Goal: Task Accomplishment & Management: Manage account settings

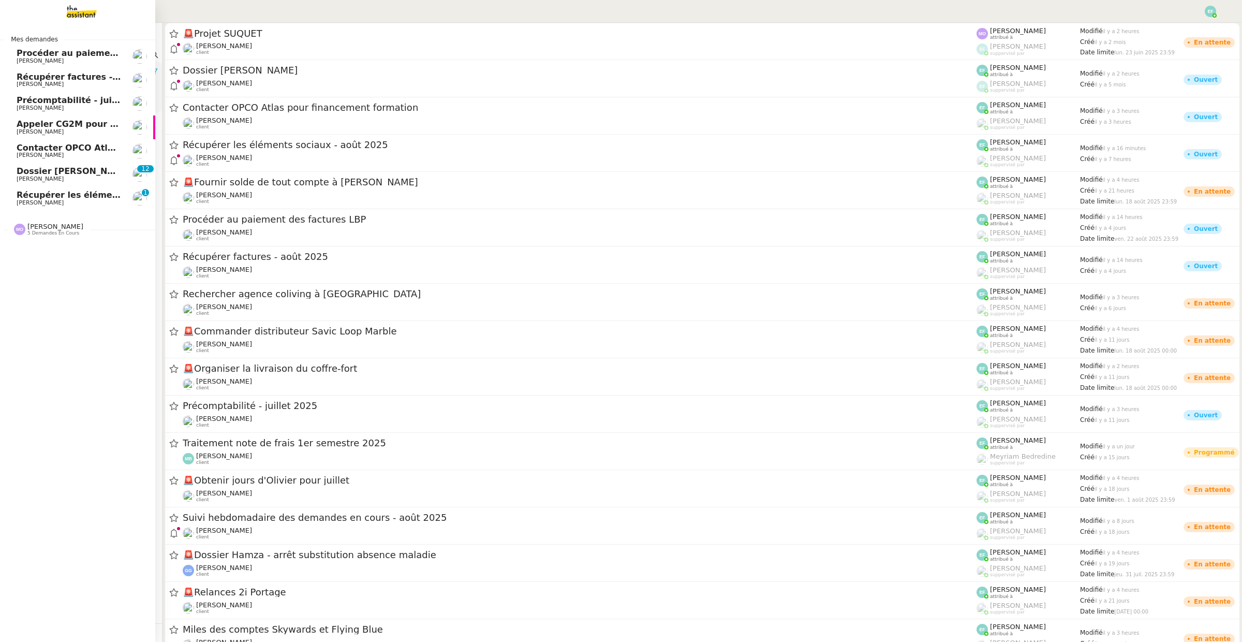
click at [73, 174] on span "Dossier [PERSON_NAME]" at bounding box center [74, 171] width 115 height 10
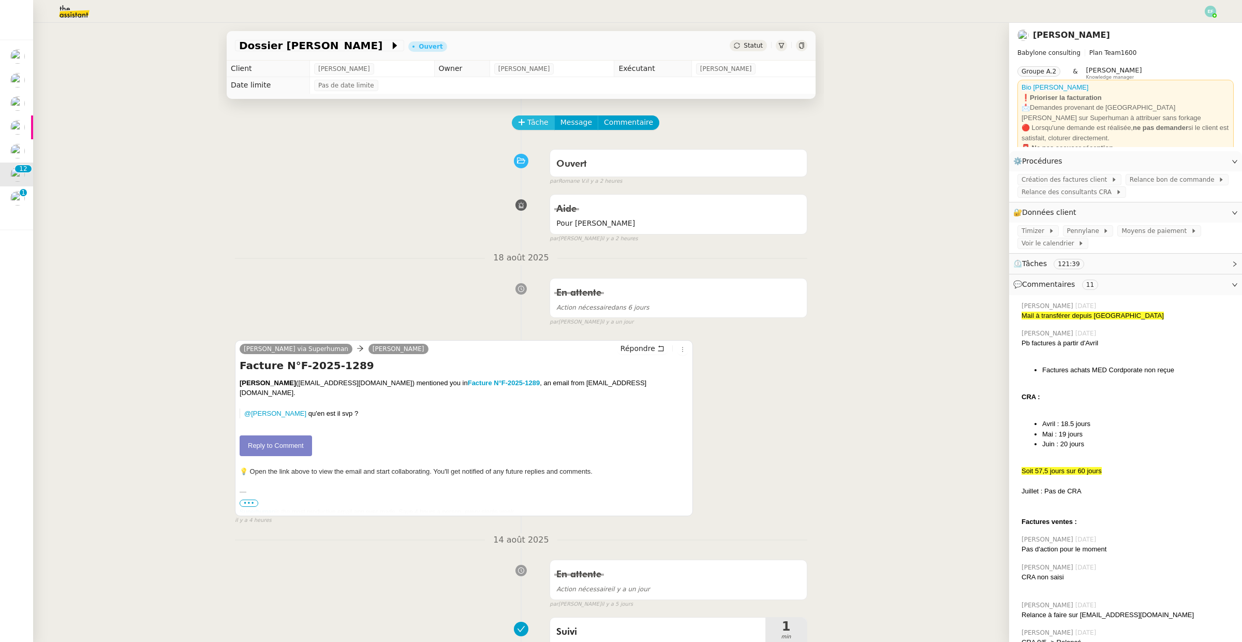
click at [539, 120] on span "Tâche" at bounding box center [537, 122] width 21 height 12
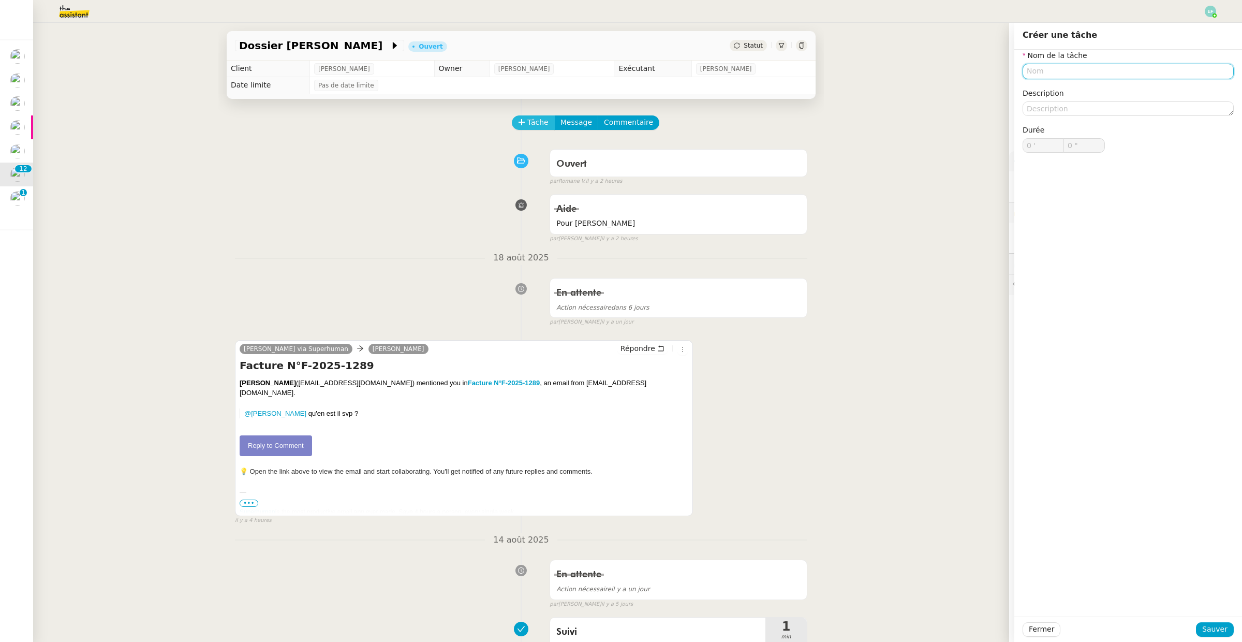
type input "E"
type input "Suivi dossier"
click at [1227, 634] on button "Sauver" at bounding box center [1215, 629] width 38 height 14
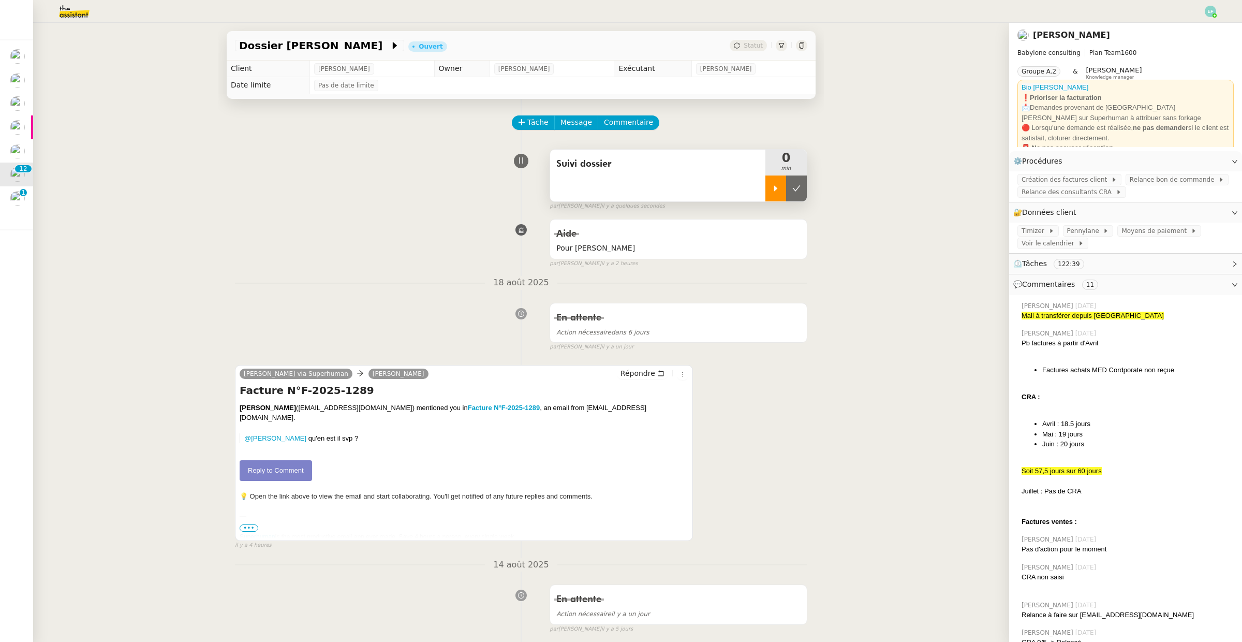
click at [775, 192] on icon at bounding box center [776, 188] width 8 height 8
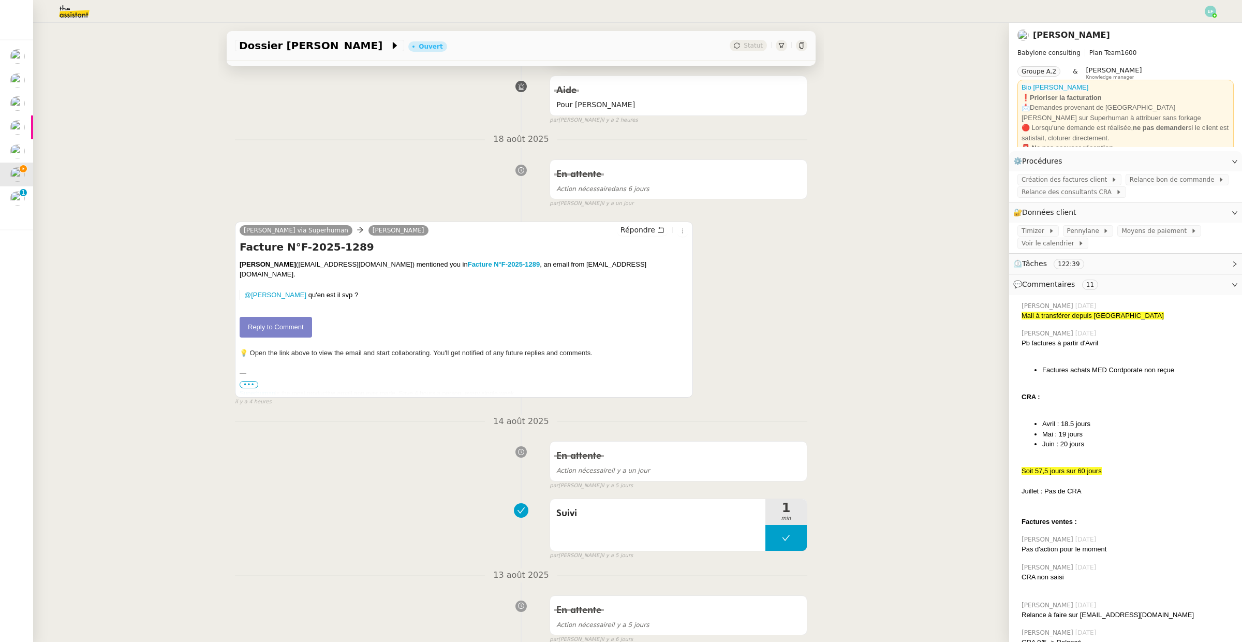
scroll to position [162, 0]
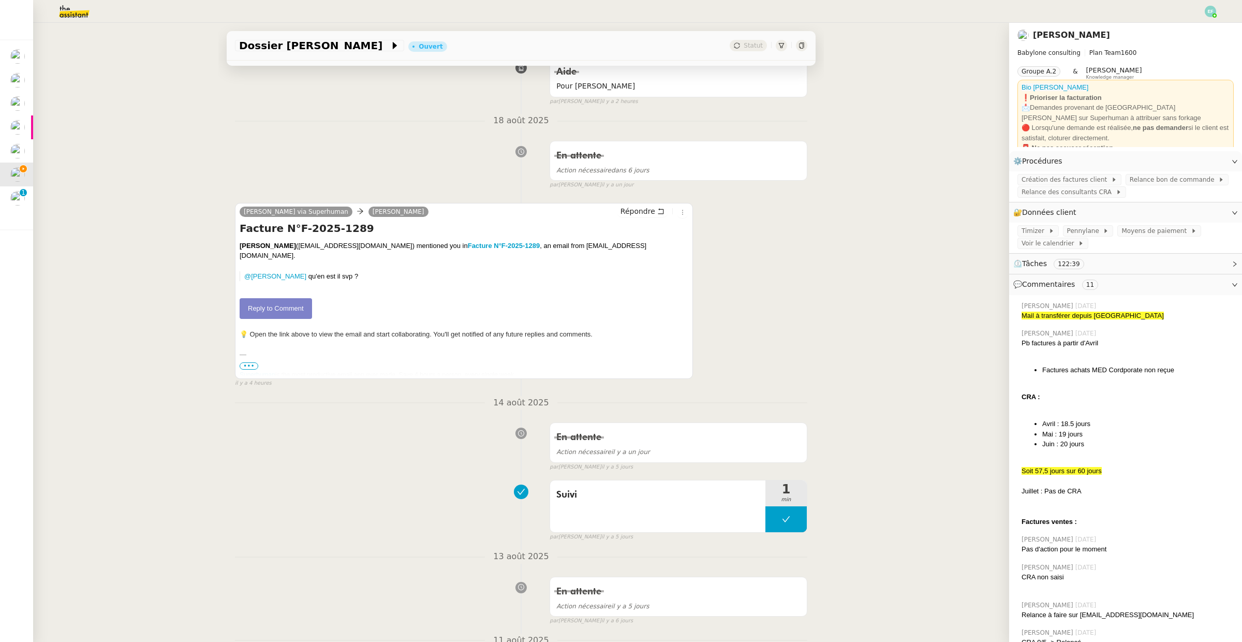
click at [254, 370] on span "•••" at bounding box center [249, 365] width 19 height 7
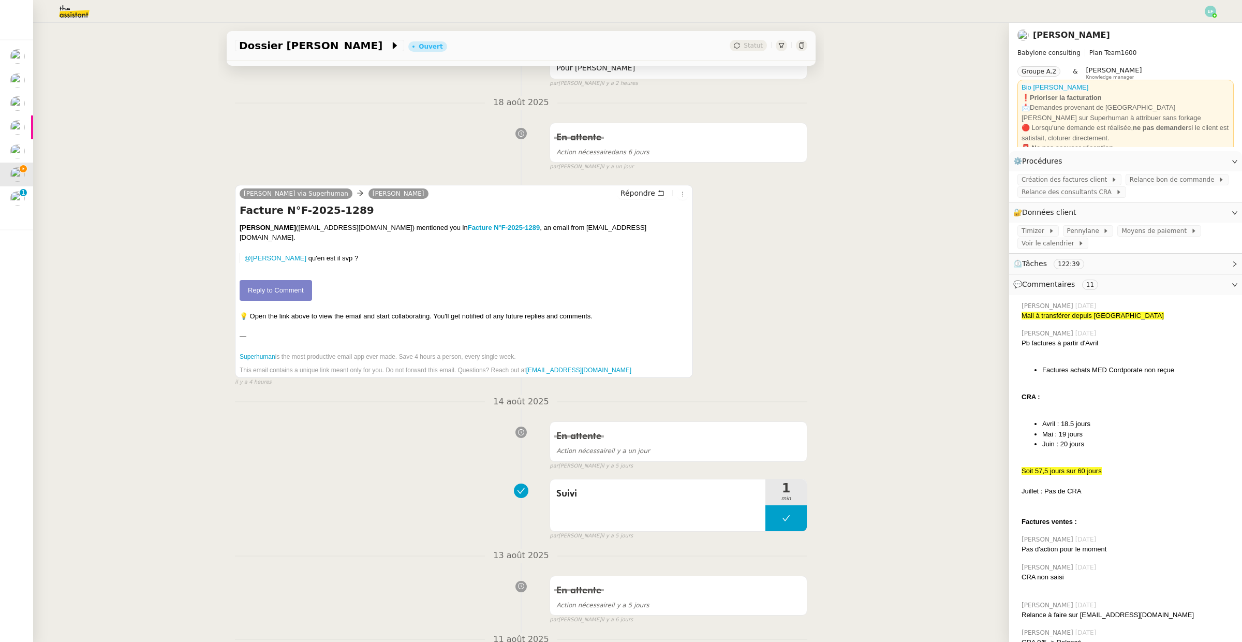
scroll to position [183, 0]
click at [289, 281] on link "Reply to Comment" at bounding box center [276, 287] width 72 height 21
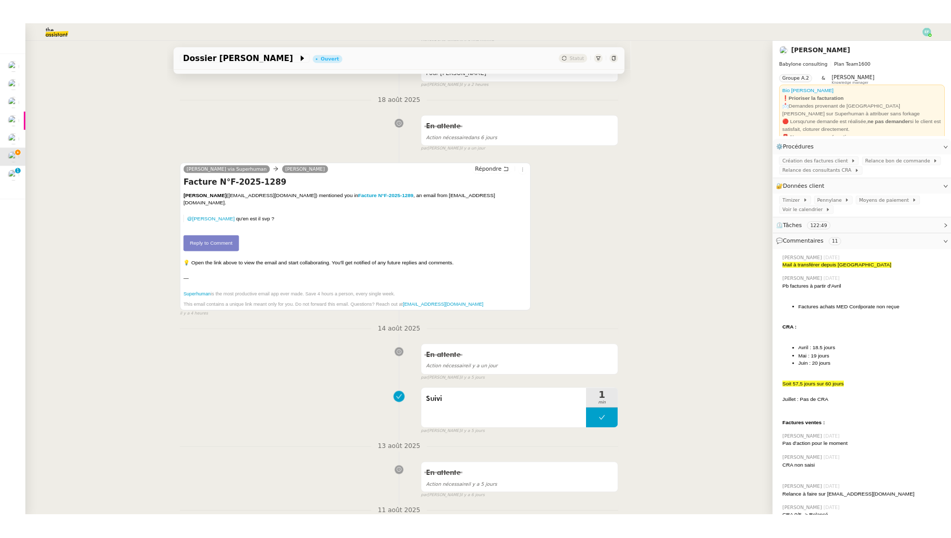
scroll to position [0, 0]
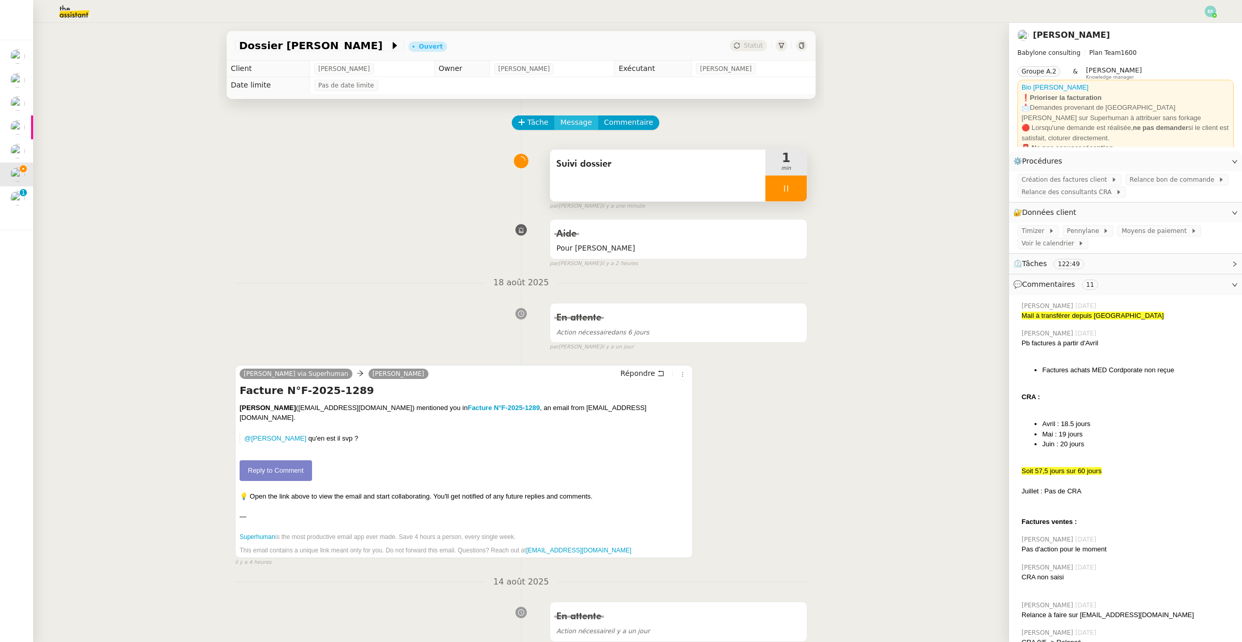
click at [575, 119] on span "Message" at bounding box center [577, 122] width 32 height 12
click at [580, 148] on span "Nouvelle conversation" at bounding box center [621, 152] width 91 height 8
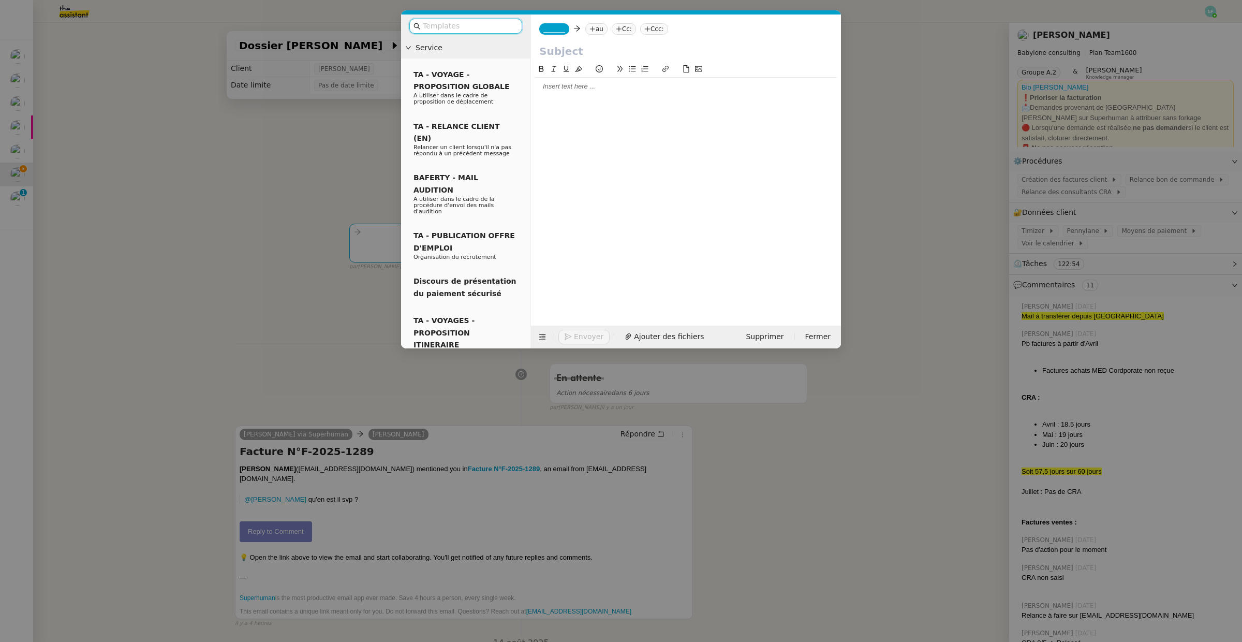
click at [314, 113] on nz-modal-container "Service TA - VOYAGE - PROPOSITION GLOBALE A utiliser dans le cadre de propositi…" at bounding box center [621, 321] width 1242 height 642
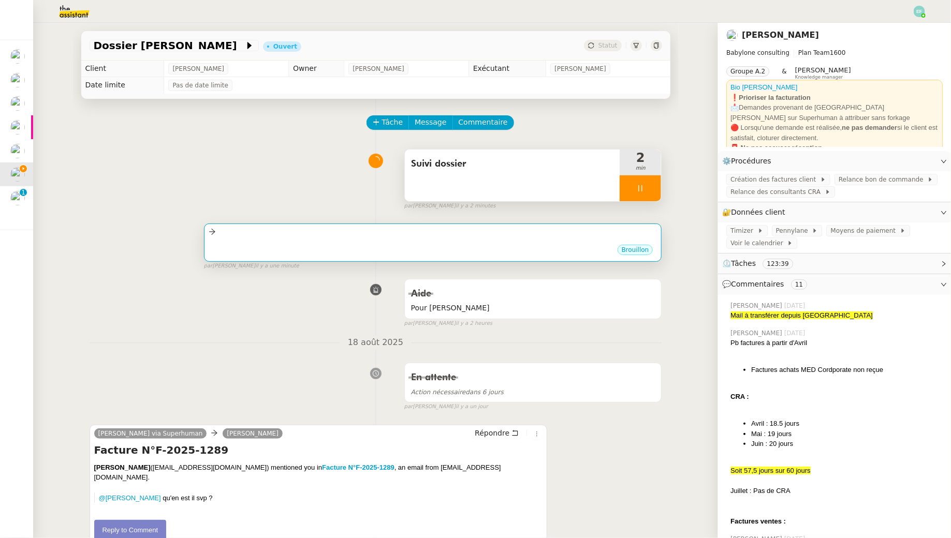
click at [343, 247] on div "Brouillon" at bounding box center [433, 252] width 449 height 16
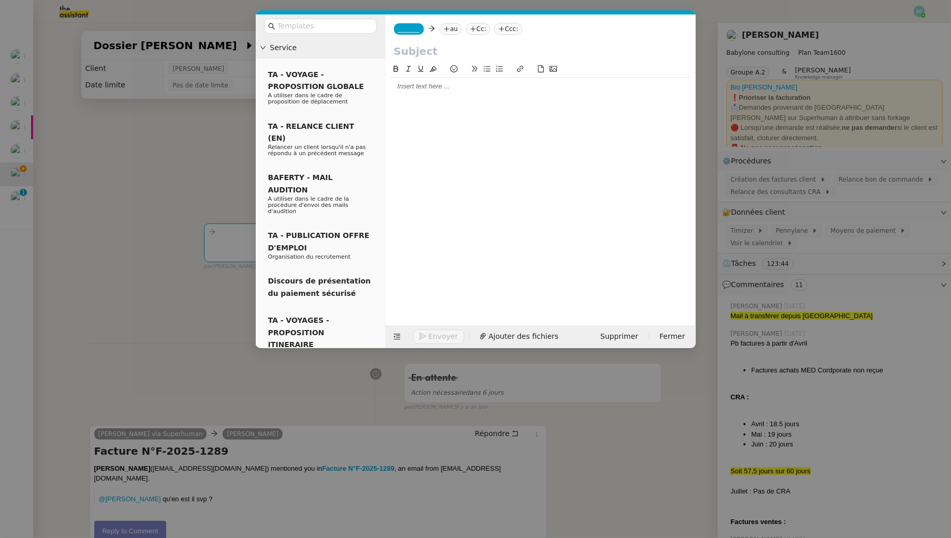
click at [452, 31] on nz-tag "au" at bounding box center [450, 28] width 22 height 11
paste input "mohamed-rochdi1.touzani-prestataire@labanquepostale.fr"
type input "mohamed-rochdi1.touzani-prestataire@labanquepostale.fr"
click at [509, 46] on span "TOUZANI Mohamed Rochdi [EXT]" at bounding box center [498, 45] width 99 height 8
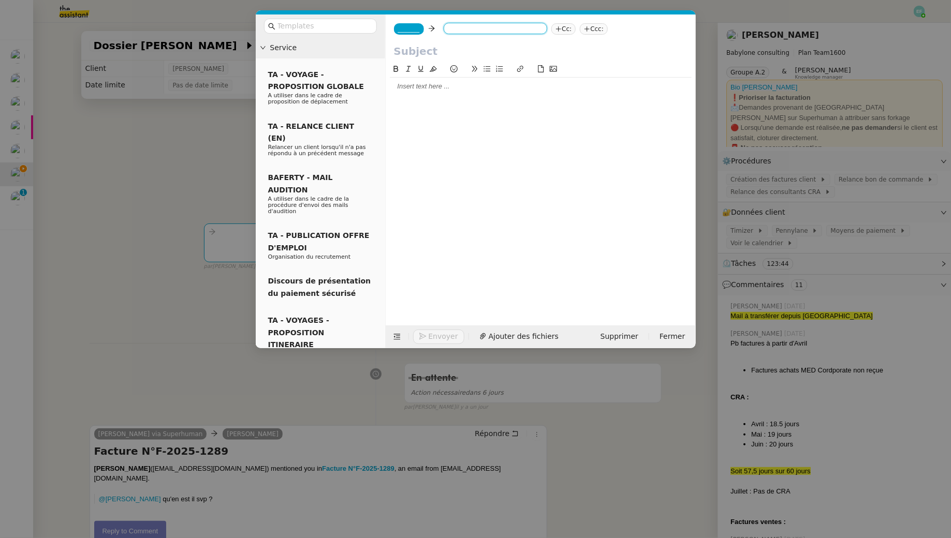
scroll to position [0, 0]
click at [420, 26] on span "_______" at bounding box center [409, 28] width 22 height 7
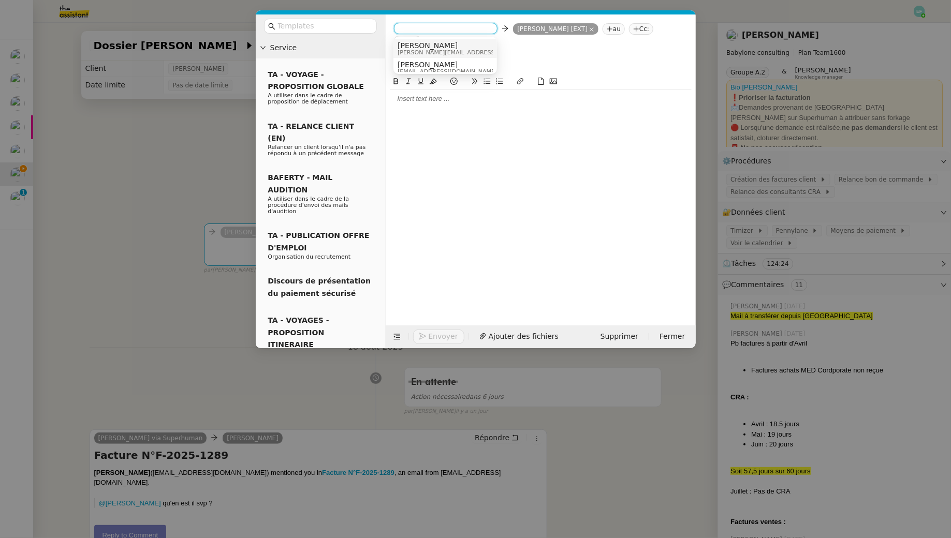
click at [426, 50] on span "[PERSON_NAME][EMAIL_ADDRESS][DOMAIN_NAME]" at bounding box center [471, 53] width 147 height 6
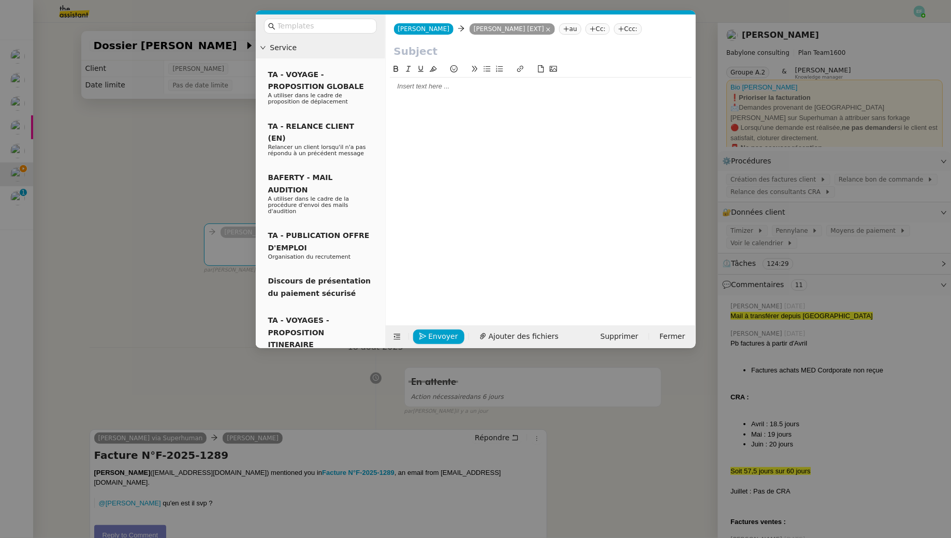
click at [424, 90] on div at bounding box center [541, 86] width 302 height 9
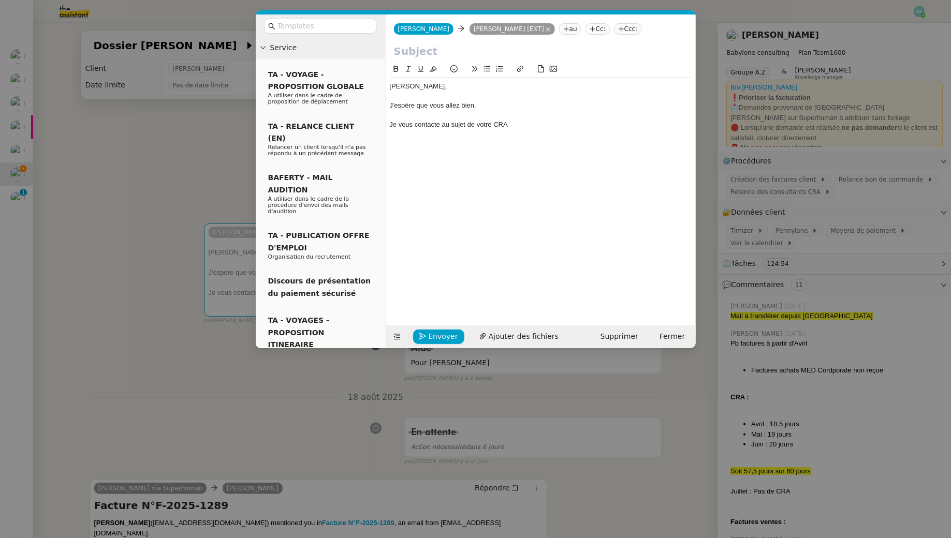
click at [520, 121] on div "Je vous contacte au sujet de votre CRA" at bounding box center [541, 124] width 302 height 9
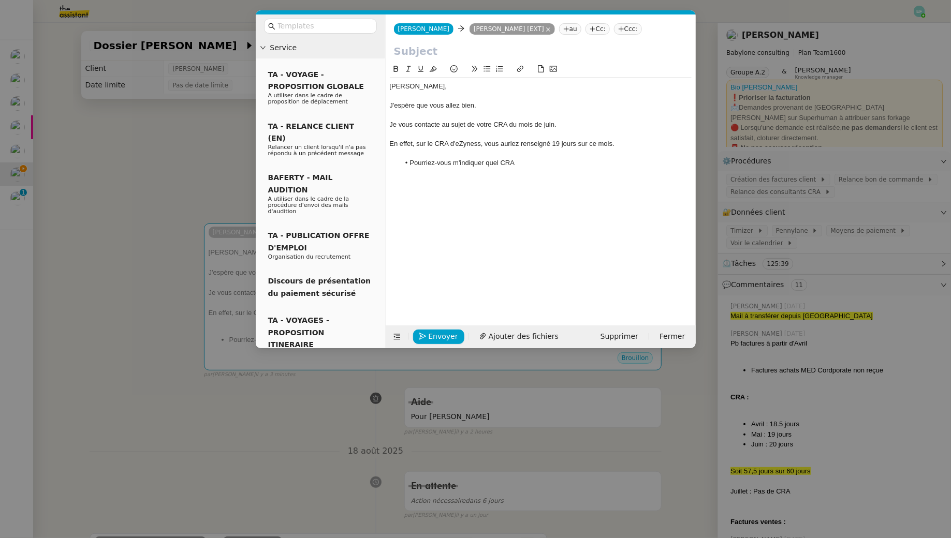
click at [407, 56] on input "text" at bounding box center [540, 51] width 293 height 16
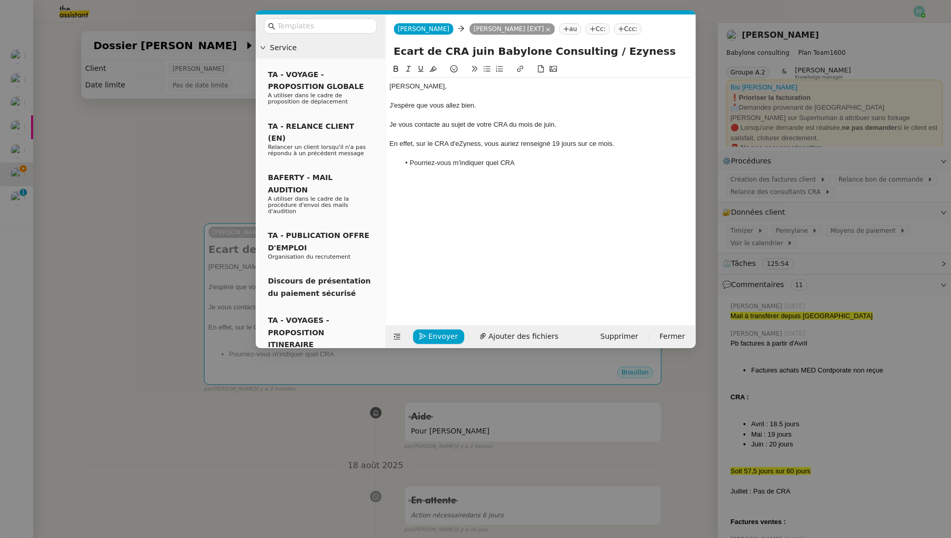
type input "Ecart de CRA juin Babylone Consulting / Ezyness"
click at [421, 143] on div "En effet, sur le CRA d'eZyness, vous auriez renseigné 19 jours sur ce mois." at bounding box center [541, 143] width 302 height 9
click at [468, 156] on div at bounding box center [541, 153] width 302 height 9
click at [530, 165] on li "Pourriez-vous m'indiquer quel CRA" at bounding box center [546, 162] width 292 height 9
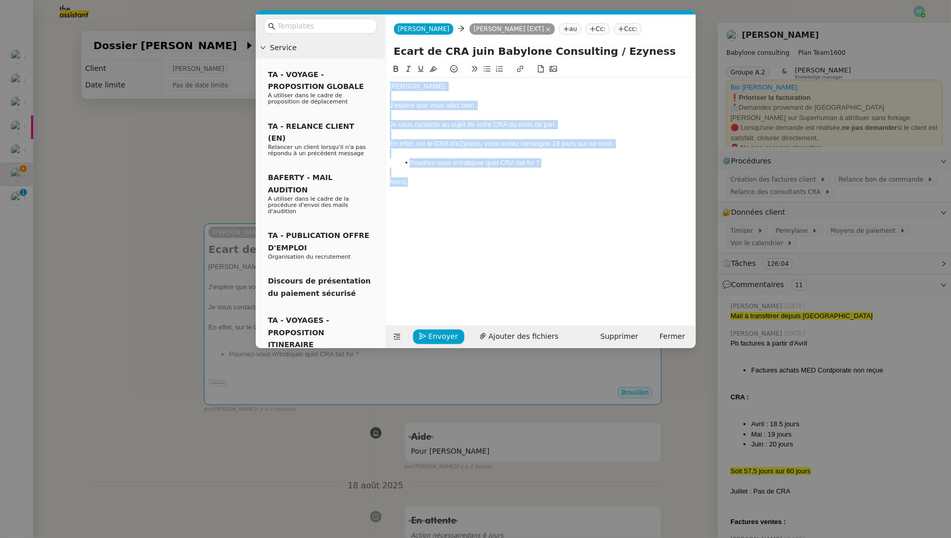
drag, startPoint x: 435, startPoint y: 185, endPoint x: 354, endPoint y: 35, distance: 170.0
click at [354, 35] on nz-layout "Service TA - VOYAGE - PROPOSITION GLOBALE A utiliser dans le cadre de propositi…" at bounding box center [476, 181] width 440 height 334
copy div "Bonjour Mohamed, J'espère que vous allez bien. Je vous contacte au sujet de vot…"
click at [422, 191] on div "Bonjour Mohamed, J'espère que vous allez bien. Je vous contacte au sujet de vot…" at bounding box center [541, 186] width 302 height 246
drag, startPoint x: 436, startPoint y: 188, endPoint x: 347, endPoint y: 22, distance: 188.7
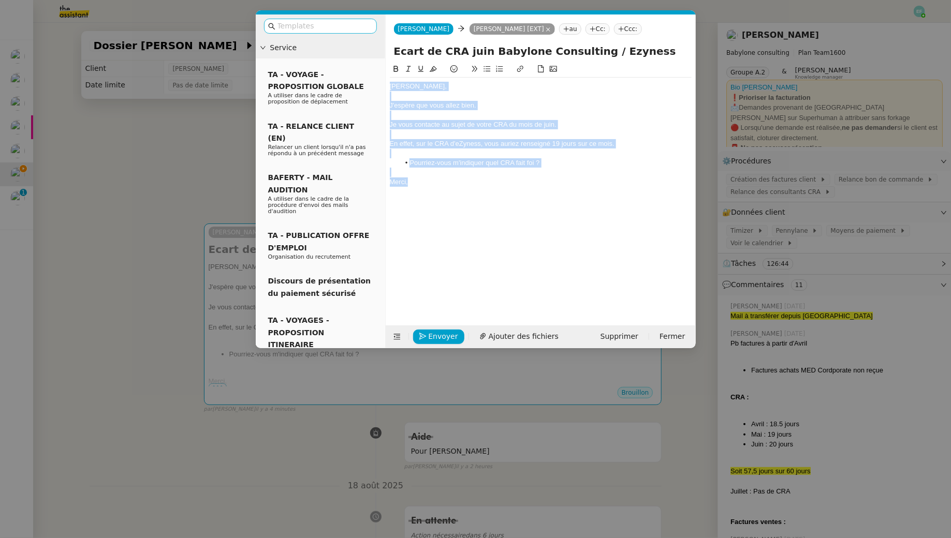
click at [347, 22] on nz-layout "Service TA - VOYAGE - PROPOSITION GLOBALE A utiliser dans le cadre de propositi…" at bounding box center [476, 181] width 440 height 334
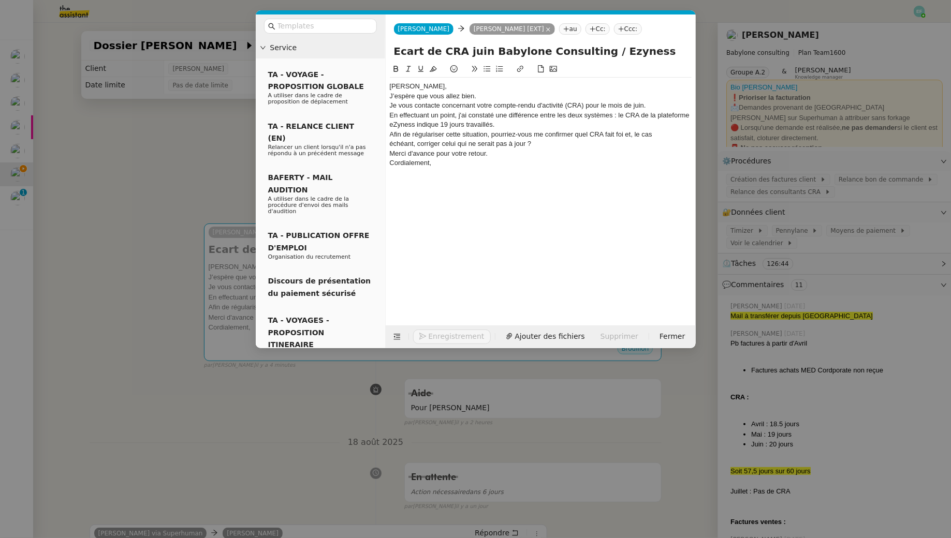
click at [460, 84] on div "Bonjour Mohamed," at bounding box center [541, 86] width 302 height 9
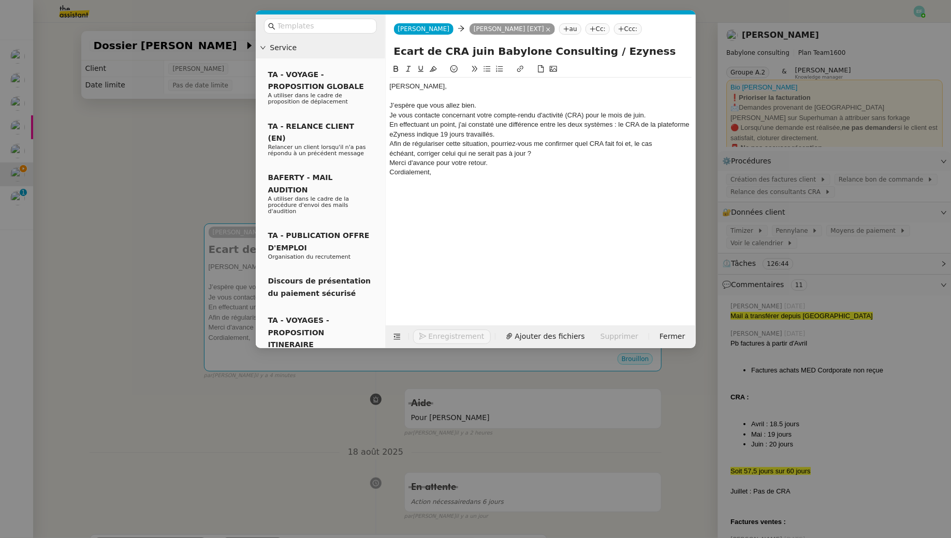
click at [487, 107] on div "J’espère que vous allez bien." at bounding box center [541, 105] width 302 height 9
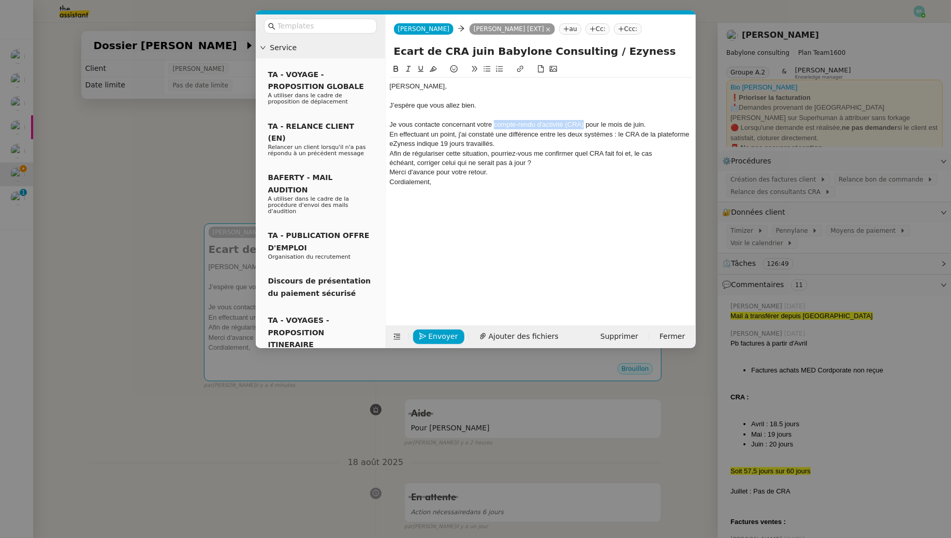
drag, startPoint x: 495, startPoint y: 126, endPoint x: 584, endPoint y: 125, distance: 89.5
click at [584, 125] on div "Je vous contacte concernant votre compte-rendu d'activité (CRA) pour le mois de…" at bounding box center [541, 124] width 302 height 9
click at [598, 124] on div "Je vous contacte concernant votre CRA pour le mois de juin." at bounding box center [541, 124] width 302 height 9
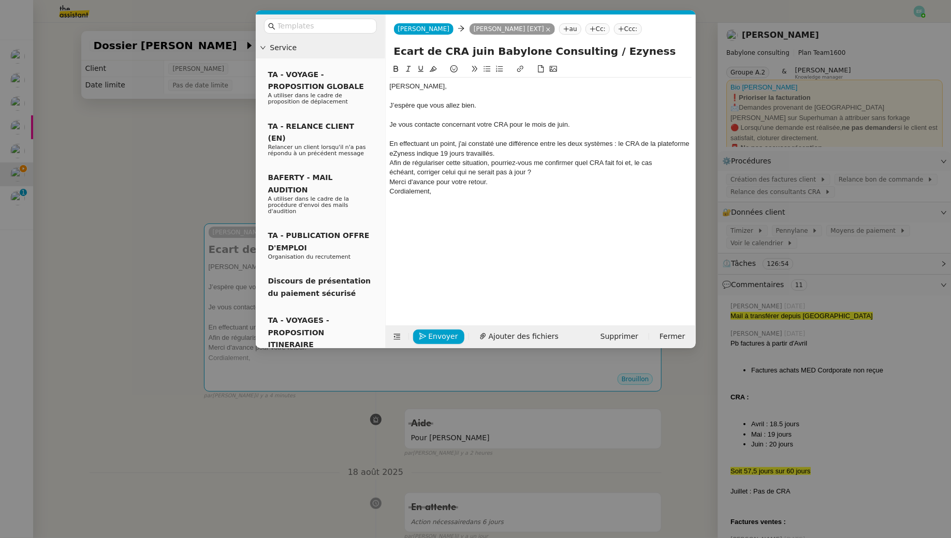
click at [542, 153] on div "En effectuant un point, j'ai constaté une différence entre les deux systèmes : …" at bounding box center [541, 148] width 302 height 19
click at [664, 144] on div "En effectuant un point, j'ai constaté une différence entre les deux systèmes : …" at bounding box center [541, 148] width 302 height 19
click at [504, 158] on div "Afin de régulariser cette situation, pourriez-vous me confirmer quel CRA fait f…" at bounding box center [541, 167] width 302 height 19
click at [496, 152] on div "En effectuant un point, j'ai constaté une différence entre les deux systèmes : …" at bounding box center [541, 148] width 302 height 19
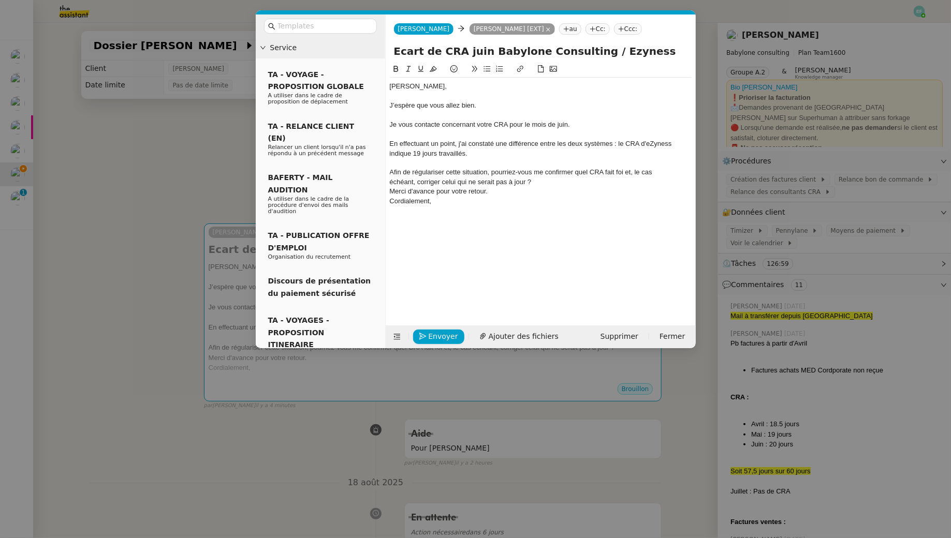
click at [521, 158] on div at bounding box center [541, 162] width 302 height 9
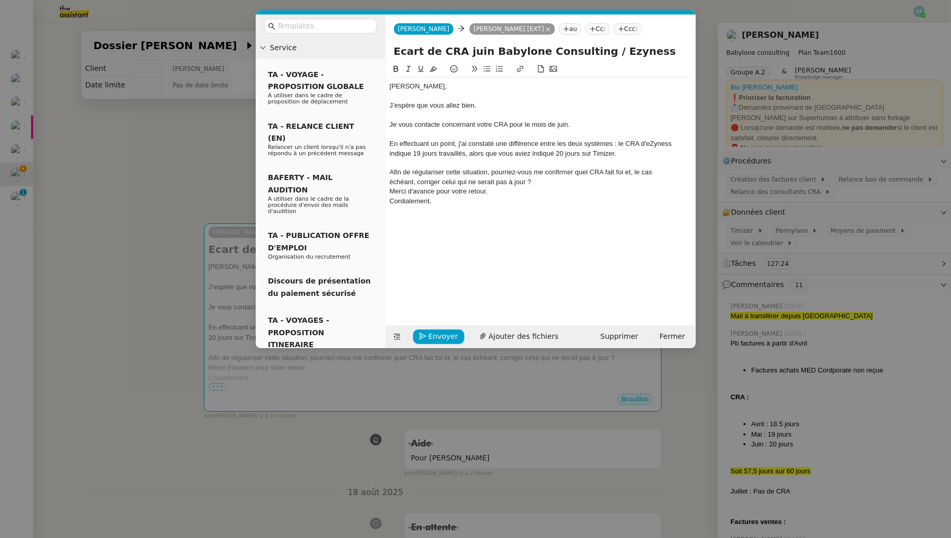
click at [607, 157] on div "En effectuant un point, j'ai constaté une différence entre les deux systèmes : …" at bounding box center [541, 148] width 302 height 19
click at [461, 178] on div "Afin de régulariser cette situation, pourriez-vous me confirmer quel CRA fait f…" at bounding box center [541, 187] width 302 height 19
click at [390, 182] on div "Afin de régulariser cette situation, pourriez-vous me confirmer quel CRA fait f…" at bounding box center [541, 187] width 302 height 19
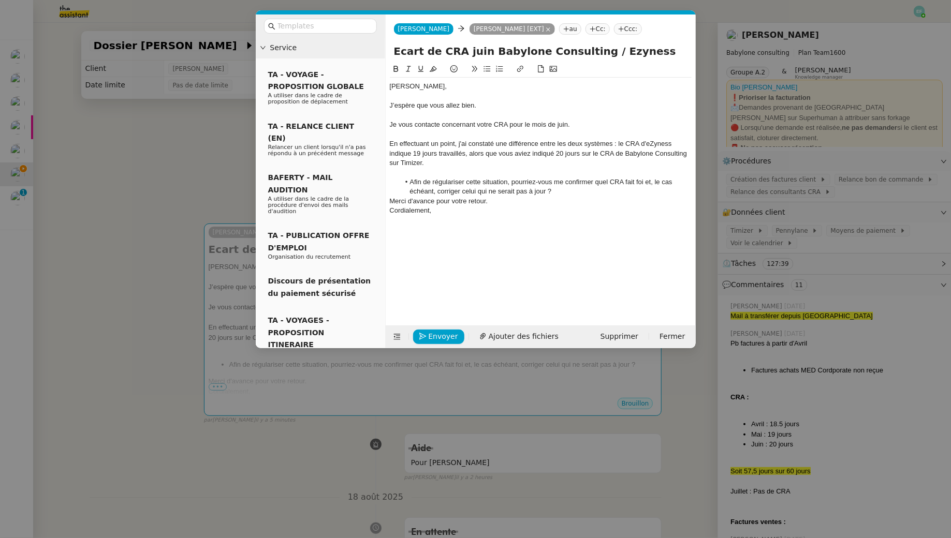
click at [562, 194] on li "Afin de régulariser cette situation, pourriez-vous me confirmer quel CRA fait f…" at bounding box center [546, 187] width 292 height 19
click at [509, 207] on div "Merci d'avance pour votre retour." at bounding box center [541, 210] width 302 height 9
click at [459, 209] on div "Merci d'avance pour votre retour." at bounding box center [541, 210] width 302 height 9
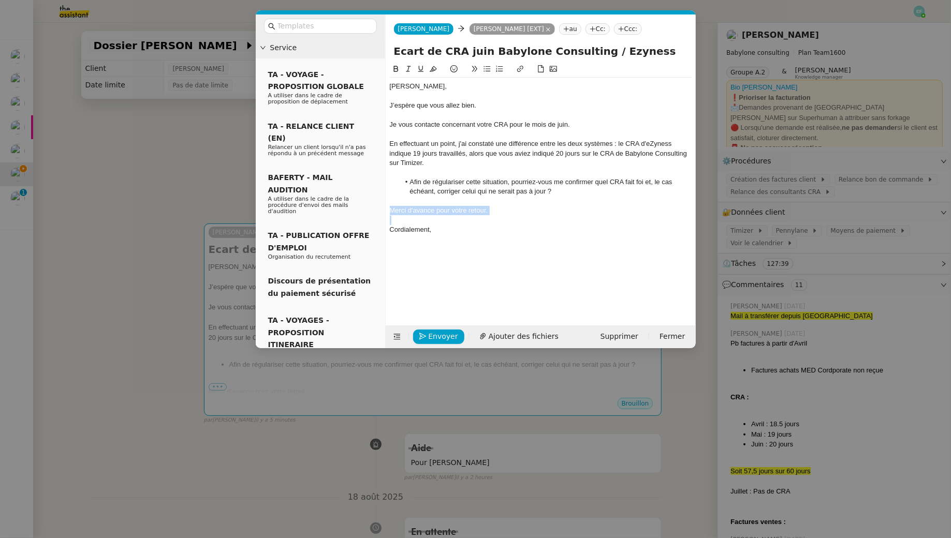
click at [407, 65] on button at bounding box center [408, 69] width 12 height 12
click at [450, 231] on div "Cordialement," at bounding box center [541, 229] width 302 height 9
drag, startPoint x: 448, startPoint y: 231, endPoint x: 362, endPoint y: 223, distance: 86.3
click at [362, 223] on nz-layout "Service TA - VOYAGE - PROPOSITION GLOBALE A utiliser dans le cadre de propositi…" at bounding box center [476, 181] width 440 height 334
click at [433, 334] on span "Envoyer" at bounding box center [444, 337] width 30 height 12
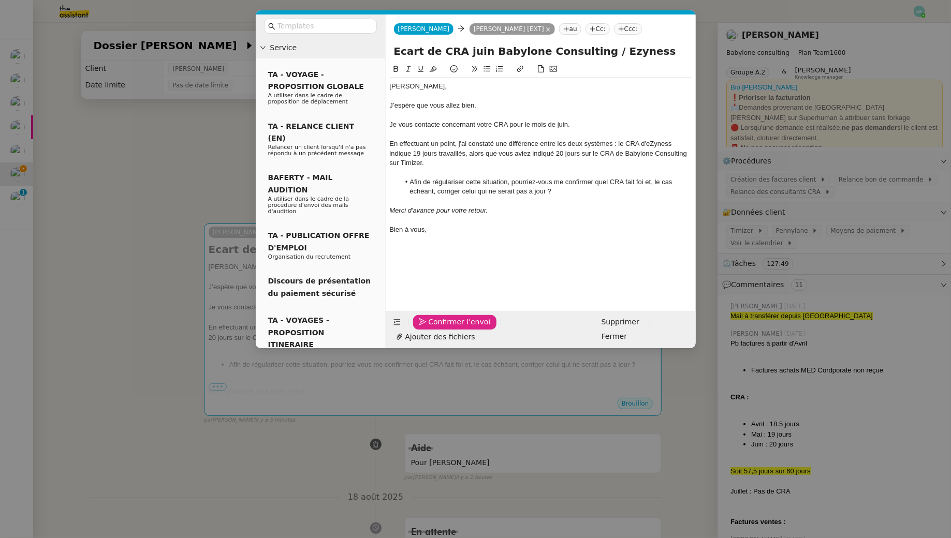
click at [433, 328] on span "Confirmer l'envoi" at bounding box center [460, 322] width 62 height 12
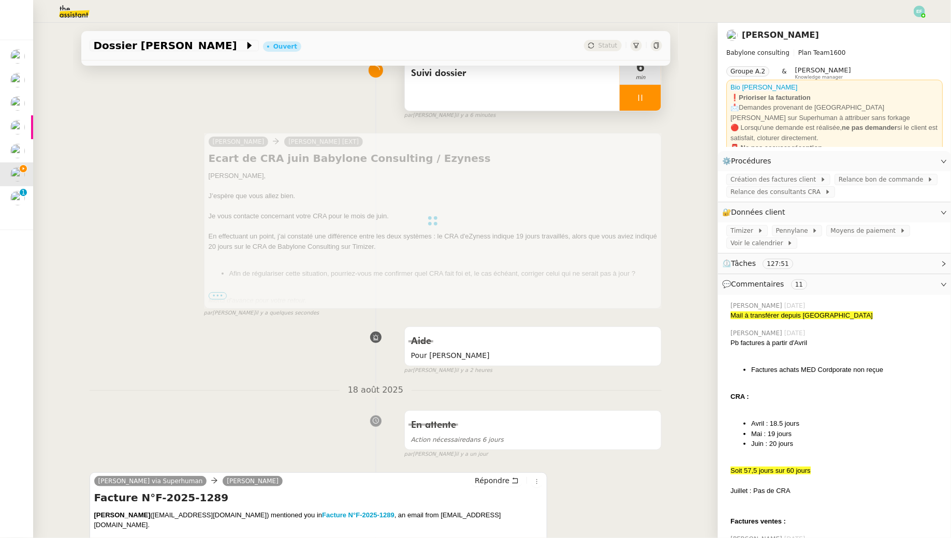
scroll to position [17, 0]
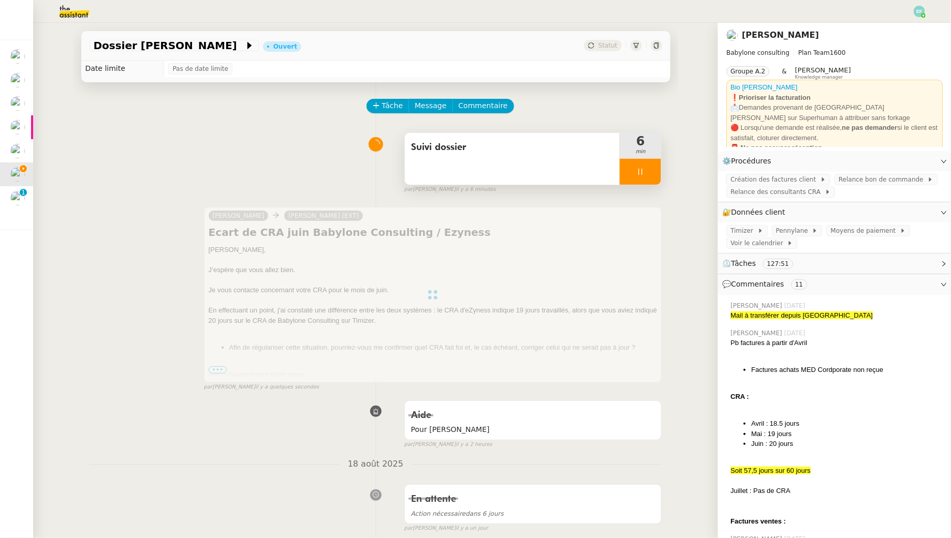
click at [497, 164] on div "Suivi dossier" at bounding box center [512, 159] width 215 height 52
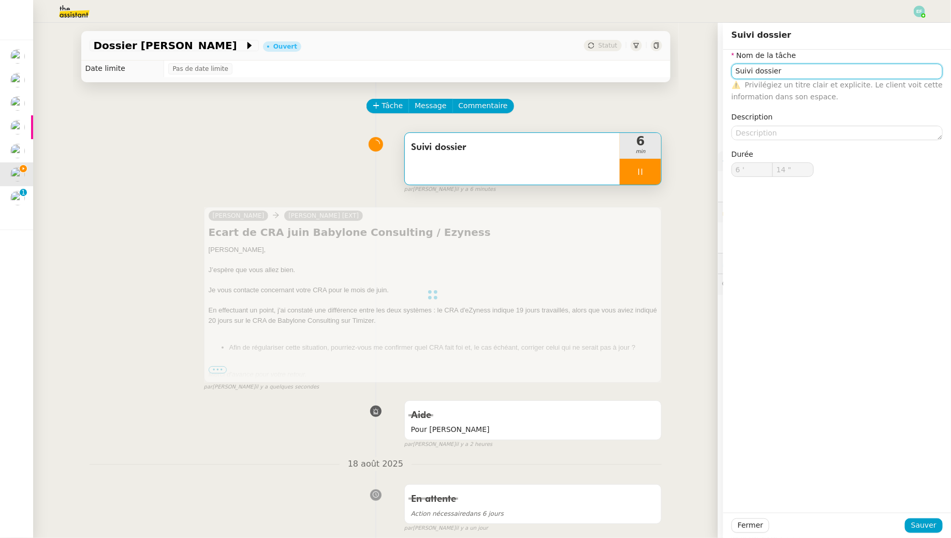
click at [797, 74] on input "Suivi dossier" at bounding box center [836, 71] width 211 height 15
type input "Suivi dossier +"
type input "15 ""
type input "Suivi dossier + envoi d'"
type input "16 ""
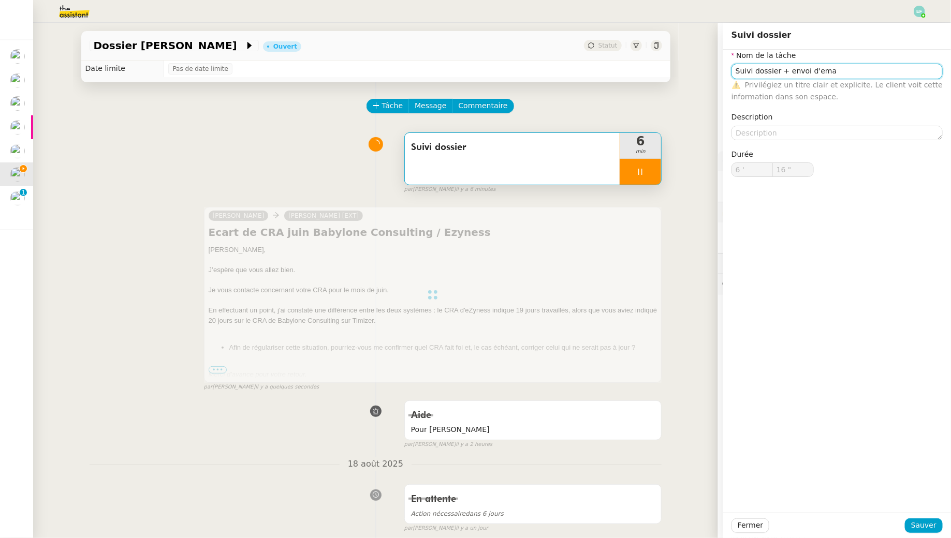
type input "Suivi dossier"
type input "6 '"
type input "17 ""
type input "Suivi dossier +"
type input "18 ""
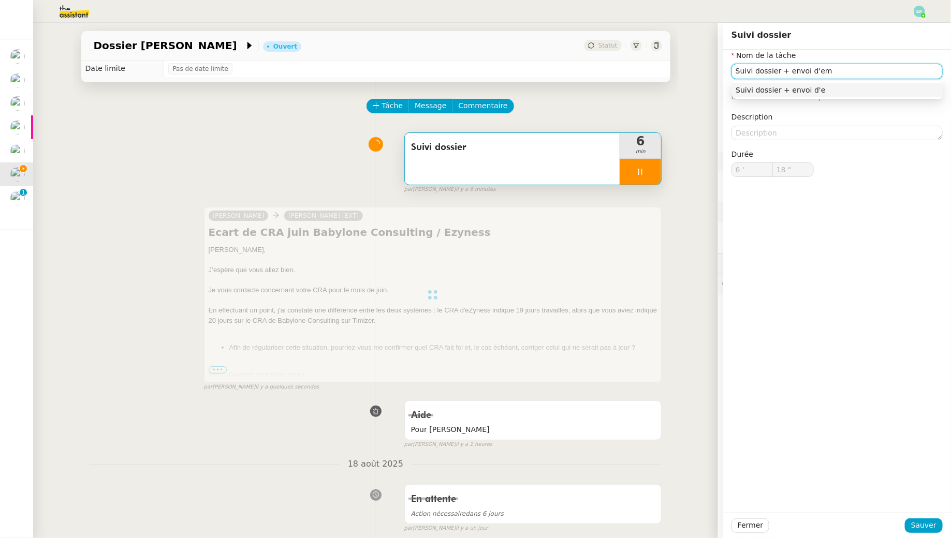
type input "Suivi dossier + envoi d'ema"
type input "19 ""
type input "Suivi dossier + envoi d'email"
type input "20 ""
type input "Suivi dossier + envoi d'email"
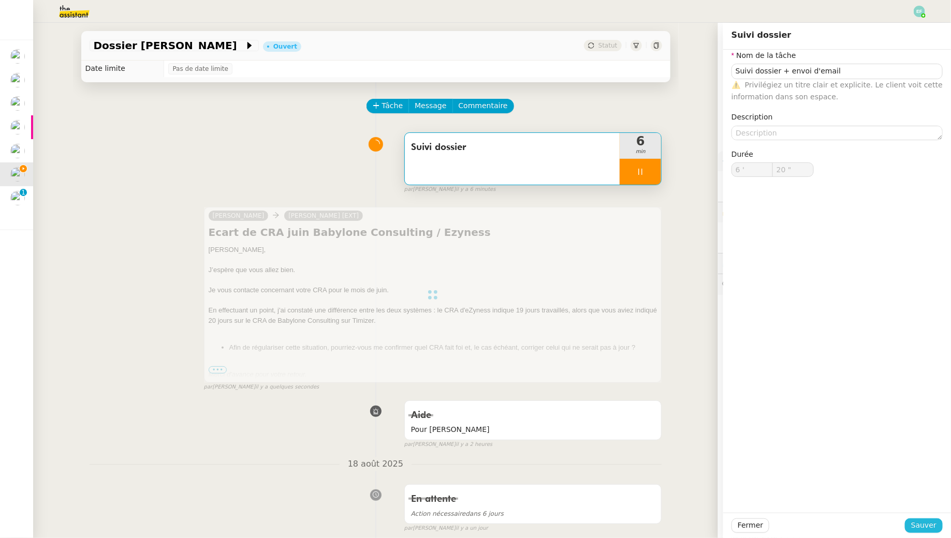
click at [929, 522] on span "Sauver" at bounding box center [923, 526] width 25 height 12
type input "21 ""
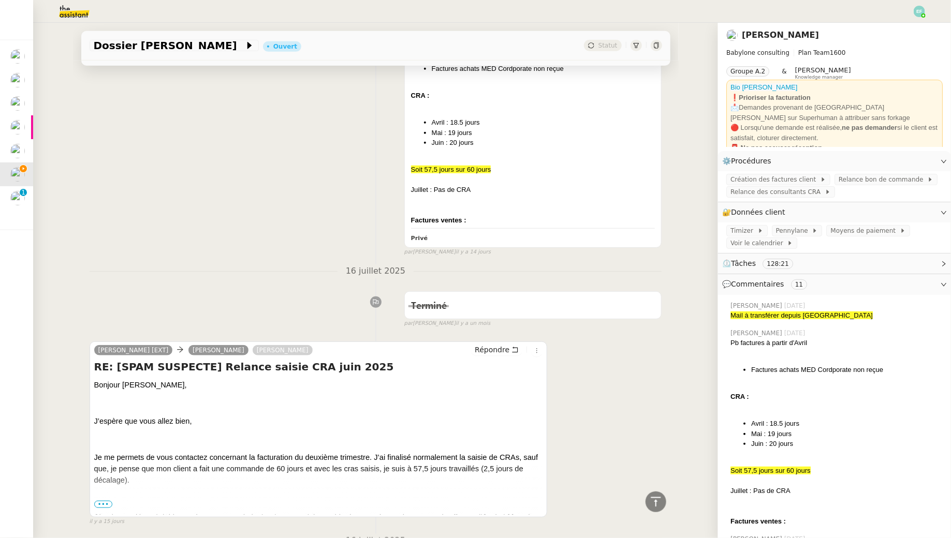
scroll to position [2208, 0]
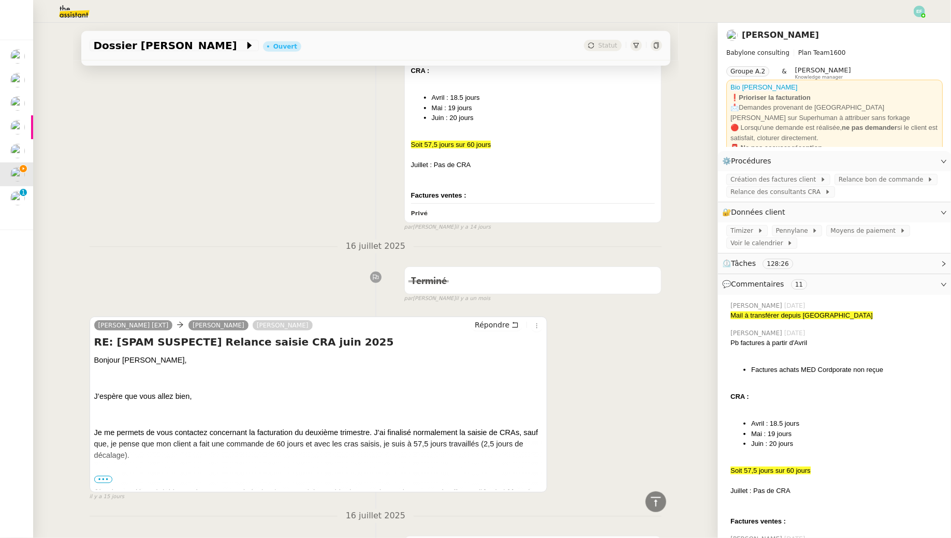
click at [100, 476] on span "•••" at bounding box center [103, 479] width 19 height 7
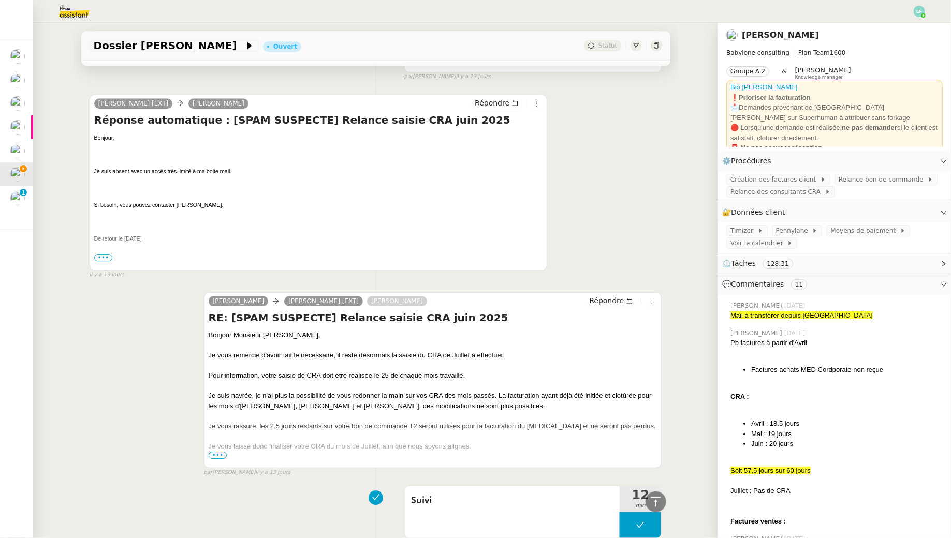
scroll to position [1285, 0]
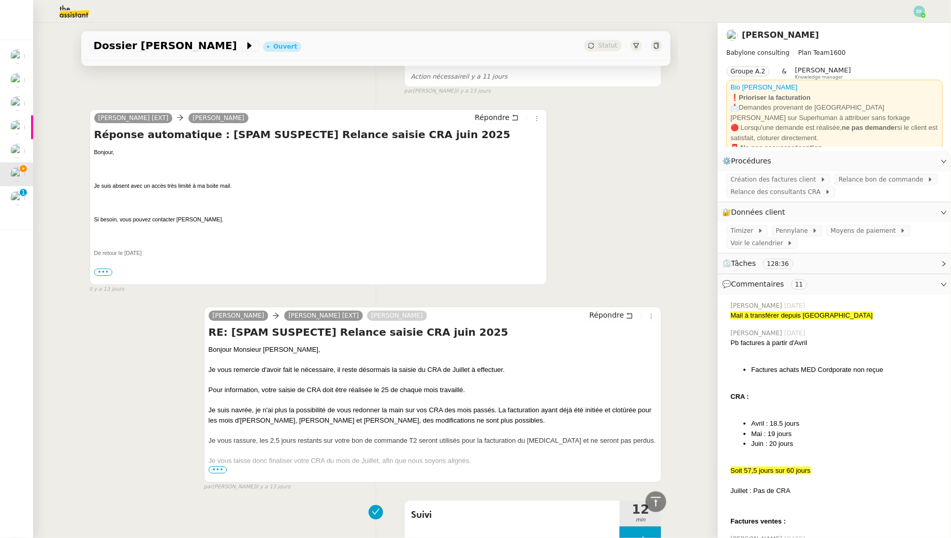
click at [106, 269] on span "•••" at bounding box center [103, 272] width 19 height 7
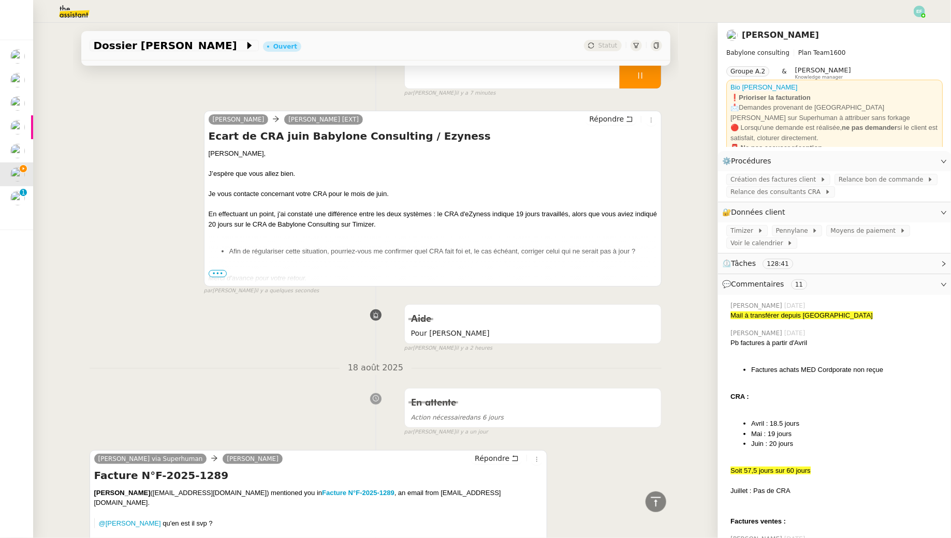
scroll to position [0, 0]
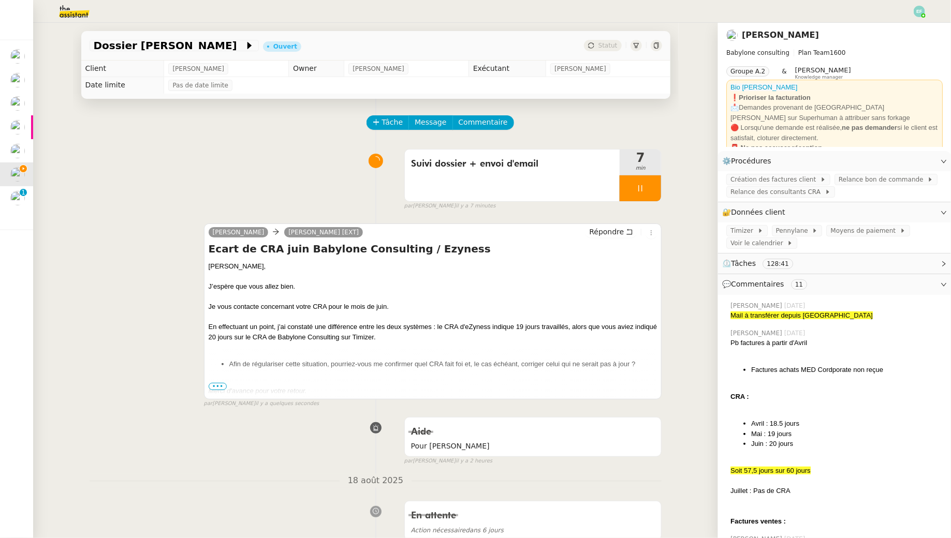
click at [644, 187] on icon at bounding box center [640, 188] width 8 height 8
click at [653, 187] on icon at bounding box center [651, 188] width 8 height 6
click at [629, 185] on button at bounding box center [640, 188] width 41 height 26
click at [629, 185] on icon at bounding box center [630, 188] width 8 height 8
click at [563, 180] on div "Suivi dossier + envoi d'email" at bounding box center [512, 176] width 215 height 52
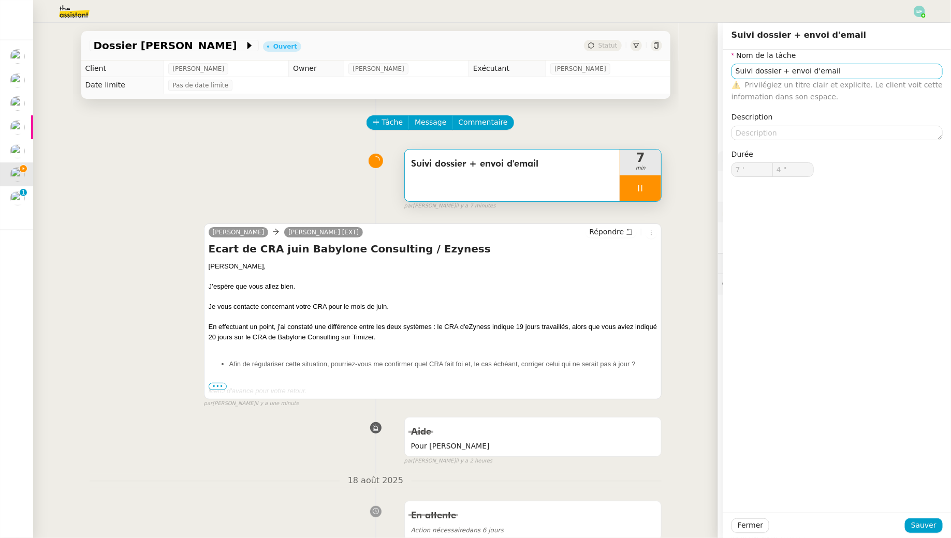
type input "5 ""
click at [905, 74] on input "Suivi dossier + envoi d'email" at bounding box center [836, 71] width 211 height 15
type input "Suivi dossier + envoi d'email +"
type input "6 ""
type input "Suivi dossier + envoi d'email + v&r"
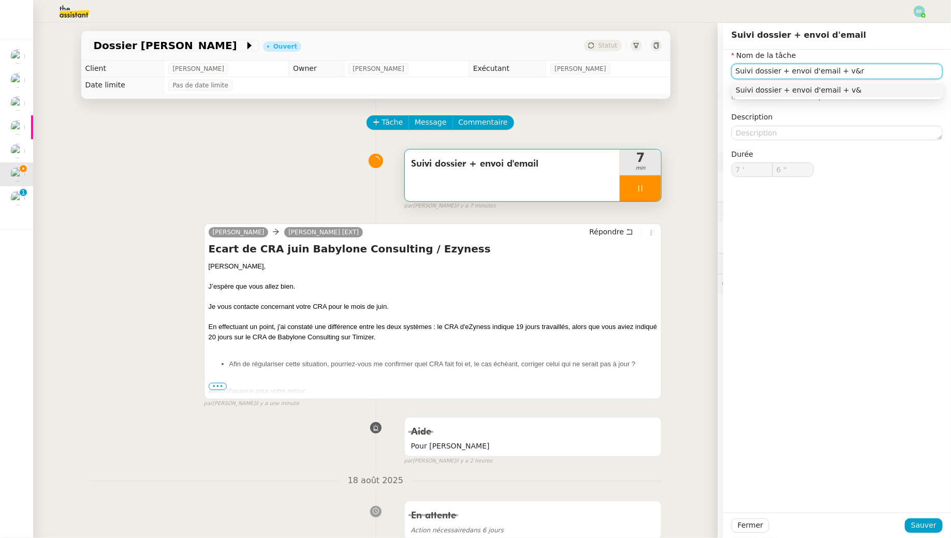
type input "7 ""
type input "Suivi dossier + envoi d'email + v&"
type input "8 ""
type input "Suivi dossier + envoi d'email + vérificatio"
type input "9 ""
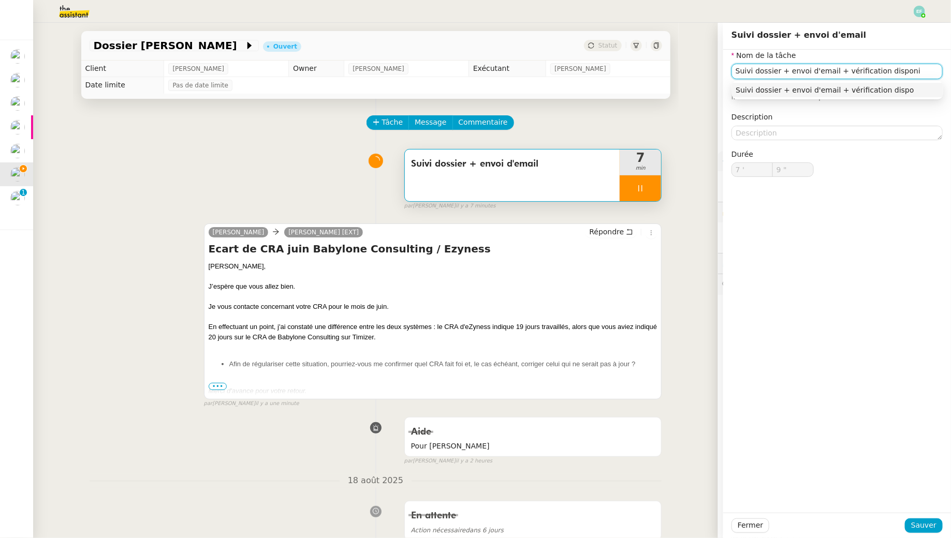
type input "Suivi dossier + envoi d'email + vérification disponib"
type input "10 ""
type input "Suivi dossier + envoi d'email + vérification disponibilité"
type input "11 ""
type input "Suivi dossier + envoi d'email + vérification disponibilités"
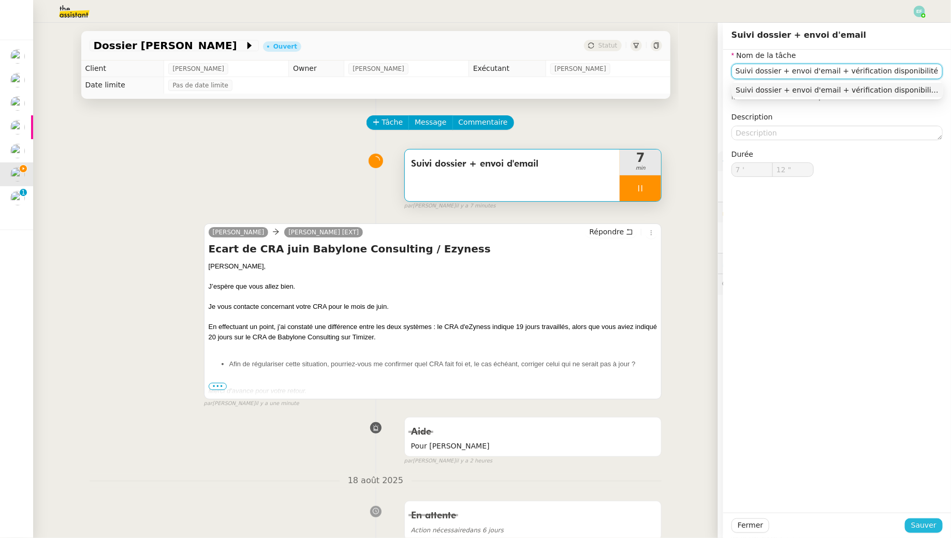
type input "13 ""
type input "Suivi dossier + envoi d'email + vérification disponibilités"
click at [920, 528] on span "Sauver" at bounding box center [923, 526] width 25 height 12
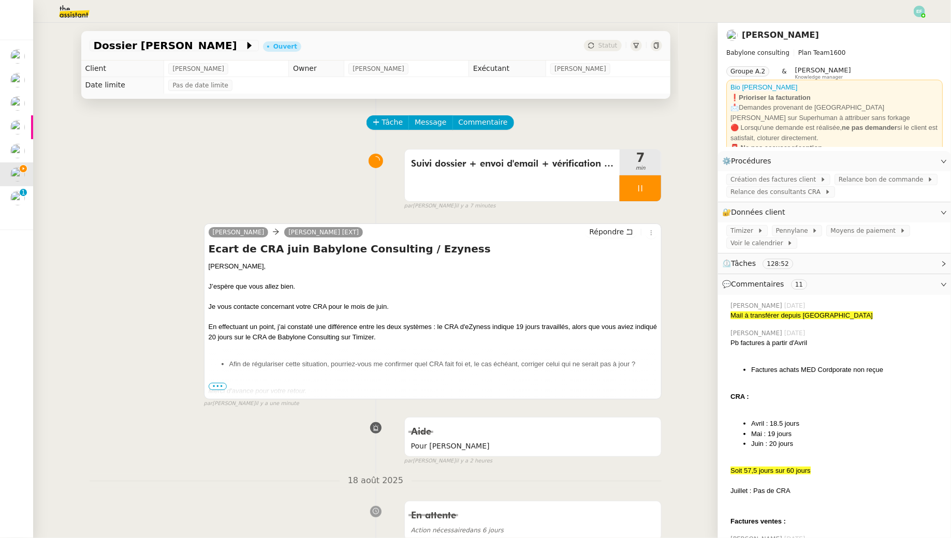
click at [652, 182] on div at bounding box center [640, 188] width 41 height 26
click at [652, 182] on button at bounding box center [650, 188] width 21 height 26
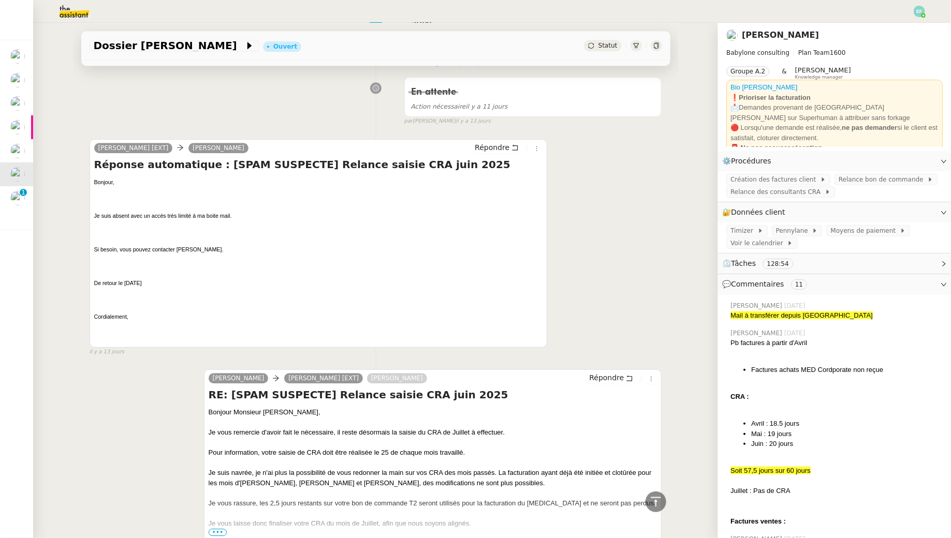
scroll to position [1145, 0]
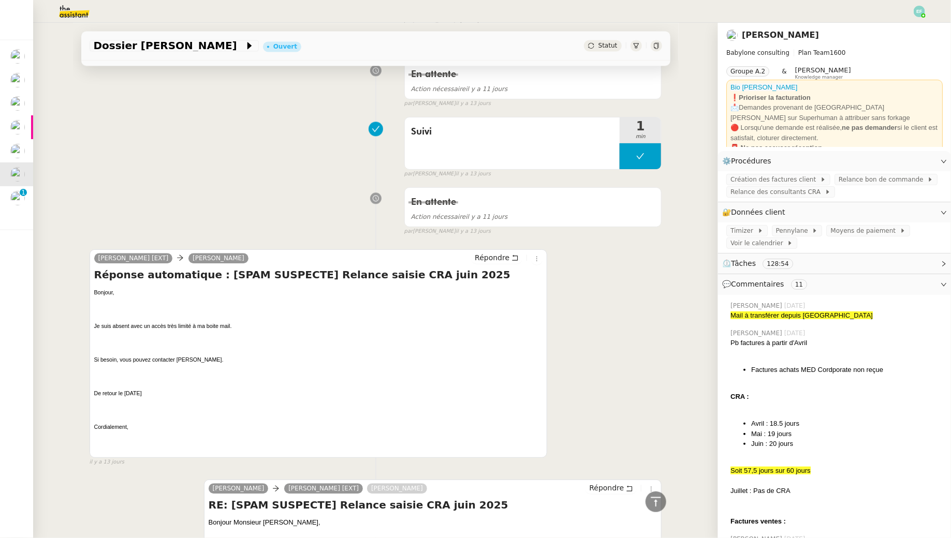
drag, startPoint x: 124, startPoint y: 379, endPoint x: 169, endPoint y: 379, distance: 45.5
click at [169, 388] on p "De retour le 25/08/2025" at bounding box center [318, 393] width 449 height 10
copy span "25/08/2025"
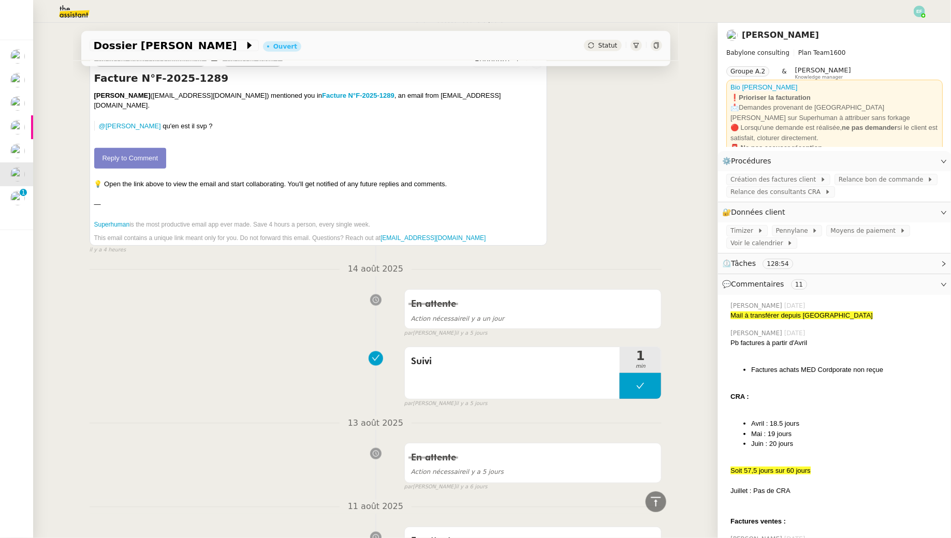
scroll to position [0, 0]
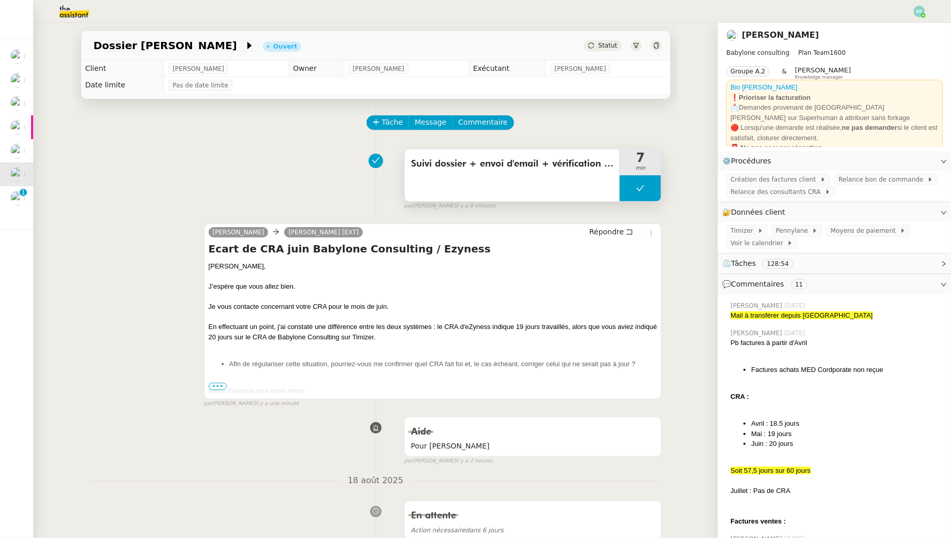
click at [642, 185] on icon at bounding box center [640, 188] width 8 height 8
click at [625, 186] on div at bounding box center [630, 188] width 21 height 26
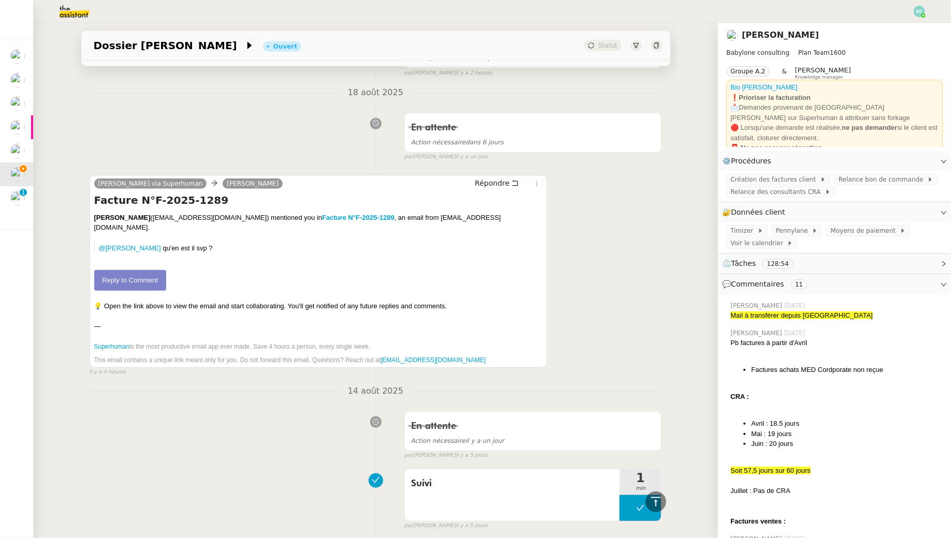
scroll to position [391, 0]
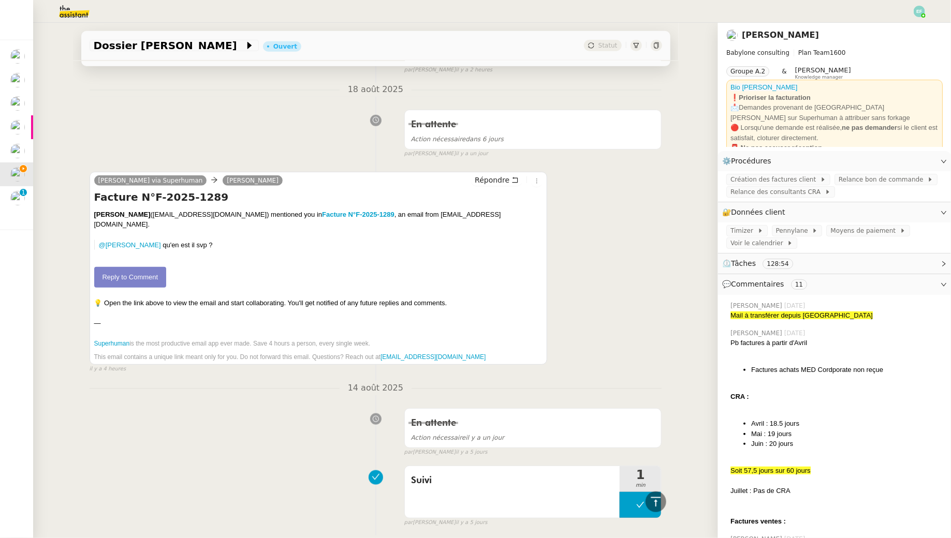
click at [152, 271] on link "Reply to Comment" at bounding box center [130, 277] width 72 height 21
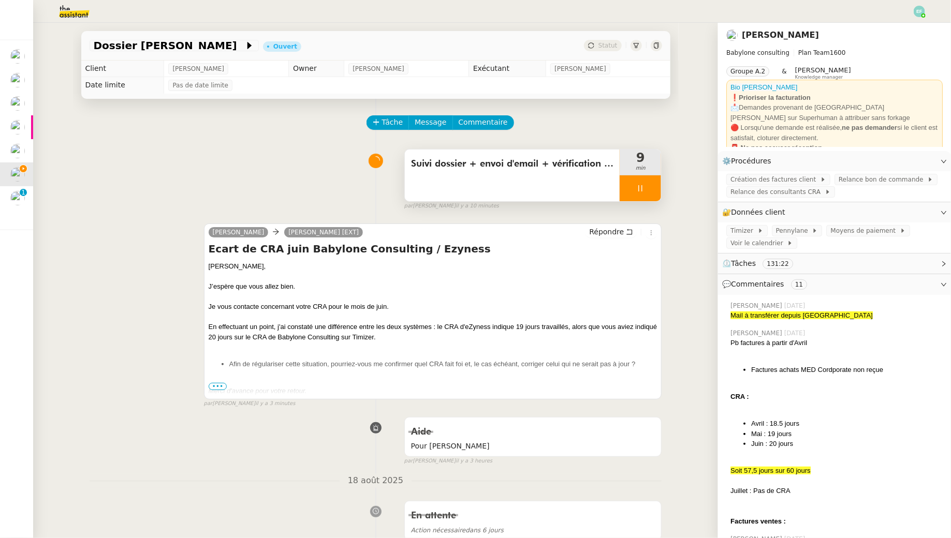
click at [639, 191] on icon at bounding box center [641, 188] width 4 height 6
click at [651, 191] on icon at bounding box center [650, 188] width 8 height 8
click at [643, 192] on icon at bounding box center [640, 188] width 8 height 8
click at [630, 190] on icon at bounding box center [630, 188] width 8 height 8
click at [569, 196] on div "Suivi dossier + envoi d'email + vérification disponibilités" at bounding box center [512, 176] width 215 height 52
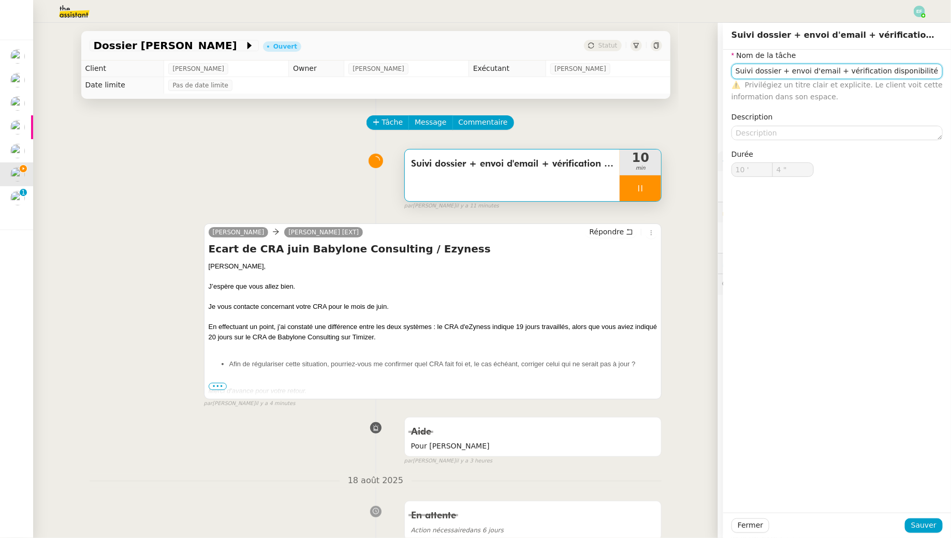
click at [929, 67] on input "Suivi dossier + envoi d'email + vérification disponibilités" at bounding box center [836, 71] width 211 height 15
type input "5 ""
type input "Suivi dossier + envoi d'email + vérification disponibilités +"
type input "6 ""
type input "Suivi dossier + envoi d'email + vérification disponibilités + envoi sur"
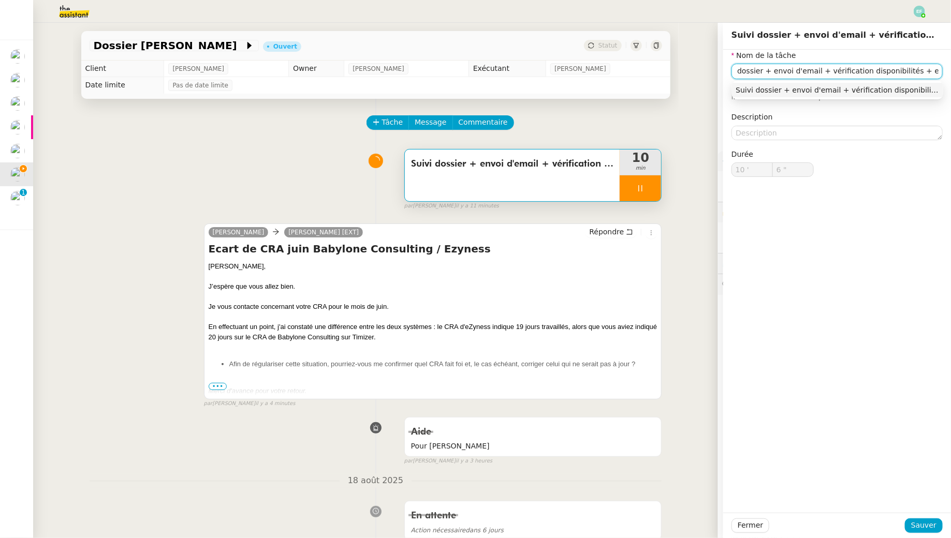
type input "7 ""
type input "Suivi dossier + envoi d'email + vérification disponibilités + envoi"
type input "8 ""
type input "Suivi dossier + envoi d'email + vérification disponibilités + envoi"
type input "9 ""
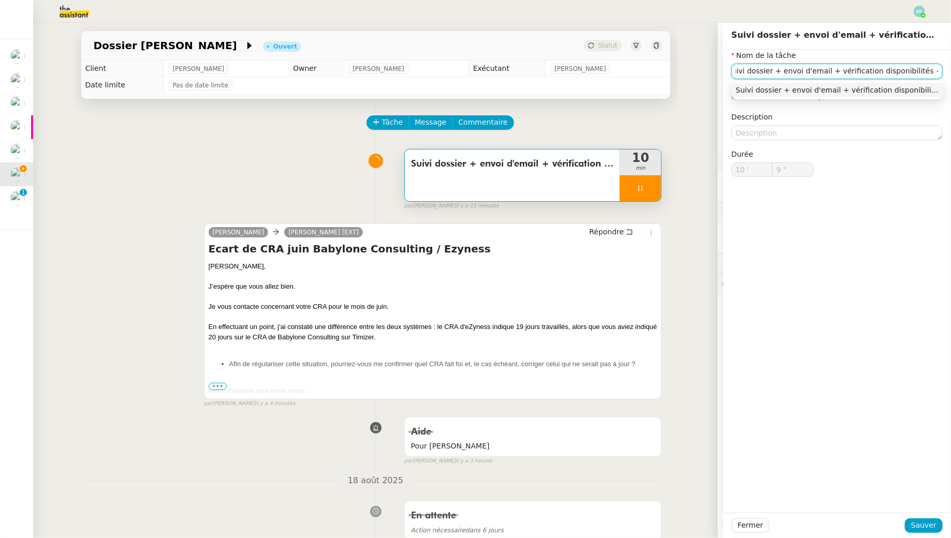
type input "Suivi dossier + envoi d'email + vérification disponibilités + envoi"
type input "10 ""
type input "Suivi dossier + envoi d'email + vérification disponibilités + envoi vi"
type input "11 ""
type input "Suivi dossier + envoi d'email + vérification disponibilités + envoi via Sup"
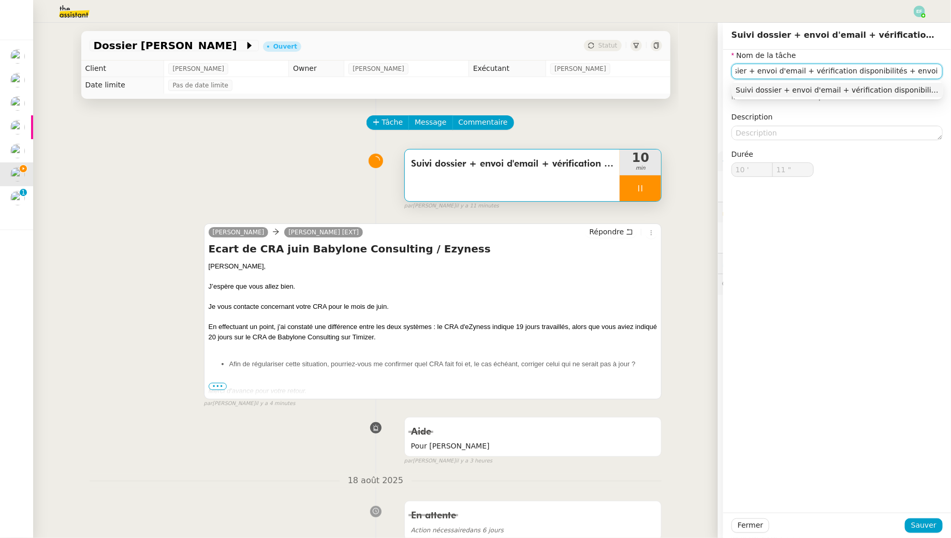
type input "12 ""
type input "Suivi dossier + envoi d'email + vérification disponibilités + envoi via Superhu…"
type input "15 ""
click at [841, 72] on input "Suivi dossier + envoi d'email + vérification disponibilités + envoi via Superhu…" at bounding box center [836, 71] width 211 height 15
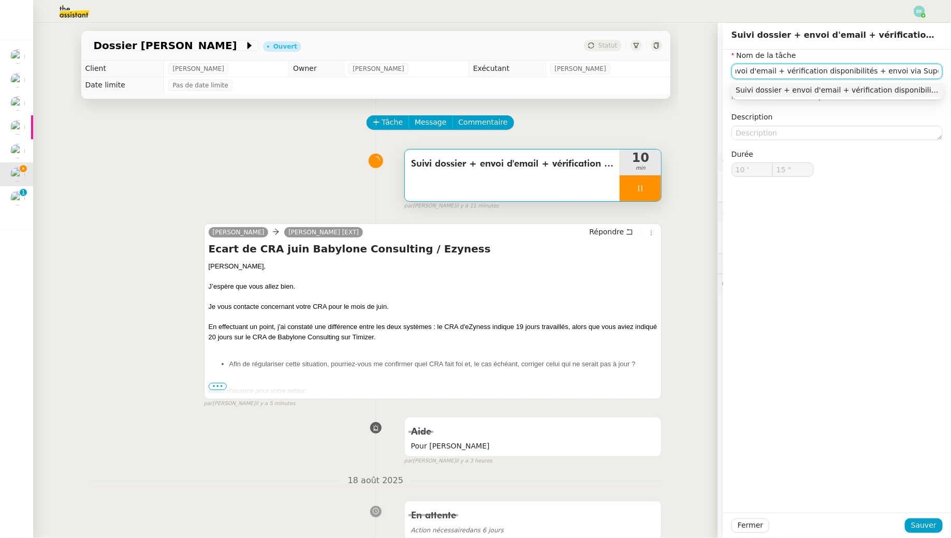
click at [841, 72] on input "Suivi dossier + envoi d'email + vérification disponibilités + envoi via Superhu…" at bounding box center [836, 71] width 211 height 15
type input "Suivi dossier + envoi d'email + vérification + envoi via Superhuman"
type input "17 ""
type input "Suivi dossier + envoi d'email + vérification + envoi via Superhuman"
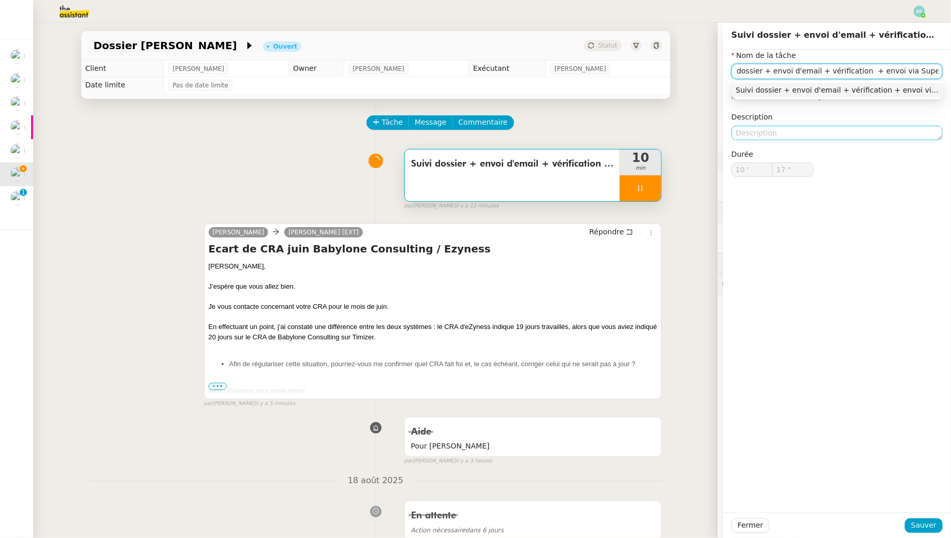
type input "18 ""
type input "Suivi dossier + envoi d'email + vérification CRA + envoi via Superhuman"
type input "19 ""
type input "Suivi dossier + envoi d'email + vérification CRA + envoi via Superhuman"
click at [927, 523] on span "Sauver" at bounding box center [923, 526] width 25 height 12
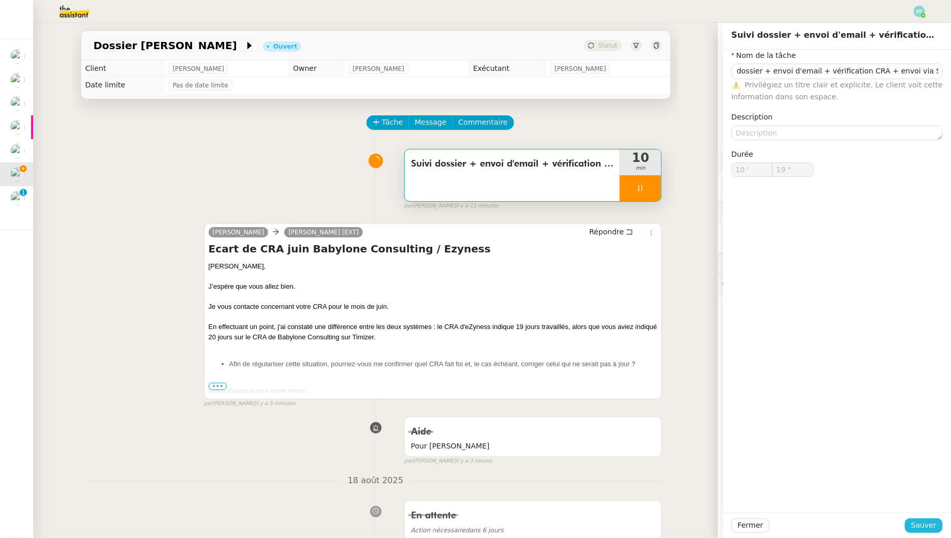
scroll to position [0, 0]
type input "20 ""
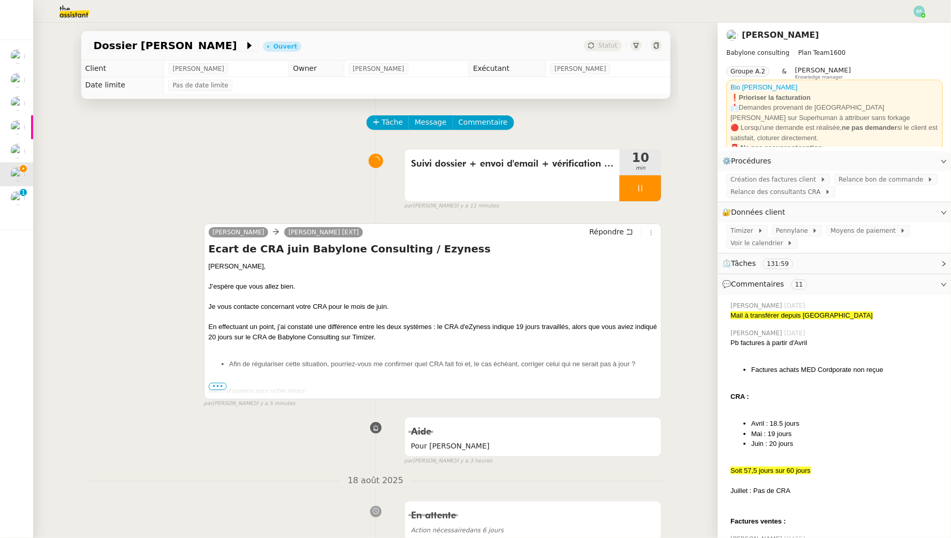
click at [633, 187] on div at bounding box center [640, 188] width 41 height 26
click at [649, 191] on icon at bounding box center [650, 188] width 8 height 8
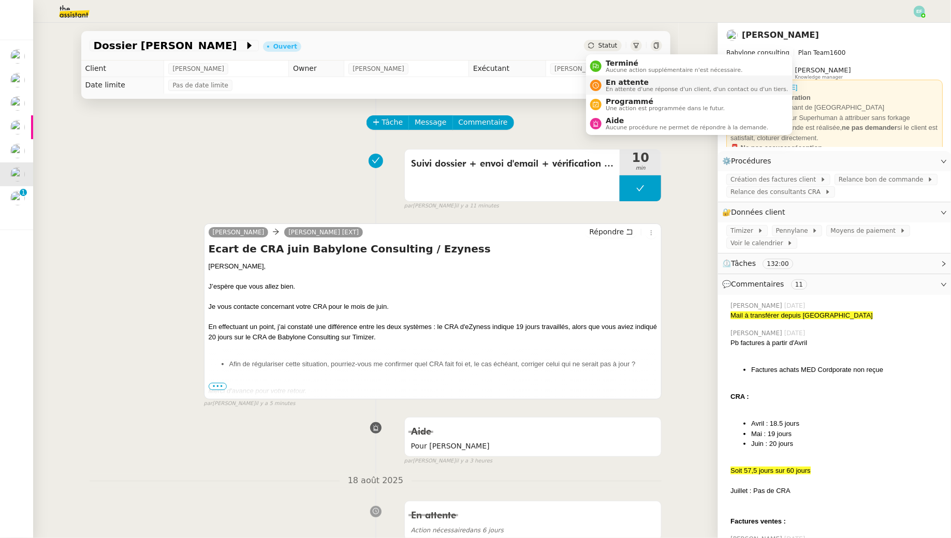
click at [611, 89] on span "En attente d'une réponse d'un client, d'un contact ou d'un tiers." at bounding box center [697, 89] width 182 height 6
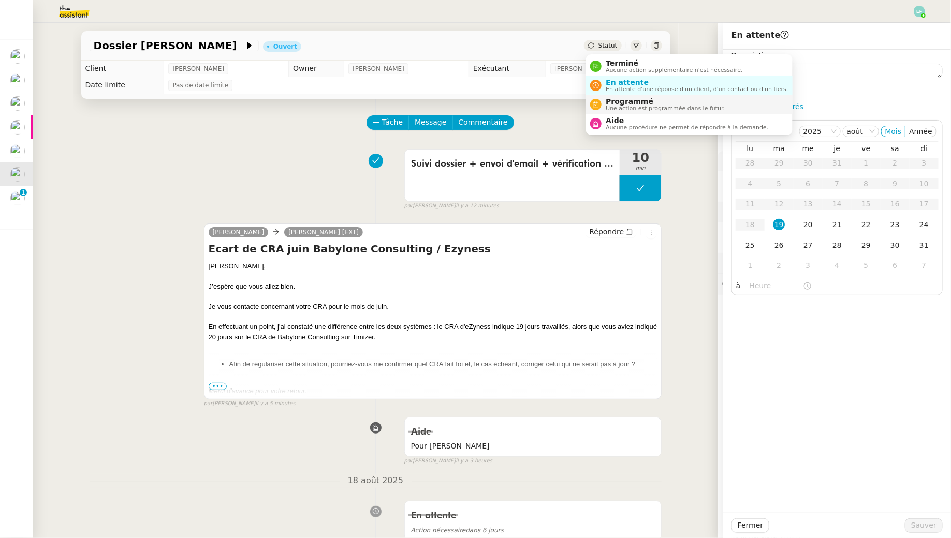
click at [615, 110] on span "Une action est programmée dans le futur." at bounding box center [665, 109] width 119 height 6
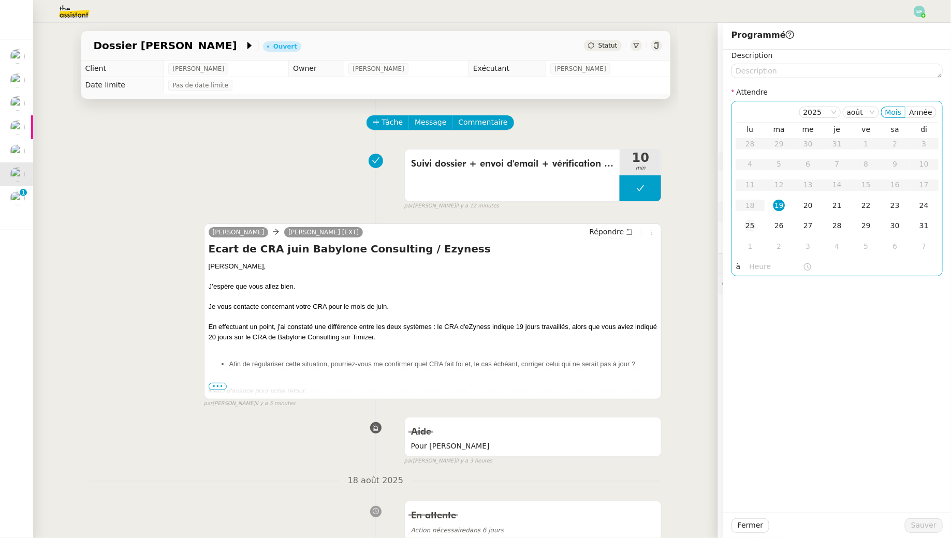
click at [749, 226] on div "25" at bounding box center [749, 225] width 11 height 11
click at [789, 69] on textarea at bounding box center [836, 71] width 211 height 14
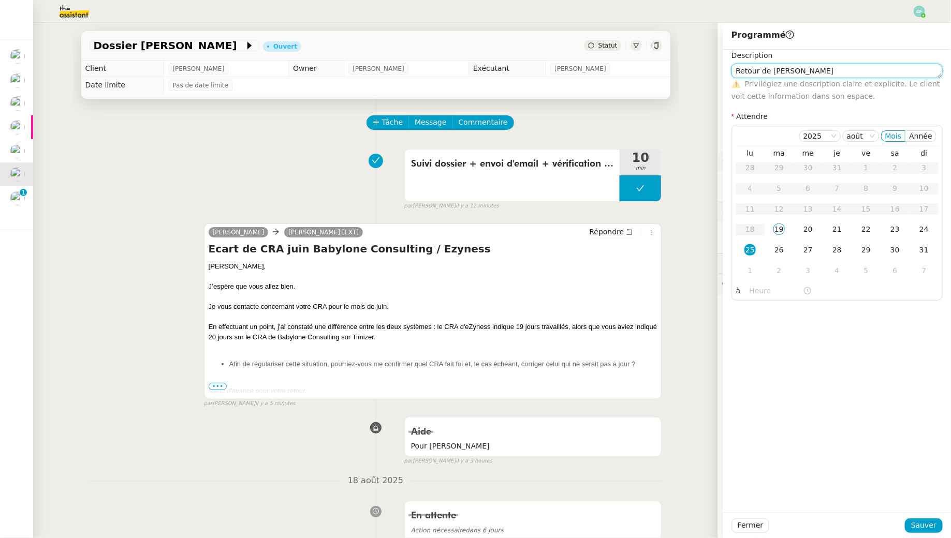
click at [771, 69] on textarea "Retour de Mohamed Touzani" at bounding box center [836, 71] width 211 height 14
type textarea "Retour de congé de Mohamed Touzani"
click at [922, 530] on span "Sauver" at bounding box center [923, 526] width 25 height 12
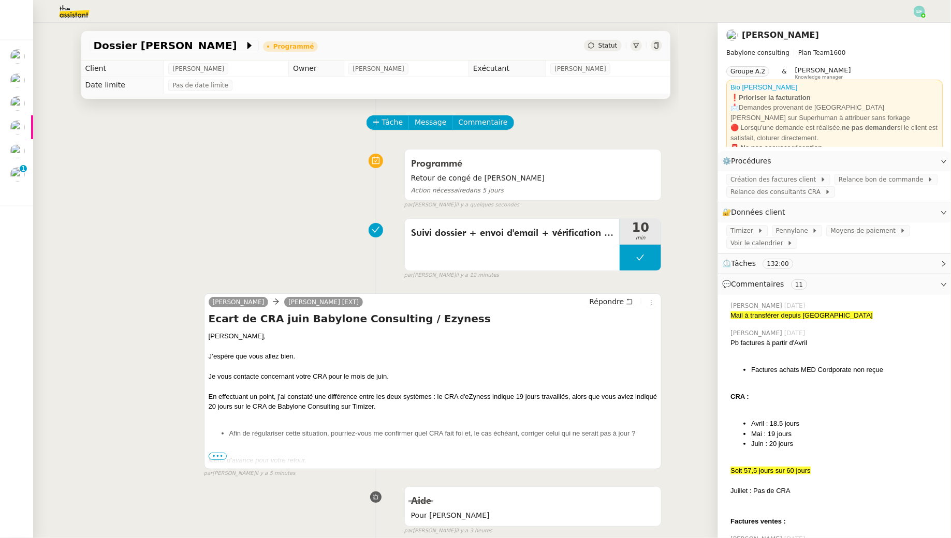
scroll to position [60, 0]
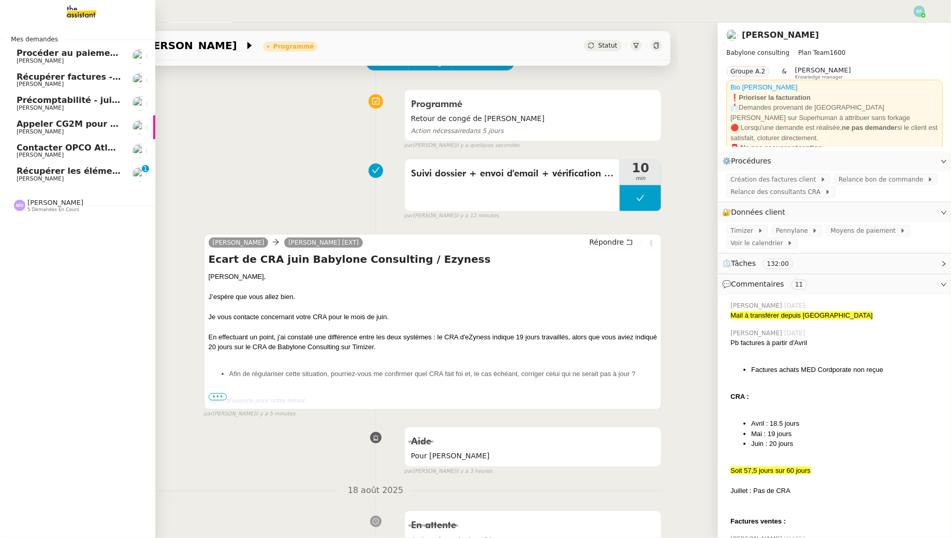
click at [27, 171] on span "Récupérer les éléments sociaux - août 2025" at bounding box center [119, 171] width 205 height 10
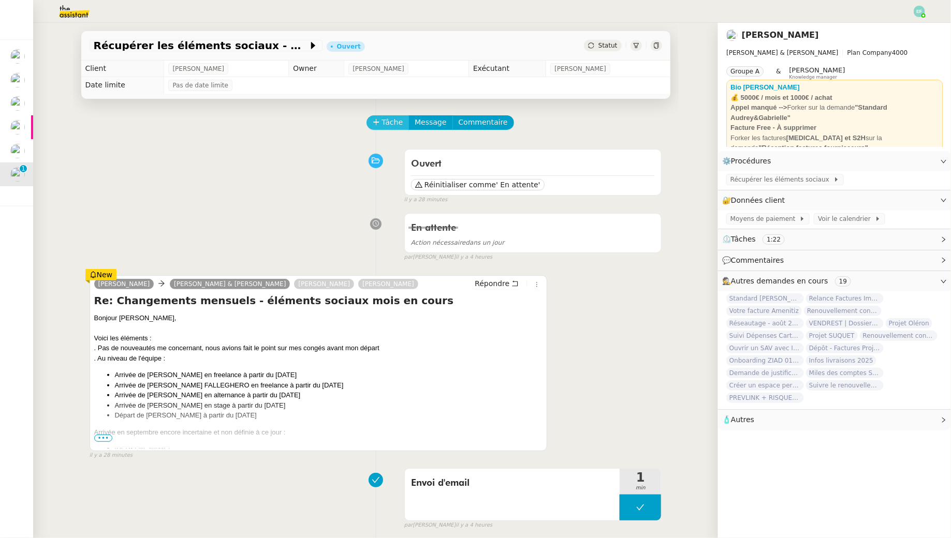
click at [395, 122] on span "Tâche" at bounding box center [392, 122] width 21 height 12
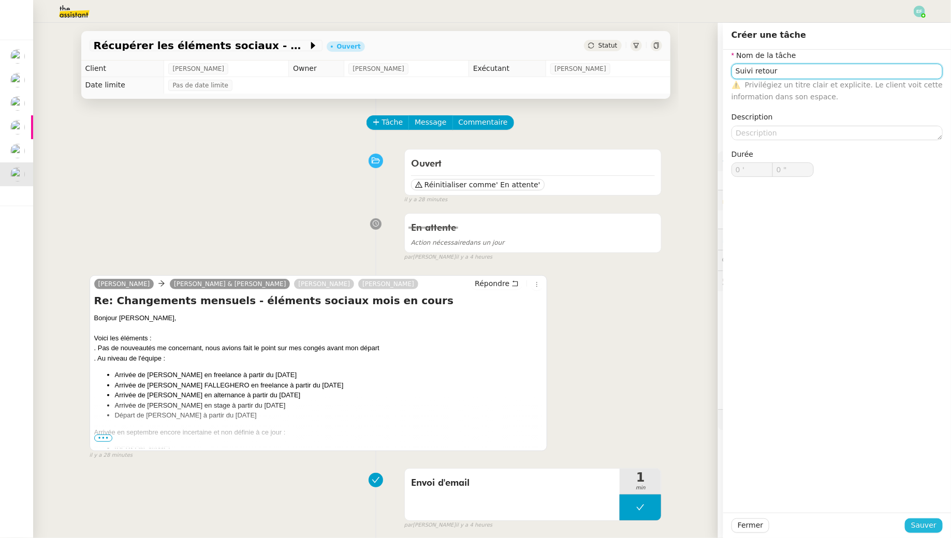
type input "Suivi retour"
click at [917, 520] on span "Sauver" at bounding box center [923, 526] width 25 height 12
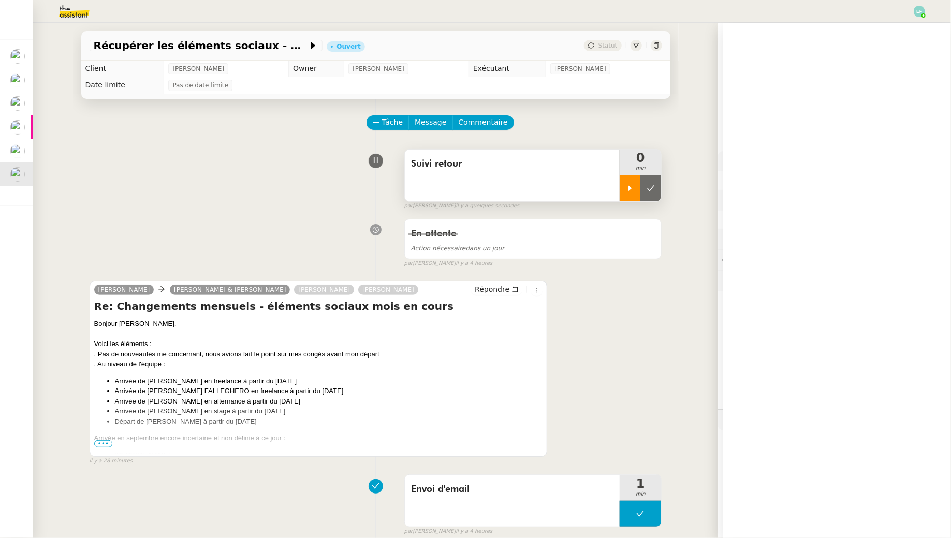
click at [631, 181] on div at bounding box center [630, 188] width 21 height 26
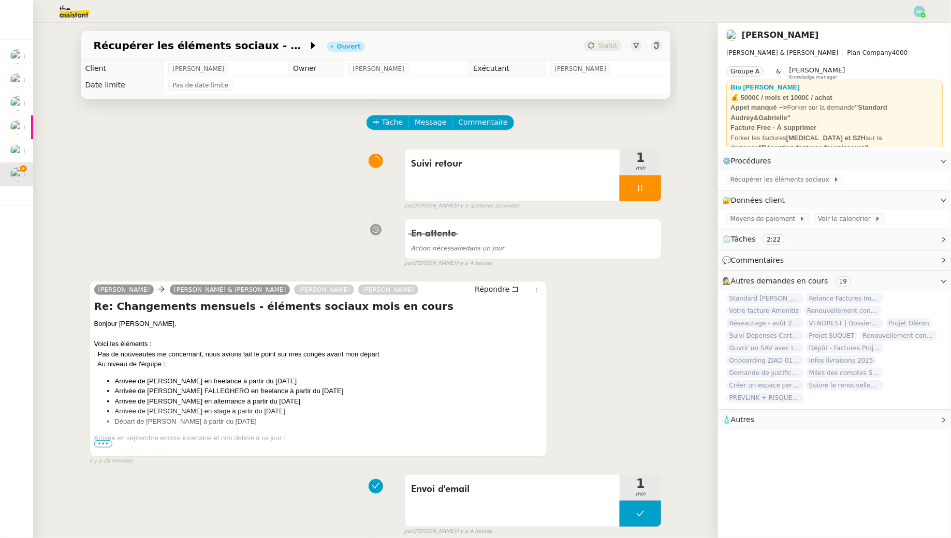
click at [107, 442] on span "•••" at bounding box center [103, 443] width 19 height 7
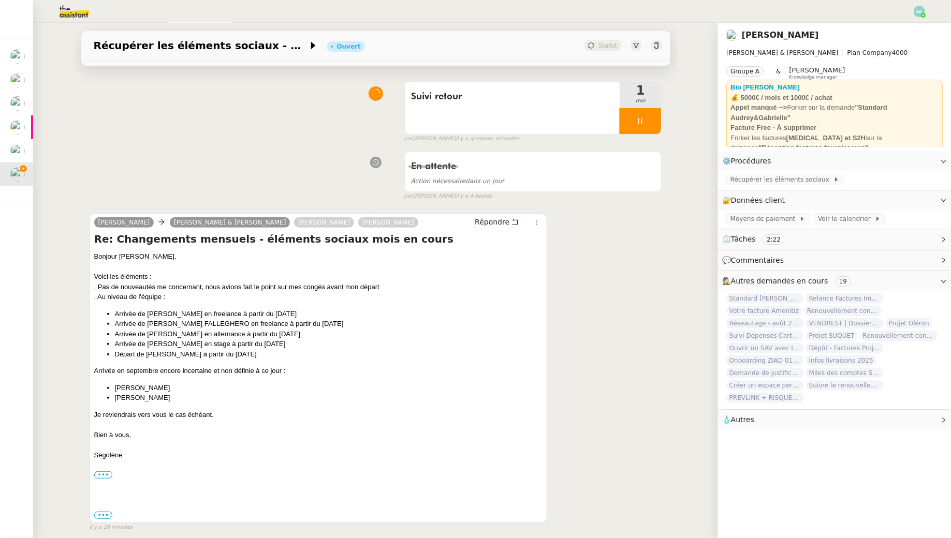
scroll to position [69, 0]
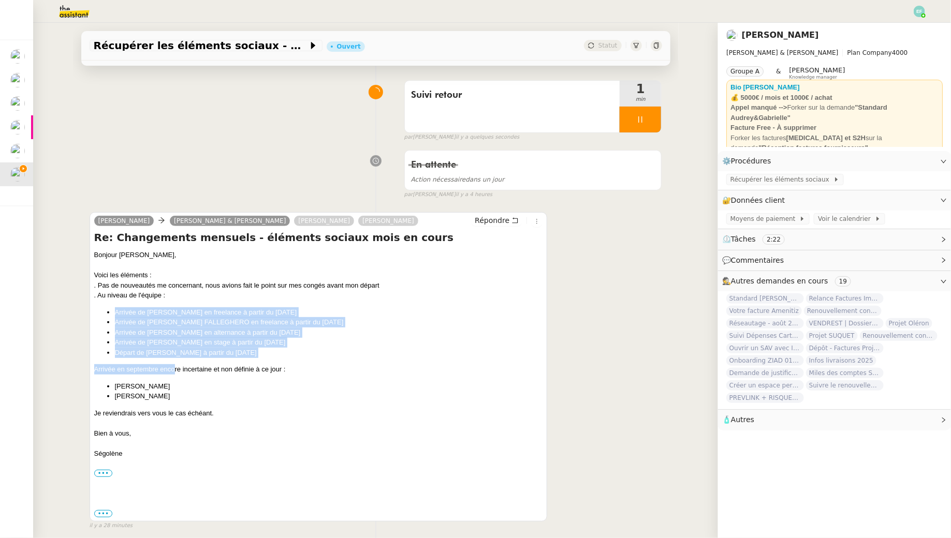
drag, startPoint x: 104, startPoint y: 307, endPoint x: 175, endPoint y: 364, distance: 91.0
click at [175, 364] on div "Arrivée de Bérengère BOURRILLON en freelance à partir du lundi 25/08 Arrivée de…" at bounding box center [318, 340] width 449 height 67
click at [205, 355] on li "Départ de Laura LIZAK à partir du vendredi 03/09" at bounding box center [329, 353] width 428 height 10
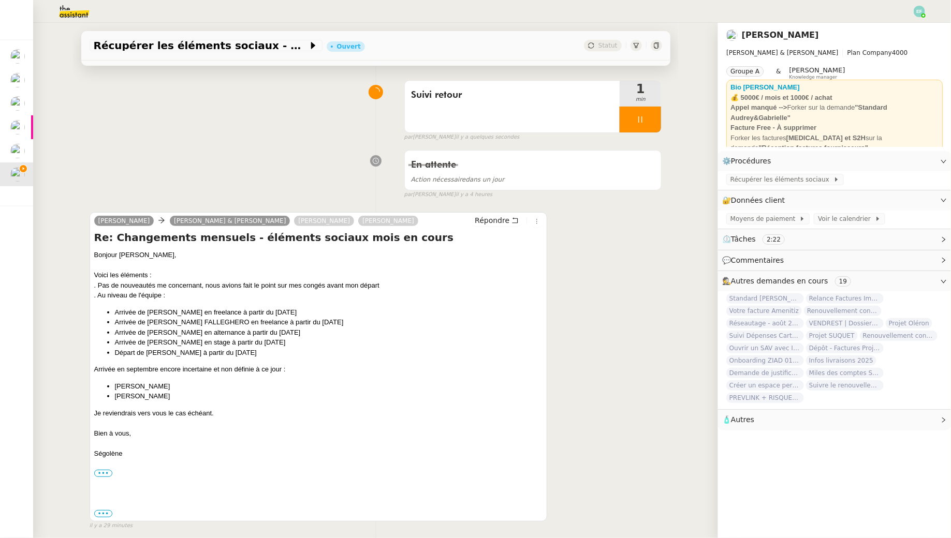
scroll to position [0, 0]
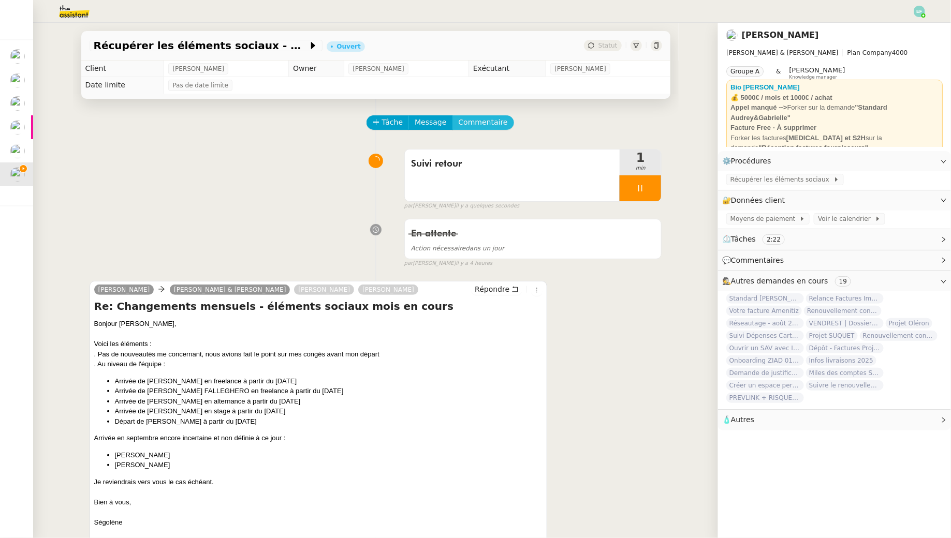
click at [475, 127] on span "Commentaire" at bounding box center [483, 122] width 49 height 12
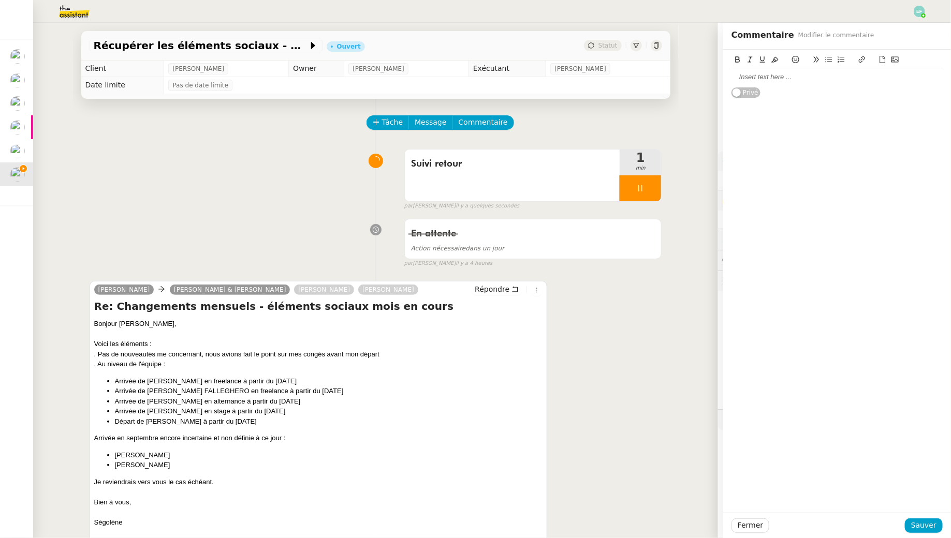
click at [761, 78] on div at bounding box center [836, 76] width 211 height 9
click at [920, 526] on span "Sauver" at bounding box center [923, 526] width 25 height 12
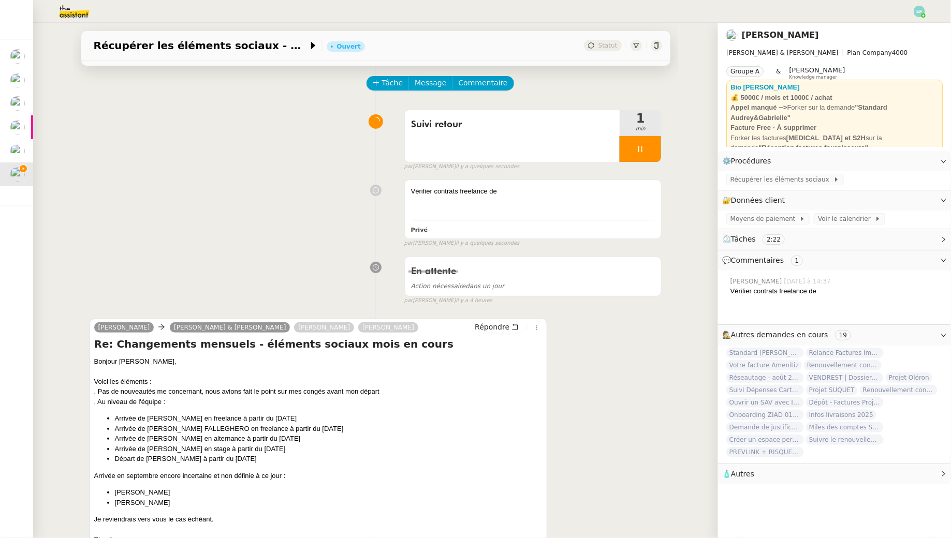
scroll to position [40, 0]
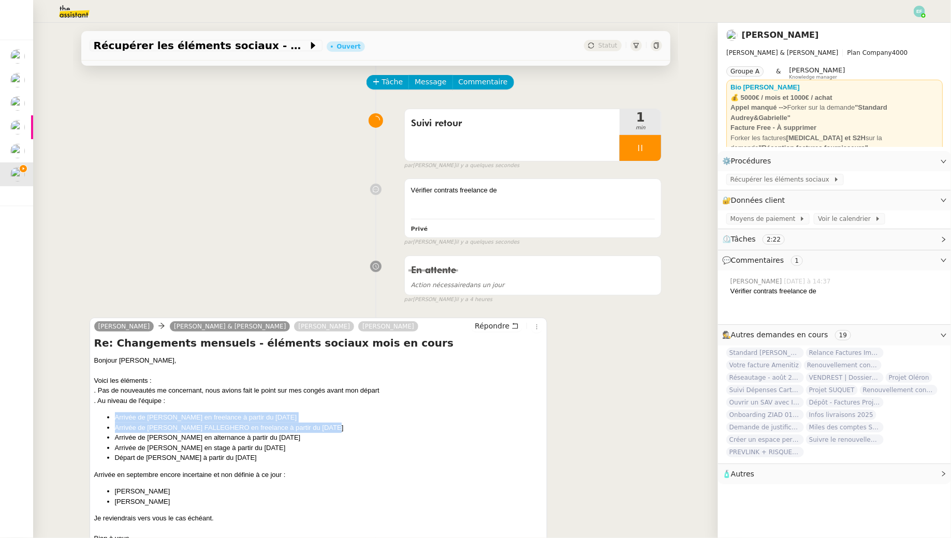
drag, startPoint x: 113, startPoint y: 416, endPoint x: 335, endPoint y: 428, distance: 222.4
click at [335, 428] on ul "Arrivée de Bérengère BOURRILLON en freelance à partir du lundi 25/08 Arrivée de…" at bounding box center [318, 438] width 449 height 51
copy ul "Arrivée de Bérengère BOURRILLON en freelance à partir du lundi 25/08 Arrivée de…"
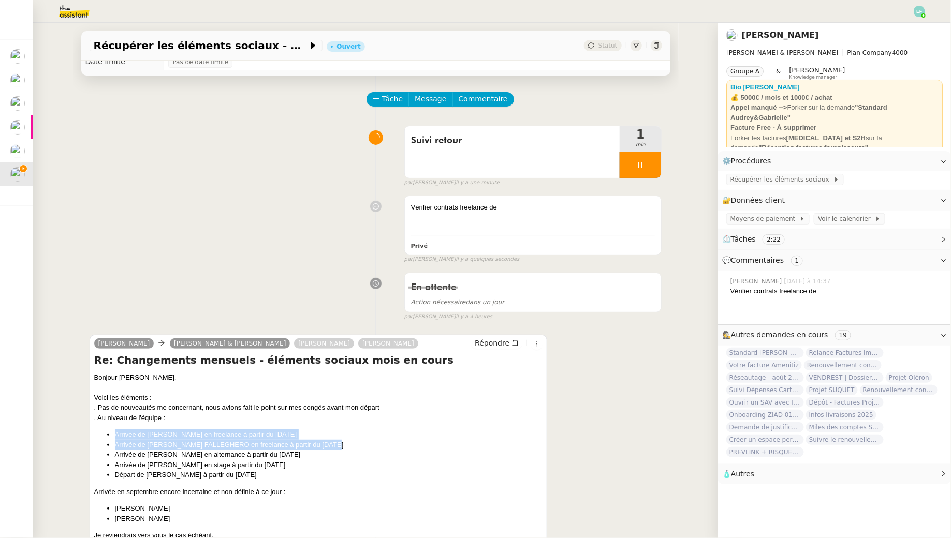
scroll to position [24, 0]
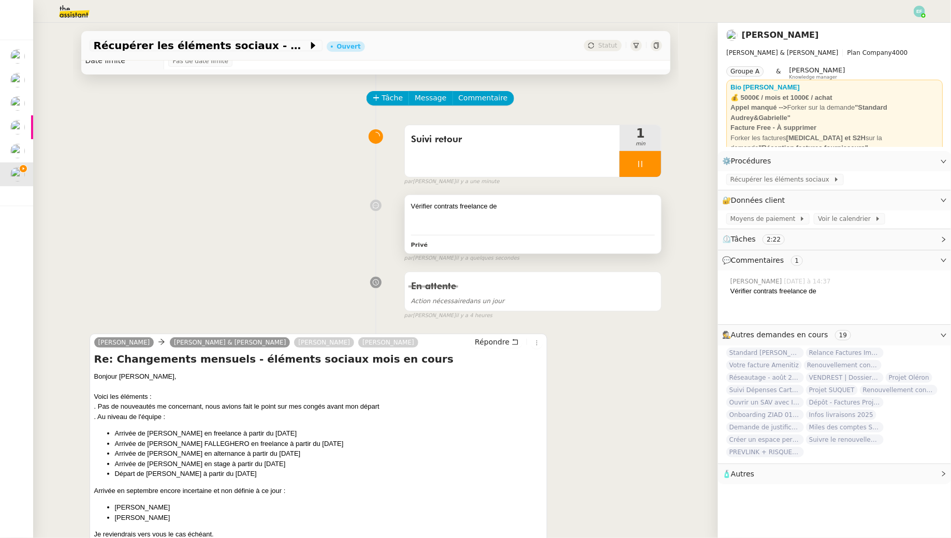
click at [539, 231] on div "Vérifier contrats freelance de Privé" at bounding box center [533, 224] width 257 height 58
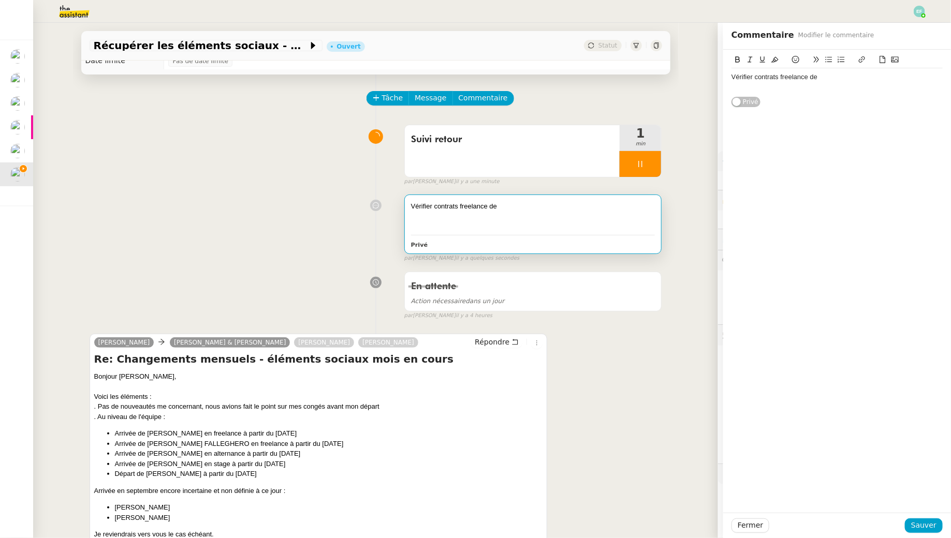
click at [848, 76] on div "Vérifier contrats freelance de" at bounding box center [836, 76] width 211 height 9
drag, startPoint x: 784, startPoint y: 96, endPoint x: 754, endPoint y: 94, distance: 29.6
click at [754, 94] on li "Arrivée de Bérengère BOURRILLON en freelance à partir du lundi 25/08" at bounding box center [842, 96] width 201 height 9
drag, startPoint x: 787, startPoint y: 105, endPoint x: 744, endPoint y: 103, distance: 42.5
click at [744, 103] on li "Arrivée de Margaux FALLEGHERO en freelance à partir du lundi 01/09" at bounding box center [842, 110] width 201 height 19
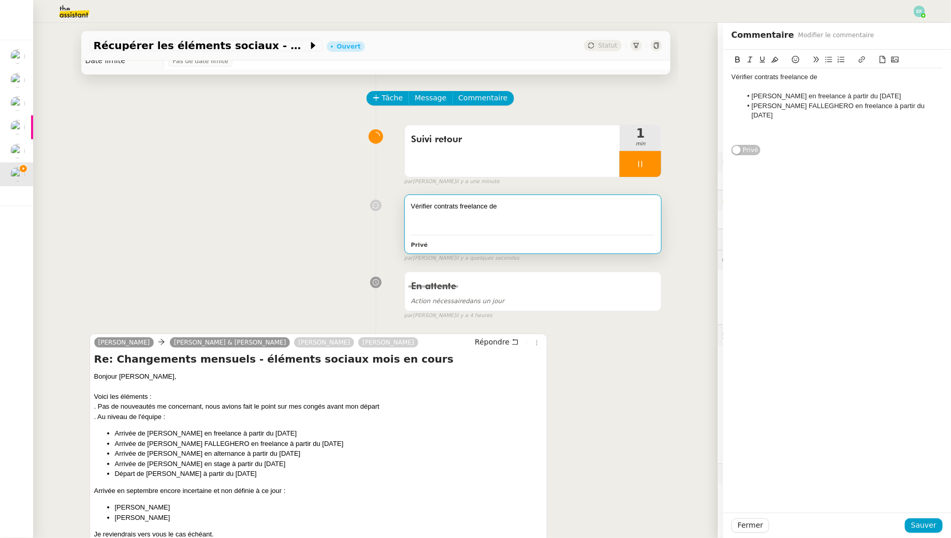
click at [933, 105] on li "Margaux FALLEGHERO en freelance à partir du lundi 01/09" at bounding box center [842, 110] width 201 height 19
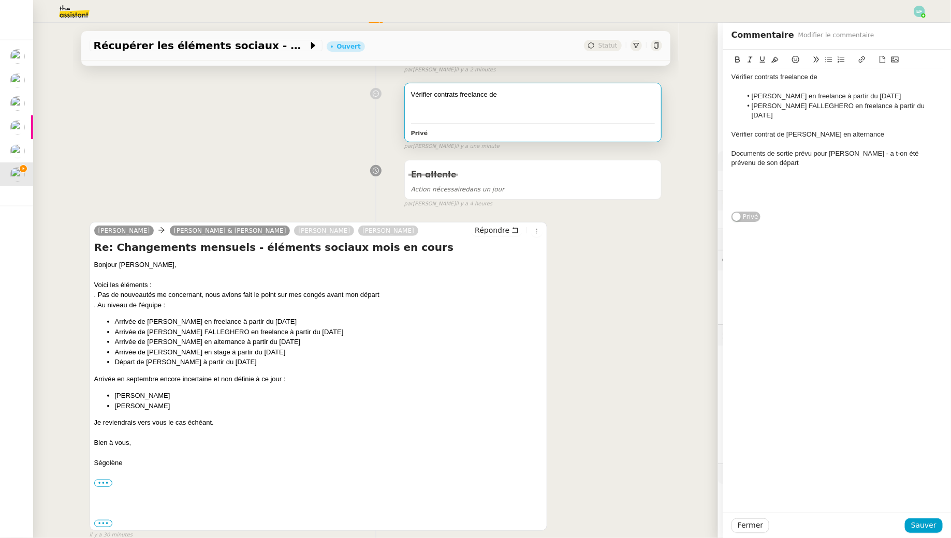
scroll to position [141, 0]
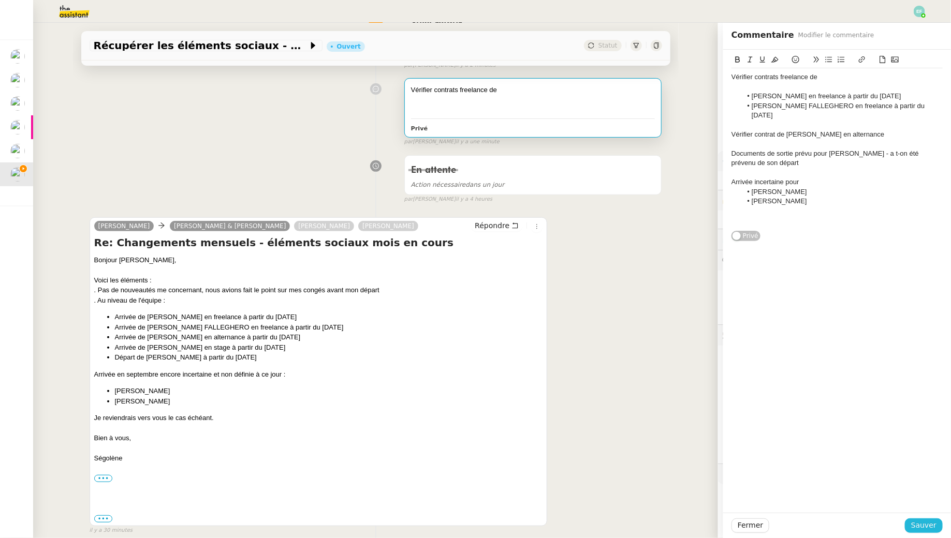
click at [931, 522] on span "Sauver" at bounding box center [923, 526] width 25 height 12
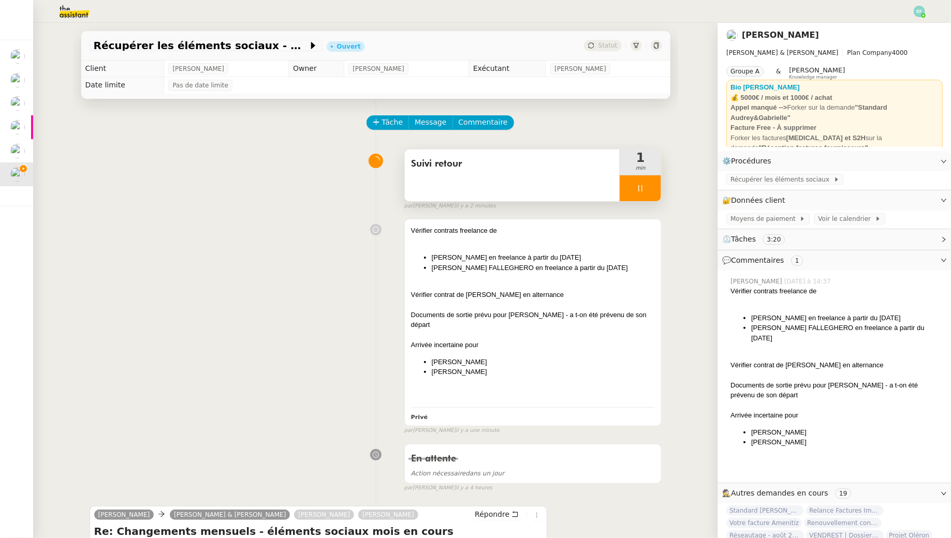
click at [646, 195] on div at bounding box center [640, 188] width 41 height 26
click at [657, 190] on button at bounding box center [650, 188] width 21 height 26
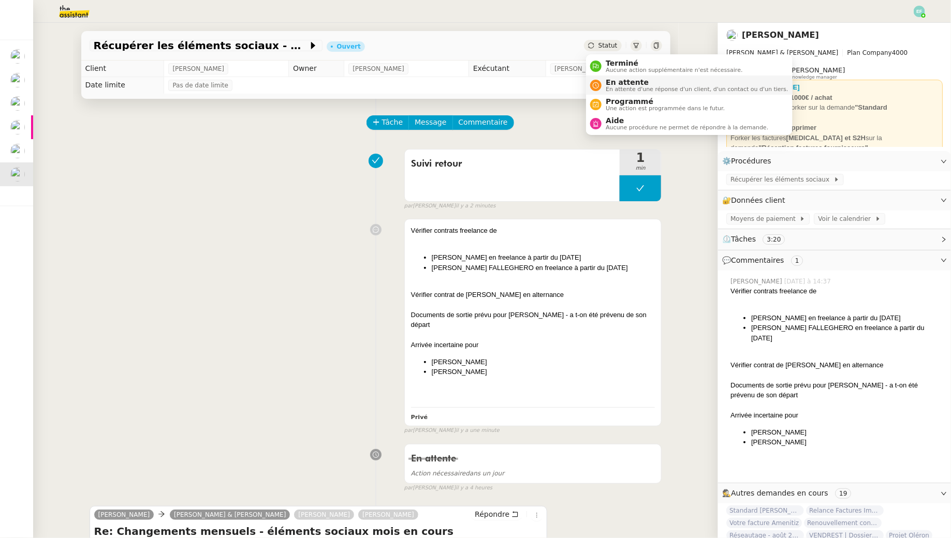
click at [613, 82] on span "En attente" at bounding box center [697, 82] width 182 height 8
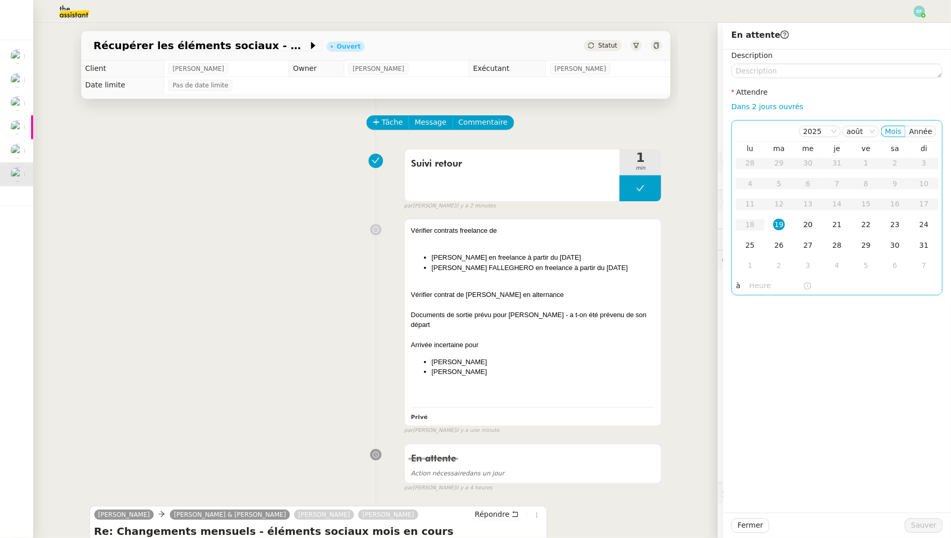
click at [804, 228] on div "20" at bounding box center [807, 224] width 11 height 11
click at [915, 524] on span "Sauver" at bounding box center [923, 526] width 25 height 12
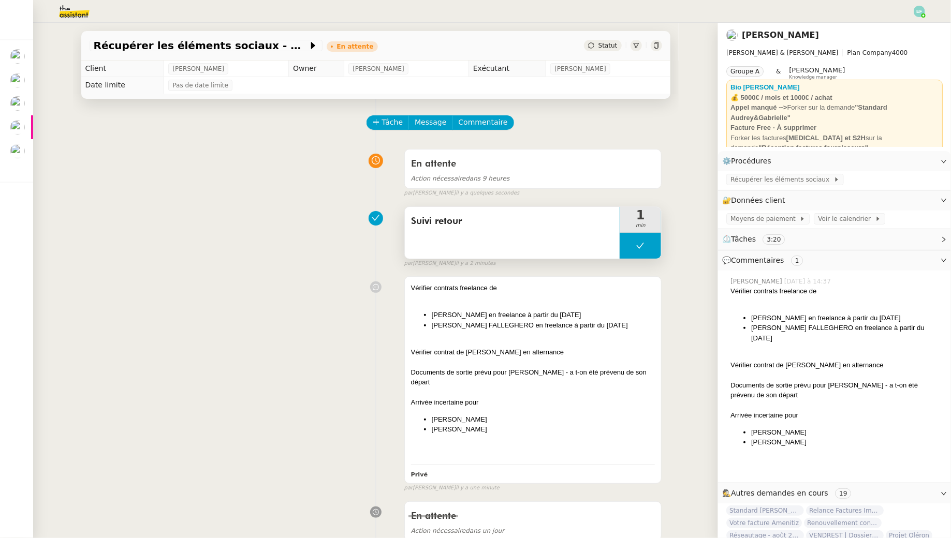
click at [642, 252] on button at bounding box center [640, 246] width 41 height 26
click at [632, 250] on div at bounding box center [630, 246] width 21 height 26
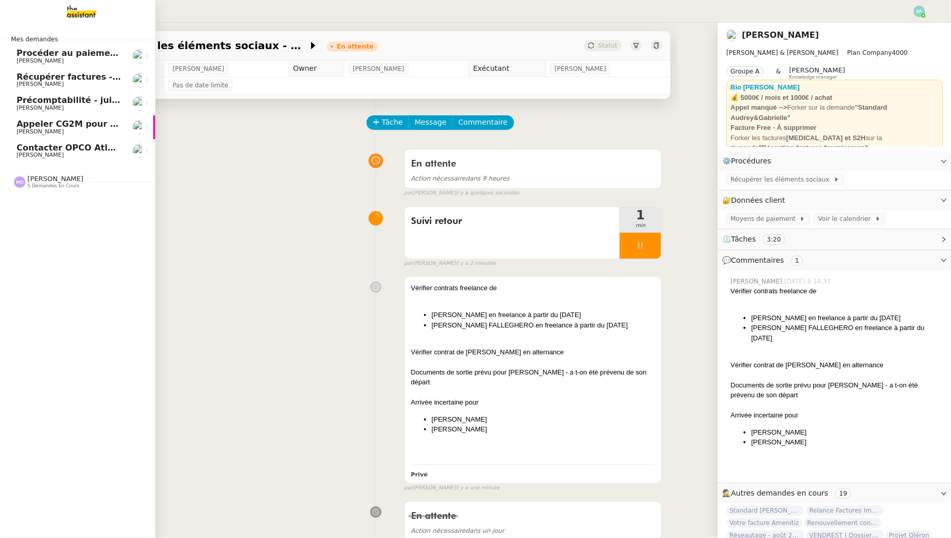
click at [29, 138] on link "Appeler CG2M pour suivi de signification Arthur MATHAUT" at bounding box center [77, 127] width 155 height 24
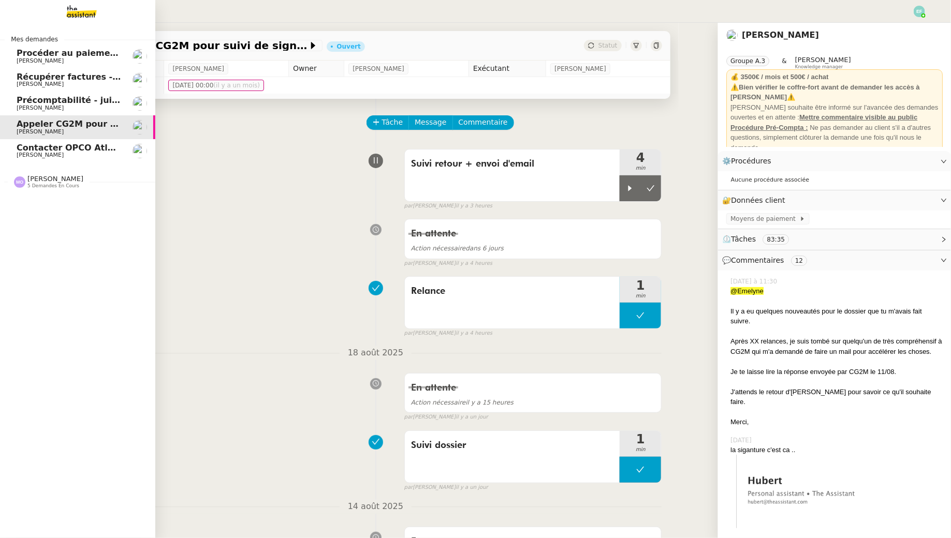
click at [36, 151] on span "Contacter OPCO Atlas pour financement formation" at bounding box center [135, 148] width 236 height 10
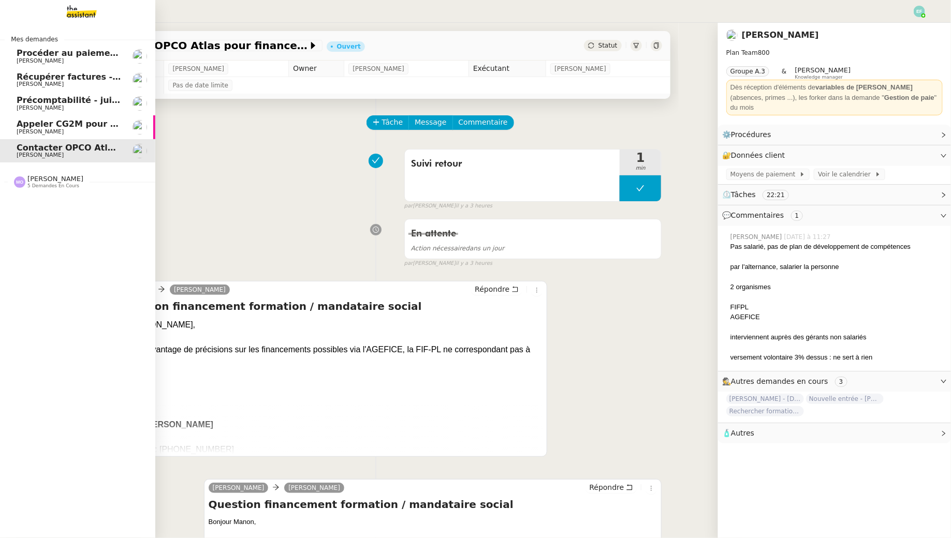
click at [64, 109] on span "[PERSON_NAME]" at bounding box center [40, 108] width 47 height 7
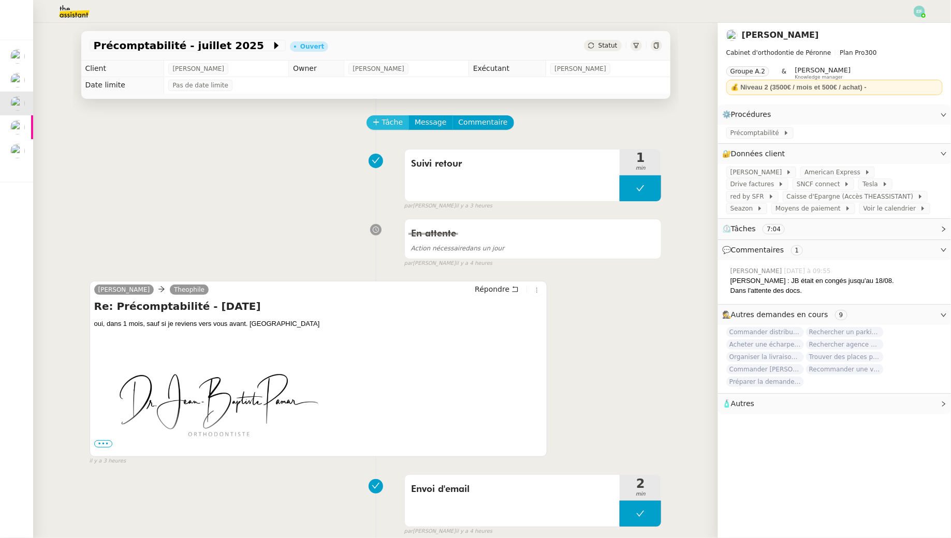
click at [406, 123] on button "Tâche" at bounding box center [387, 122] width 43 height 14
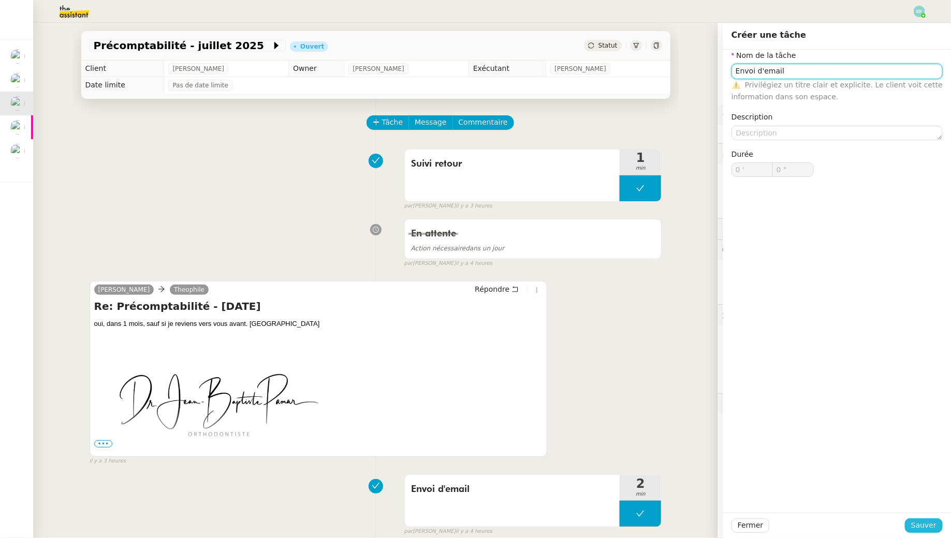
type input "Envoi d'email"
click at [916, 527] on span "Sauver" at bounding box center [923, 526] width 25 height 12
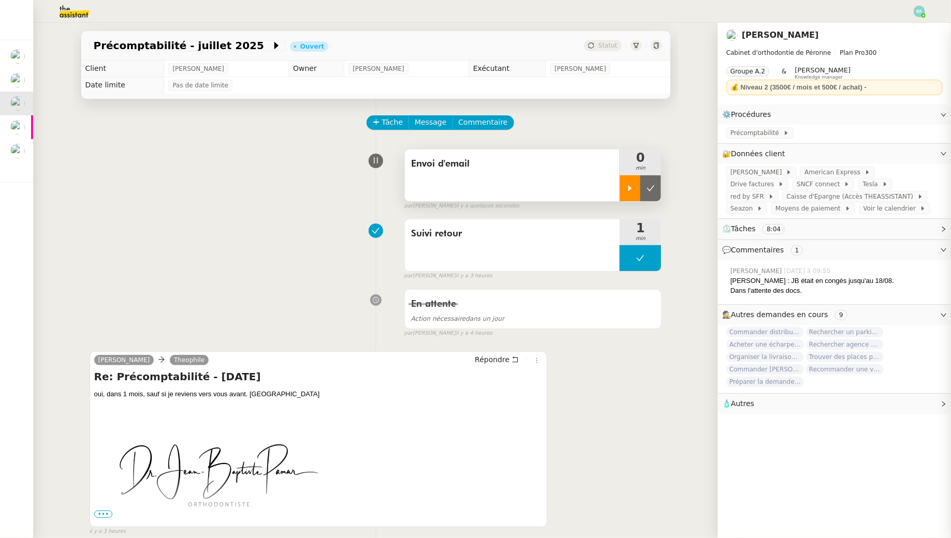
click at [629, 182] on div at bounding box center [630, 188] width 21 height 26
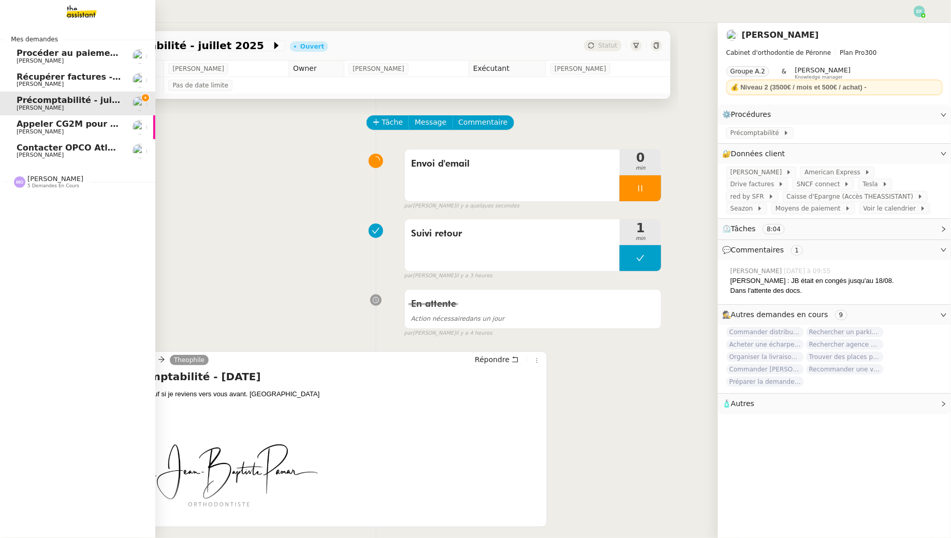
click at [24, 154] on span "[PERSON_NAME]" at bounding box center [40, 155] width 47 height 7
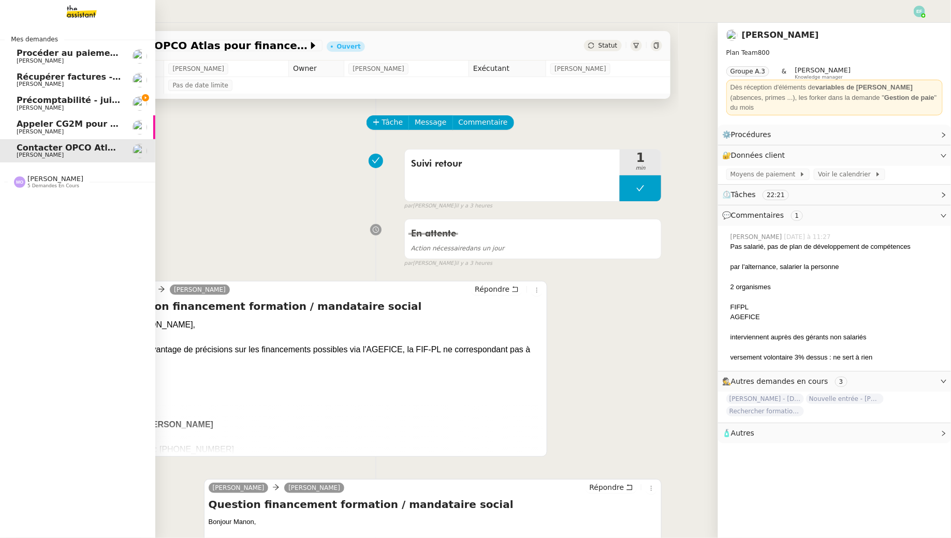
click at [23, 100] on span "Précomptabilité - juillet 2025" at bounding box center [85, 100] width 137 height 10
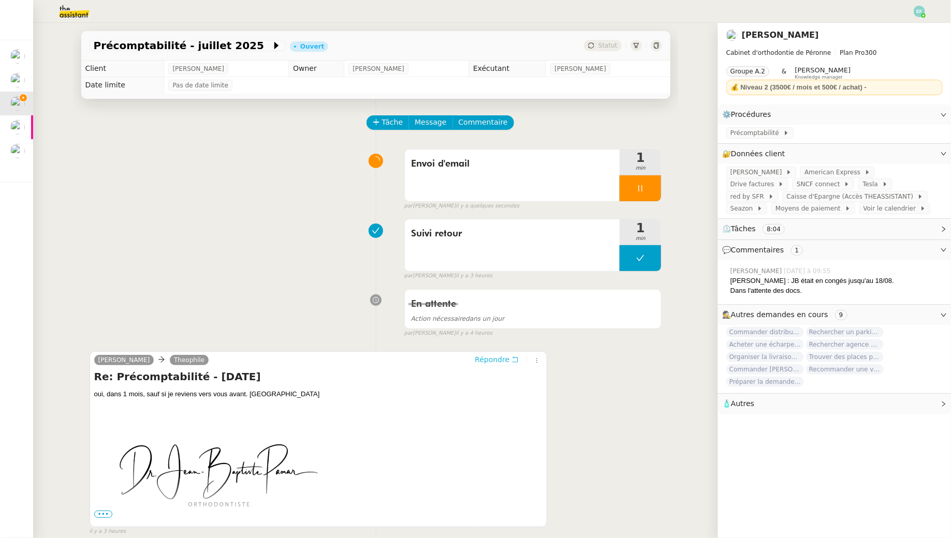
click at [509, 359] on span "Répondre" at bounding box center [492, 360] width 35 height 10
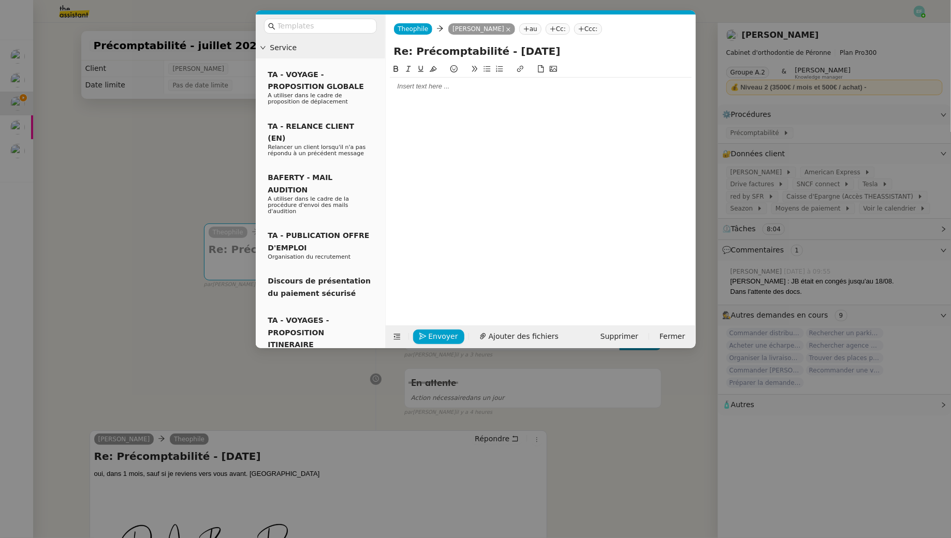
click at [418, 87] on div at bounding box center [541, 86] width 302 height 9
click at [154, 114] on nz-modal-container "Service TA - VOYAGE - PROPOSITION GLOBALE A utiliser dans le cadre de propositi…" at bounding box center [475, 269] width 951 height 538
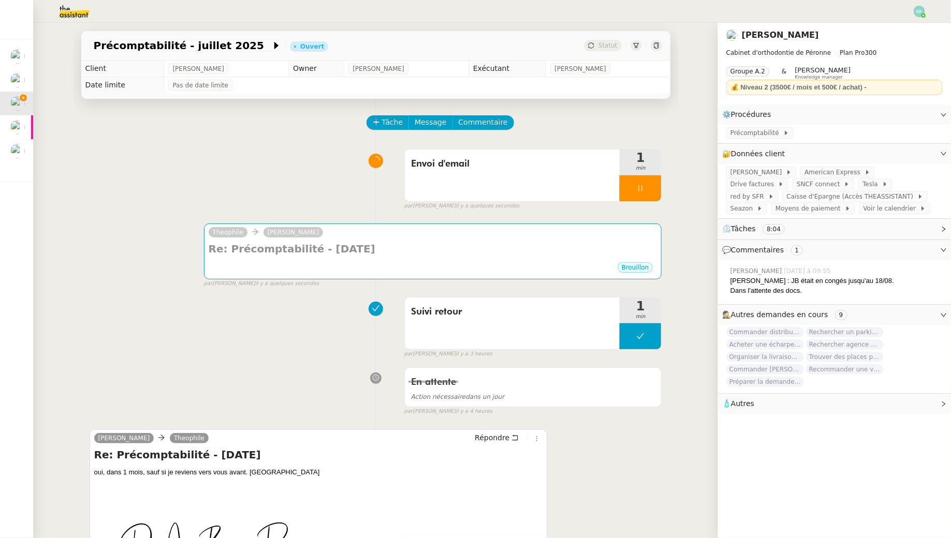
click at [75, 5] on img at bounding box center [66, 11] width 80 height 23
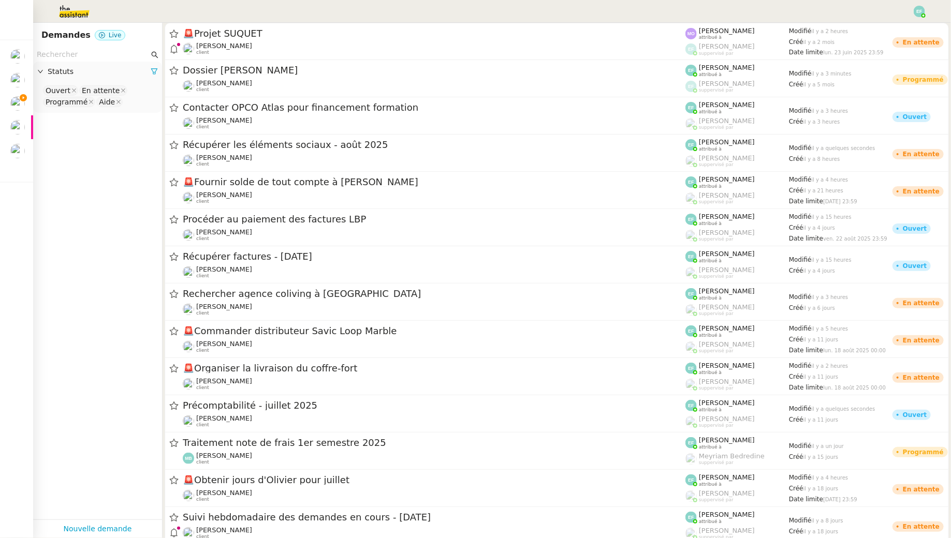
click at [78, 53] on input "text" at bounding box center [93, 55] width 112 height 12
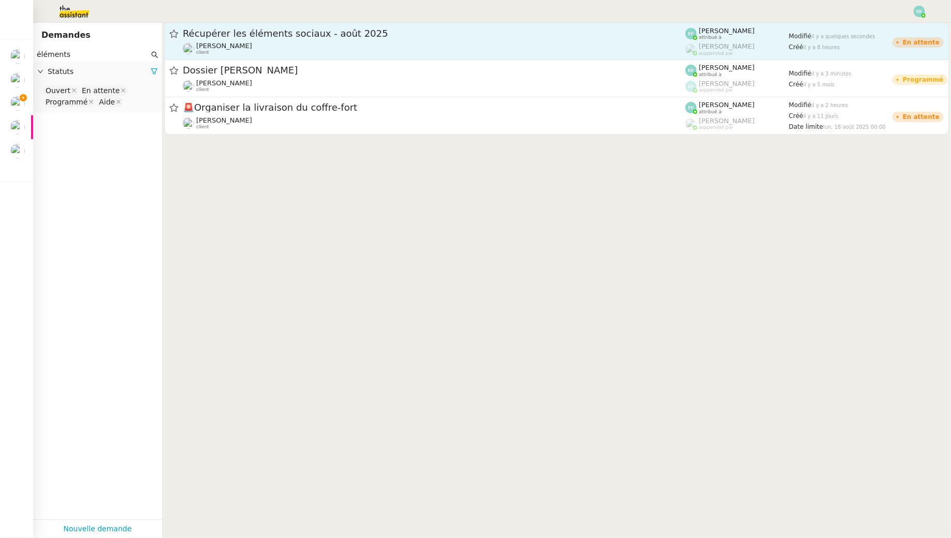
type input "éléments"
click at [274, 32] on span "Récupérer les éléments sociaux - août 2025" at bounding box center [434, 33] width 503 height 9
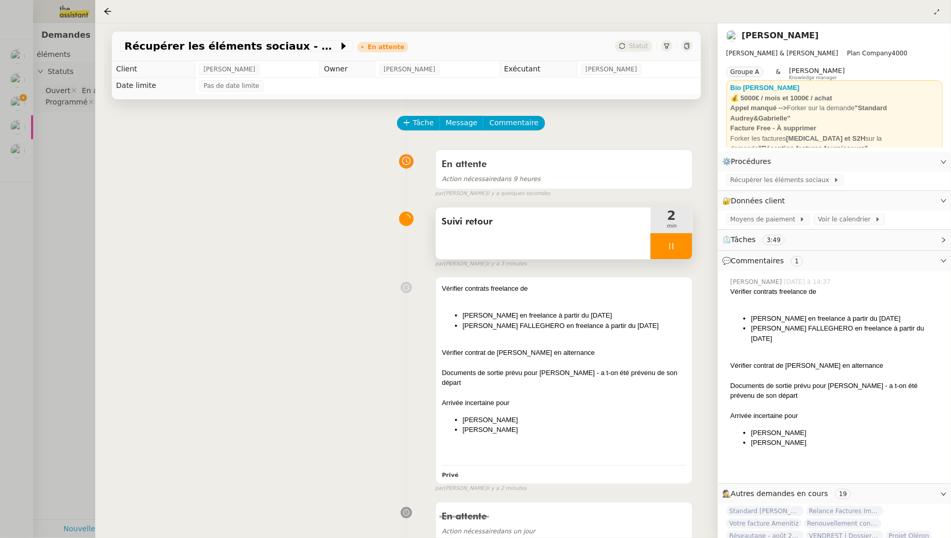
click at [678, 238] on div at bounding box center [671, 246] width 41 height 26
click at [679, 241] on button at bounding box center [681, 246] width 21 height 26
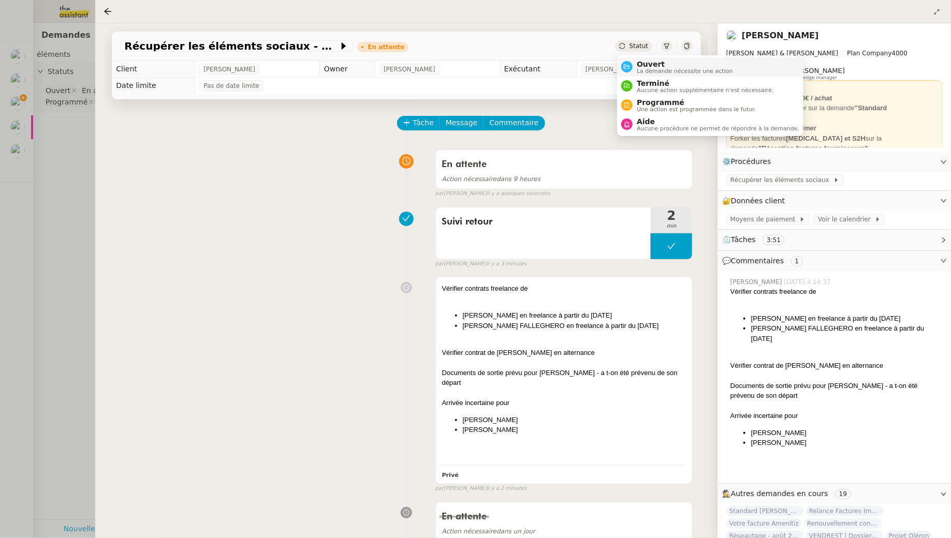
click at [643, 61] on span "Ouvert" at bounding box center [685, 64] width 96 height 8
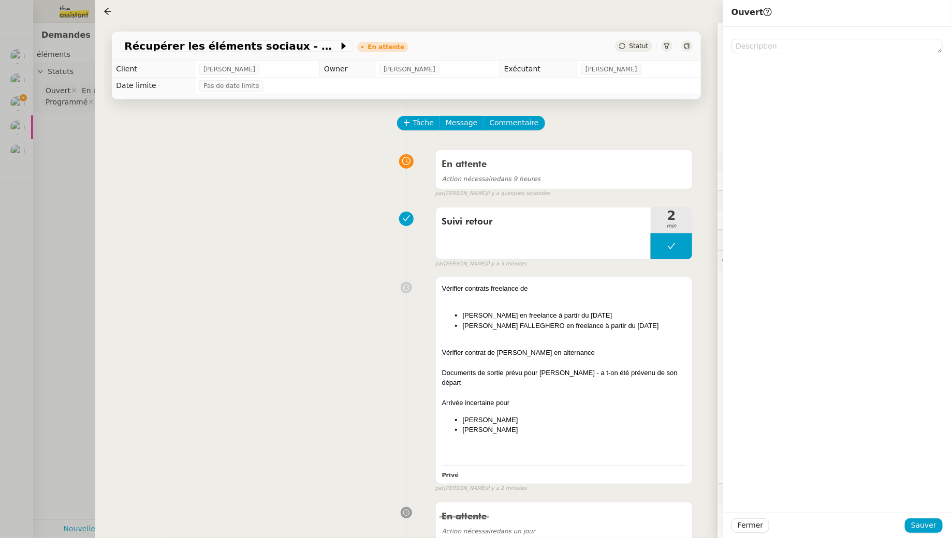
click at [930, 534] on div "Fermer Sauver" at bounding box center [837, 525] width 228 height 25
click at [930, 532] on button "Sauver" at bounding box center [924, 526] width 38 height 14
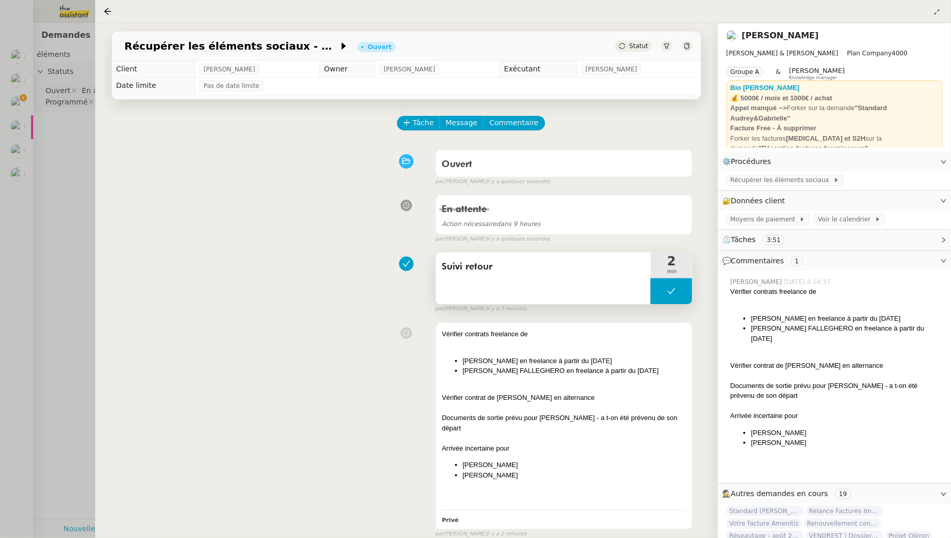
click at [670, 290] on icon at bounding box center [671, 291] width 8 height 8
click at [663, 289] on icon at bounding box center [661, 291] width 8 height 8
click at [60, 187] on div at bounding box center [475, 269] width 951 height 538
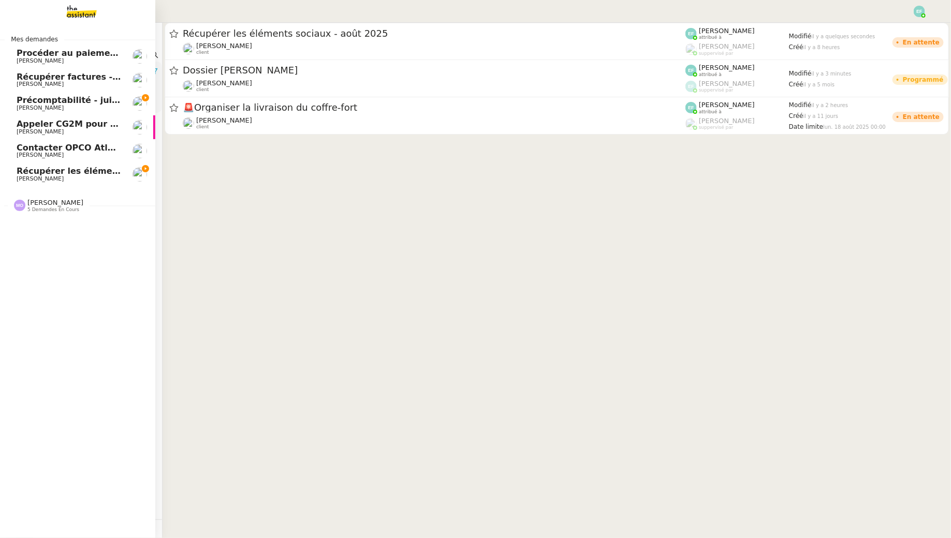
click at [23, 104] on div "Précomptabilité - juillet 2025 Jean-Baptiste Pamar" at bounding box center [69, 104] width 105 height 16
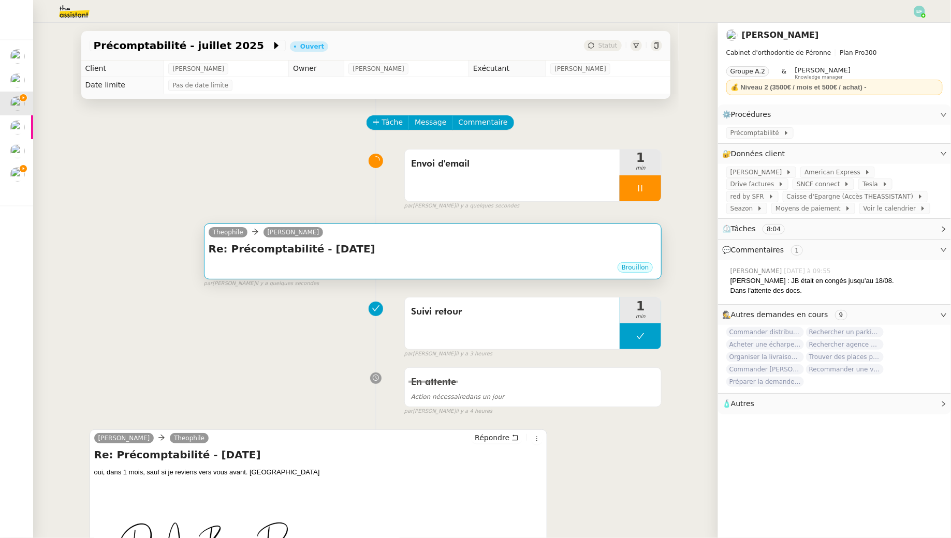
click at [515, 259] on div "Re: Précomptabilité - juillet 2025 •••" at bounding box center [433, 252] width 449 height 20
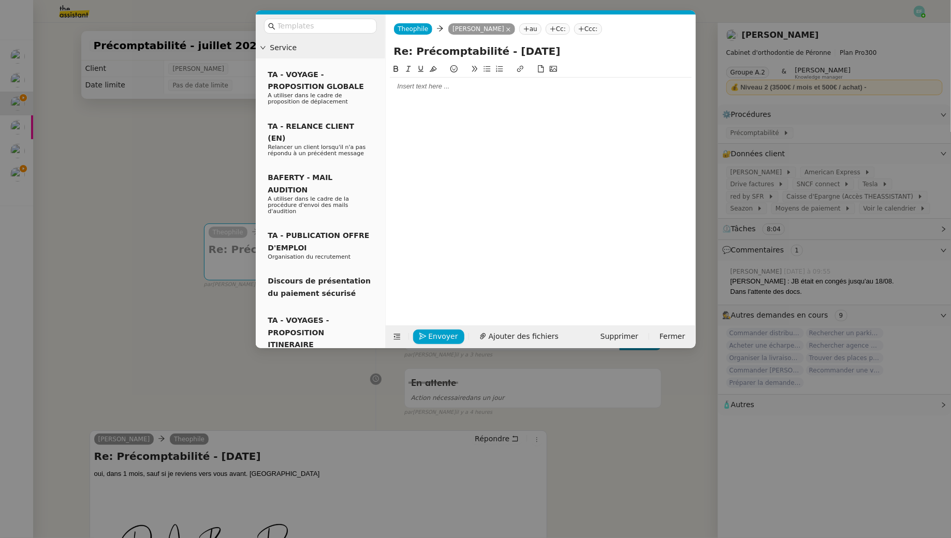
click at [412, 79] on div at bounding box center [541, 87] width 302 height 18
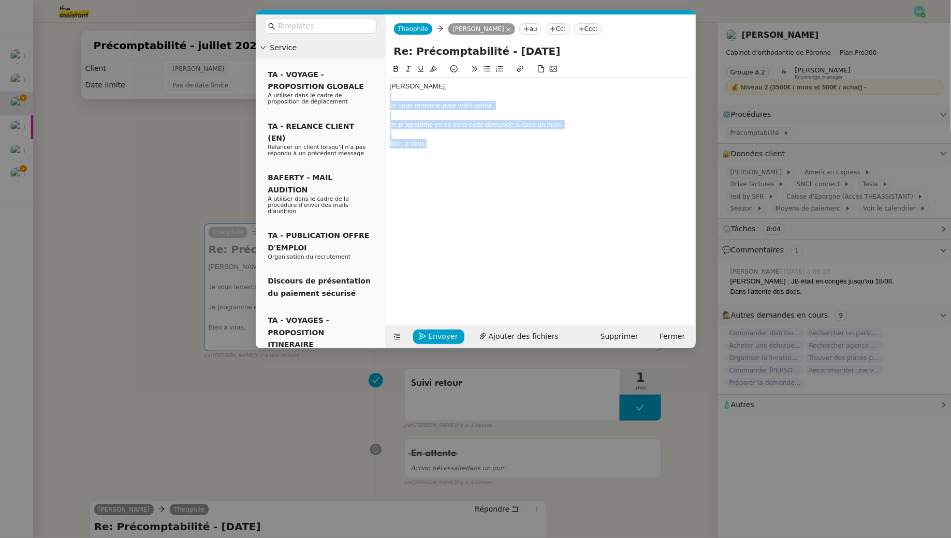
drag, startPoint x: 433, startPoint y: 148, endPoint x: 386, endPoint y: 92, distance: 73.1
click at [386, 92] on nz-spin "Jean-Baptiste, Je vous remercie pour votre retour. Je programme en ce sens cett…" at bounding box center [541, 188] width 310 height 251
copy div "Je vous remercie pour votre retour. Je programme en ce sens cette demande à dan…"
click at [535, 107] on div "Je vous remercie pour votre retour." at bounding box center [541, 105] width 302 height 9
drag, startPoint x: 507, startPoint y: 124, endPoint x: 383, endPoint y: 102, distance: 126.2
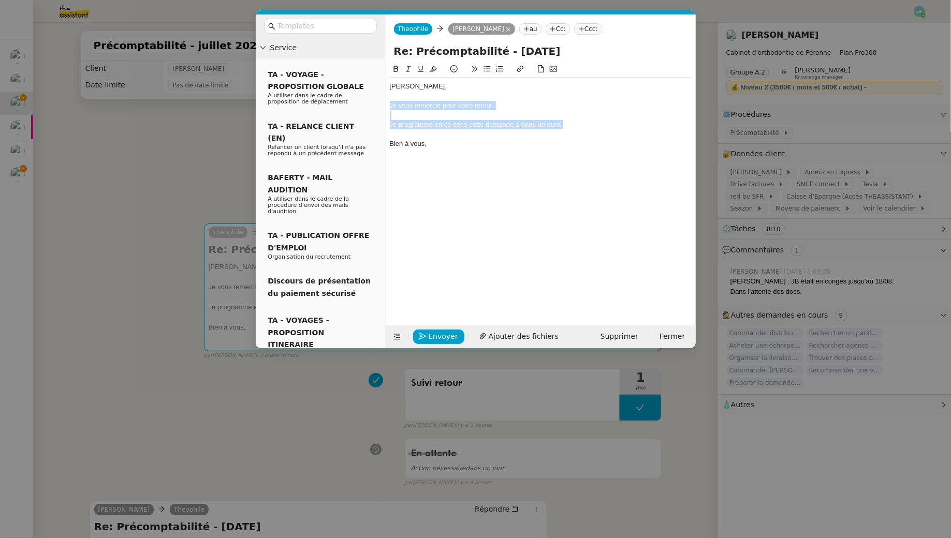
click at [383, 102] on nz-layout "Service TA - VOYAGE - PROPOSITION GLOBALE A utiliser dans le cadre de propositi…" at bounding box center [476, 181] width 440 height 334
click at [505, 109] on div "Je vous remercie pour votre retour." at bounding box center [541, 105] width 302 height 9
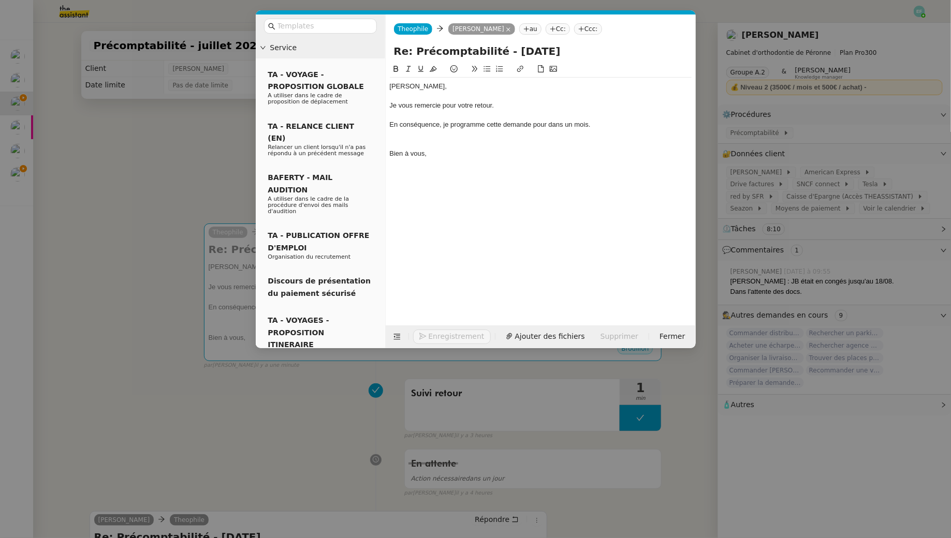
click at [460, 139] on div at bounding box center [541, 143] width 302 height 9
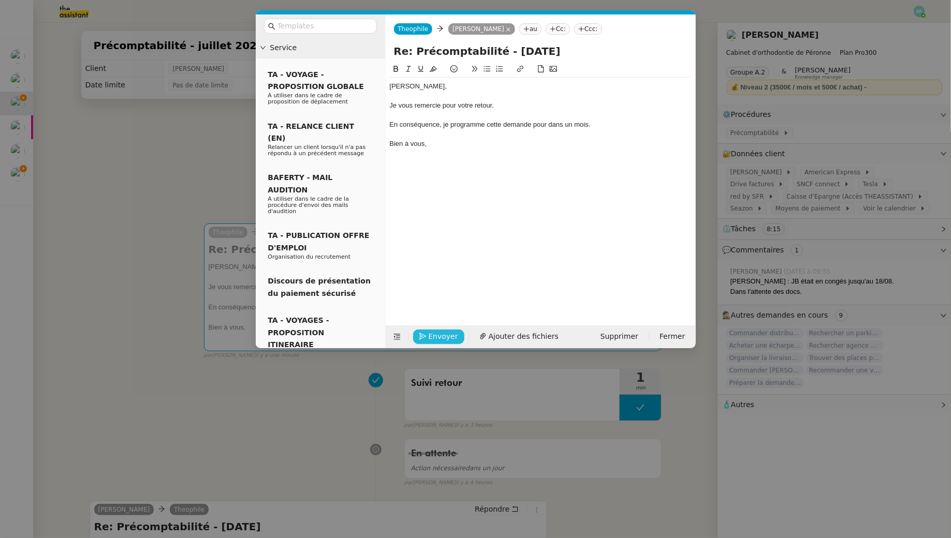
click at [432, 334] on span "Envoyer" at bounding box center [444, 337] width 30 height 12
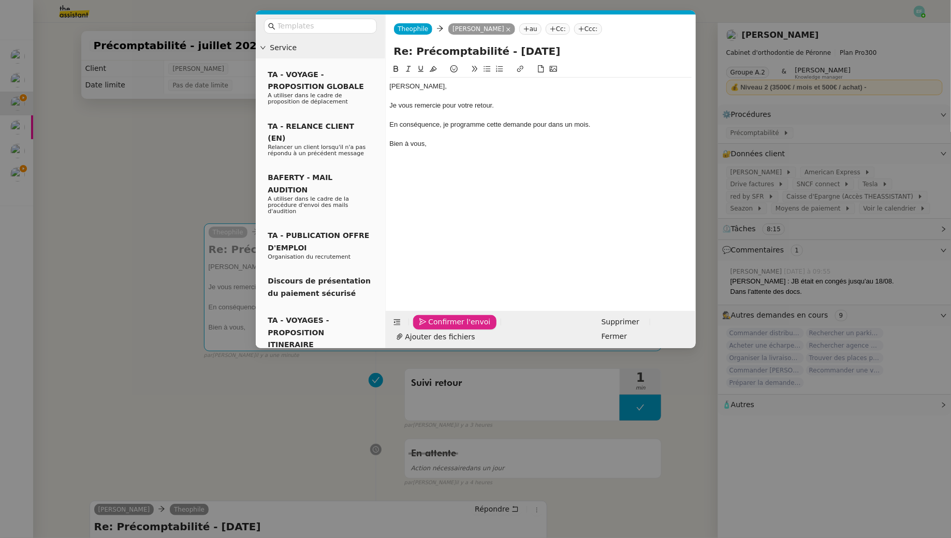
click at [432, 328] on span "Confirmer l'envoi" at bounding box center [460, 322] width 62 height 12
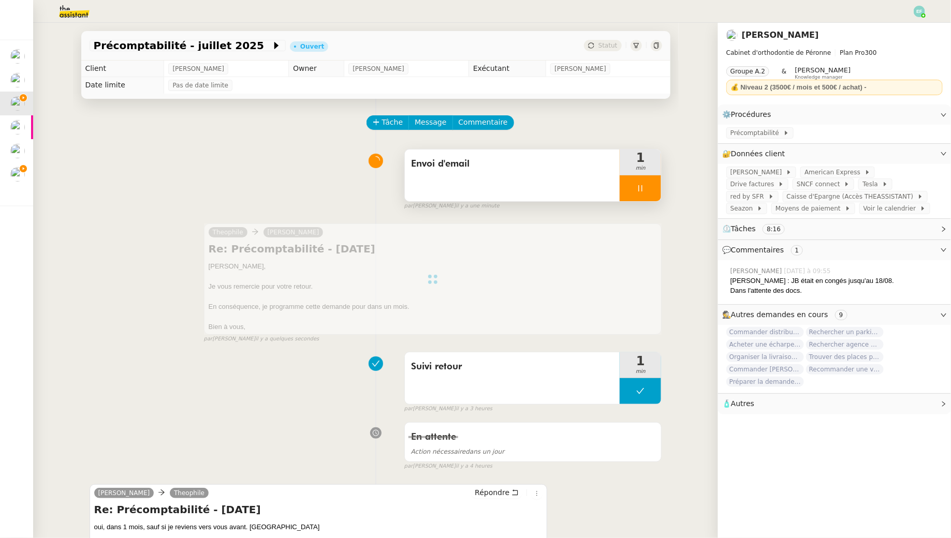
click at [646, 188] on div at bounding box center [640, 188] width 41 height 26
click at [648, 188] on icon at bounding box center [651, 188] width 8 height 6
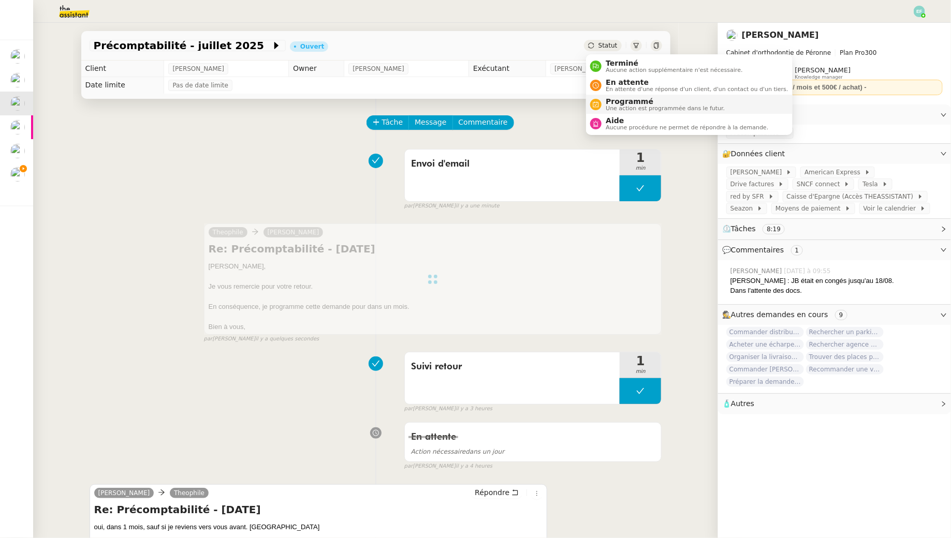
click at [627, 101] on span "Programmé" at bounding box center [665, 101] width 119 height 8
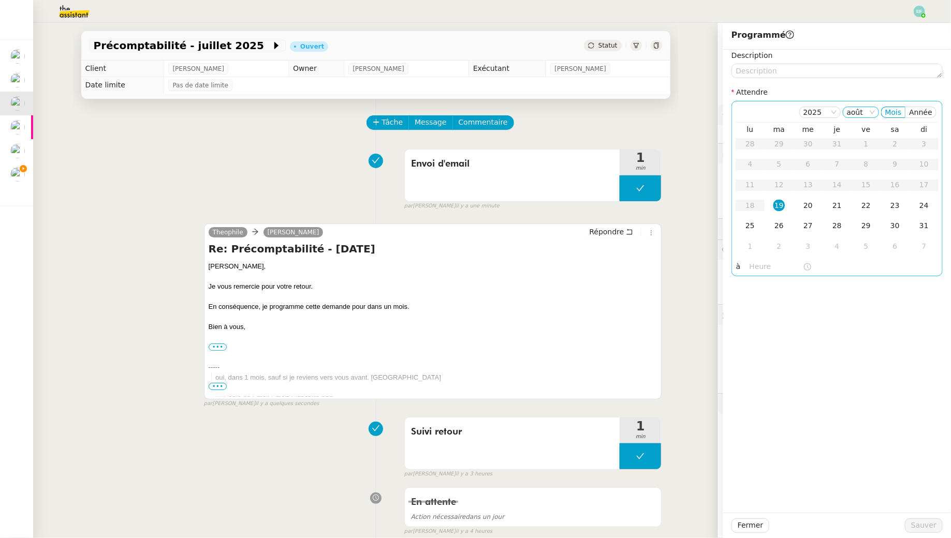
click at [859, 111] on nz-select-item "août" at bounding box center [861, 112] width 28 height 10
click at [855, 245] on div "sept." at bounding box center [864, 244] width 28 height 9
click at [787, 188] on td "16" at bounding box center [779, 185] width 29 height 21
click at [921, 528] on span "Sauver" at bounding box center [923, 526] width 25 height 12
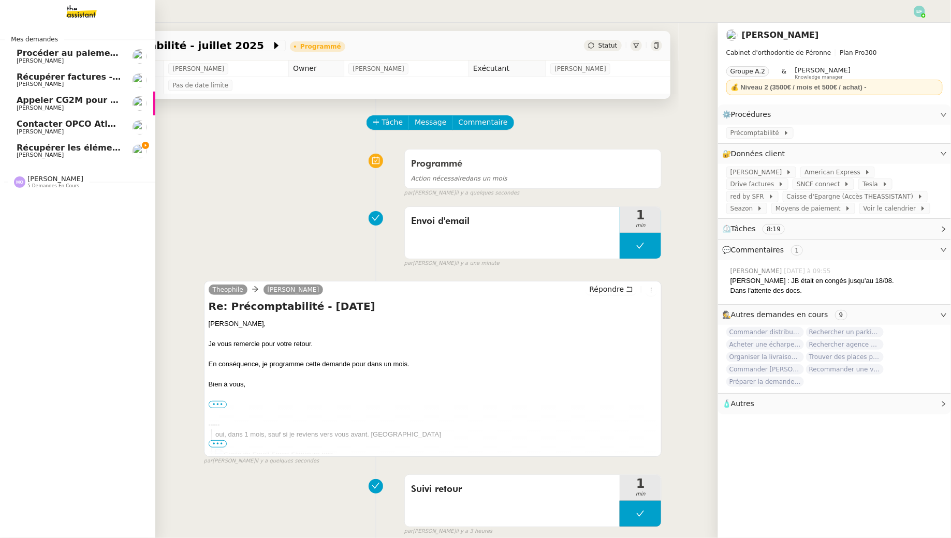
click at [80, 153] on span "[PERSON_NAME]" at bounding box center [69, 155] width 105 height 6
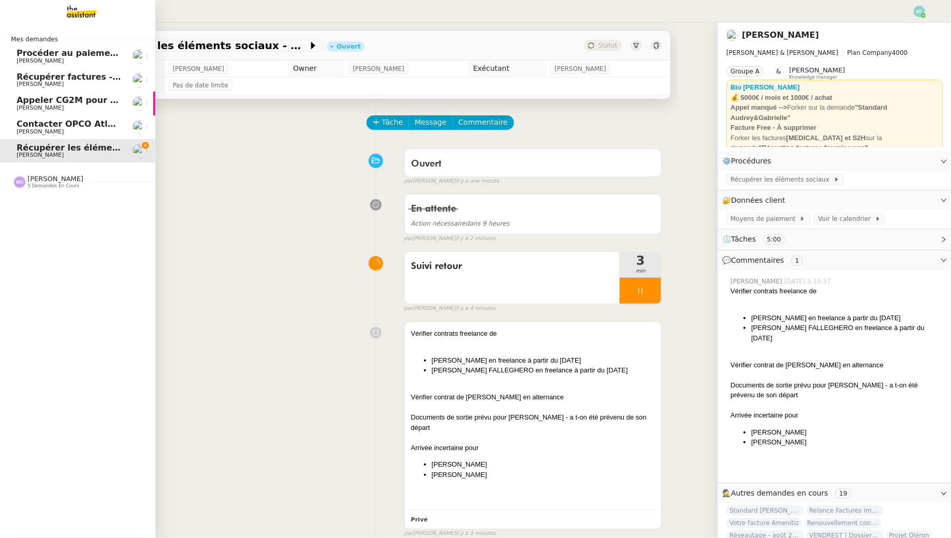
click at [90, 53] on span "Procéder au paiement des factures LBP" at bounding box center [109, 53] width 185 height 10
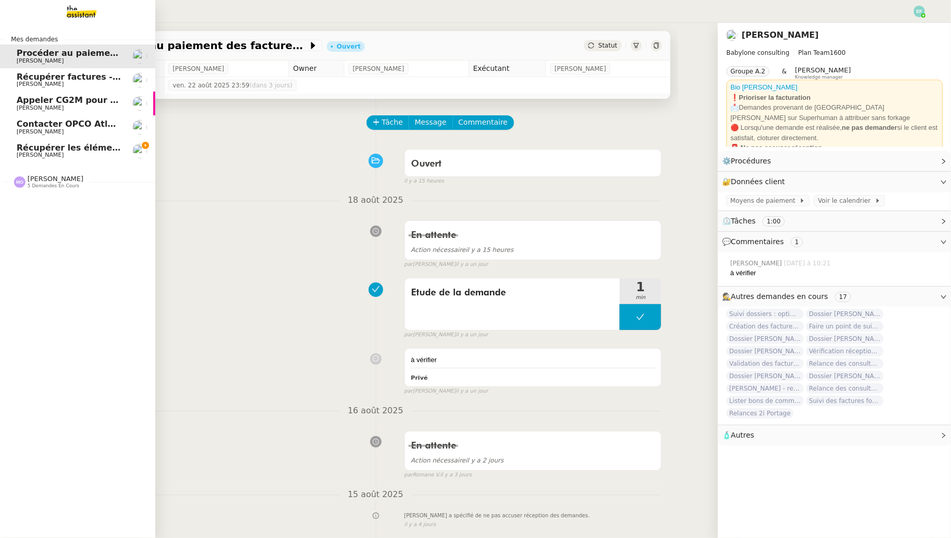
click at [24, 82] on span "[PERSON_NAME]" at bounding box center [40, 84] width 47 height 7
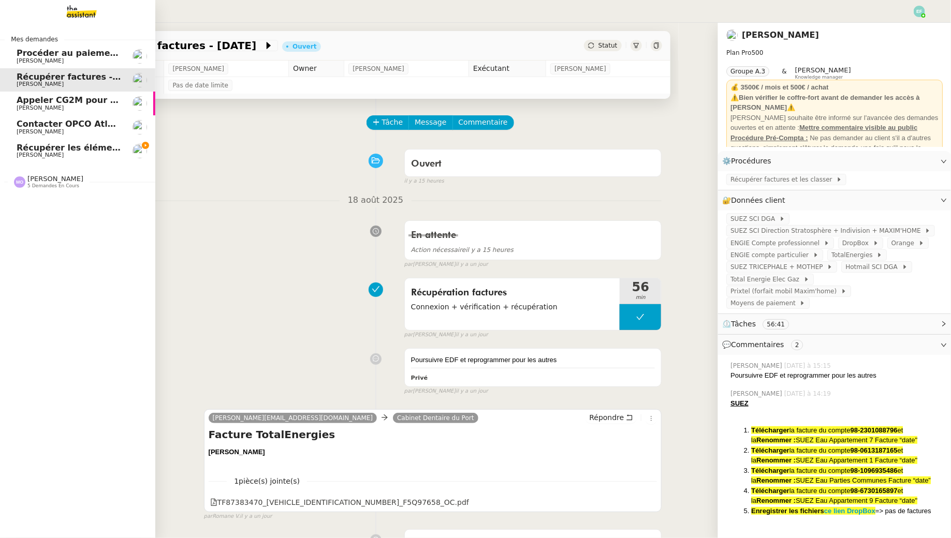
click at [50, 89] on link "Récupérer factures - août 2025 Arthur MATHAUT" at bounding box center [77, 80] width 155 height 24
click at [56, 102] on span "Appeler CG2M pour suivi de signification" at bounding box center [112, 100] width 190 height 10
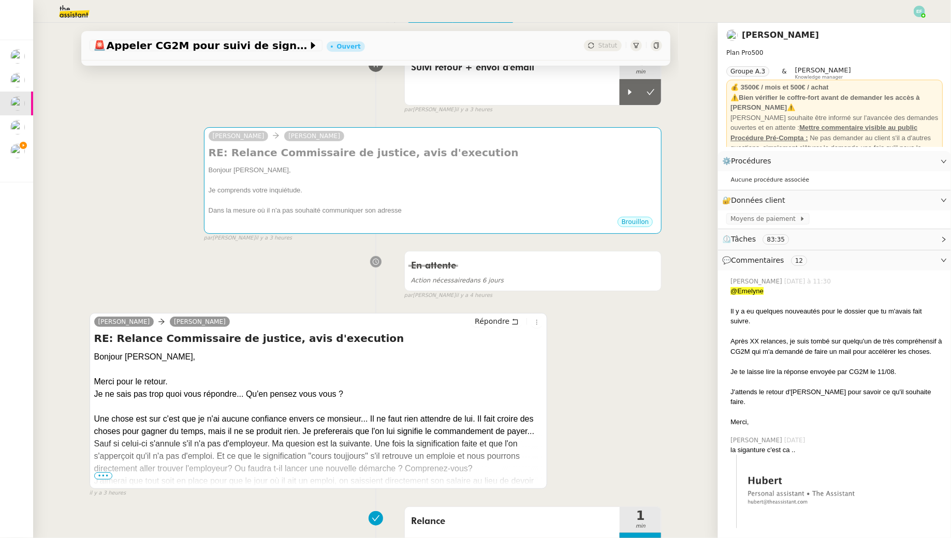
scroll to position [104, 0]
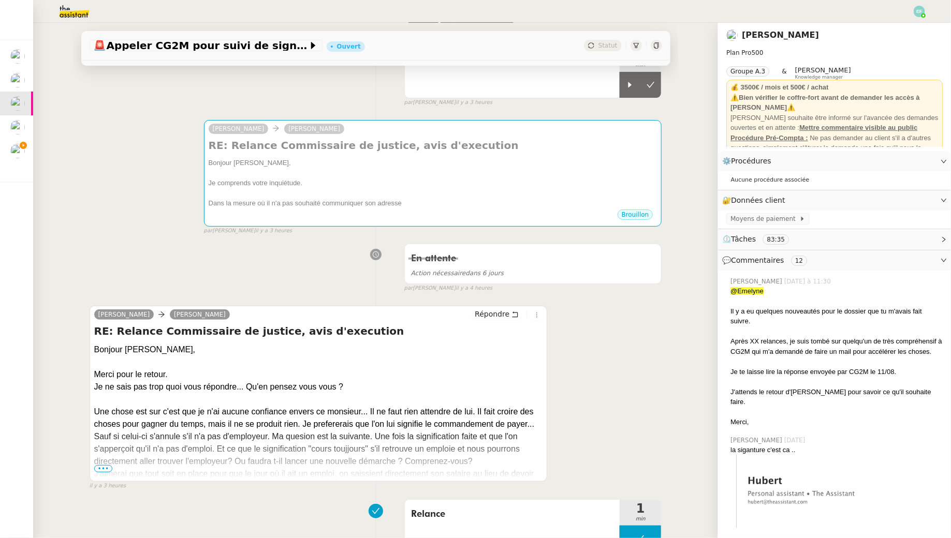
click at [105, 471] on span "•••" at bounding box center [103, 468] width 19 height 7
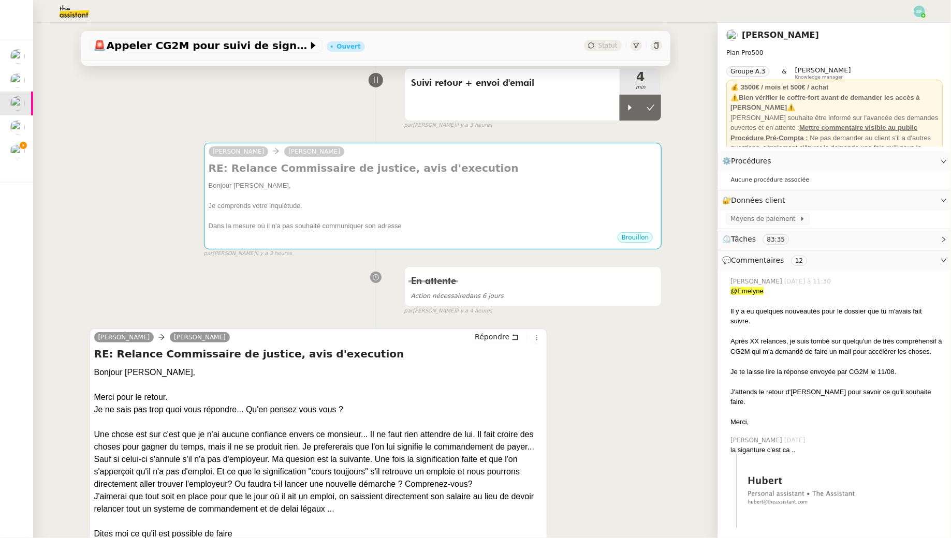
scroll to position [69, 0]
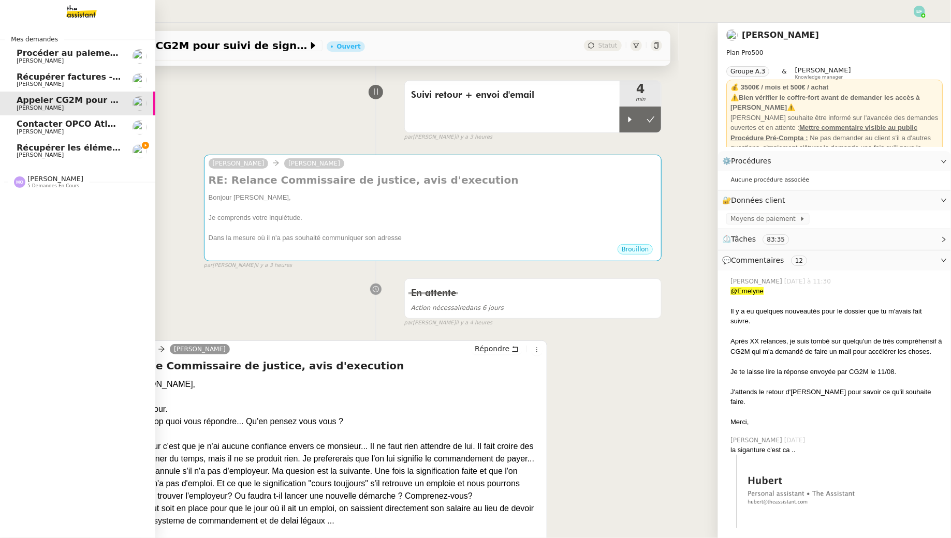
click at [33, 153] on span "[PERSON_NAME]" at bounding box center [40, 155] width 47 height 7
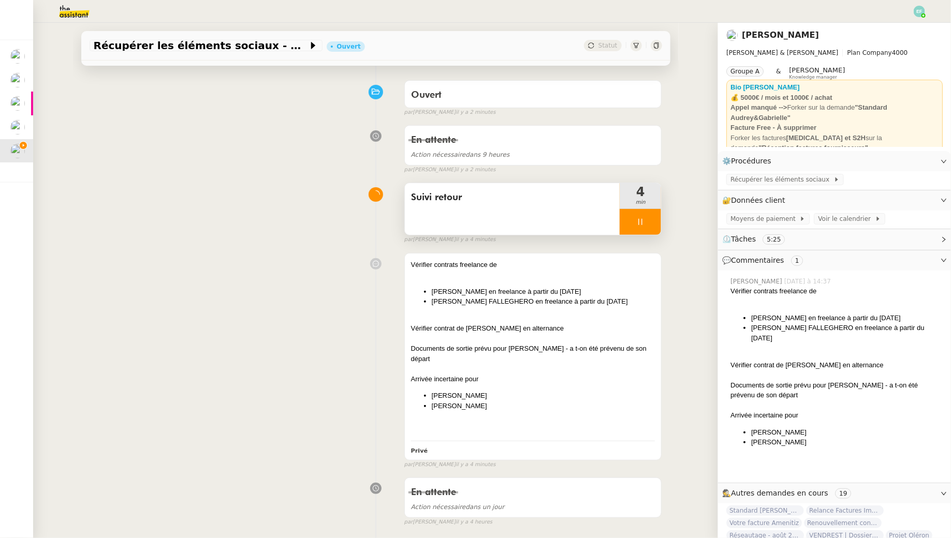
click at [651, 228] on div at bounding box center [640, 222] width 41 height 26
click at [651, 228] on button at bounding box center [650, 222] width 21 height 26
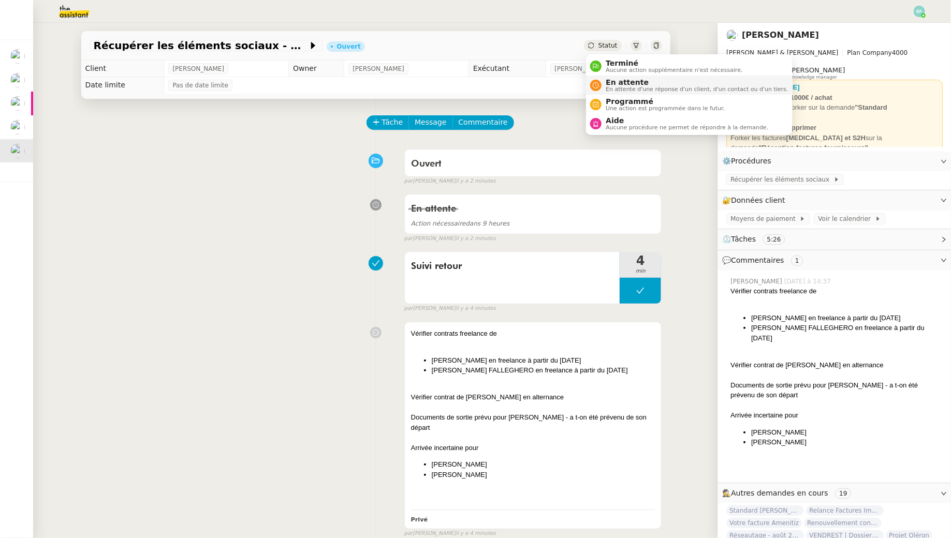
click at [606, 83] on span "En attente" at bounding box center [697, 82] width 182 height 8
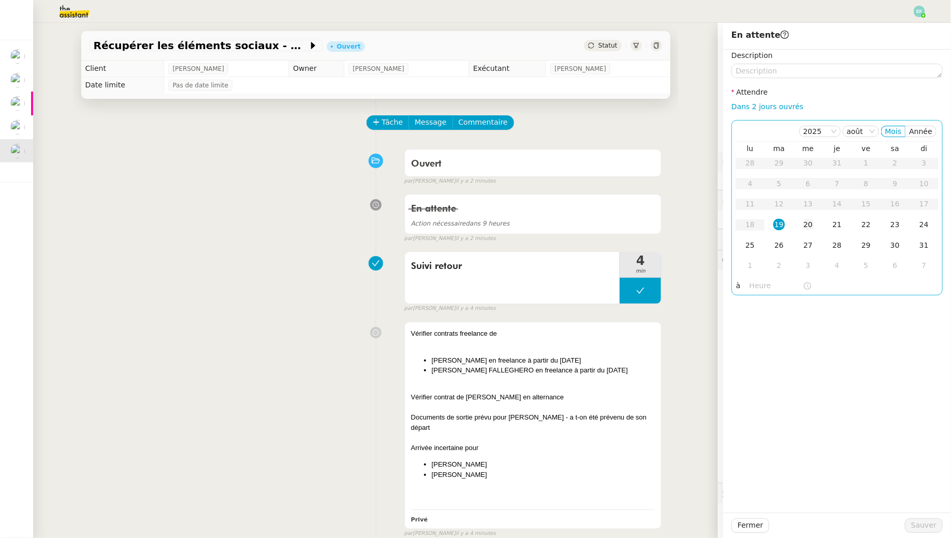
click at [809, 221] on div "20" at bounding box center [807, 224] width 11 height 11
click at [914, 527] on span "Sauver" at bounding box center [923, 526] width 25 height 12
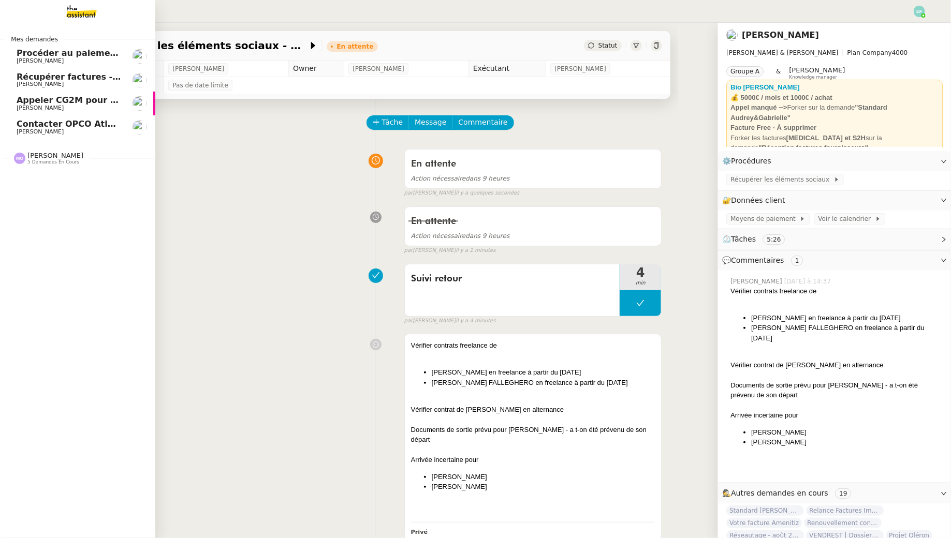
click at [33, 102] on span "Appeler CG2M pour suivi de signification" at bounding box center [112, 100] width 190 height 10
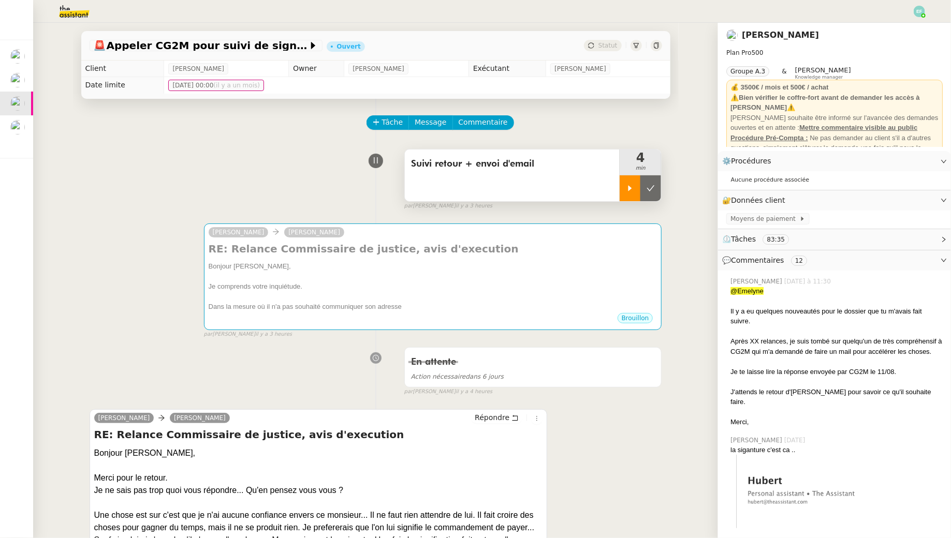
click at [633, 183] on div at bounding box center [630, 188] width 21 height 26
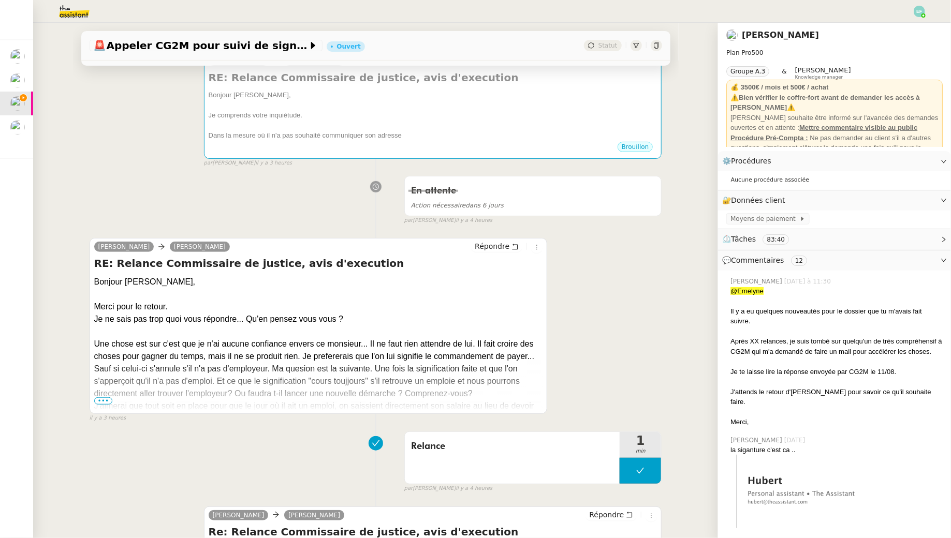
scroll to position [177, 0]
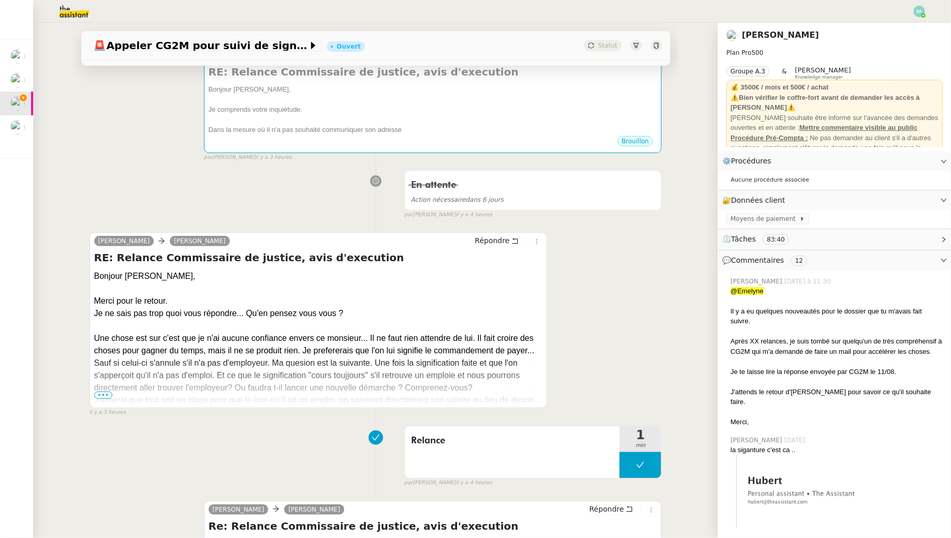
click at [106, 395] on span "•••" at bounding box center [103, 395] width 19 height 7
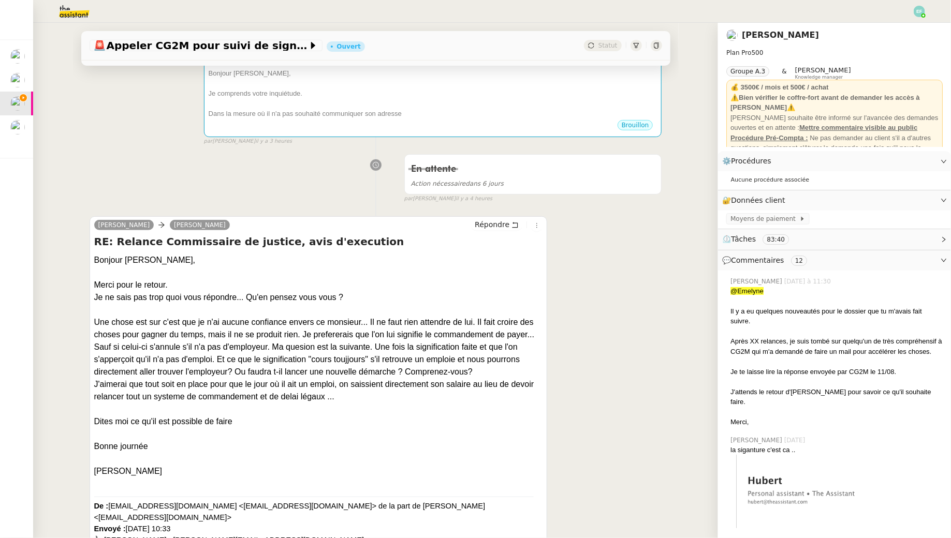
scroll to position [205, 0]
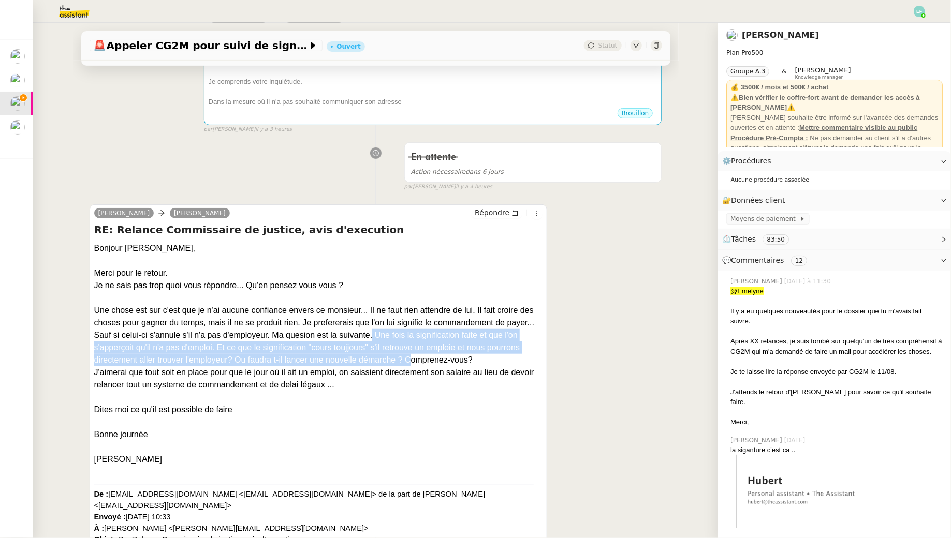
drag, startPoint x: 368, startPoint y: 332, endPoint x: 405, endPoint y: 364, distance: 49.2
click at [405, 364] on div "Une chose est sur c'est que je n'ai aucune confiance envers ce monsieur... Il n…" at bounding box center [318, 335] width 449 height 62
copy div ". Une fois la signification faite et que l'on s'apperçoit qu'il n'a pas d'emplo…"
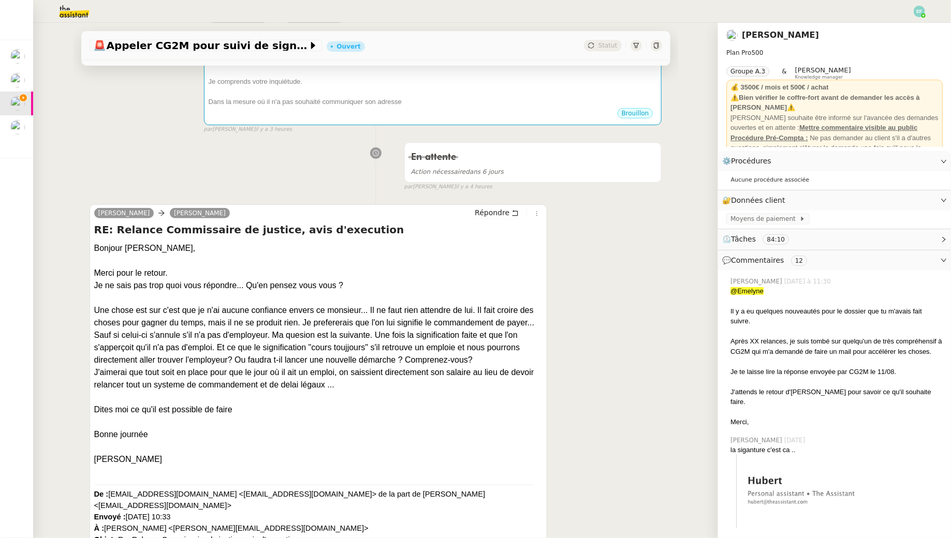
click at [376, 333] on div "Une chose est sur c'est que je n'ai aucune confiance envers ce monsieur... Il n…" at bounding box center [318, 335] width 449 height 62
drag, startPoint x: 374, startPoint y: 332, endPoint x: 391, endPoint y: 406, distance: 76.0
click at [389, 401] on div at bounding box center [318, 397] width 449 height 12
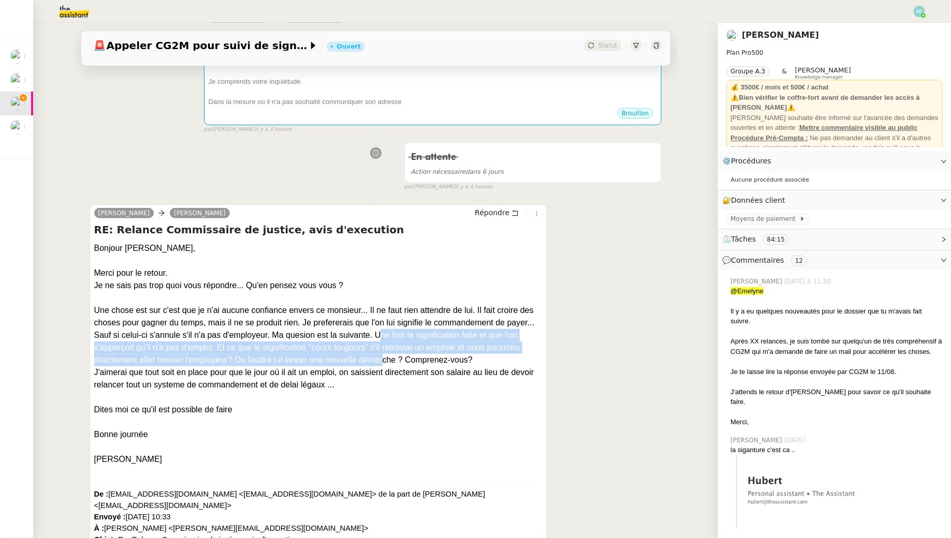
drag, startPoint x: 374, startPoint y: 334, endPoint x: 379, endPoint y: 356, distance: 22.9
click at [379, 356] on div "Une chose est sur c'est que je n'ai aucune confiance envers ce monsieur... Il n…" at bounding box center [318, 335] width 449 height 62
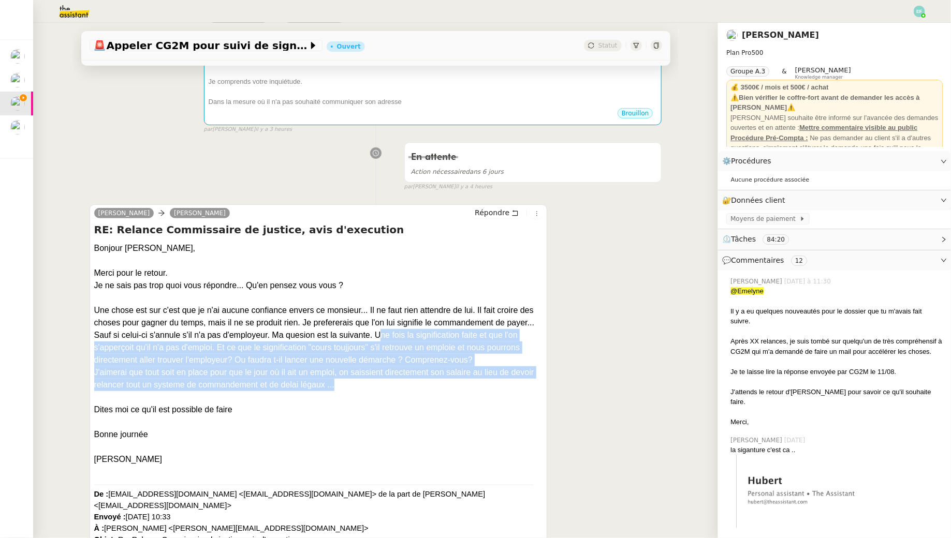
drag, startPoint x: 374, startPoint y: 333, endPoint x: 381, endPoint y: 398, distance: 64.5
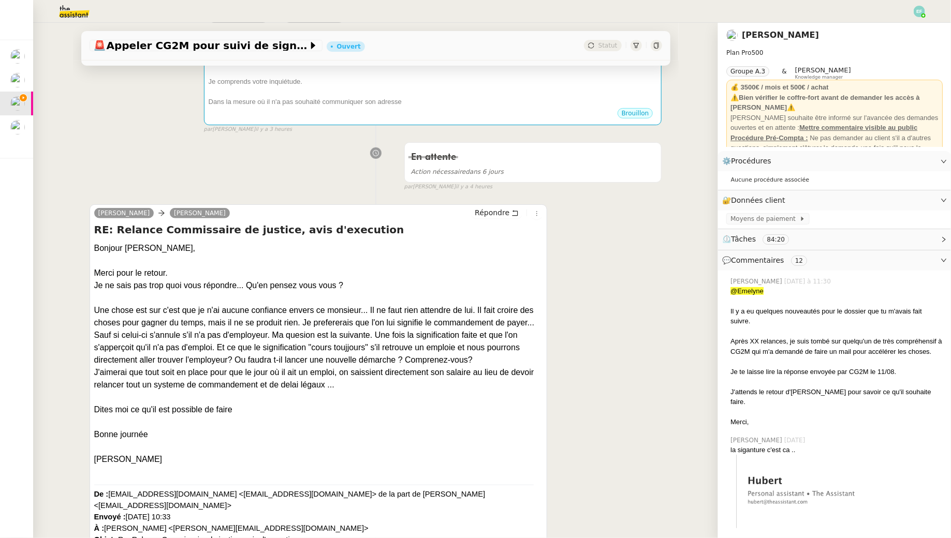
click at [287, 327] on div "Une chose est sur c'est que je n'ai aucune confiance envers ce monsieur... Il n…" at bounding box center [318, 335] width 449 height 62
drag, startPoint x: 271, startPoint y: 329, endPoint x: 332, endPoint y: 410, distance: 101.7
copy div "Ma quesion est la suivante. Une fois la signification faite et que l'on s'apper…"
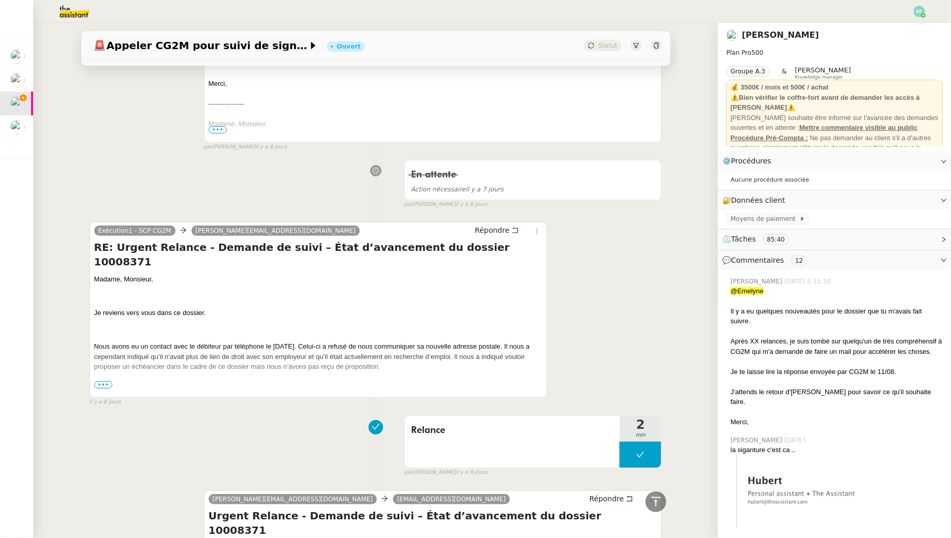
scroll to position [5788, 0]
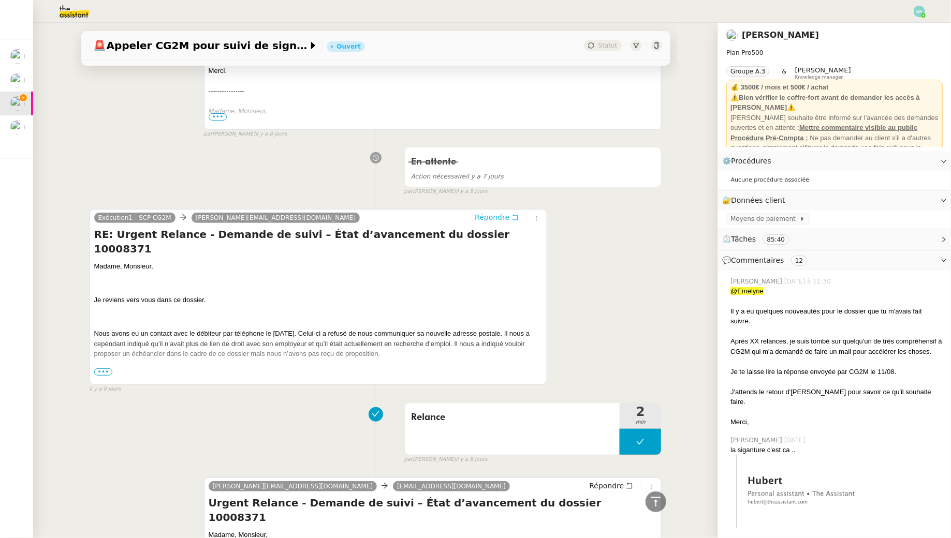
click at [517, 214] on icon at bounding box center [514, 217] width 7 height 7
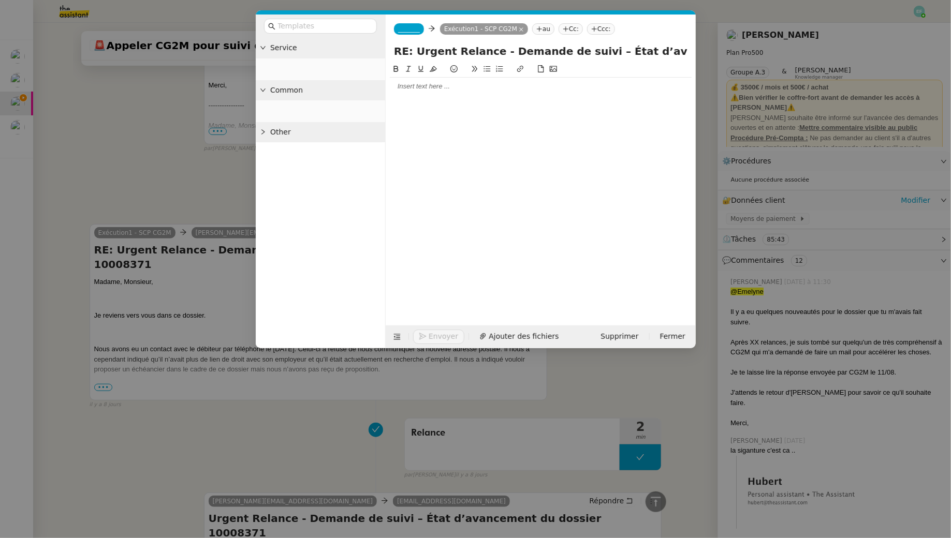
scroll to position [5871, 0]
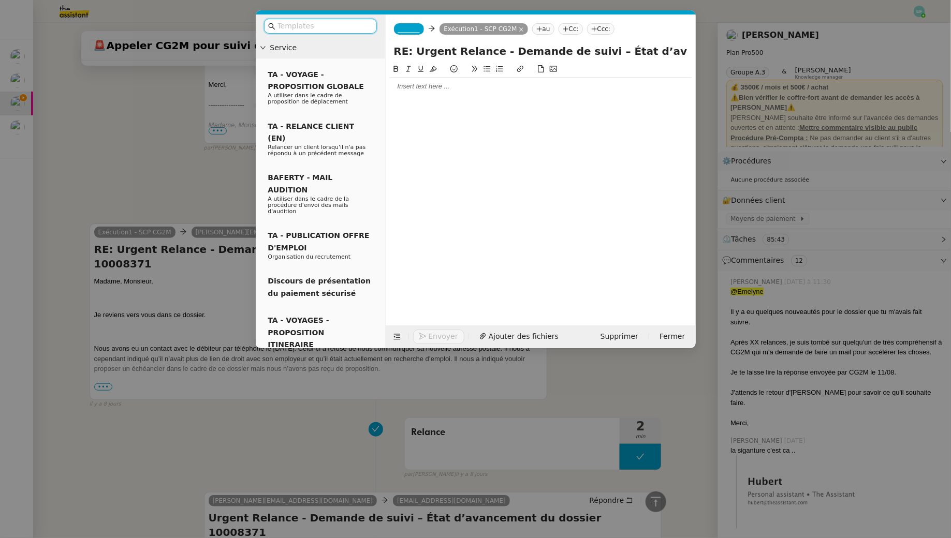
click at [418, 30] on span "_______" at bounding box center [409, 28] width 22 height 7
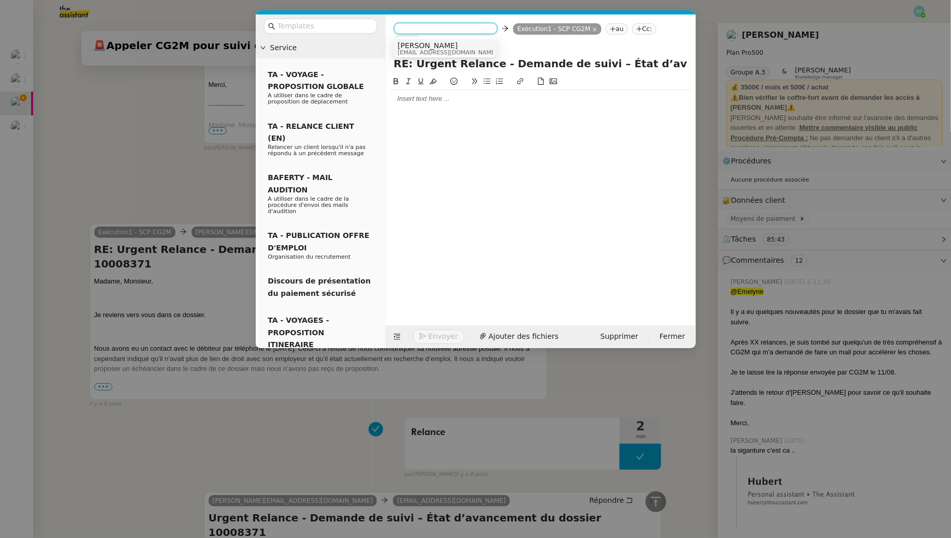
click at [441, 45] on span "Hubert" at bounding box center [447, 45] width 99 height 8
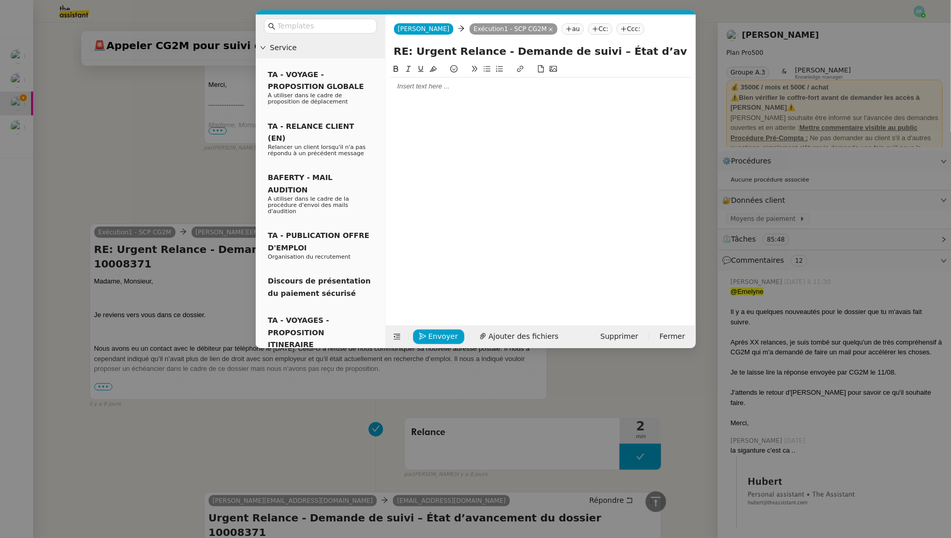
click at [415, 30] on span "Hubert" at bounding box center [424, 28] width 52 height 7
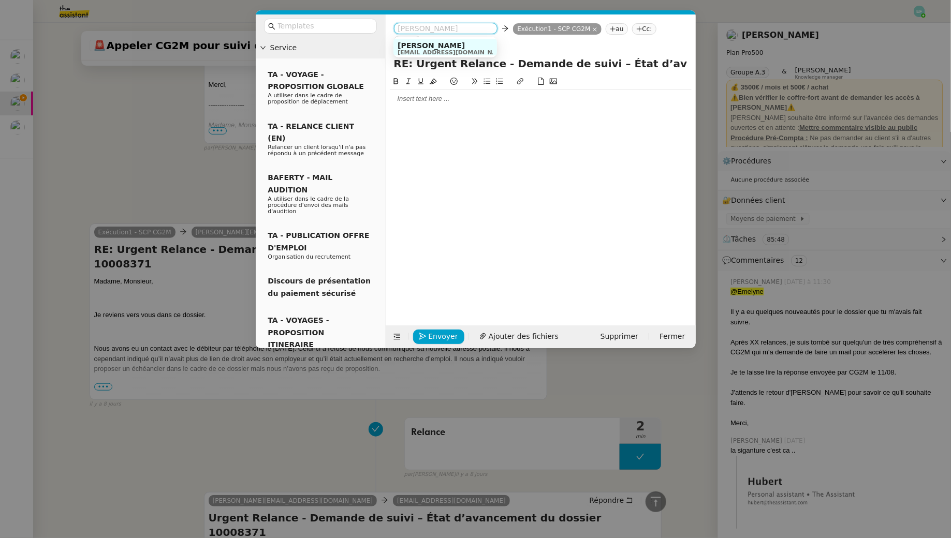
scroll to position [3, 0]
click at [151, 135] on nz-modal-container "Service TA - VOYAGE - PROPOSITION GLOBALE A utiliser dans le cadre de propositi…" at bounding box center [475, 269] width 951 height 538
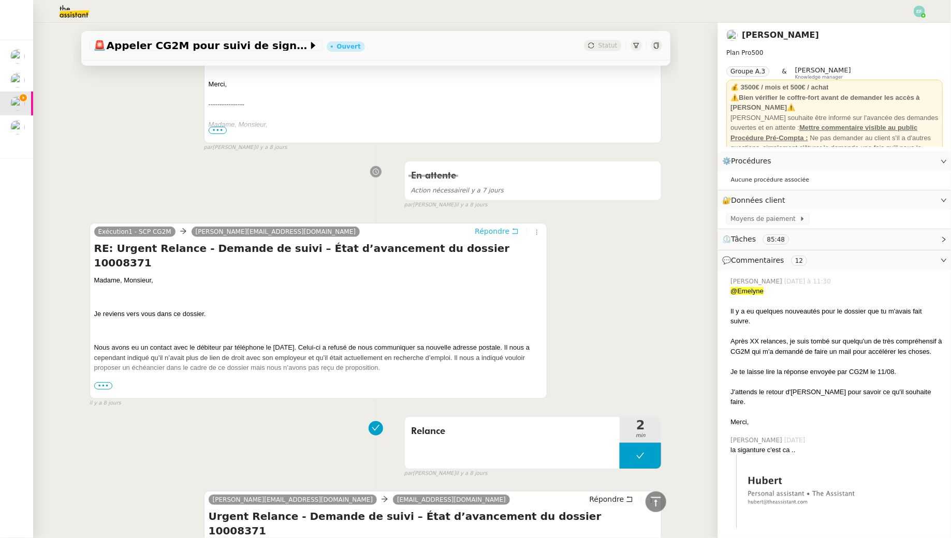
scroll to position [5867, 0]
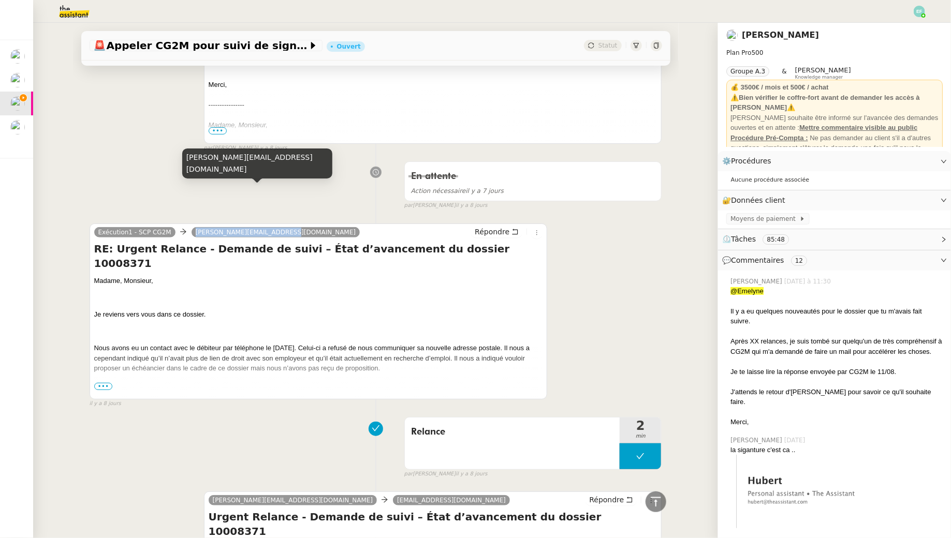
drag, startPoint x: 280, startPoint y: 190, endPoint x: 188, endPoint y: 189, distance: 91.1
click at [192, 227] on nz-tag "hubert.uks@theassistant.com" at bounding box center [276, 232] width 169 height 10
copy span "hubert.uks@theassistant.com"
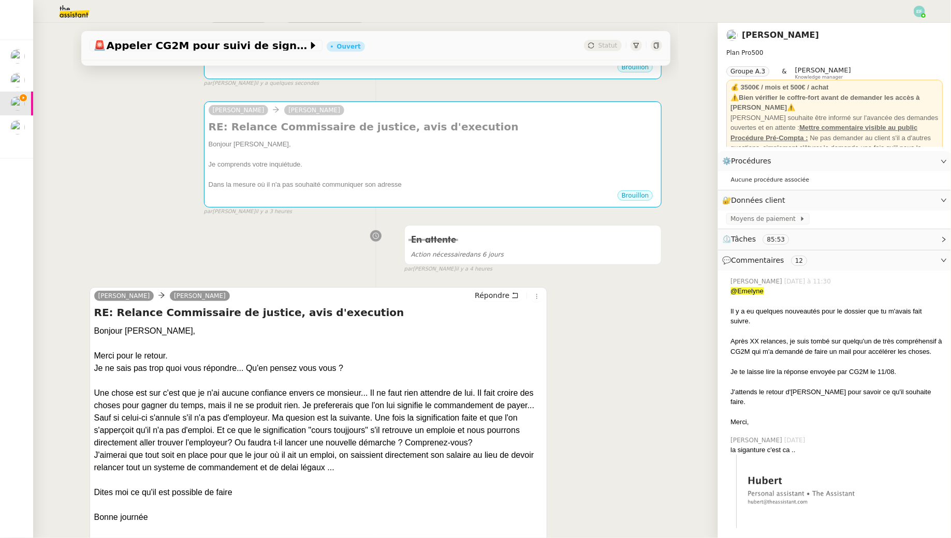
scroll to position [0, 0]
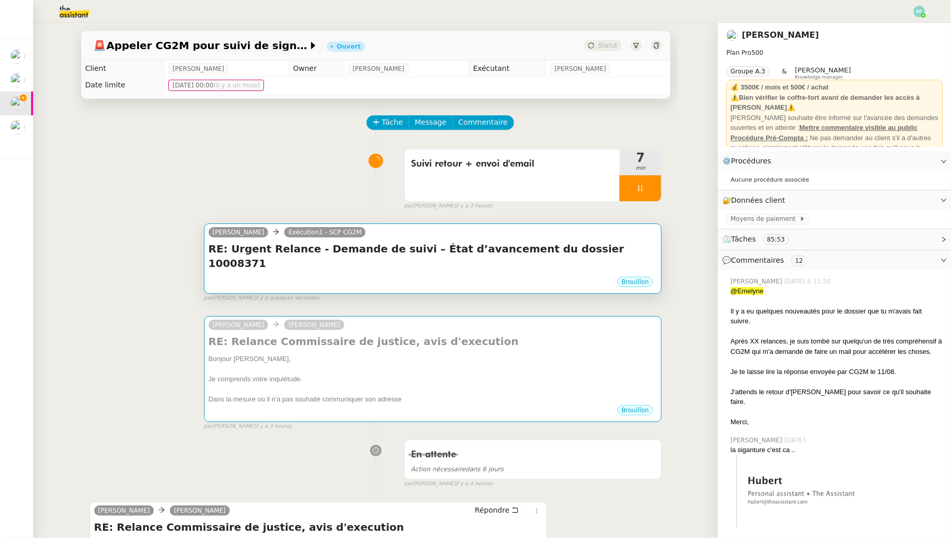
click at [380, 242] on h4 "RE: Urgent Relance - Demande de suivi – État d’avancement du dossier 10008371" at bounding box center [433, 256] width 449 height 29
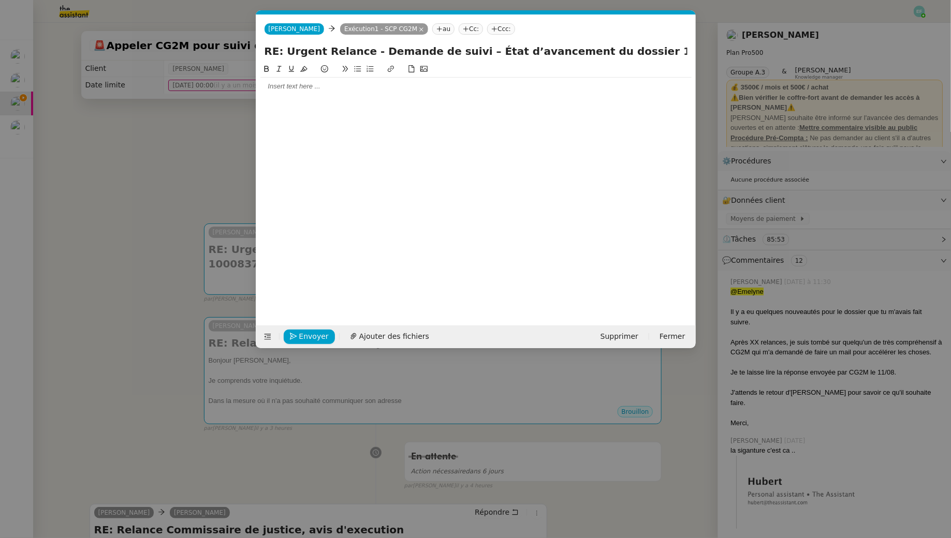
scroll to position [0, 22]
click at [285, 27] on span "Hubert" at bounding box center [295, 28] width 52 height 7
paste input "hubert.uks@theassistant.com"
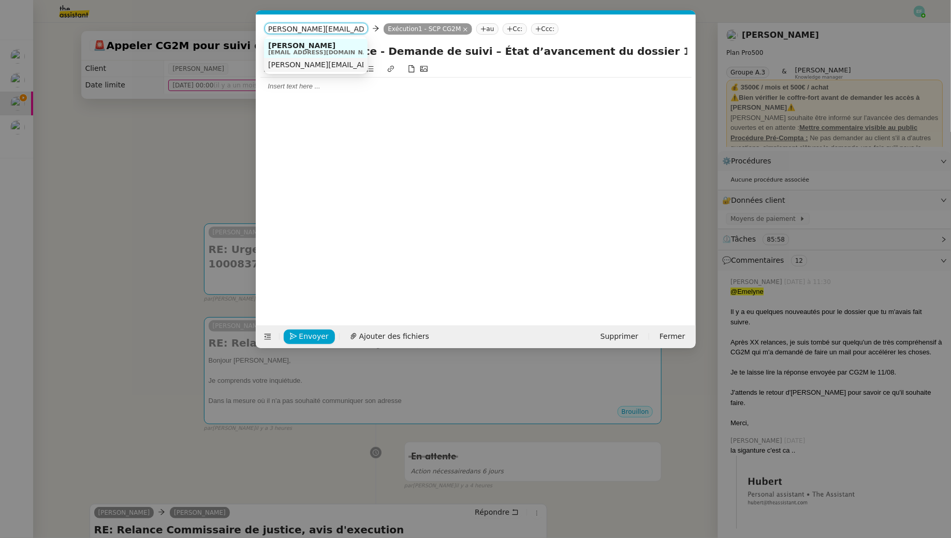
type input "hubert.uks@theassistant.com"
click at [315, 63] on span "hubert.uks@theassistant.com" at bounding box center [361, 65] width 187 height 8
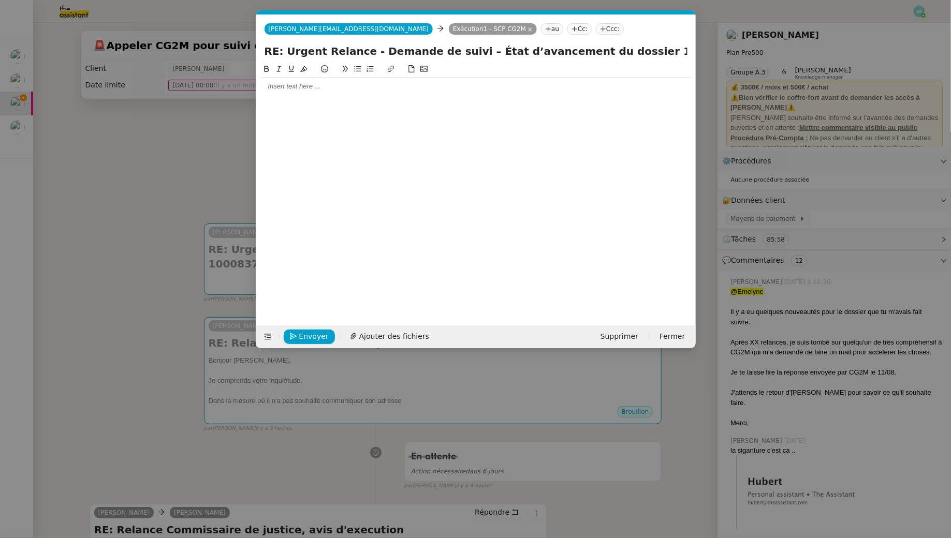
click at [321, 93] on div at bounding box center [475, 87] width 431 height 18
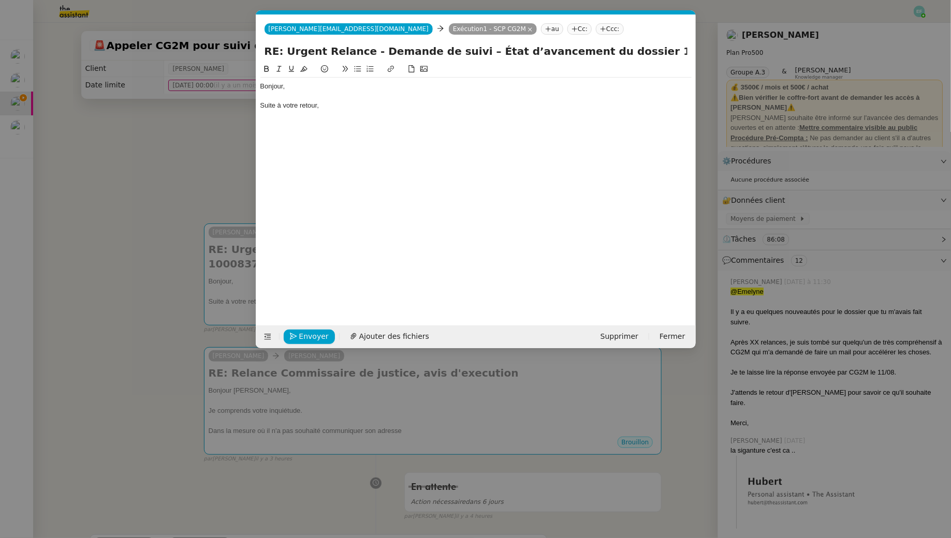
click at [360, 106] on div "Suite à votre retour," at bounding box center [475, 105] width 431 height 9
click at [322, 102] on div "Suite à votre retour, Je me permets de vous solliciter afin d'obtenir des préci…" at bounding box center [475, 105] width 431 height 9
drag, startPoint x: 457, startPoint y: 105, endPoint x: 696, endPoint y: 105, distance: 238.6
click at [696, 105] on nz-modal-container "Service TA - VOYAGE - PROPOSITION GLOBALE A utiliser dans le cadre de propositi…" at bounding box center [475, 269] width 951 height 538
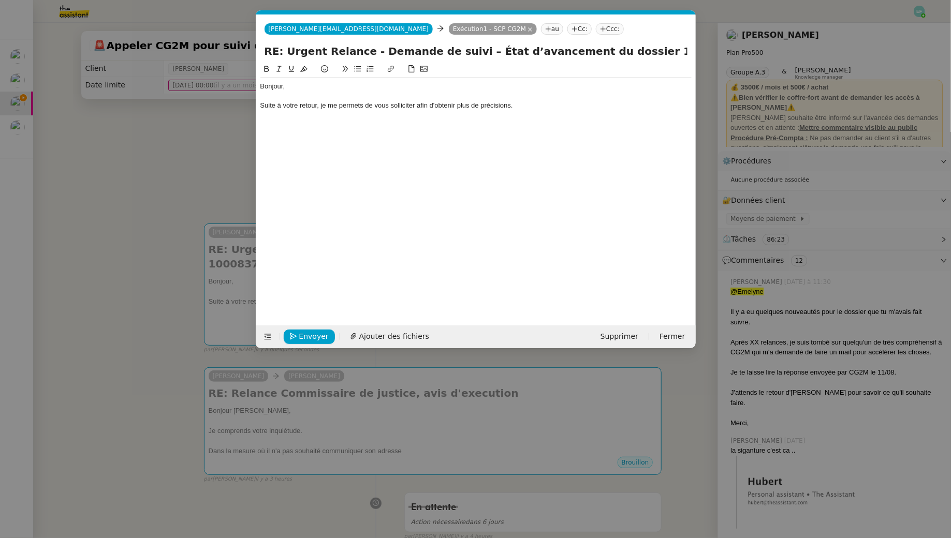
click at [132, 158] on nz-modal-container "Service TA - VOYAGE - PROPOSITION GLOBALE A utiliser dans le cadre de propositi…" at bounding box center [475, 269] width 951 height 538
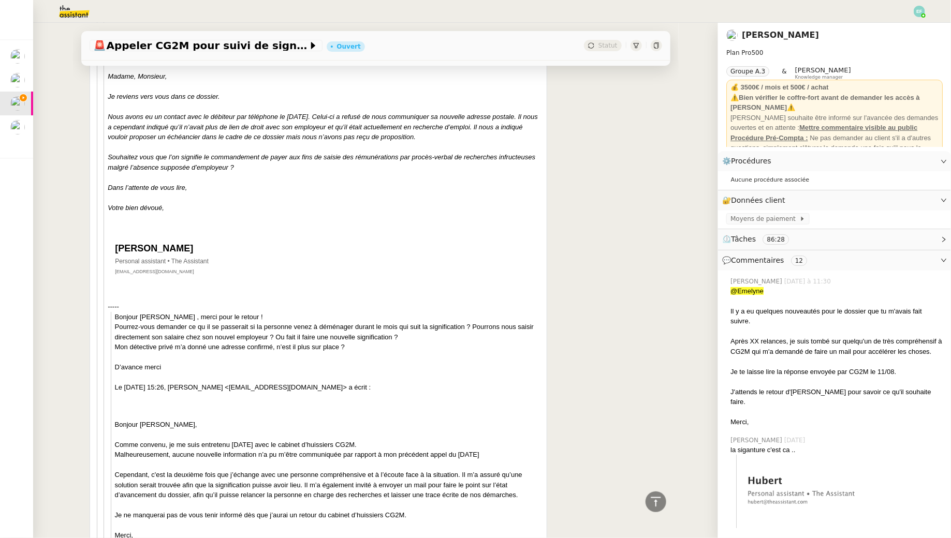
scroll to position [1600, 0]
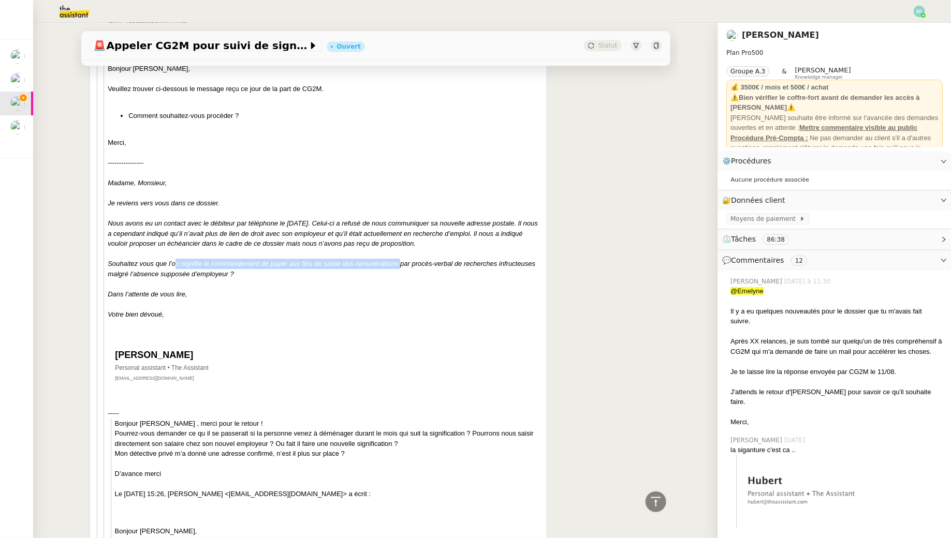
drag, startPoint x: 175, startPoint y: 236, endPoint x: 400, endPoint y: 237, distance: 224.1
click at [400, 260] on icon "Souhaitez vous que l’on signifie le commandement de payer aux fins de saisie de…" at bounding box center [322, 269] width 428 height 18
copy icon "n signifie le commandement de payer aux fins de saisie des rémunérations"
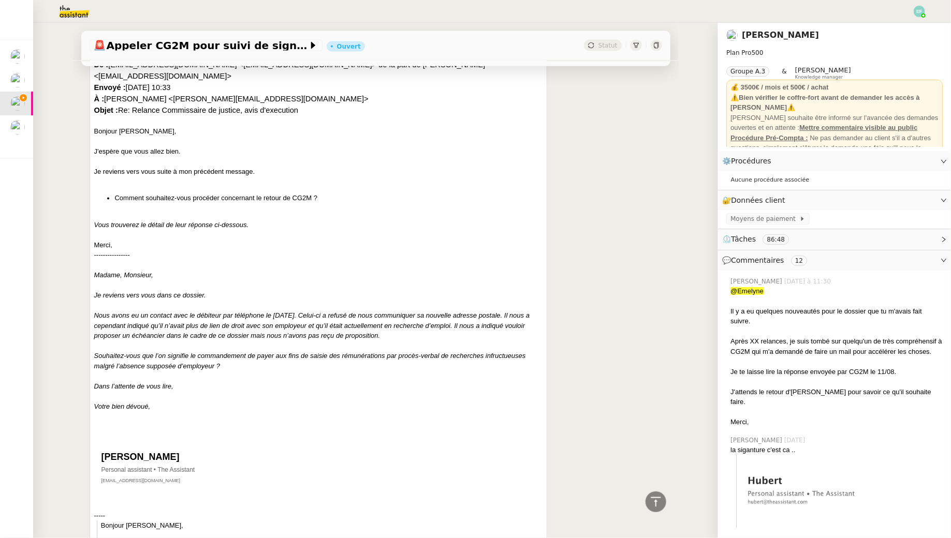
scroll to position [0, 0]
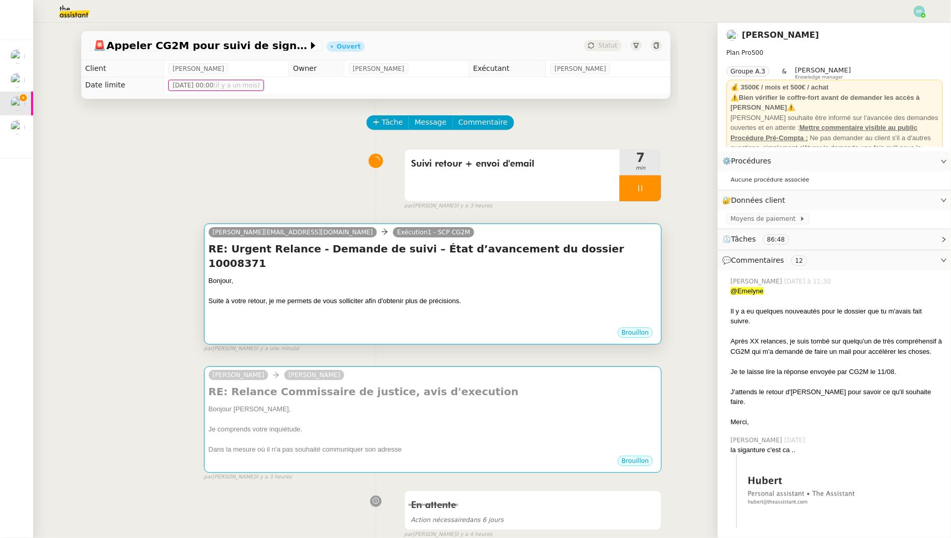
click at [507, 286] on div at bounding box center [433, 291] width 449 height 10
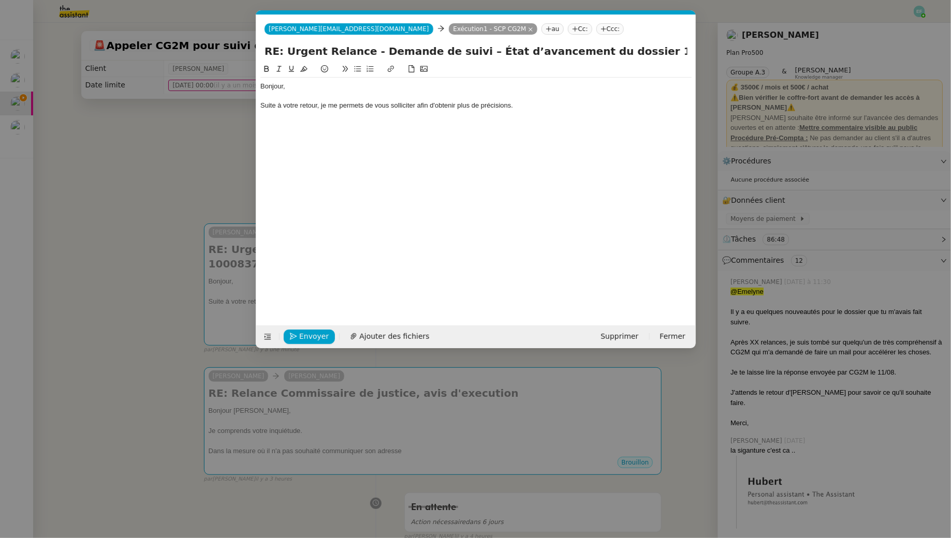
scroll to position [0, 22]
click at [541, 103] on div "Suite à votre retour, je me permets de vous solliciter afin d'obtenir plus de p…" at bounding box center [475, 105] width 431 height 9
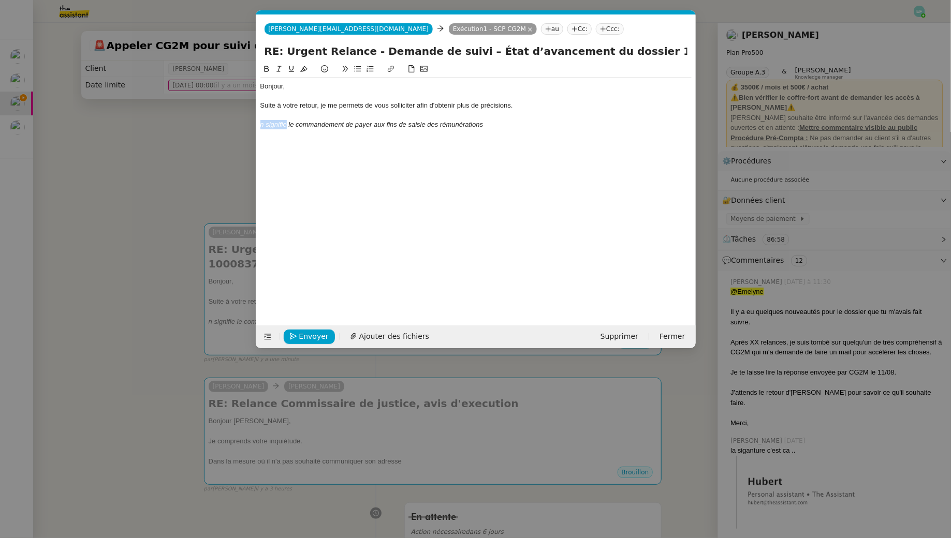
drag, startPoint x: 287, startPoint y: 125, endPoint x: 248, endPoint y: 125, distance: 38.8
click at [247, 125] on nz-modal-container "Service TA - VOYAGE - PROPOSITION GLOBALE A utiliser dans le cadre de propositi…" at bounding box center [475, 269] width 951 height 538
click at [517, 125] on div "Si on signifie le commandement de payer aux fins de saisie des rémunérations" at bounding box center [475, 124] width 431 height 9
drag, startPoint x: 549, startPoint y: 126, endPoint x: 500, endPoint y: 122, distance: 49.4
click at [500, 122] on div "Si on signifie le commandement de payer aux fins de saisie des rémunérations, c…" at bounding box center [475, 124] width 431 height 9
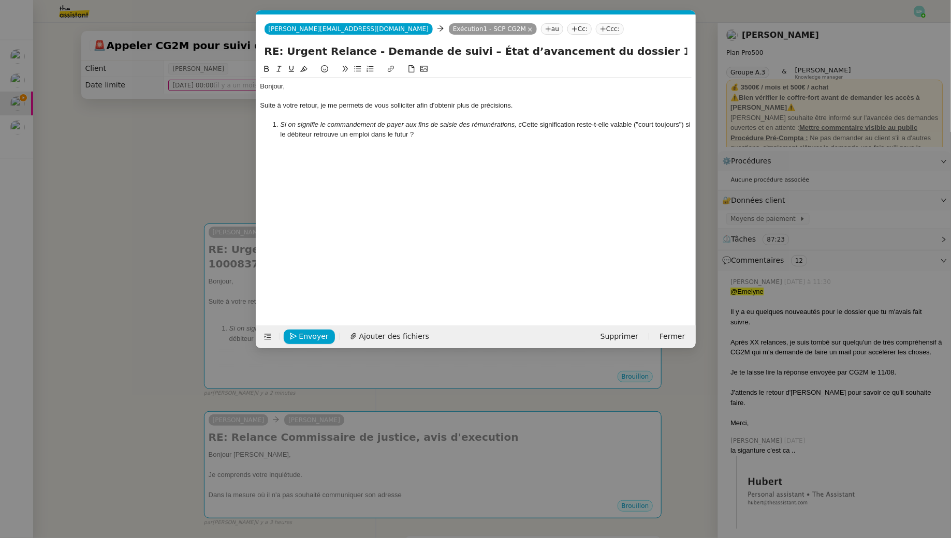
click at [524, 123] on li "Si on signifie le commandement de payer aux fins de saisie des rémunérations, c…" at bounding box center [480, 129] width 421 height 19
drag, startPoint x: 682, startPoint y: 125, endPoint x: 632, endPoint y: 124, distance: 49.7
click at [632, 124] on li "Si on signifie le commandement de payer aux fins de saisie des rémunérations, c…" at bounding box center [480, 129] width 421 height 19
click at [392, 137] on li "Si on signifie le commandement de payer aux fins de saisie des rémunérations, c…" at bounding box center [480, 129] width 421 height 19
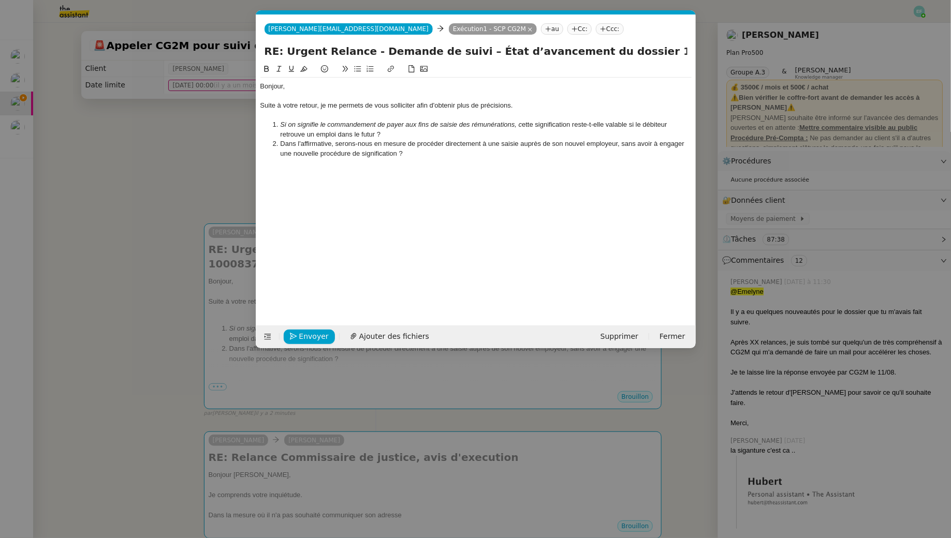
click at [284, 126] on em "Si on signifie le commandement de payer aux fins de saisie des rémunérations, c" at bounding box center [401, 125] width 242 height 8
drag, startPoint x: 314, startPoint y: 133, endPoint x: 430, endPoint y: 124, distance: 115.8
click at [430, 124] on li "Suite à votre nouvelle proposition de signification, i on signifie le commandem…" at bounding box center [480, 129] width 421 height 19
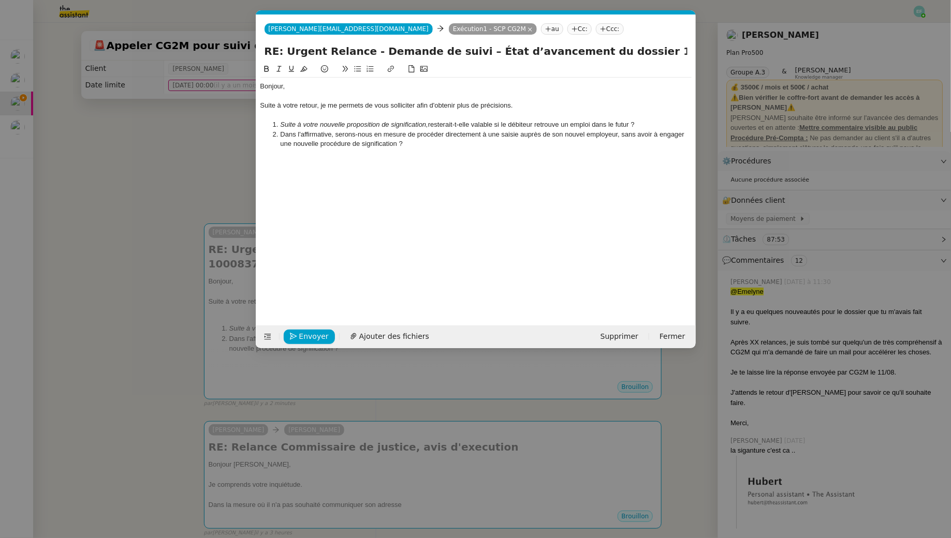
click at [455, 146] on li "Dans l'affirmative, serons-nous en mesure de procéder directement à une saisie …" at bounding box center [480, 139] width 421 height 19
drag, startPoint x: 364, startPoint y: 111, endPoint x: 393, endPoint y: 113, distance: 29.6
click at [393, 113] on div at bounding box center [475, 115] width 431 height 9
drag, startPoint x: 390, startPoint y: 108, endPoint x: 360, endPoint y: 108, distance: 30.0
click at [360, 108] on div "Suite à votre retour, je me permets de vous solliciter afin d'obtenir plus de p…" at bounding box center [475, 105] width 431 height 9
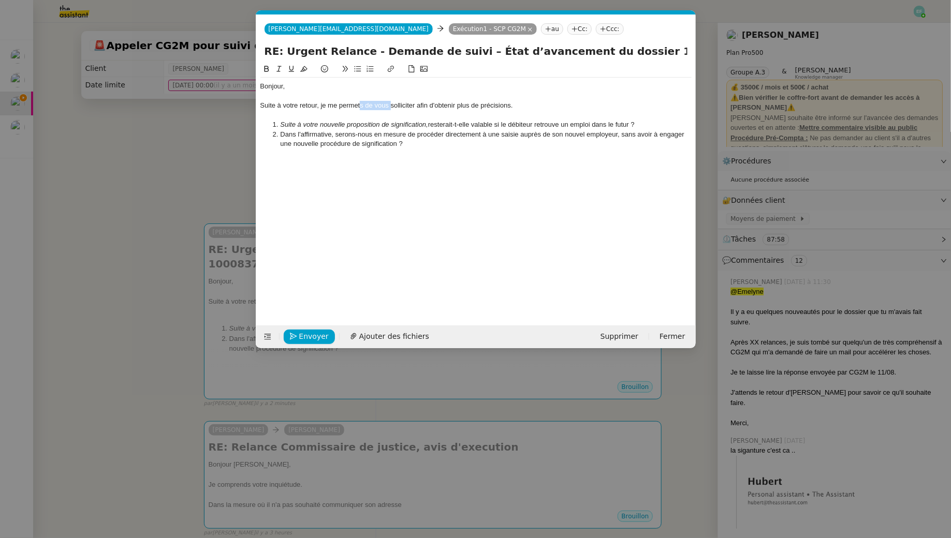
click at [280, 68] on icon at bounding box center [278, 68] width 7 height 7
click at [277, 68] on icon at bounding box center [278, 68] width 7 height 7
click at [428, 159] on div at bounding box center [475, 162] width 431 height 9
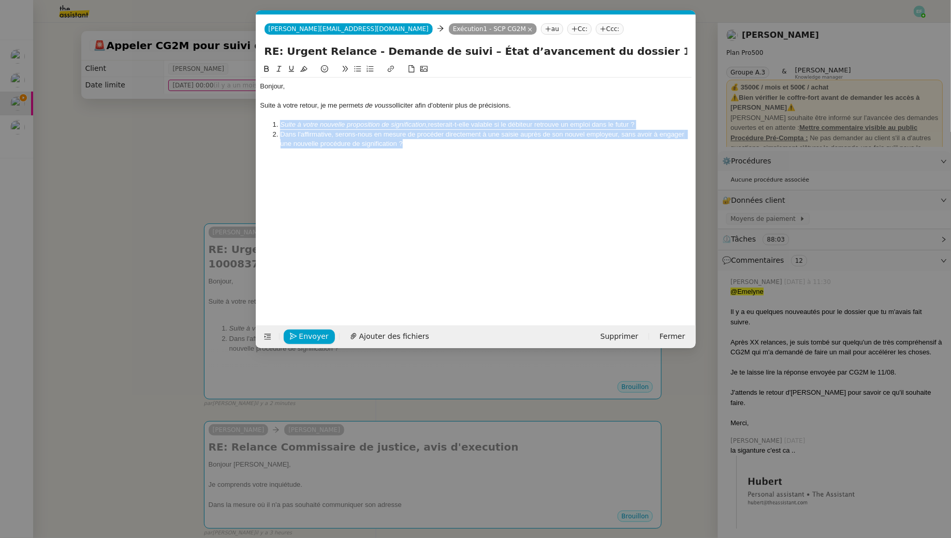
drag, startPoint x: 428, startPoint y: 145, endPoint x: 256, endPoint y: 129, distance: 173.2
click at [256, 129] on nz-spin "Bonjour, Suite à votre retour, je me permet s de vous solliciter afin d'obtenir…" at bounding box center [475, 188] width 439 height 251
click at [345, 142] on li "Dans l'affirmative, serons-nous en mesure de procéder directement à une saisie …" at bounding box center [480, 139] width 421 height 19
drag, startPoint x: 299, startPoint y: 130, endPoint x: 246, endPoint y: 123, distance: 53.3
click at [246, 123] on nz-modal-container "Service TA - VOYAGE - PROPOSITION GLOBALE A utiliser dans le cadre de propositi…" at bounding box center [475, 269] width 951 height 538
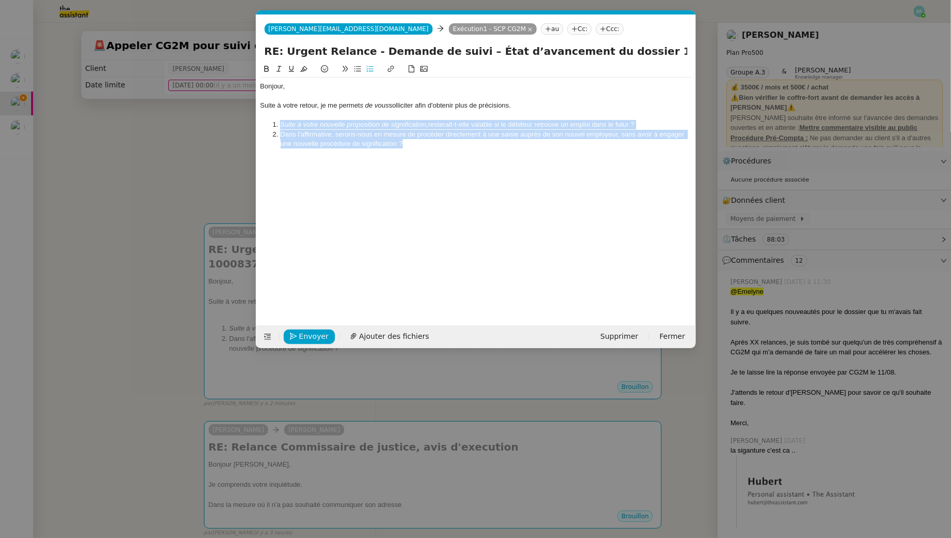
click at [279, 68] on icon at bounding box center [278, 68] width 7 height 7
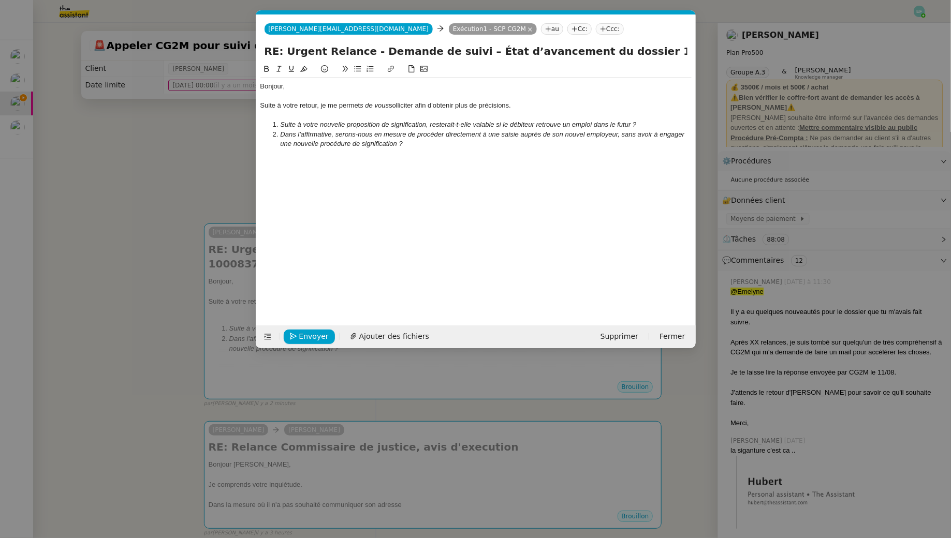
click at [442, 152] on div at bounding box center [475, 153] width 431 height 9
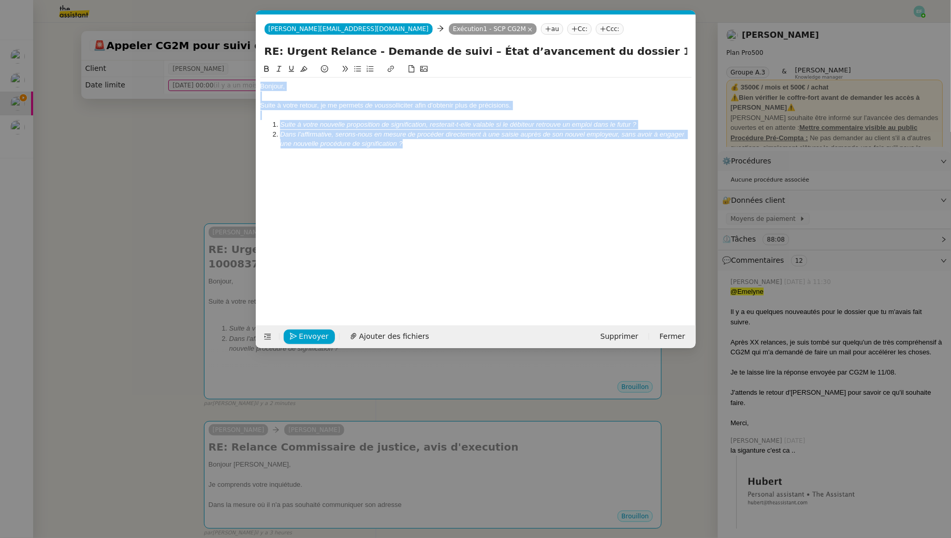
drag, startPoint x: 419, startPoint y: 146, endPoint x: 224, endPoint y: 55, distance: 216.0
click at [224, 55] on nz-modal-container "Service TA - VOYAGE - PROPOSITION GLOBALE A utiliser dans le cadre de propositi…" at bounding box center [475, 269] width 951 height 538
copy div "Bonjour, Suite à votre retour, je me permet s de vous solliciter afin d'obtenir…"
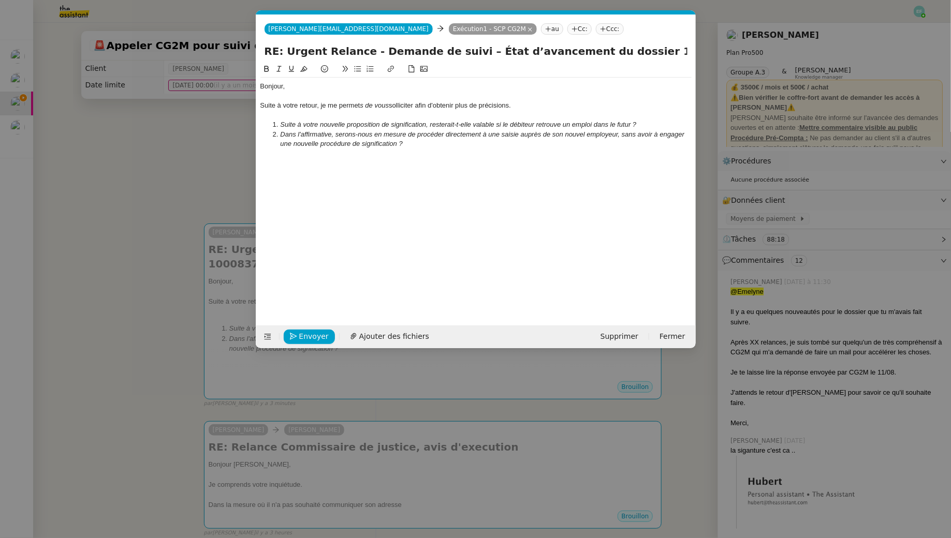
click at [447, 139] on li "Dans l'affirmative, serons-nous en mesure de procéder directement à une saisie …" at bounding box center [480, 139] width 421 height 19
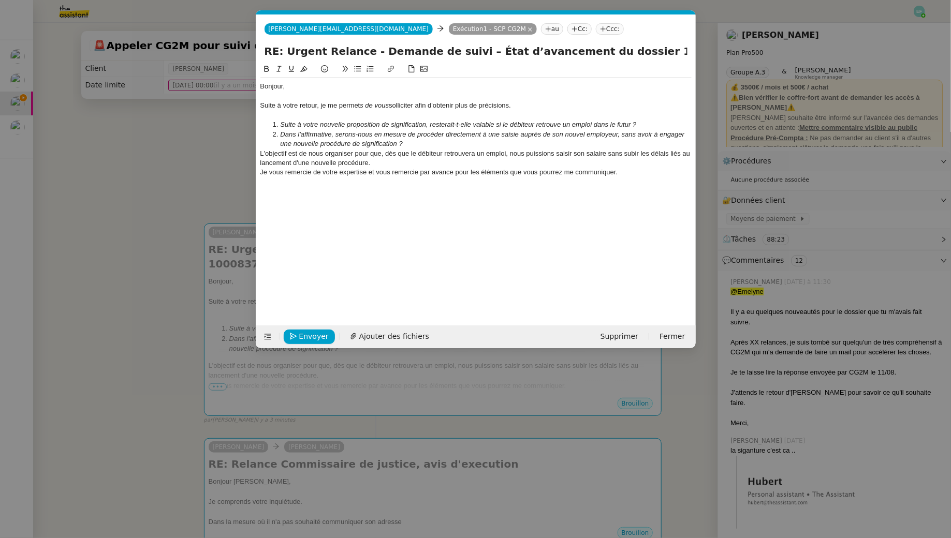
click at [424, 140] on li "Dans l'affirmative, serons-nous en mesure de procéder directement à une saisie …" at bounding box center [480, 139] width 421 height 19
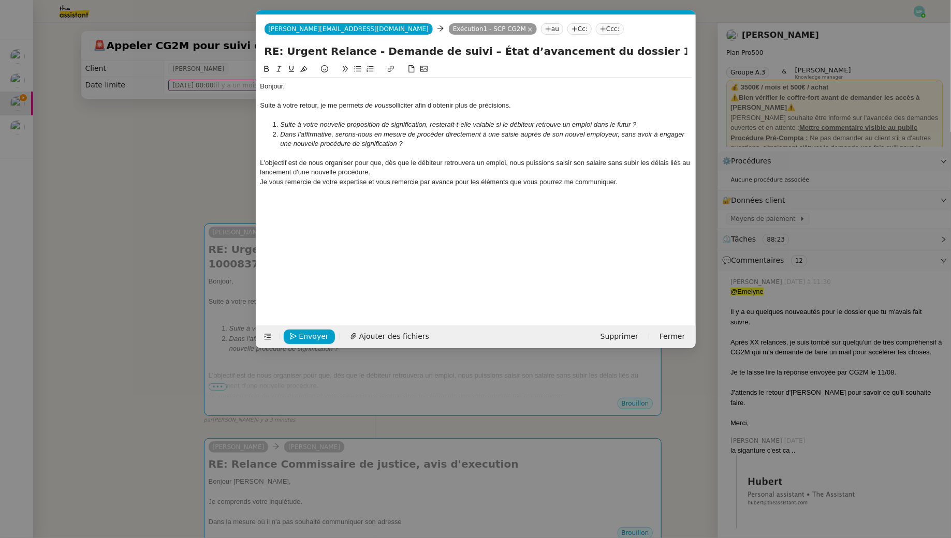
click at [654, 183] on div "Je vous remercie de votre expertise et vous remercie par avance pour les élémen…" at bounding box center [475, 182] width 431 height 9
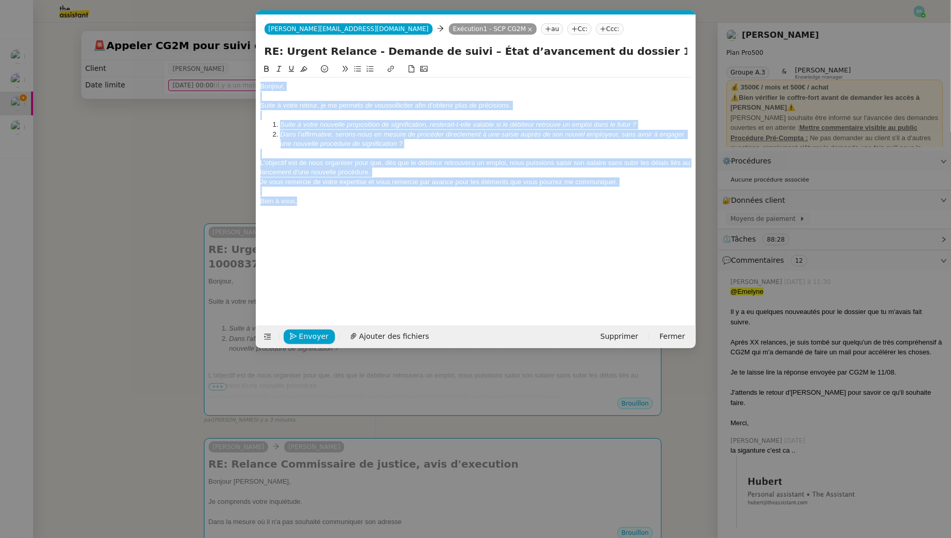
drag, startPoint x: 342, startPoint y: 205, endPoint x: 227, endPoint y: 36, distance: 203.9
click at [227, 36] on nz-modal-container "Service TA - VOYAGE - PROPOSITION GLOBALE A utiliser dans le cadre de propositi…" at bounding box center [475, 269] width 951 height 538
copy div "Bonjour, Suite à votre retour, je me permet s de vous solliciter afin d'obtenir…"
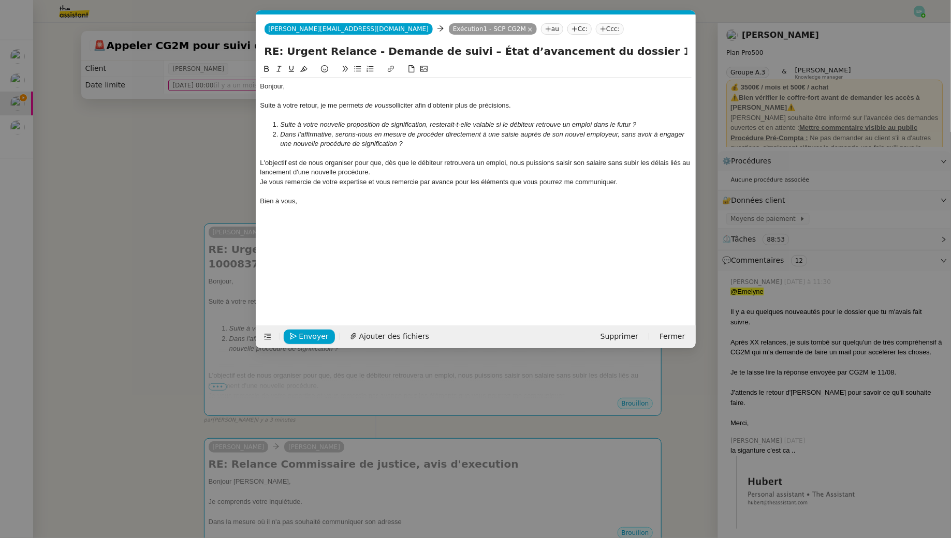
click at [464, 118] on div at bounding box center [475, 115] width 431 height 9
click at [460, 125] on em "Suite à votre nouvelle proposition de signification, resterait-t-elle valable s…" at bounding box center [458, 125] width 356 height 8
click at [356, 125] on em "Suite à votre nouvelle proposition de signification, resterait-elle valable si …" at bounding box center [456, 125] width 352 height 8
click at [348, 133] on em "Dans l'affirmative, serons-nous en mesure de procéder directement à une saisie …" at bounding box center [483, 138] width 406 height 17
click at [314, 183] on div "Je vous remercie de votre expertise et vous remercie par avance pour les élémen…" at bounding box center [475, 182] width 431 height 9
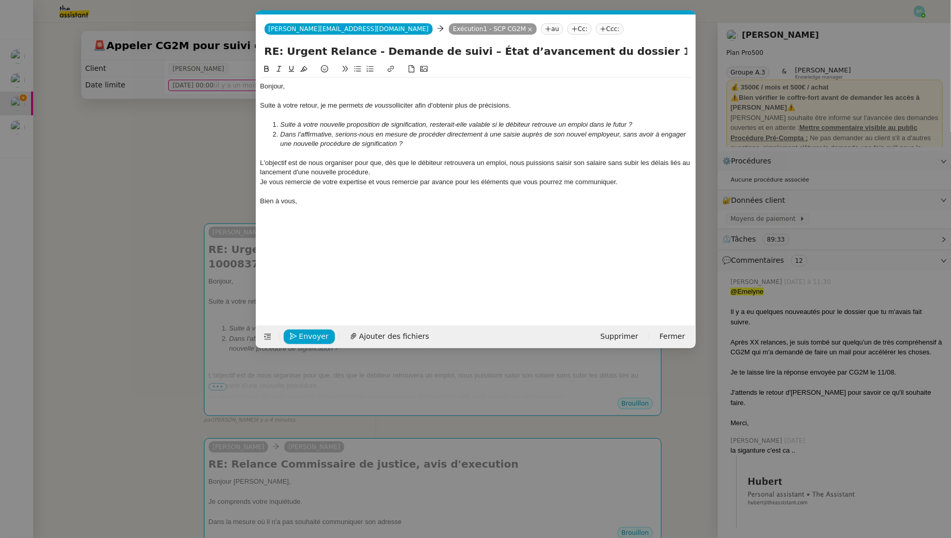
click at [0, 0] on lt-strong "pour" at bounding box center [0, 0] width 0 height 0
click at [377, 174] on div "L'objectif est de nous organiser pour que, dès que le débiteur retrouvera un em…" at bounding box center [475, 167] width 431 height 19
drag, startPoint x: 385, startPoint y: 174, endPoint x: 245, endPoint y: 166, distance: 140.0
click at [245, 166] on nz-modal-container "Service TA - VOYAGE - PROPOSITION GLOBALE A utiliser dans le cadre de propositi…" at bounding box center [475, 269] width 951 height 538
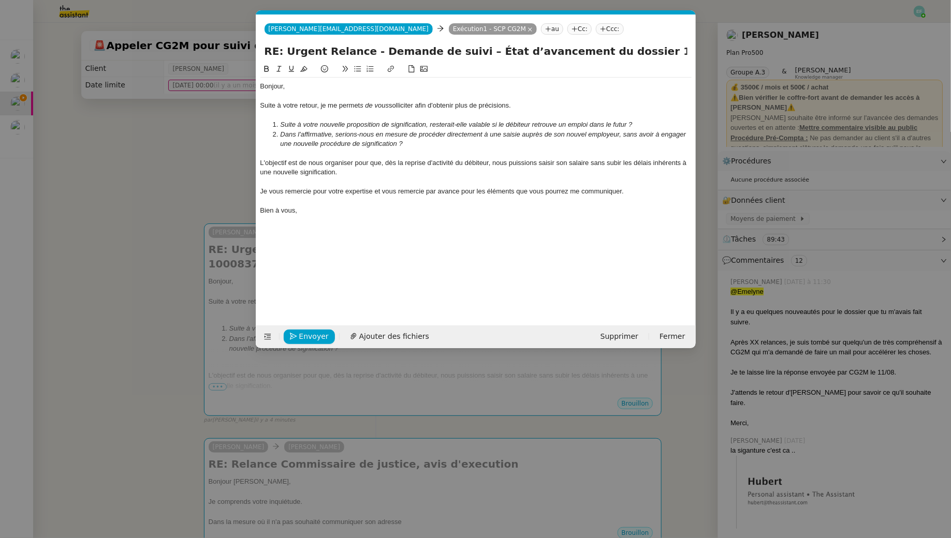
click at [321, 214] on div "Bien à vous," at bounding box center [475, 210] width 431 height 9
click at [375, 105] on em "s de vous" at bounding box center [374, 105] width 29 height 8
drag, startPoint x: 364, startPoint y: 104, endPoint x: 389, endPoint y: 104, distance: 24.3
click at [389, 104] on em "s de vous" at bounding box center [374, 105] width 29 height 8
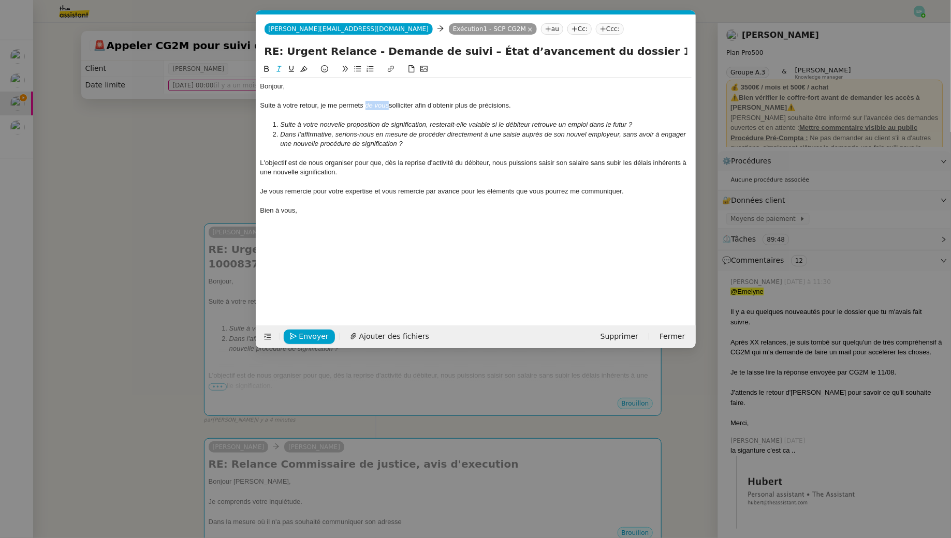
click at [282, 67] on button at bounding box center [279, 69] width 12 height 12
click at [337, 126] on em "Suite à votre nouvelle proposition de signification, resterait-elle valable si …" at bounding box center [456, 125] width 352 height 8
click at [345, 156] on div at bounding box center [475, 153] width 431 height 9
click at [554, 121] on em "Suite à votre nouvelle proposition de signification, resterait-elle valable si …" at bounding box center [456, 125] width 352 height 8
click at [445, 148] on li "Dans l'affirmative, serions-nous en mesure de procéder directement à une saisie…" at bounding box center [480, 139] width 421 height 19
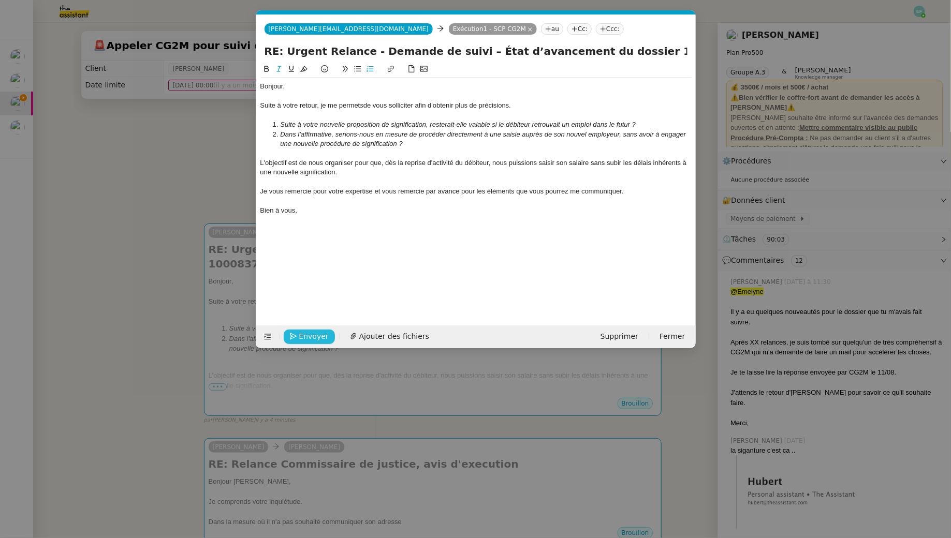
click at [314, 332] on span "Envoyer" at bounding box center [314, 337] width 30 height 12
click at [314, 332] on span "Confirmer l'envoi" at bounding box center [330, 337] width 62 height 12
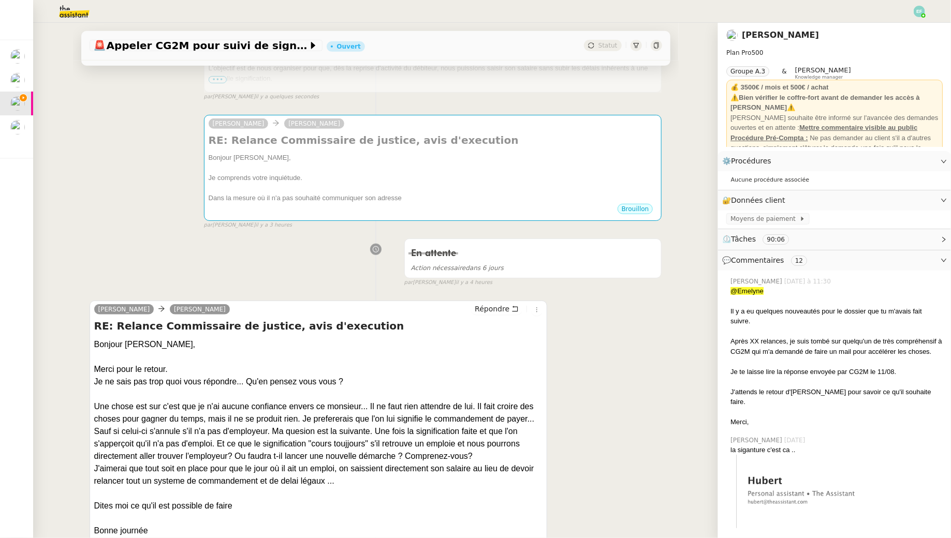
scroll to position [308, 0]
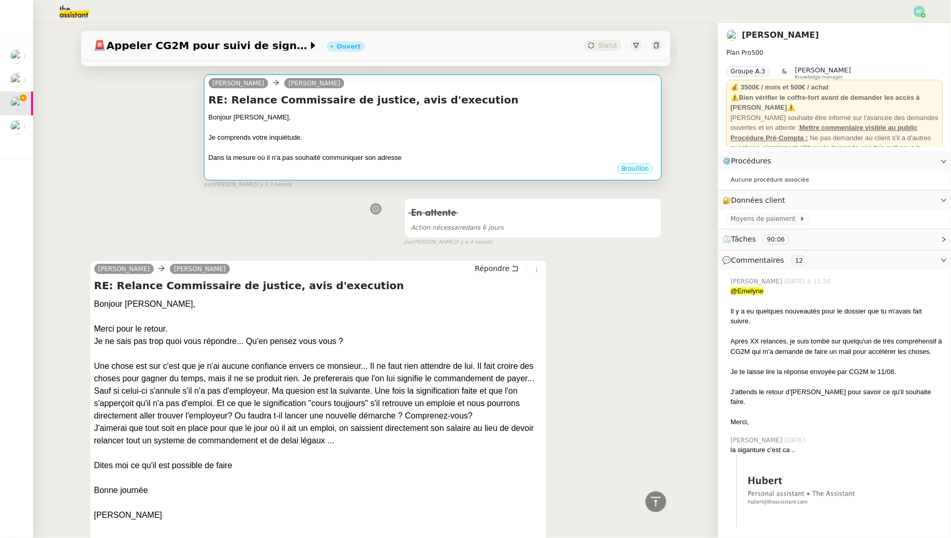
click at [411, 120] on div "Bonjour Arthur," at bounding box center [433, 117] width 449 height 10
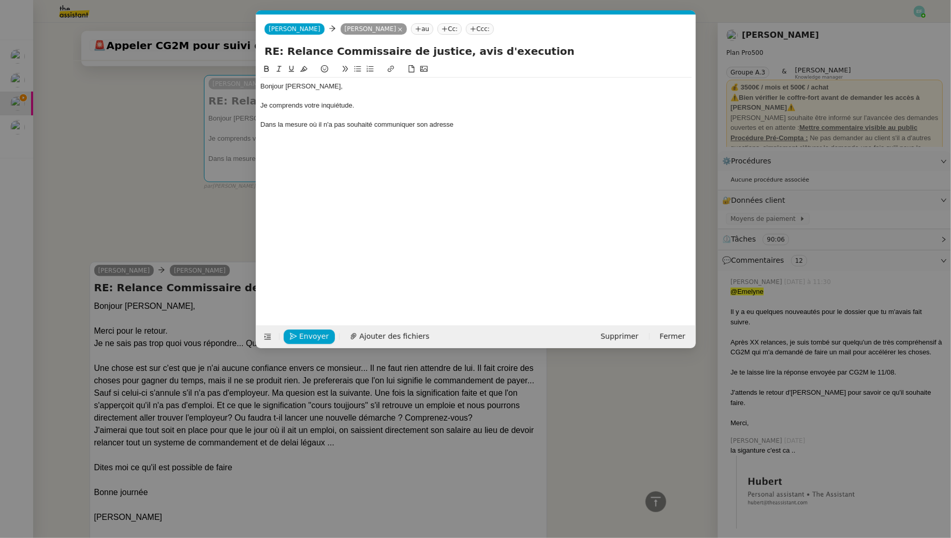
scroll to position [0, 22]
click at [461, 127] on div "Dans la mesure où il n'a pas souhaité communiquer son adresse" at bounding box center [475, 124] width 431 height 9
click at [371, 107] on div "Je comprends votre inquiétude." at bounding box center [475, 105] width 431 height 9
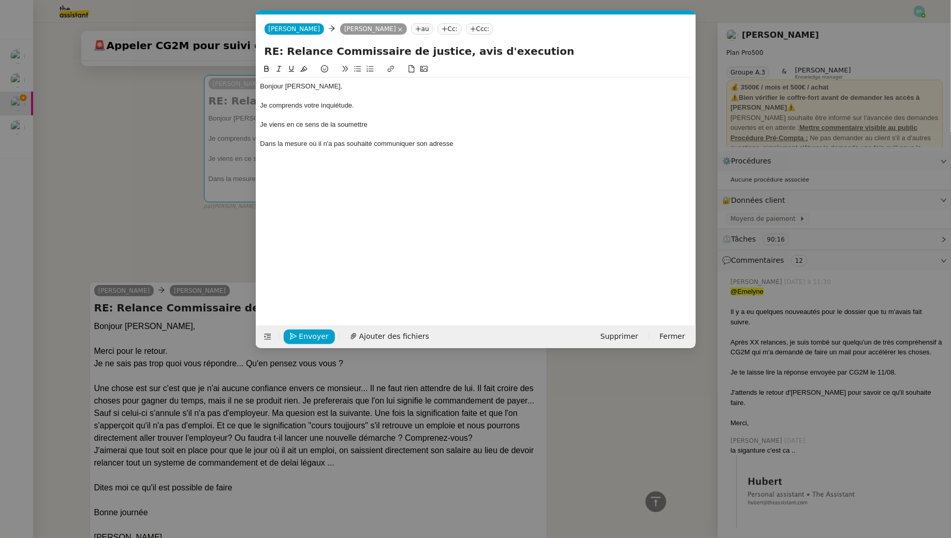
click at [332, 109] on div "Je comprends votre inquiétude." at bounding box center [475, 105] width 431 height 9
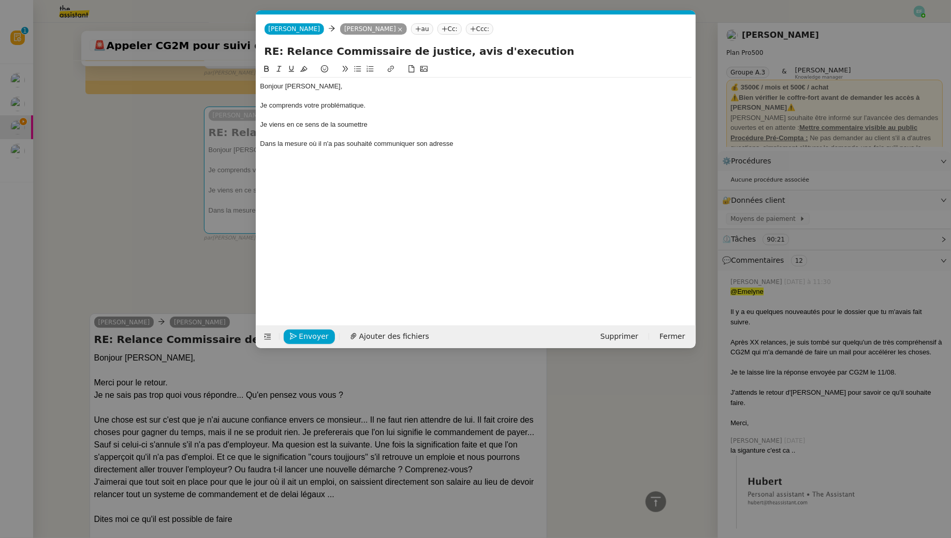
click at [377, 126] on div "Je viens en ce sens de la soumettre" at bounding box center [475, 124] width 431 height 9
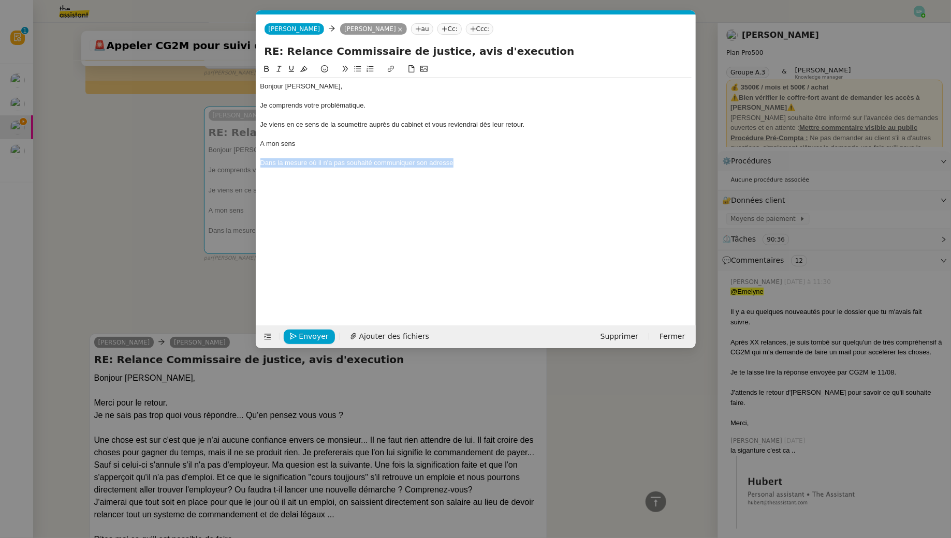
drag, startPoint x: 486, startPoint y: 161, endPoint x: 251, endPoint y: 161, distance: 235.5
click at [251, 161] on nz-modal-container "Service TA - VOYAGE - PROPOSITION GLOBALE A utiliser dans le cadre de propositi…" at bounding box center [475, 269] width 951 height 538
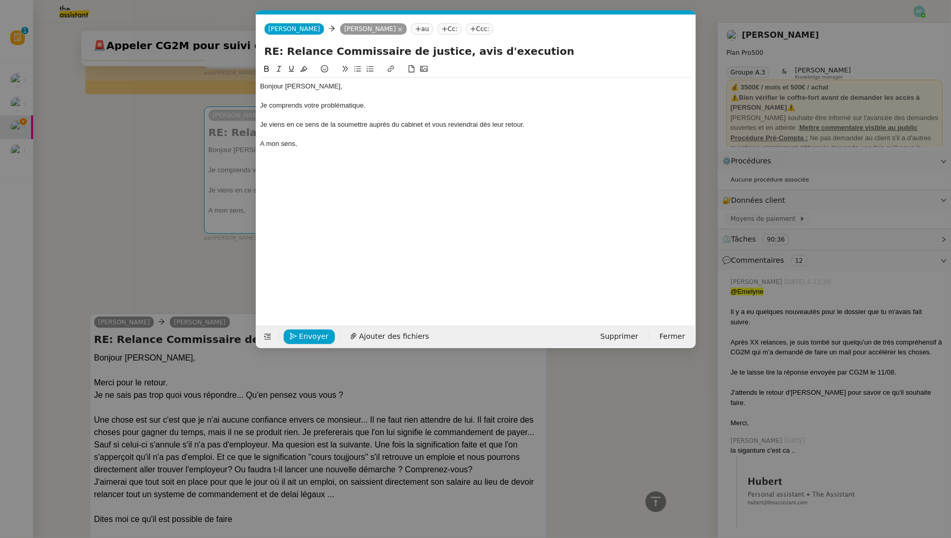
click at [260, 140] on div "A mon sens," at bounding box center [475, 143] width 431 height 9
click at [0, 0] on lt-em "À" at bounding box center [0, 0] width 0 height 0
click at [314, 145] on div "À mon sens," at bounding box center [475, 143] width 431 height 9
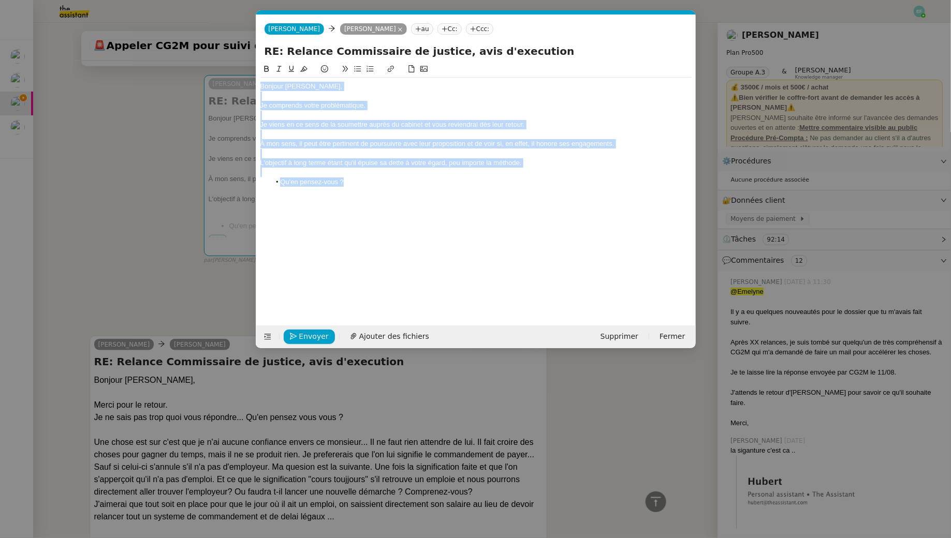
drag, startPoint x: 361, startPoint y: 181, endPoint x: 238, endPoint y: 61, distance: 172.4
click at [238, 61] on nz-modal-container "Service TA - VOYAGE - PROPOSITION GLOBALE A utiliser dans le cadre de propositi…" at bounding box center [475, 269] width 951 height 538
click at [373, 188] on div "Bonjour Arthur, Je comprends votre problématique. Je viens en ce sens de la sou…" at bounding box center [475, 134] width 431 height 113
drag, startPoint x: 353, startPoint y: 182, endPoint x: 216, endPoint y: 70, distance: 176.6
click at [216, 70] on nz-modal-container "Service TA - VOYAGE - PROPOSITION GLOBALE A utiliser dans le cadre de propositi…" at bounding box center [475, 269] width 951 height 538
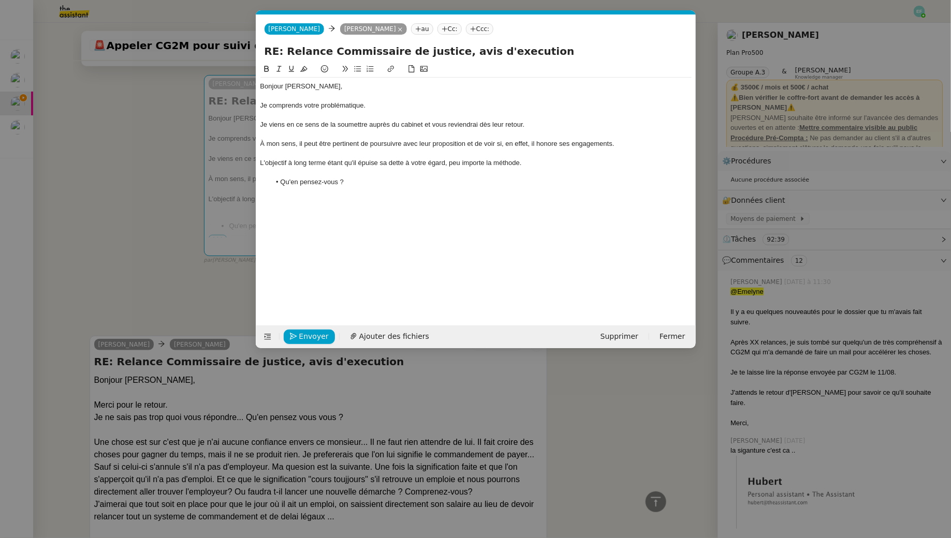
scroll to position [0, 0]
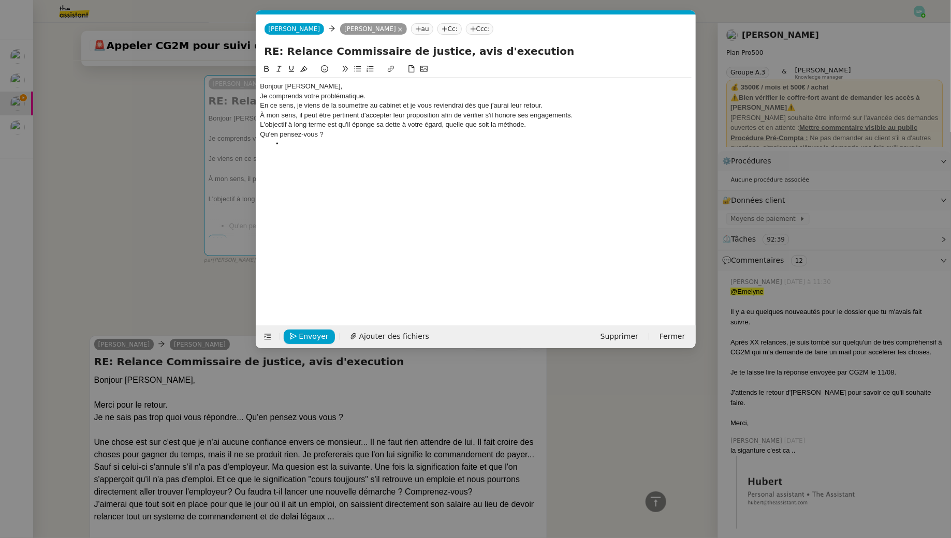
click at [311, 85] on div "Bonjour Arthur," at bounding box center [475, 86] width 431 height 9
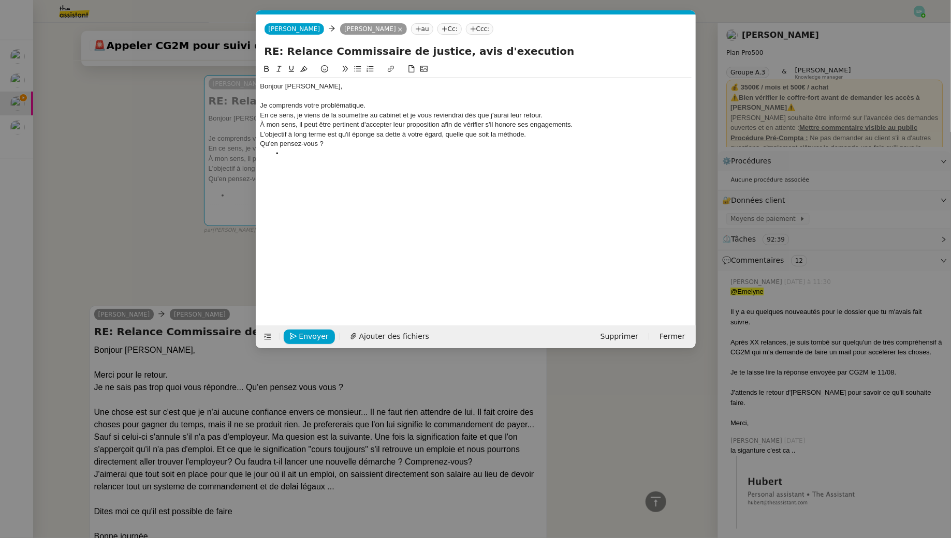
click at [394, 104] on div "Je comprends votre problématique." at bounding box center [475, 105] width 431 height 9
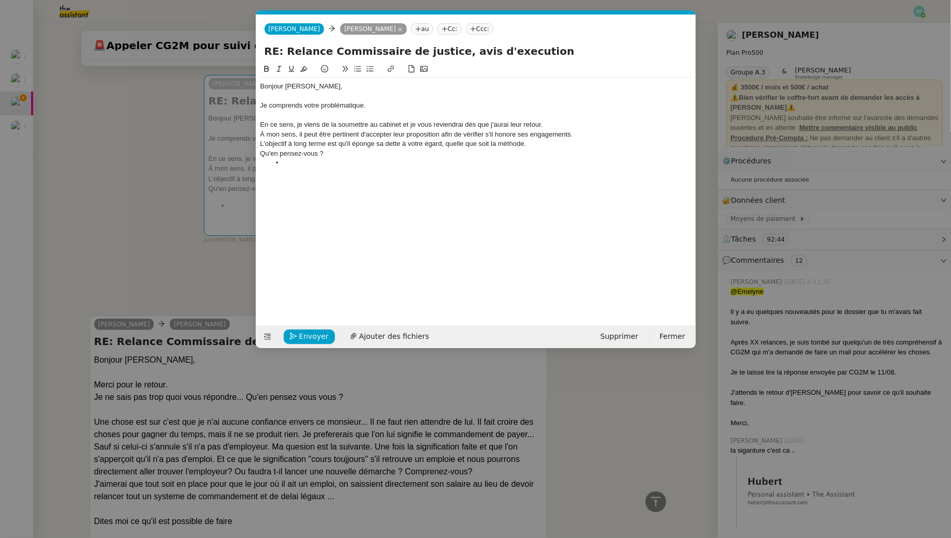
click at [552, 123] on div "En ce sens, je viens de la soumettre au cabinet et je vous reviendrai dès que j…" at bounding box center [475, 124] width 431 height 9
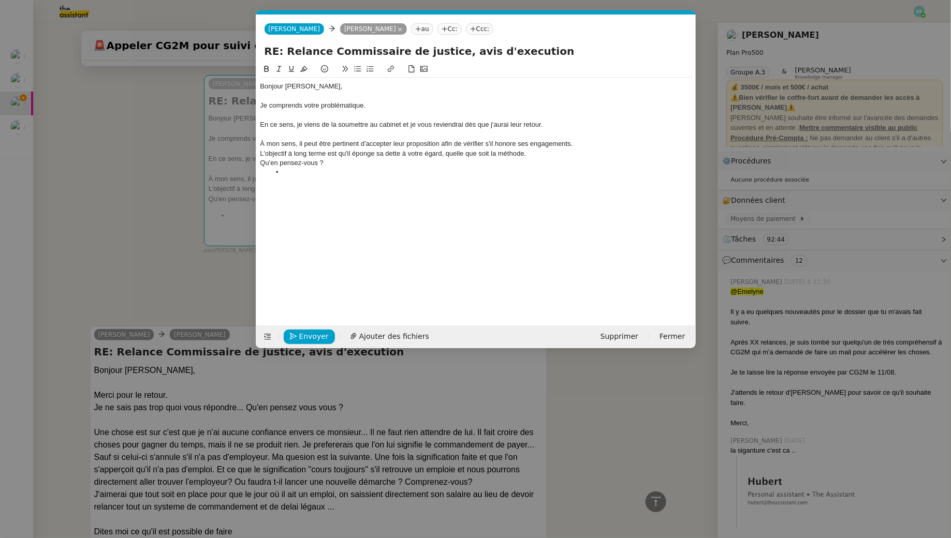
click at [587, 145] on div "À mon sens, il peut être pertinent d'accepter leur proposition afin de vérifier…" at bounding box center [475, 143] width 431 height 9
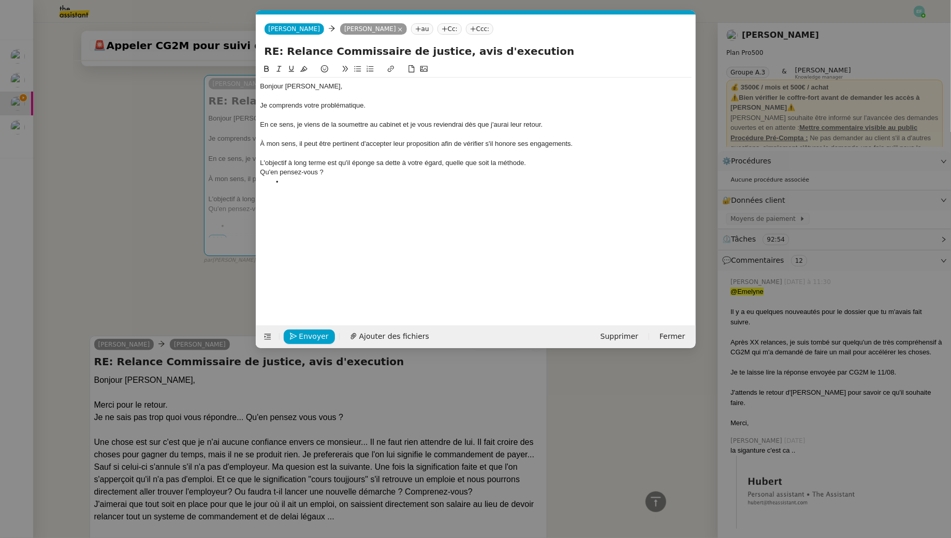
click at [543, 164] on div "L'objectif à long terme est qu'il éponge sa dette à votre égard, quelle que soi…" at bounding box center [475, 162] width 431 height 9
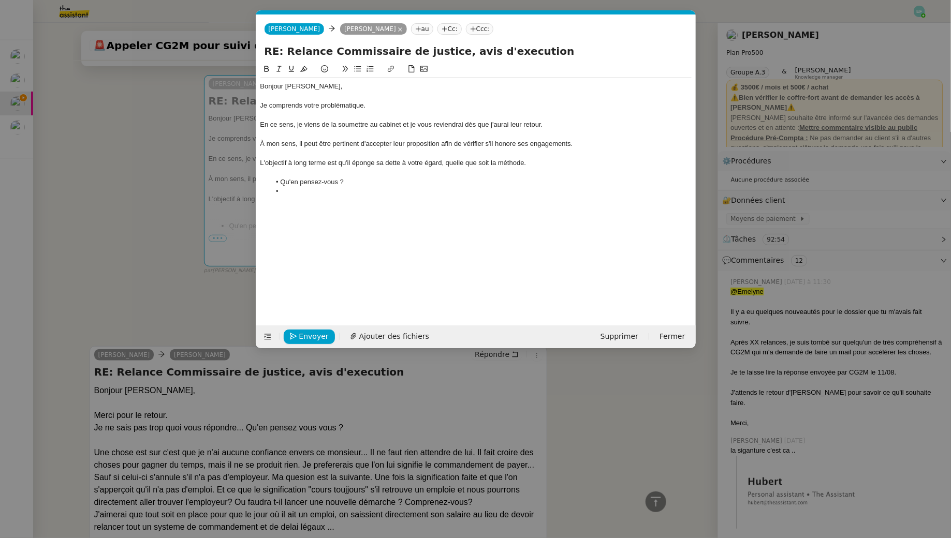
click at [337, 187] on li at bounding box center [480, 191] width 421 height 9
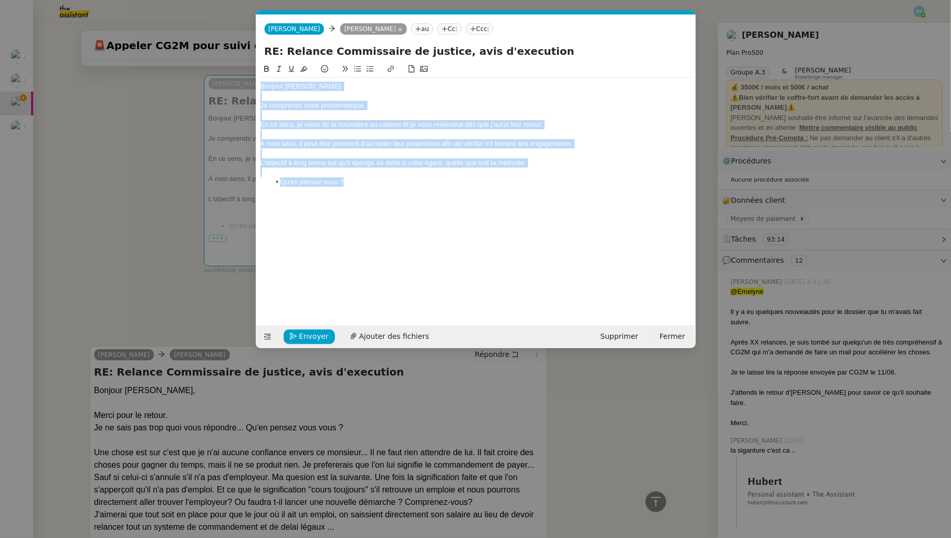
drag, startPoint x: 384, startPoint y: 181, endPoint x: 201, endPoint y: 38, distance: 232.0
click at [201, 38] on nz-modal-container "Service TA - VOYAGE - PROPOSITION GLOBALE A utiliser dans le cadre de propositi…" at bounding box center [475, 269] width 951 height 538
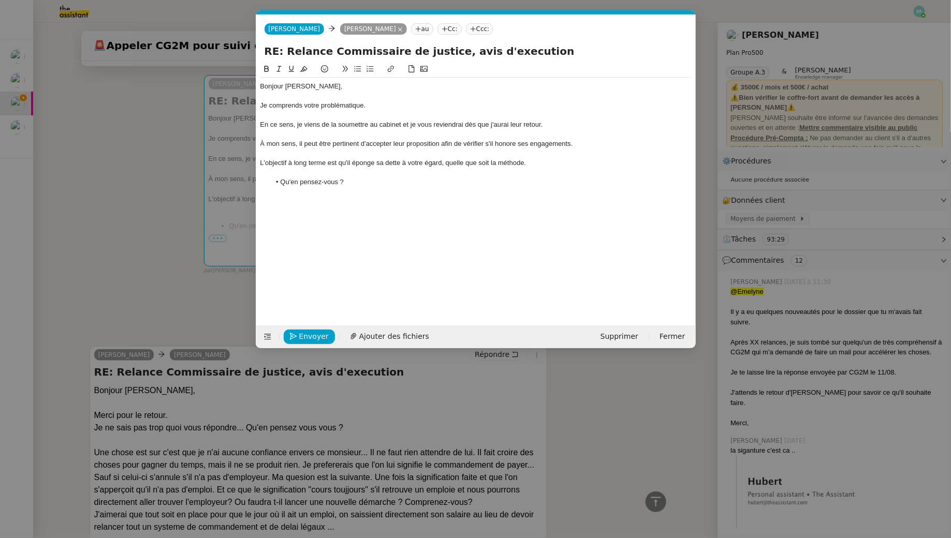
click at [106, 223] on nz-modal-container "Service TA - VOYAGE - PROPOSITION GLOBALE A utiliser dans le cadre de propositi…" at bounding box center [475, 269] width 951 height 538
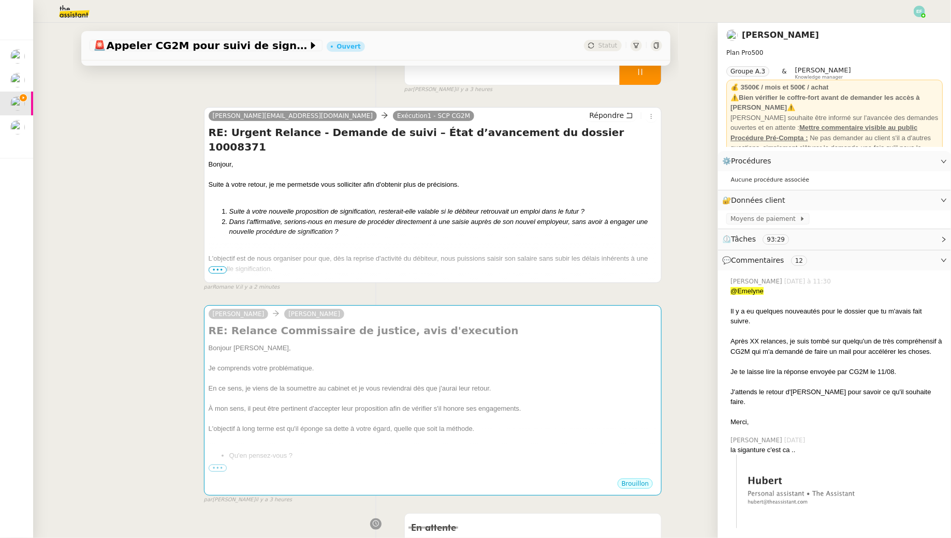
scroll to position [115, 0]
click at [218, 269] on span "•••" at bounding box center [218, 271] width 19 height 7
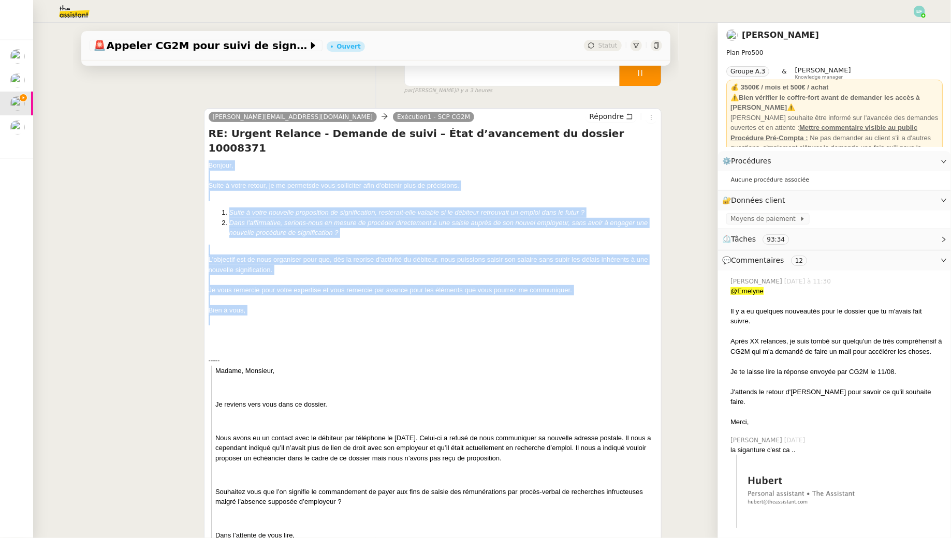
drag, startPoint x: 210, startPoint y: 149, endPoint x: 266, endPoint y: 307, distance: 168.3
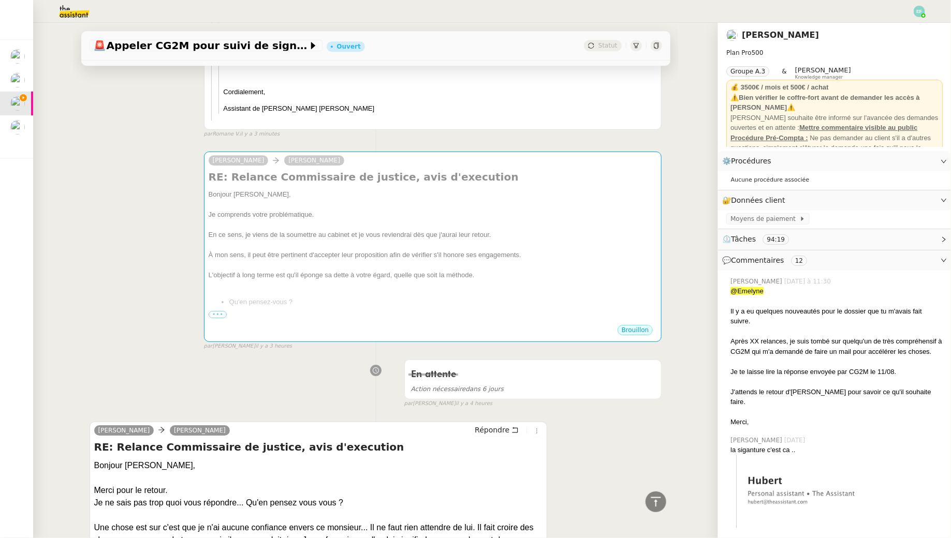
scroll to position [1528, 0]
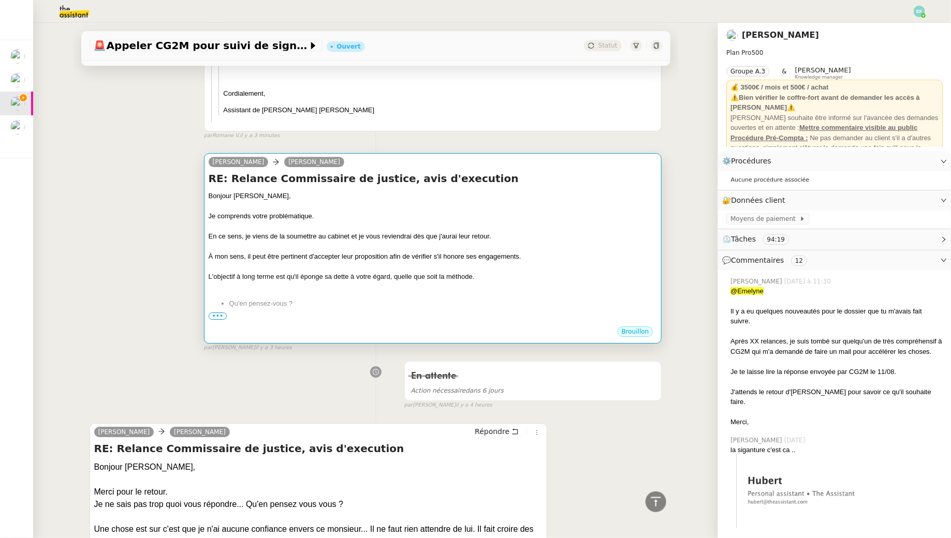
click at [509, 222] on div at bounding box center [433, 227] width 449 height 10
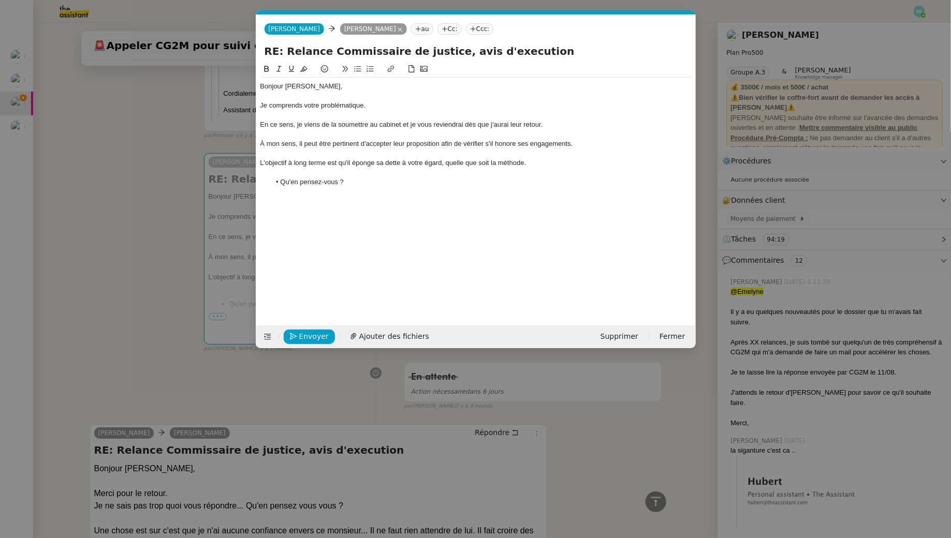
scroll to position [0, 22]
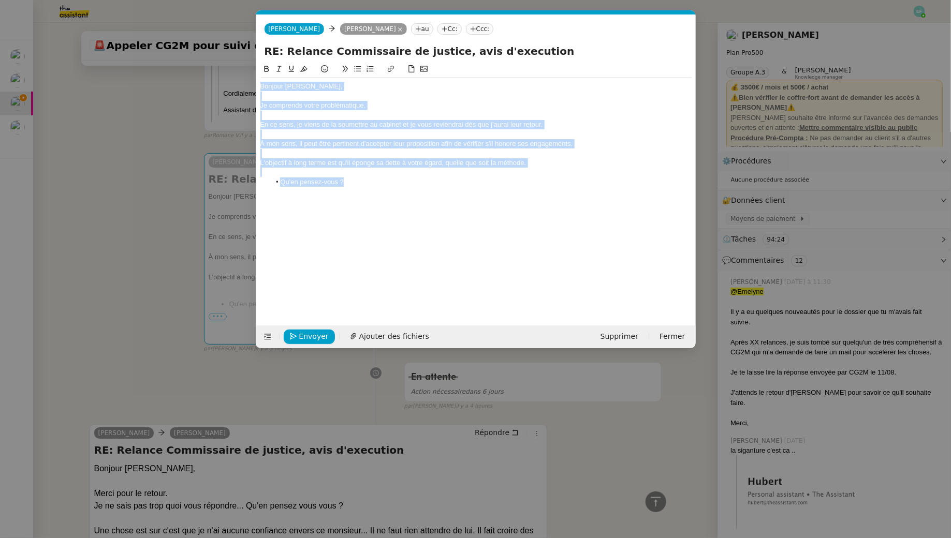
drag, startPoint x: 359, startPoint y: 183, endPoint x: 252, endPoint y: 84, distance: 146.5
click at [252, 84] on nz-modal-container "Service TA - VOYAGE - PROPOSITION GLOBALE A utiliser dans le cadre de propositi…" at bounding box center [475, 269] width 951 height 538
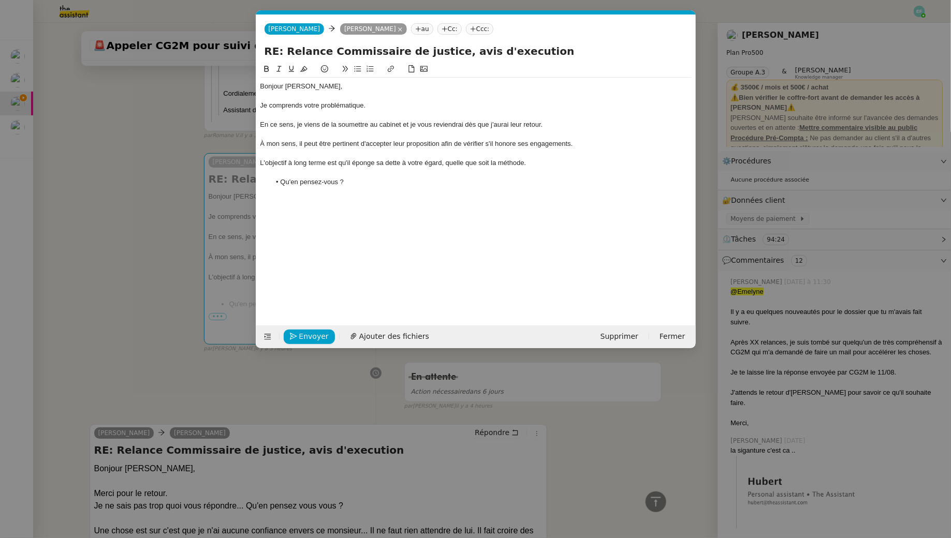
scroll to position [0, 0]
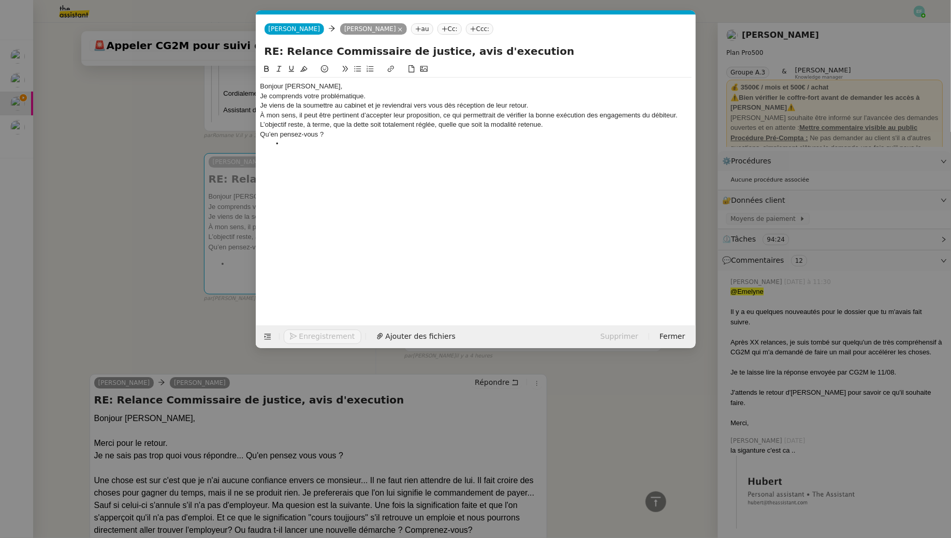
click at [312, 88] on div "Bonjour Arthur," at bounding box center [475, 86] width 431 height 9
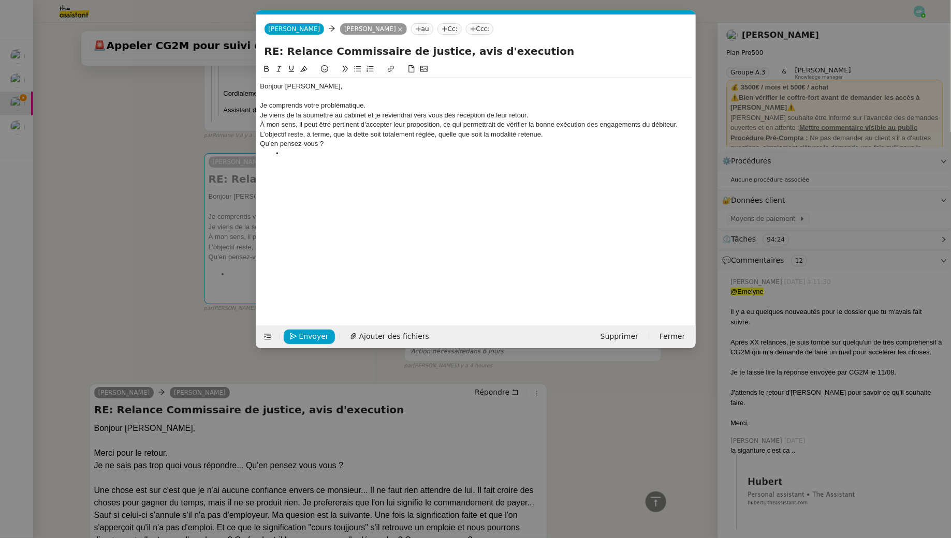
click at [385, 108] on div "Je comprends votre problématique." at bounding box center [475, 105] width 431 height 9
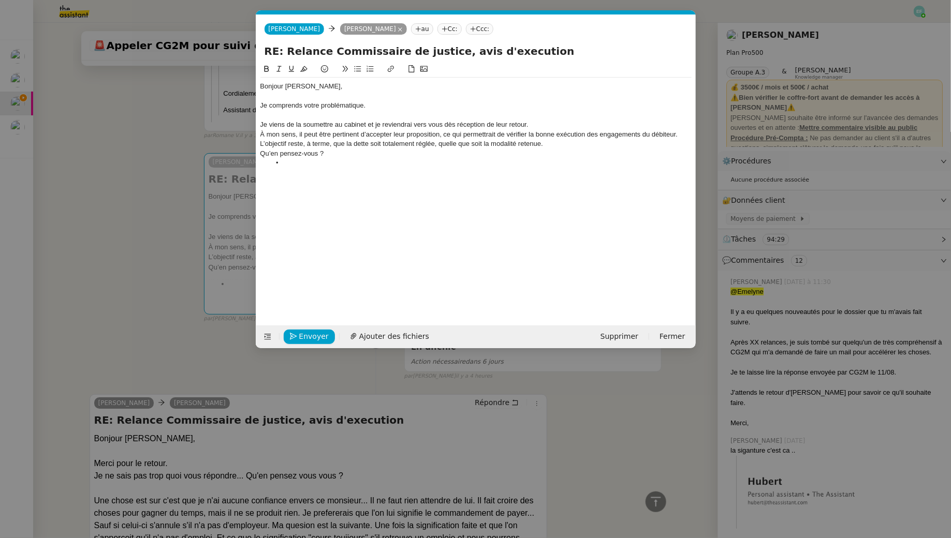
click at [535, 127] on div "Je viens de la soumettre au cabinet et je reviendrai vers vous dès réception de…" at bounding box center [475, 124] width 431 height 9
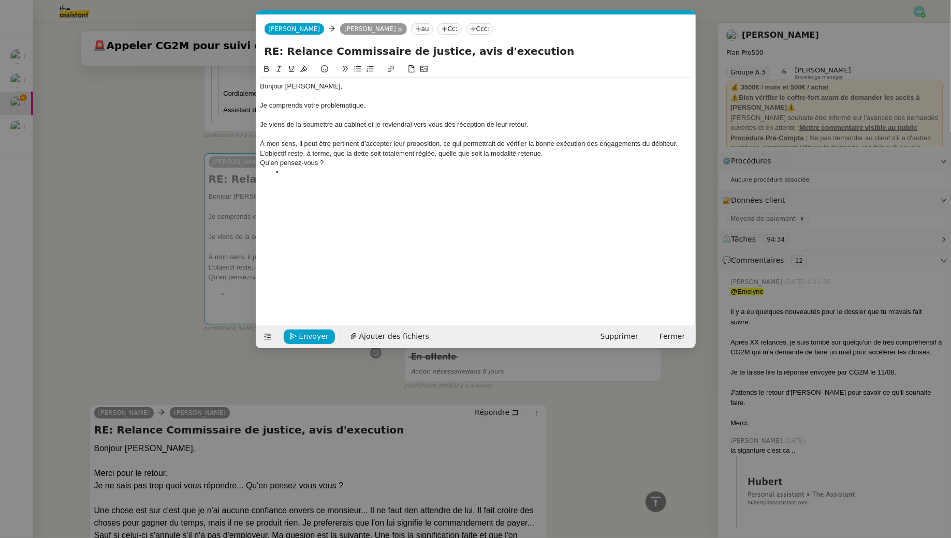
click at [683, 144] on div "À mon sens, il peut être pertinent d’accepter leur proposition, ce qui permettr…" at bounding box center [475, 143] width 431 height 9
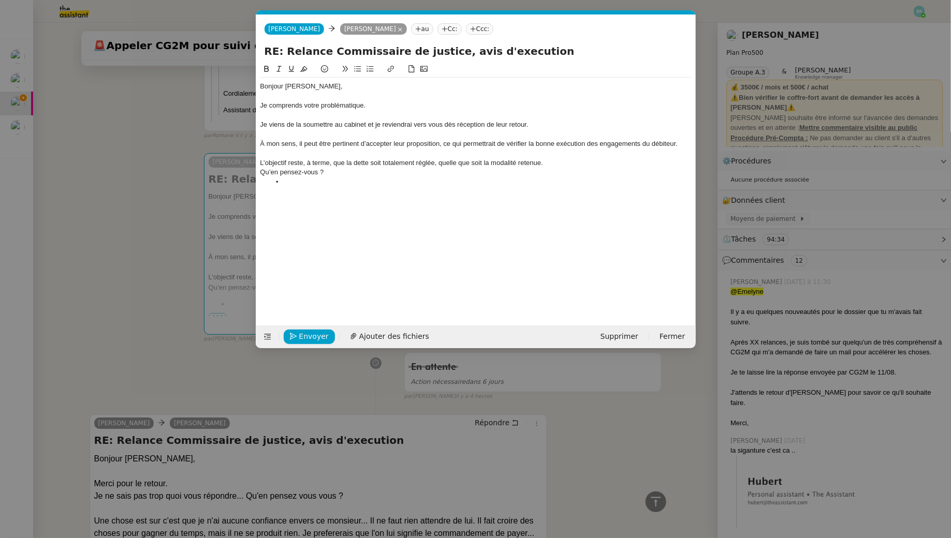
click at [589, 162] on div "L’objectif reste, à terme, que la dette soit totalement réglée, quelle que soit…" at bounding box center [475, 162] width 431 height 9
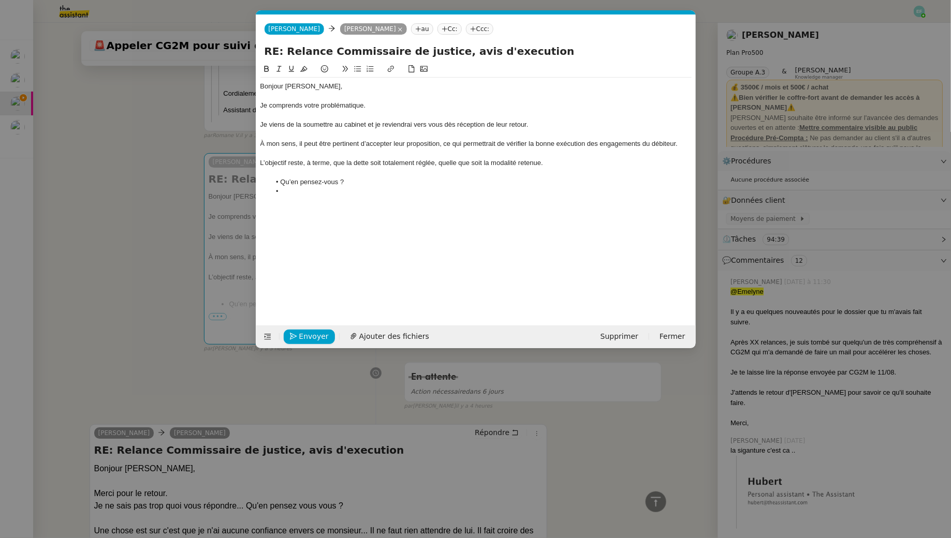
click at [330, 192] on li at bounding box center [480, 191] width 421 height 9
click at [399, 166] on div "L’objectif reste, à terme, que la dette soit totalement réglée, quelle que soit…" at bounding box center [475, 162] width 431 height 9
click at [374, 164] on div "L’objectif reste, à terme, que la dette soit réglée, quelle que soit la modalit…" at bounding box center [475, 162] width 431 height 9
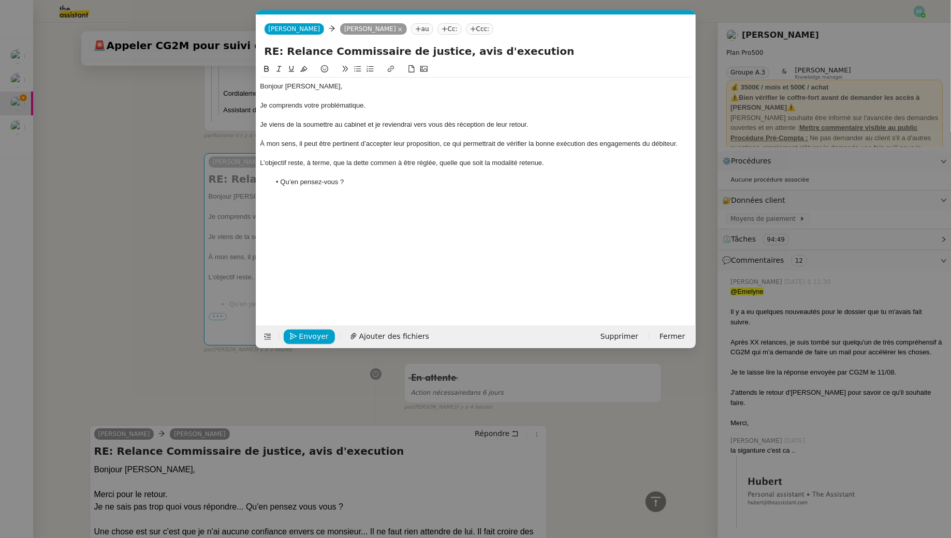
click at [373, 184] on li "Qu’en pensez-vous ?" at bounding box center [480, 182] width 421 height 9
click at [333, 170] on div at bounding box center [475, 172] width 431 height 9
click at [392, 161] on div "L’objectif reste, à terme, que la dette commen à être réglée, quelle que soit l…" at bounding box center [475, 162] width 431 height 9
click at [395, 160] on div "L’objectif reste, à terme, que la dette commen à être réglée, quelle que soit l…" at bounding box center [475, 162] width 431 height 9
click at [328, 201] on div "Bien à vous," at bounding box center [475, 201] width 431 height 9
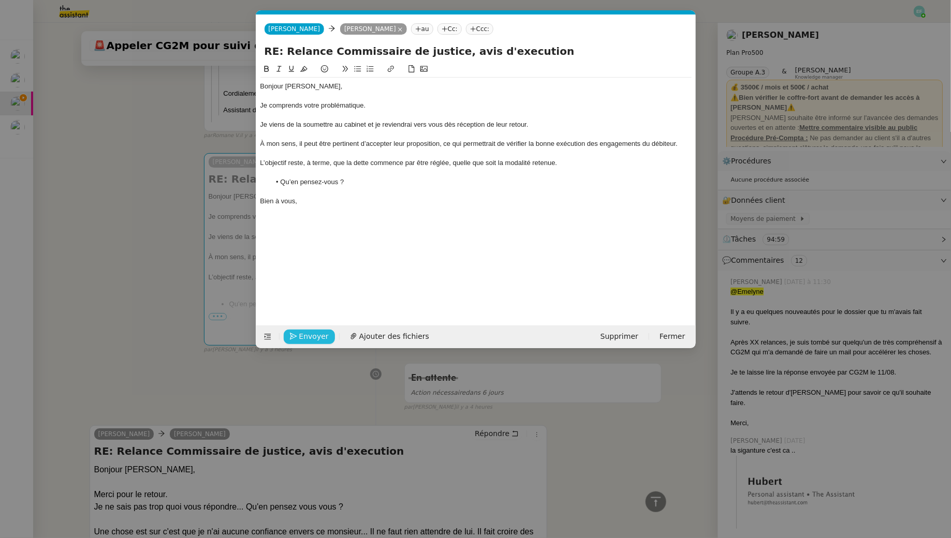
click at [307, 342] on button "Envoyer" at bounding box center [309, 337] width 51 height 14
click at [307, 342] on button "Confirmer l'envoi" at bounding box center [326, 337] width 84 height 14
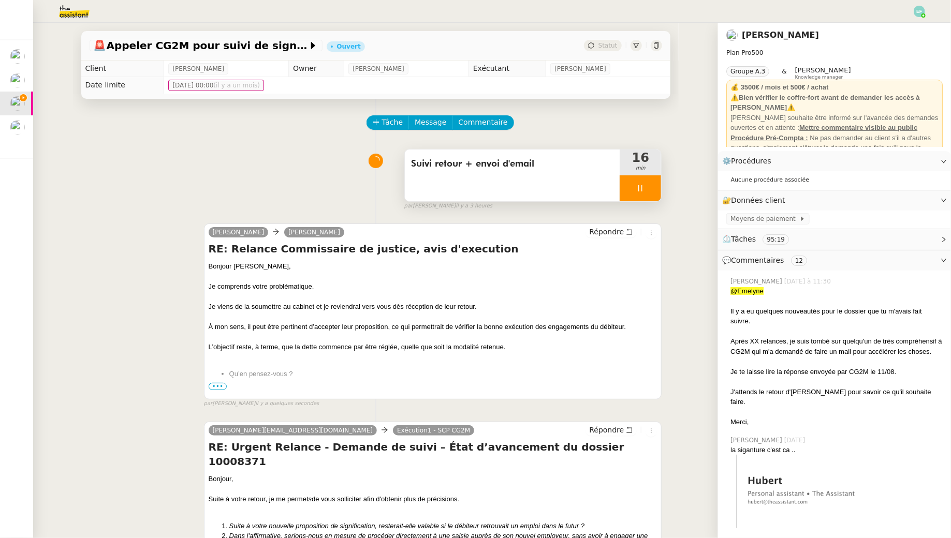
click at [638, 185] on icon at bounding box center [640, 188] width 8 height 8
click at [654, 186] on icon at bounding box center [651, 188] width 8 height 6
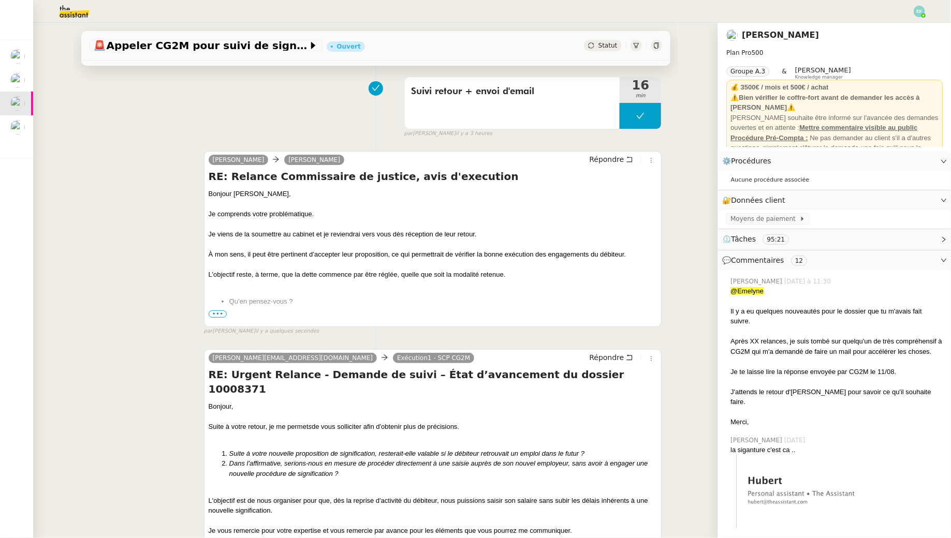
scroll to position [74, 0]
click at [217, 309] on span "•••" at bounding box center [218, 312] width 19 height 7
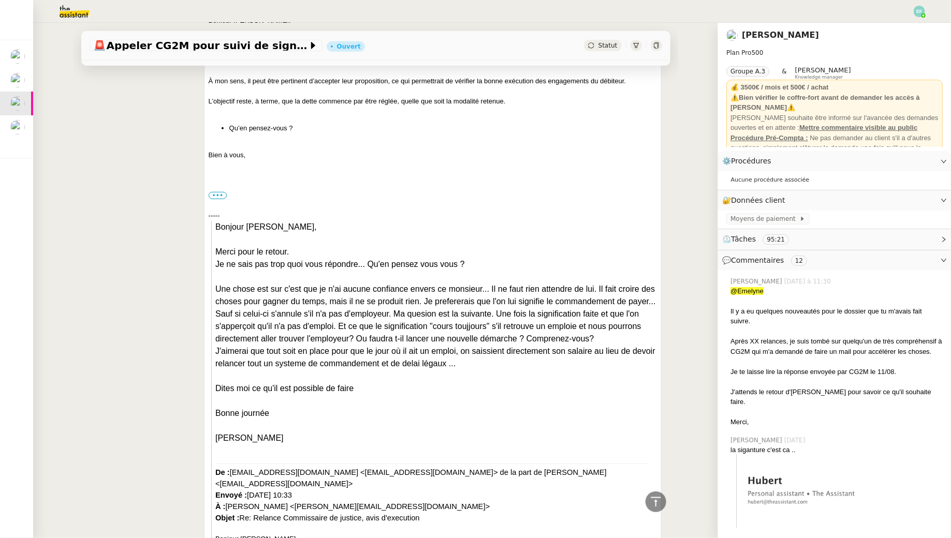
scroll to position [0, 0]
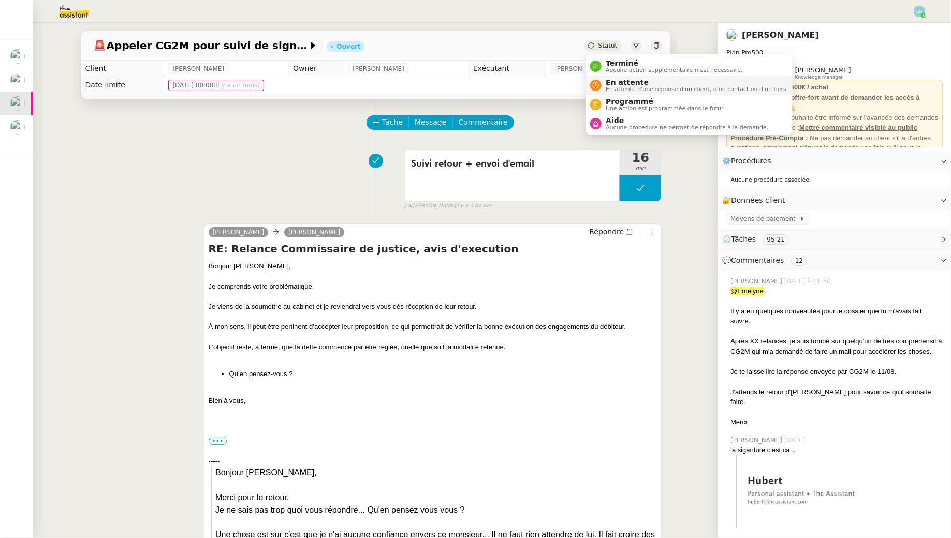
click at [612, 80] on span "En attente" at bounding box center [697, 82] width 182 height 8
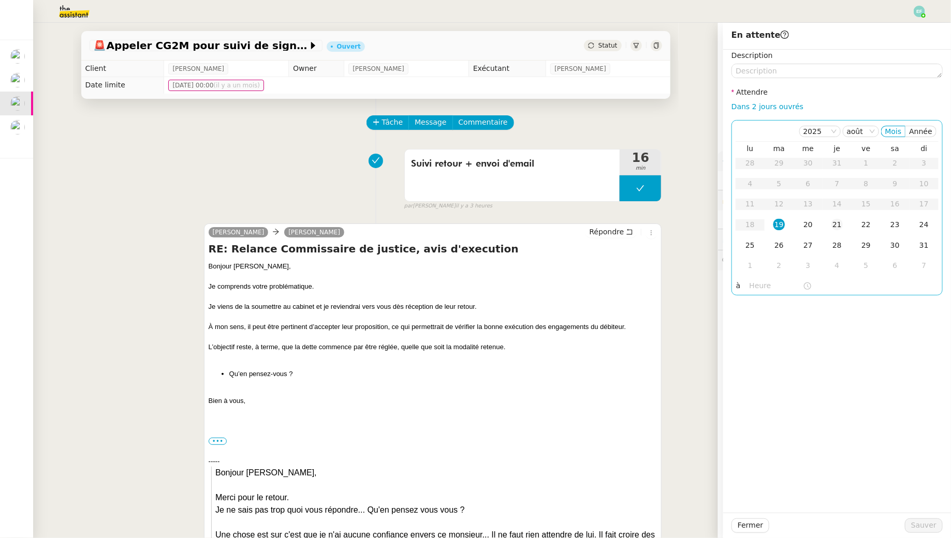
click at [842, 227] on div "21" at bounding box center [836, 224] width 11 height 11
click at [916, 524] on span "Sauver" at bounding box center [923, 526] width 25 height 12
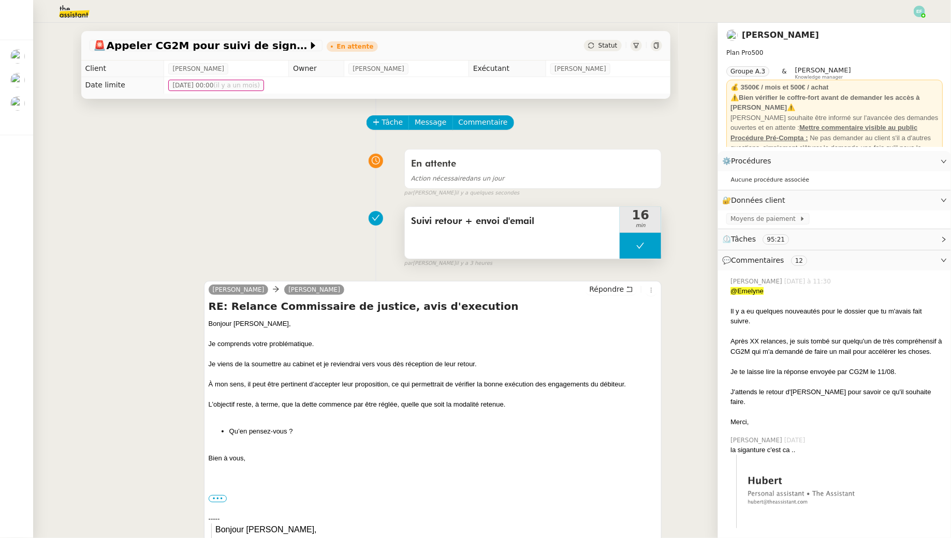
click at [471, 236] on div "Suivi retour + envoi d'email" at bounding box center [512, 233] width 215 height 52
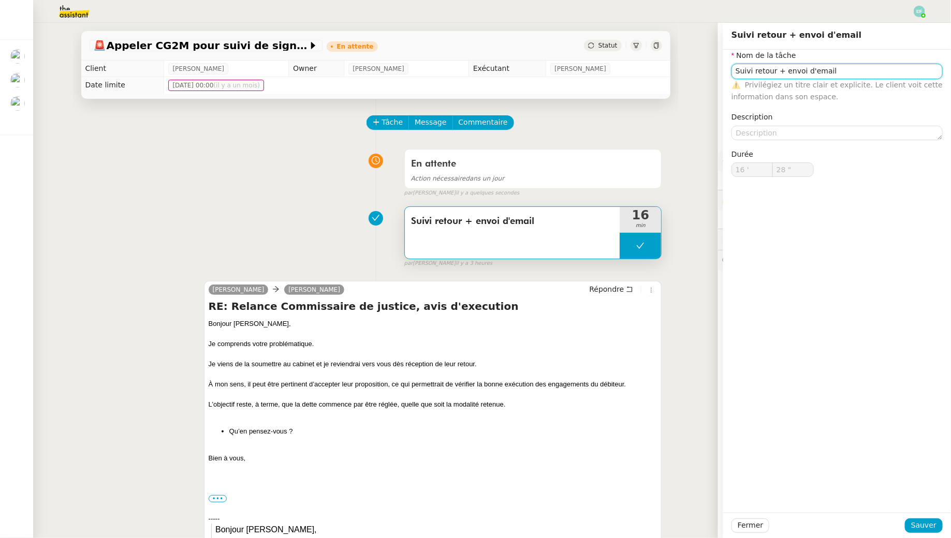
click at [855, 70] on input "Suivi retour + envoi d'email" at bounding box center [836, 71] width 211 height 15
type input "Suivi retour + envoi d'emails"
click at [929, 529] on span "Sauver" at bounding box center [923, 526] width 25 height 12
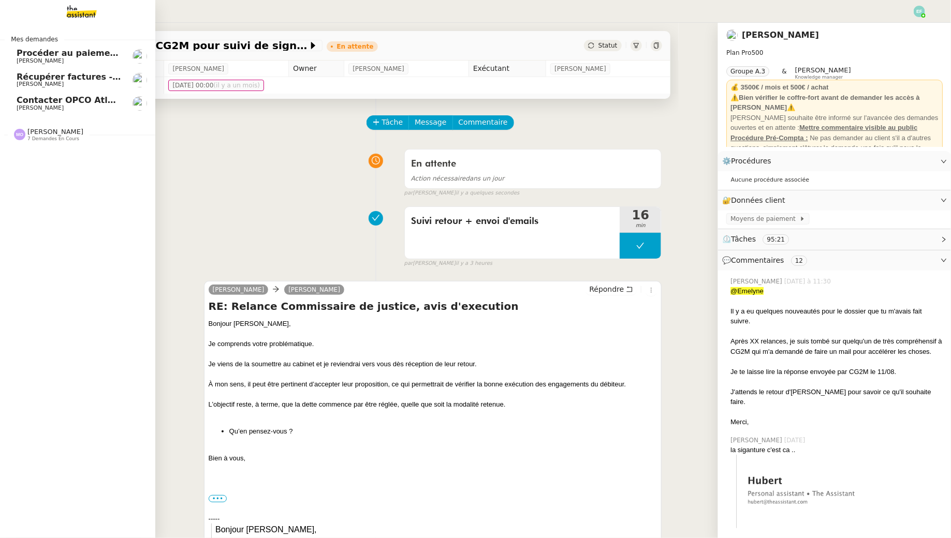
click at [46, 106] on span "[PERSON_NAME]" at bounding box center [40, 108] width 47 height 7
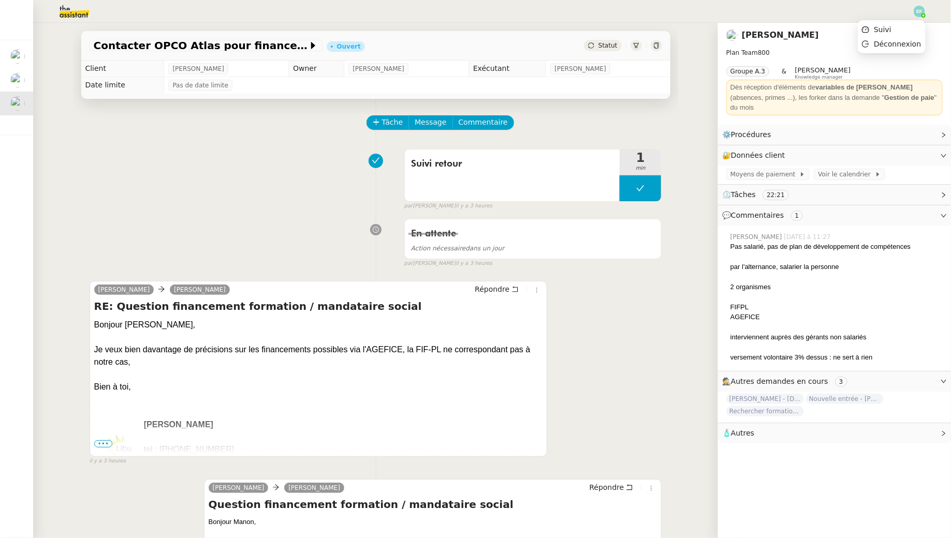
click at [920, 13] on img at bounding box center [919, 11] width 11 height 11
click at [912, 27] on li "Suivi" at bounding box center [891, 29] width 67 height 14
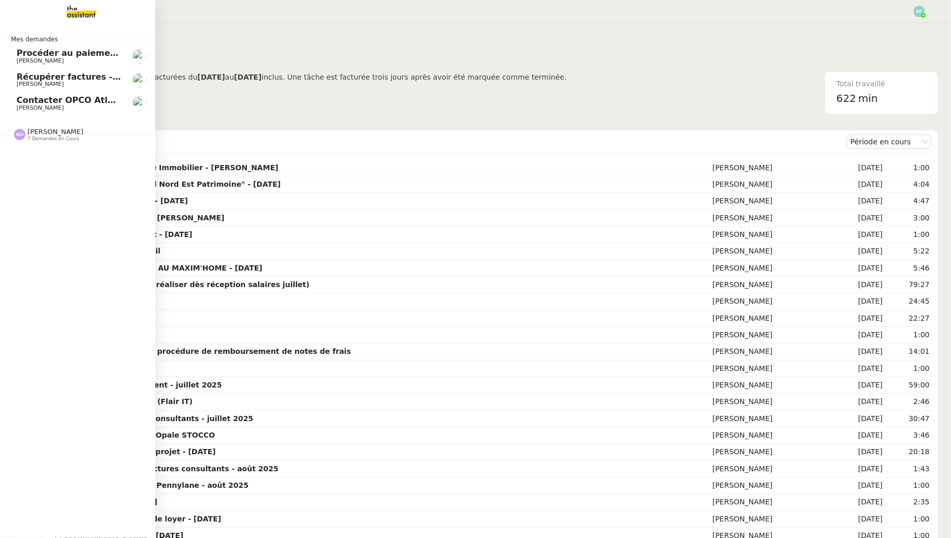
click at [18, 55] on span "Procéder au paiement des factures LBP" at bounding box center [109, 53] width 185 height 10
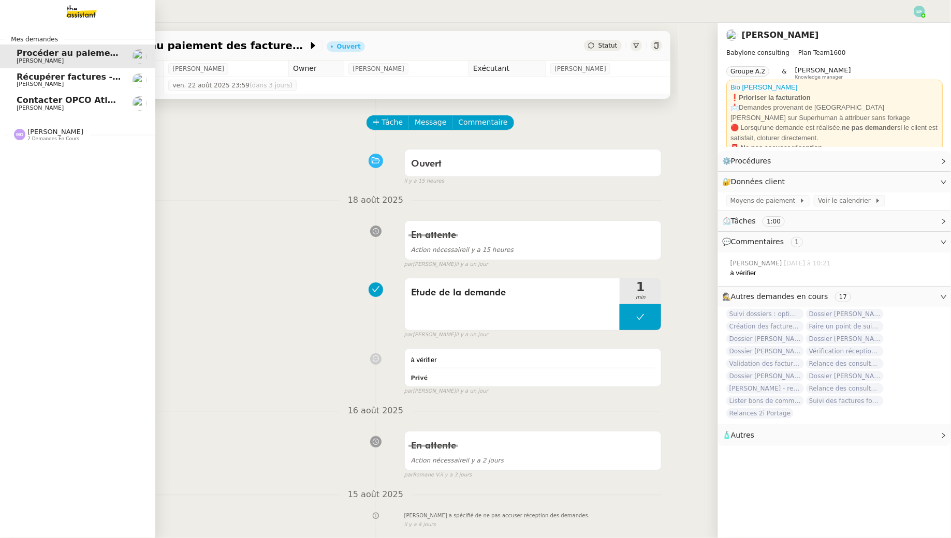
click at [21, 78] on span "Récupérer factures - [DATE]" at bounding box center [82, 77] width 130 height 10
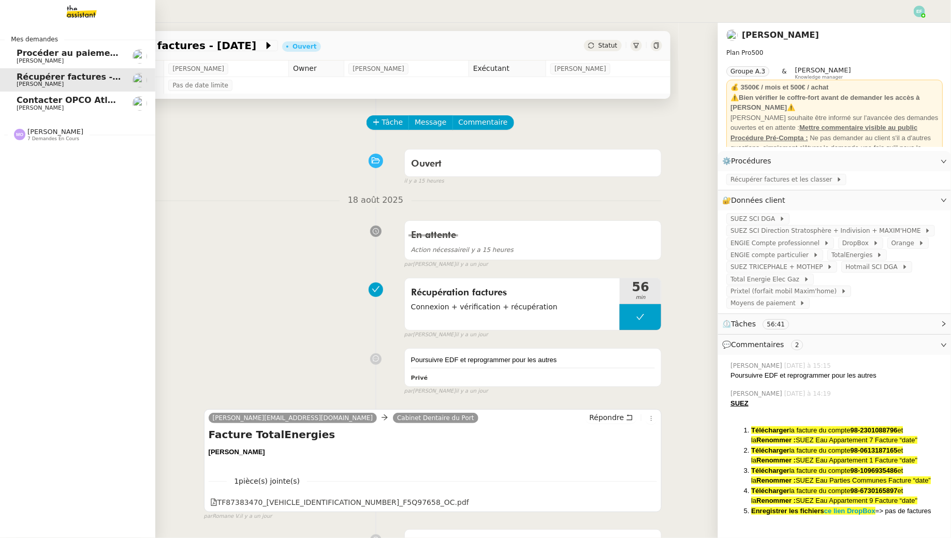
click at [25, 108] on span "[PERSON_NAME]" at bounding box center [40, 108] width 47 height 7
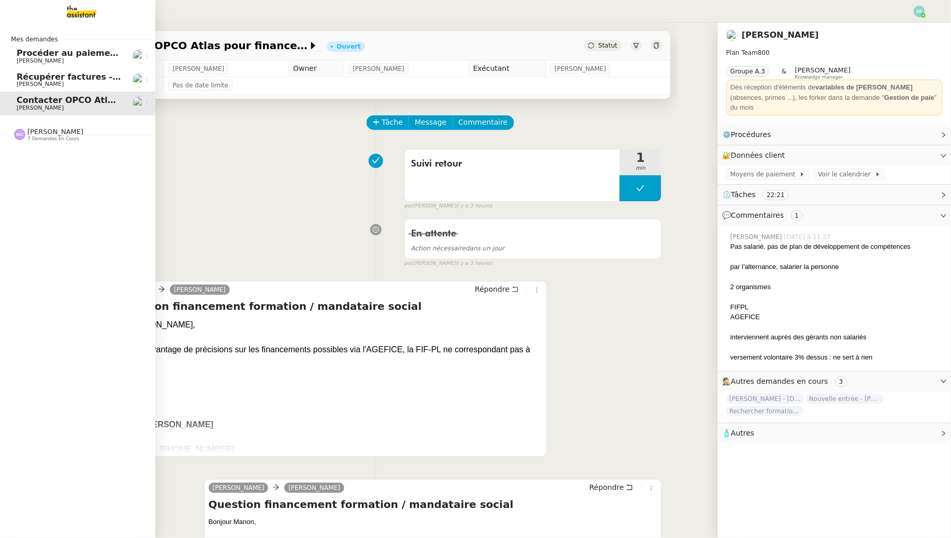
click at [15, 80] on link "Récupérer factures - août 2025 Arthur MATHAUT" at bounding box center [77, 80] width 155 height 24
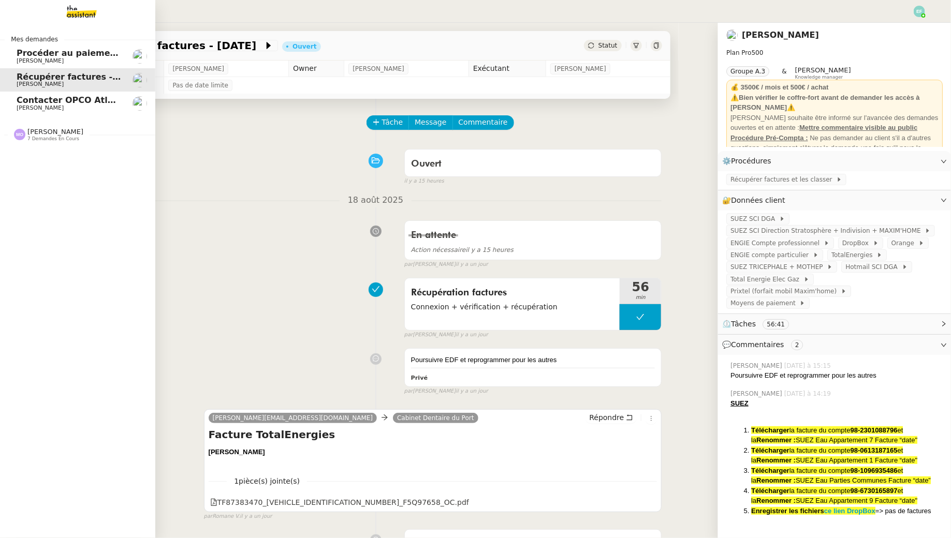
click at [27, 102] on span "Contacter OPCO Atlas pour financement formation" at bounding box center [135, 100] width 236 height 10
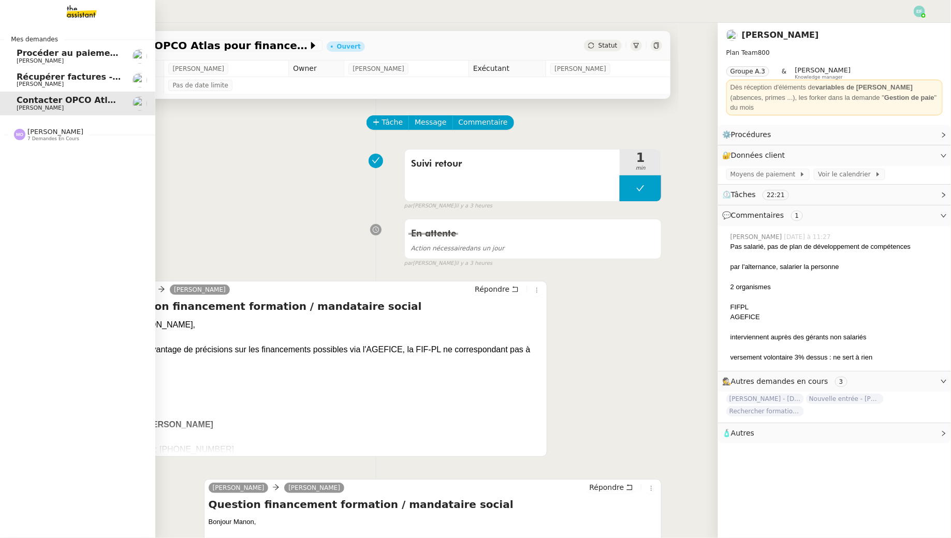
click at [70, 140] on span "7 demandes en cours" at bounding box center [53, 139] width 52 height 6
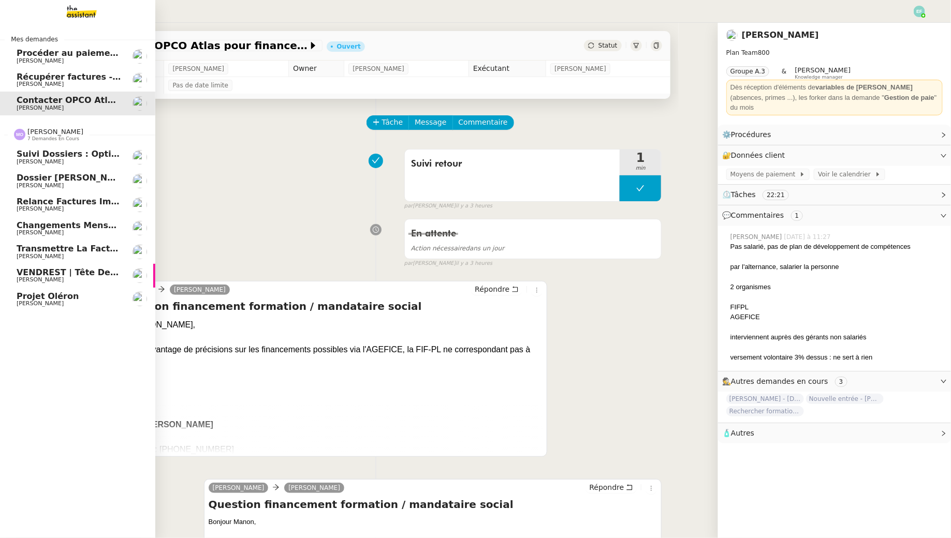
click at [58, 227] on span "Changements mensuels - éléments sociaux - [DATE]" at bounding box center [138, 226] width 243 height 10
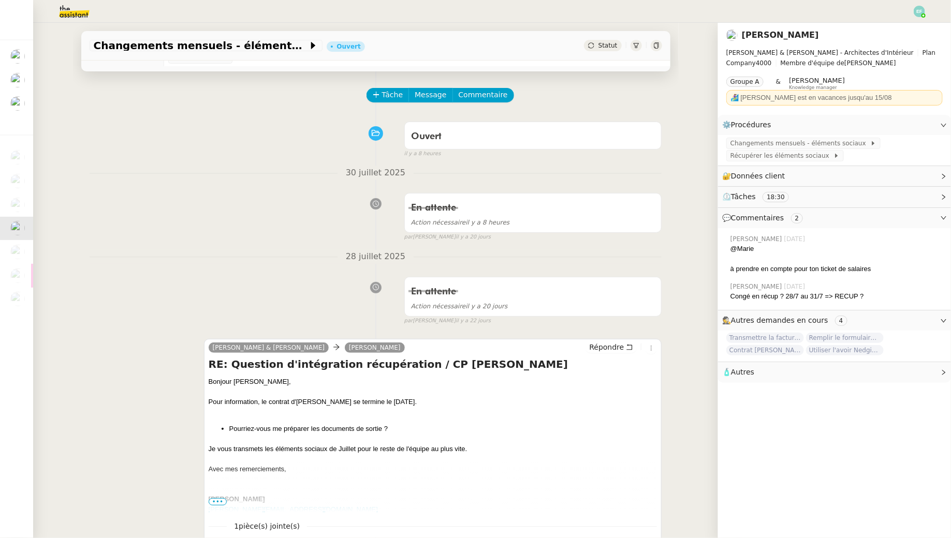
scroll to position [29, 0]
click at [233, 46] on span "Changements mensuels - éléments sociaux - [DATE]" at bounding box center [201, 45] width 214 height 10
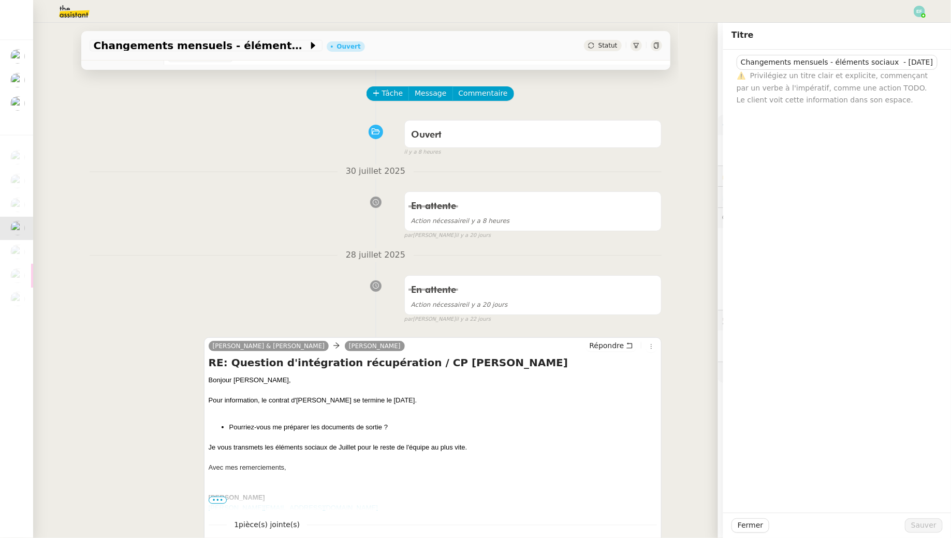
click at [233, 142] on div "Ouvert false il y a 8 heures" at bounding box center [376, 135] width 572 height 41
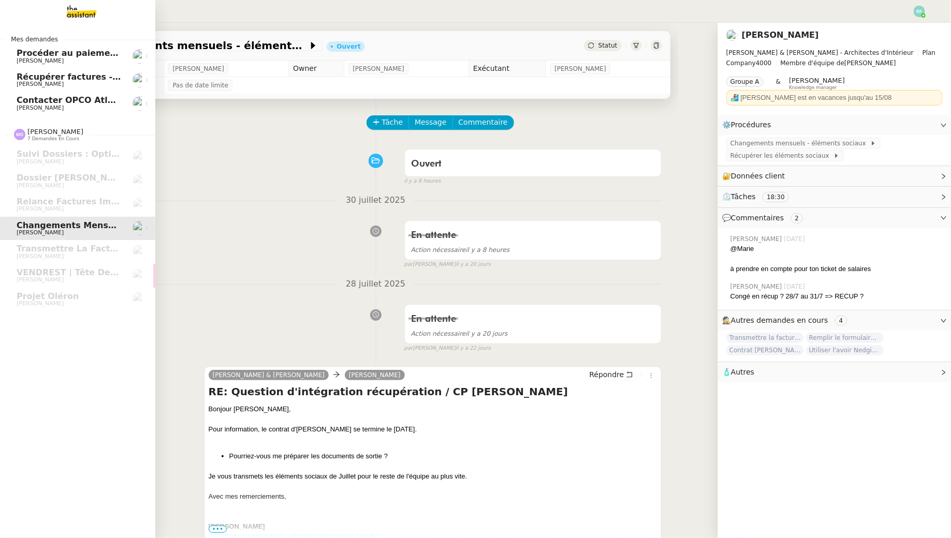
click at [84, 4] on img at bounding box center [73, 11] width 80 height 23
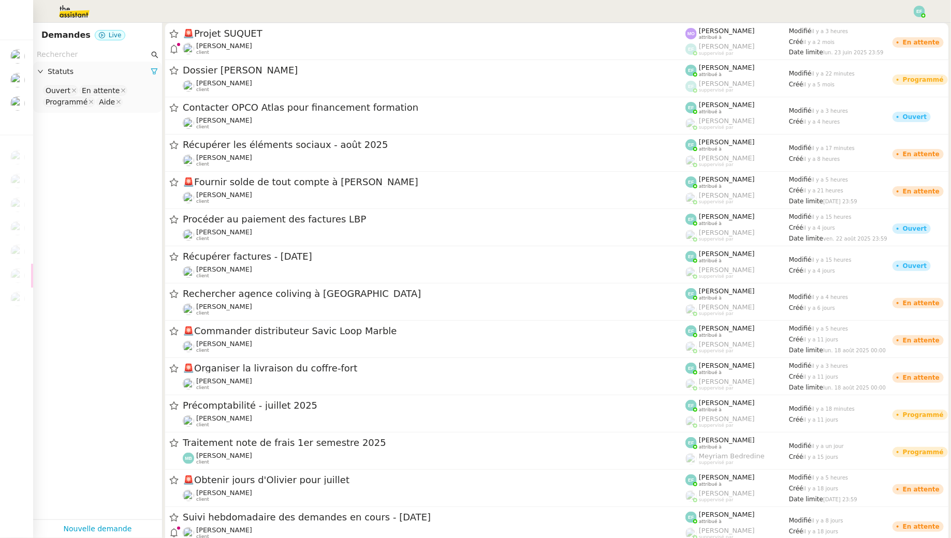
click at [112, 54] on input "text" at bounding box center [93, 55] width 112 height 12
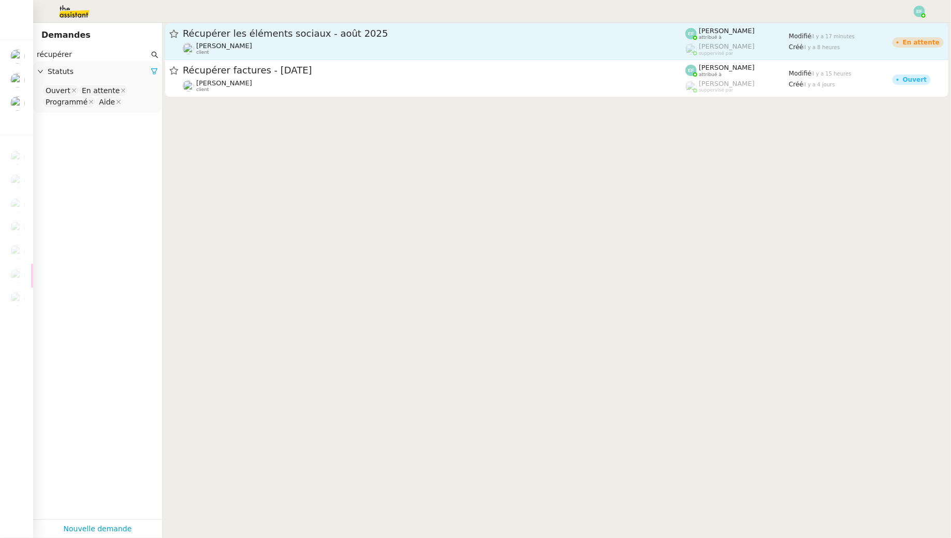
type input "récupérer"
click at [307, 49] on div "Gabrielle Tavernier client" at bounding box center [434, 48] width 503 height 13
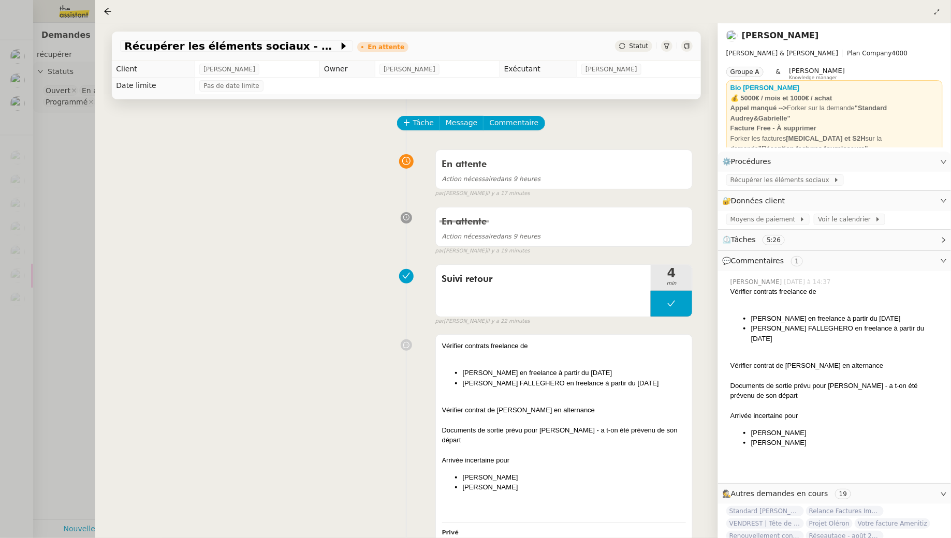
click at [686, 42] on div at bounding box center [686, 45] width 11 height 11
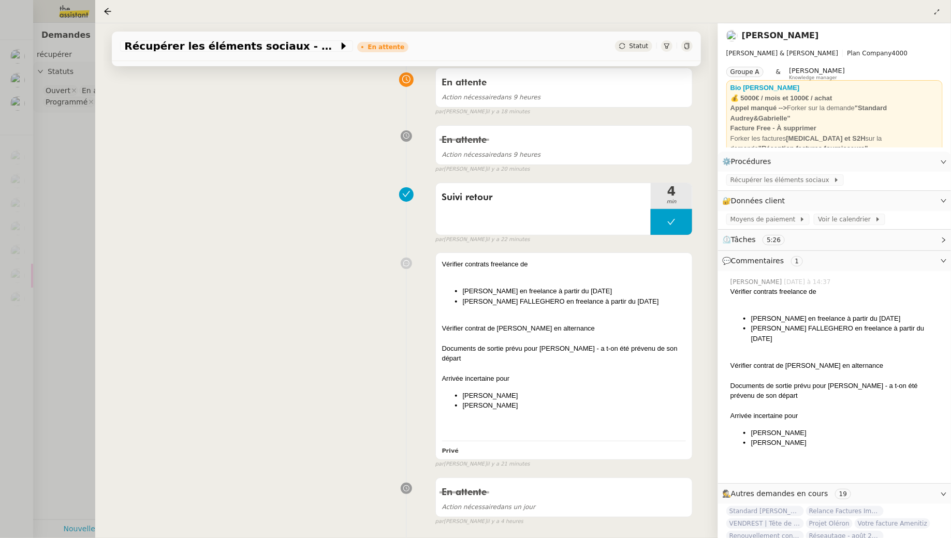
scroll to position [83, 0]
click at [642, 268] on div at bounding box center [564, 273] width 244 height 10
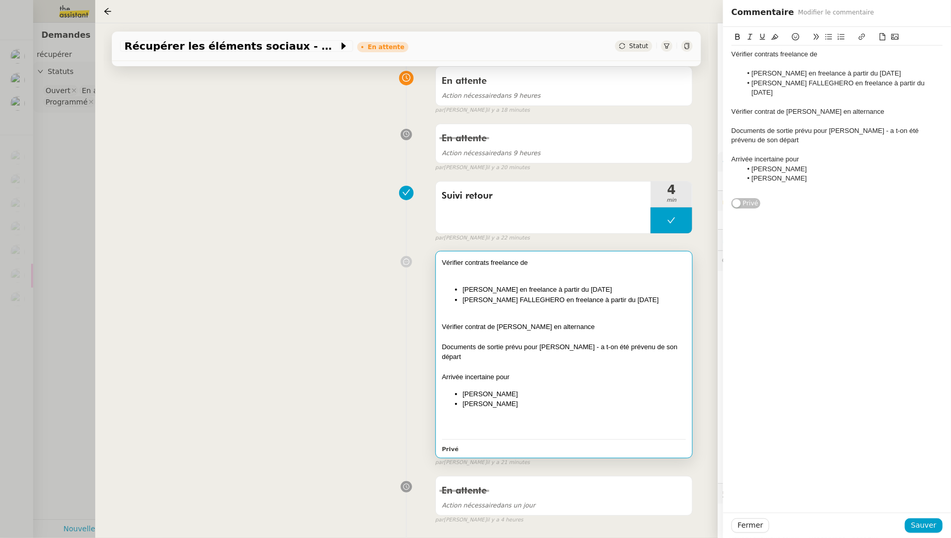
click at [731, 54] on div "Vérifier contrats freelance de Bérengère BOURRILLON en freelance à partir du lu…" at bounding box center [837, 118] width 228 height 182
click at [732, 54] on div "Vérifier contrats freelance de" at bounding box center [836, 54] width 211 height 9
click at [732, 107] on div "Vérifier contrat de Ziad Elshokeby en alternance" at bounding box center [836, 111] width 211 height 9
click at [733, 126] on div "Documents de sortie prévu pour Laura Lizak - a t-on été prévenu de son départ" at bounding box center [836, 135] width 211 height 19
click at [732, 155] on div "Arrivée incertaine pour" at bounding box center [836, 159] width 211 height 9
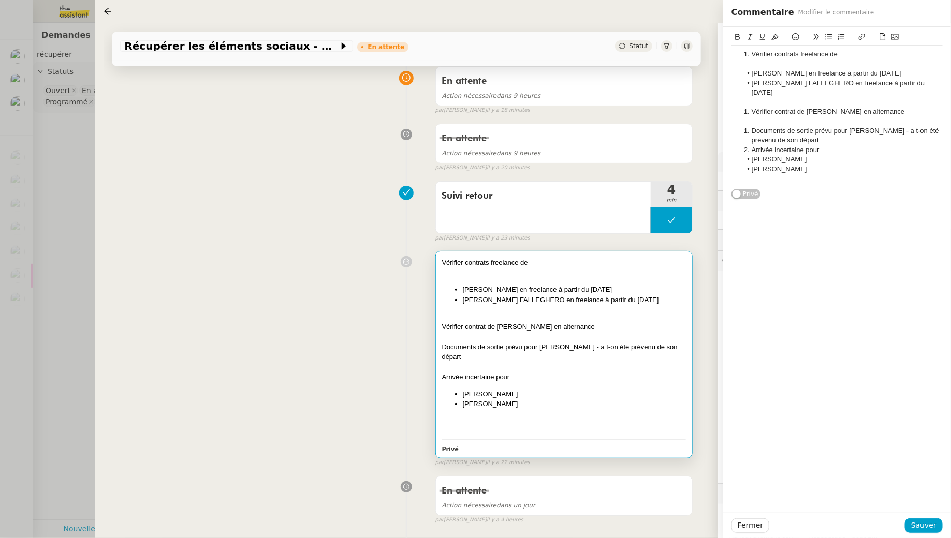
click at [839, 134] on li "Documents de sortie prévu pour Laura Lizak - a t-on été prévenu de son départ" at bounding box center [842, 135] width 201 height 19
click at [912, 527] on button "Sauver" at bounding box center [924, 526] width 38 height 14
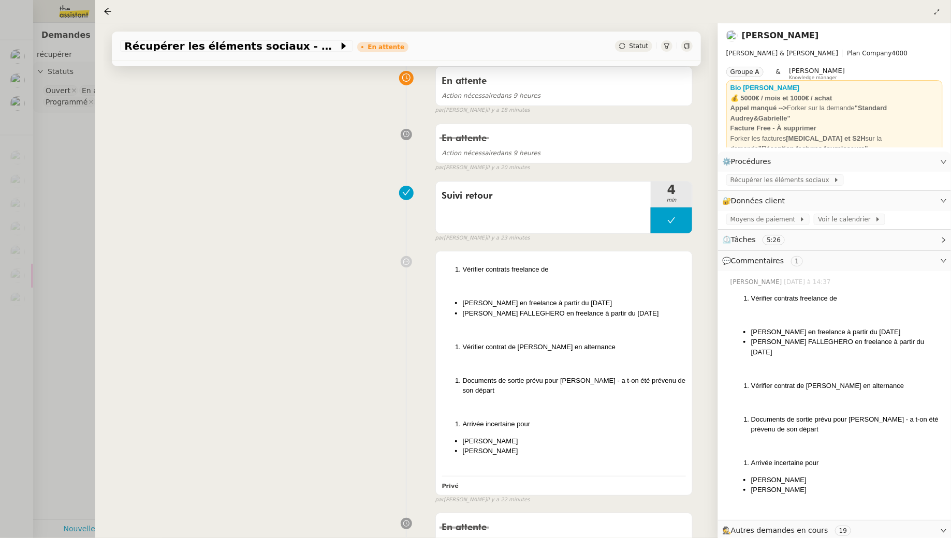
click at [49, 271] on div at bounding box center [475, 269] width 951 height 538
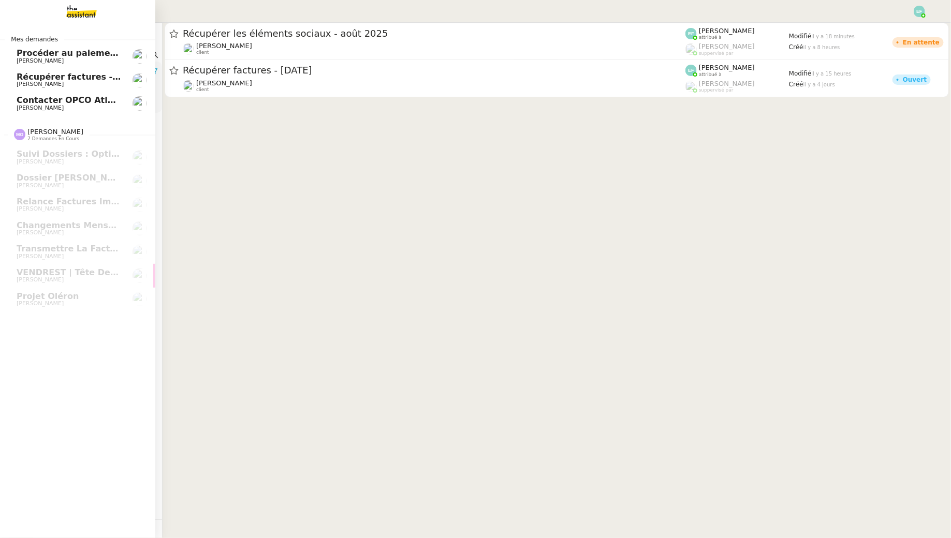
click at [30, 97] on span "Contacter OPCO Atlas pour financement formation" at bounding box center [135, 100] width 236 height 10
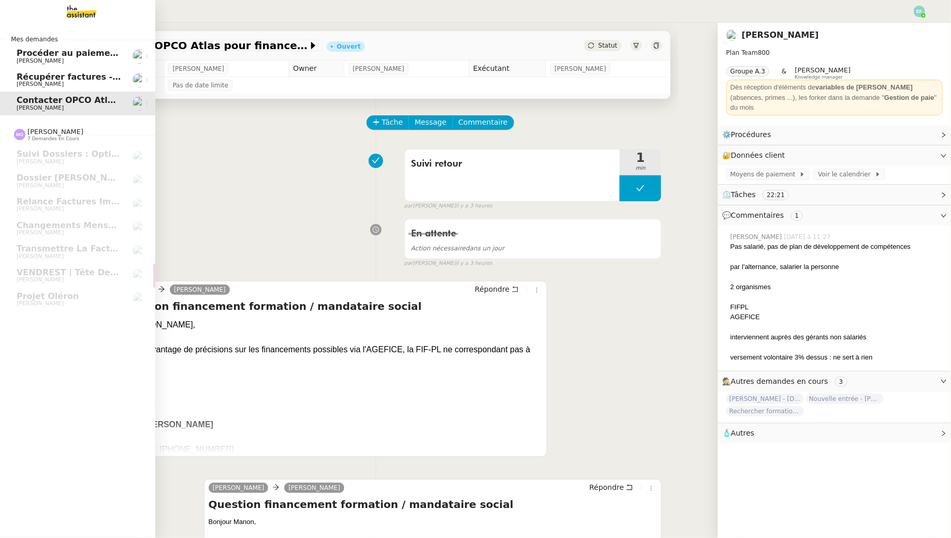
click at [30, 62] on span "[PERSON_NAME]" at bounding box center [40, 60] width 47 height 7
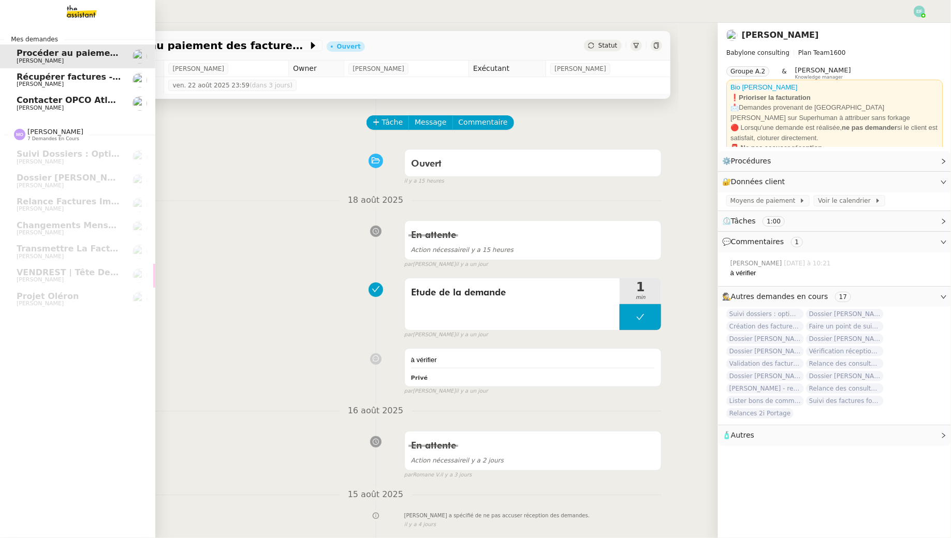
click at [29, 75] on span "Récupérer factures - [DATE]" at bounding box center [82, 77] width 130 height 10
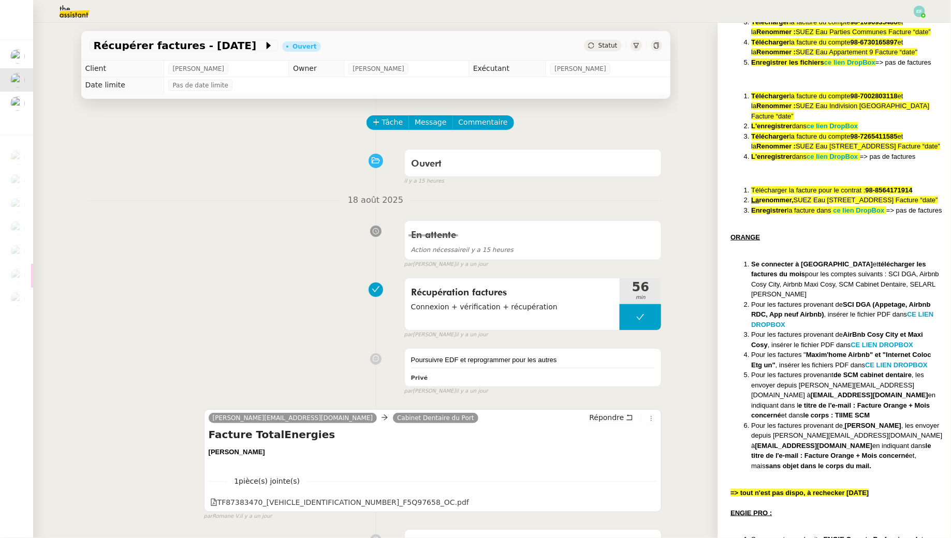
scroll to position [454, 0]
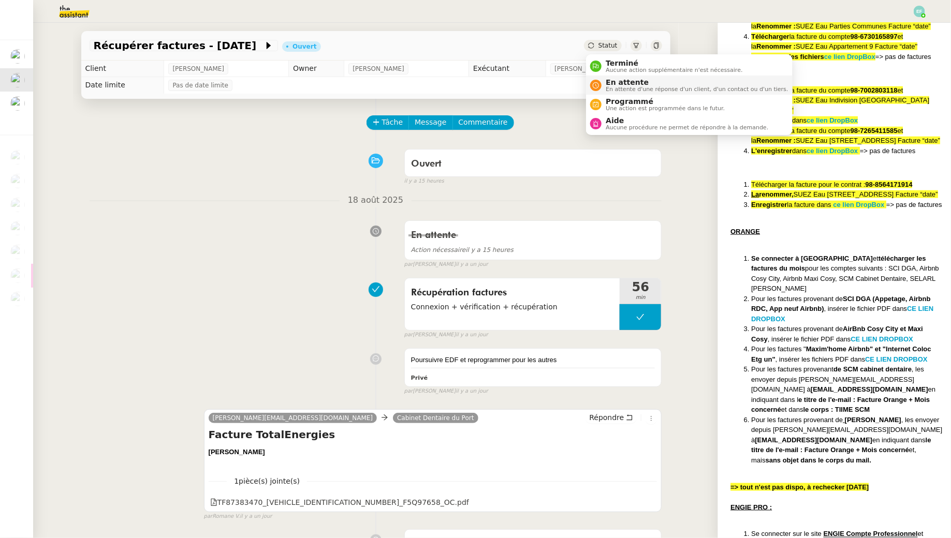
click at [619, 83] on span "En attente" at bounding box center [697, 82] width 182 height 8
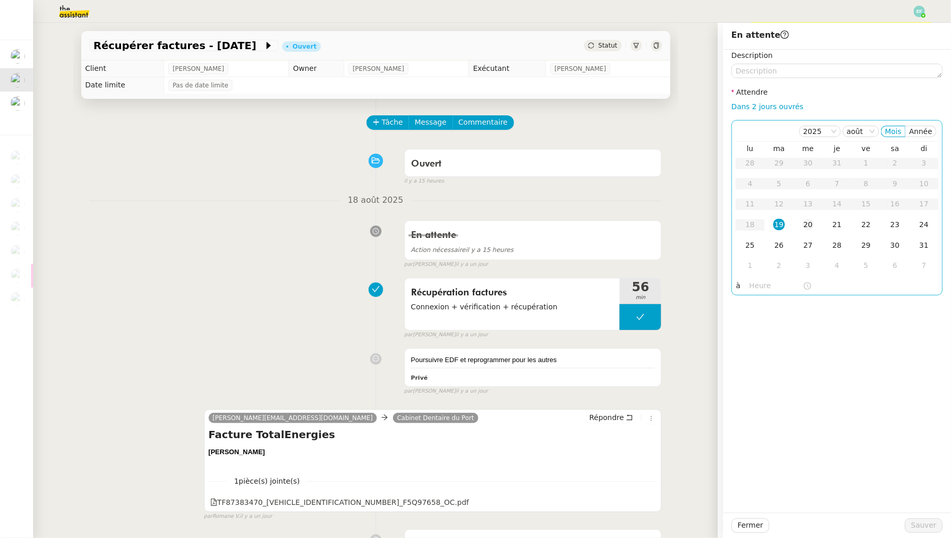
click at [809, 221] on div "20" at bounding box center [807, 224] width 11 height 11
click at [940, 528] on button "Sauver" at bounding box center [924, 526] width 38 height 14
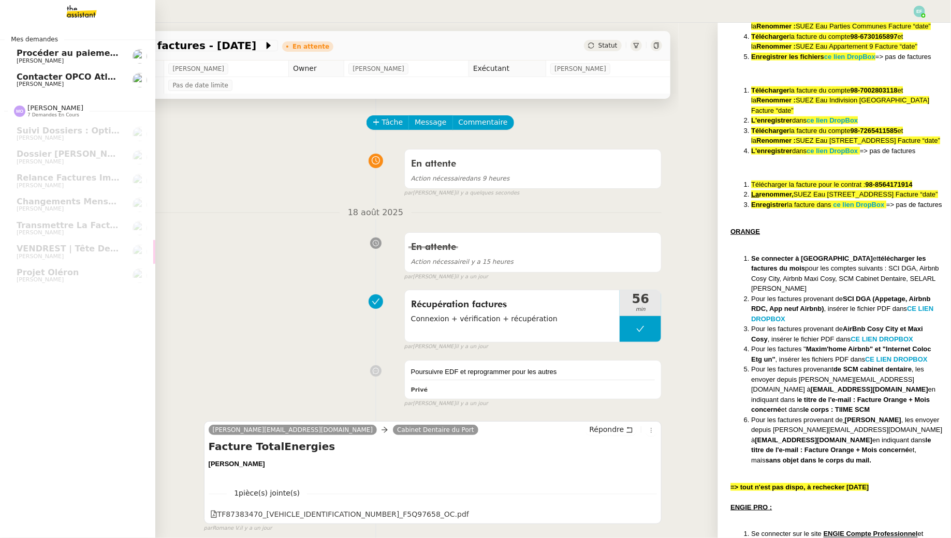
click at [29, 55] on span "Procéder au paiement des factures LBP" at bounding box center [109, 53] width 185 height 10
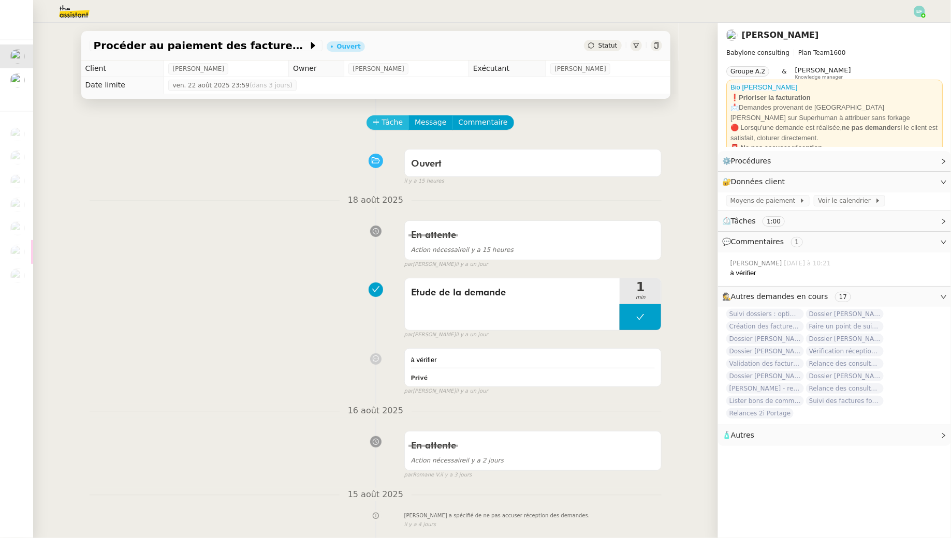
click at [388, 127] on span "Tâche" at bounding box center [392, 122] width 21 height 12
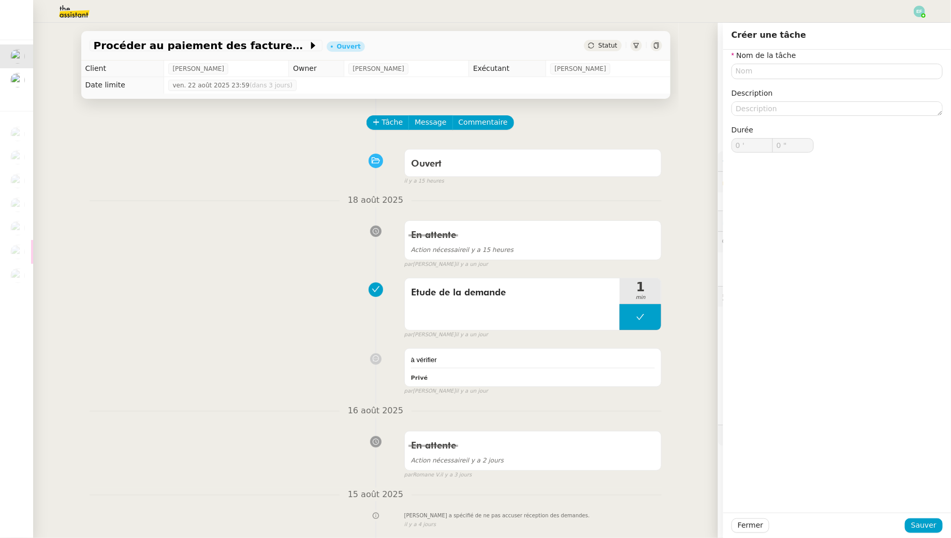
click at [142, 161] on div "Ouvert false il y a 15 heures" at bounding box center [376, 164] width 572 height 41
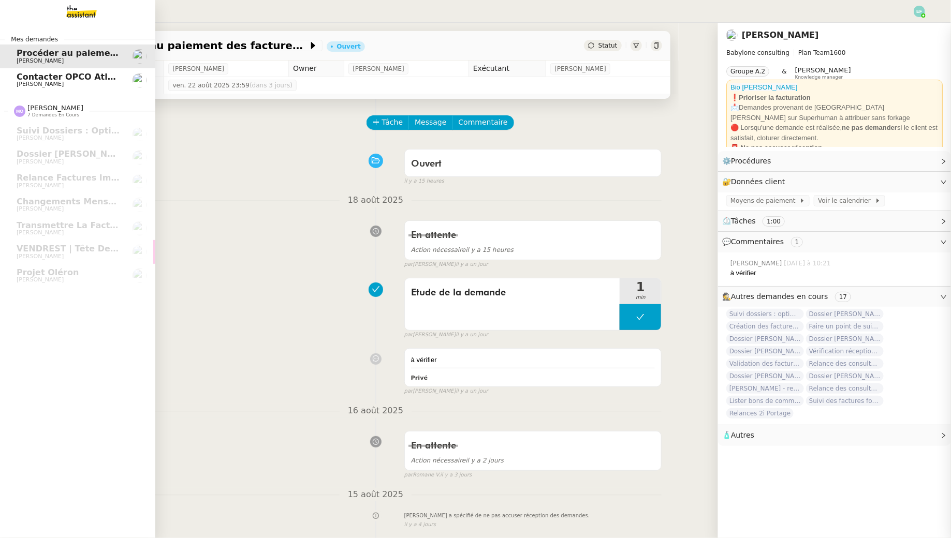
click at [13, 81] on link "Contacter OPCO Atlas pour financement formation Manon Loustau" at bounding box center [77, 80] width 155 height 24
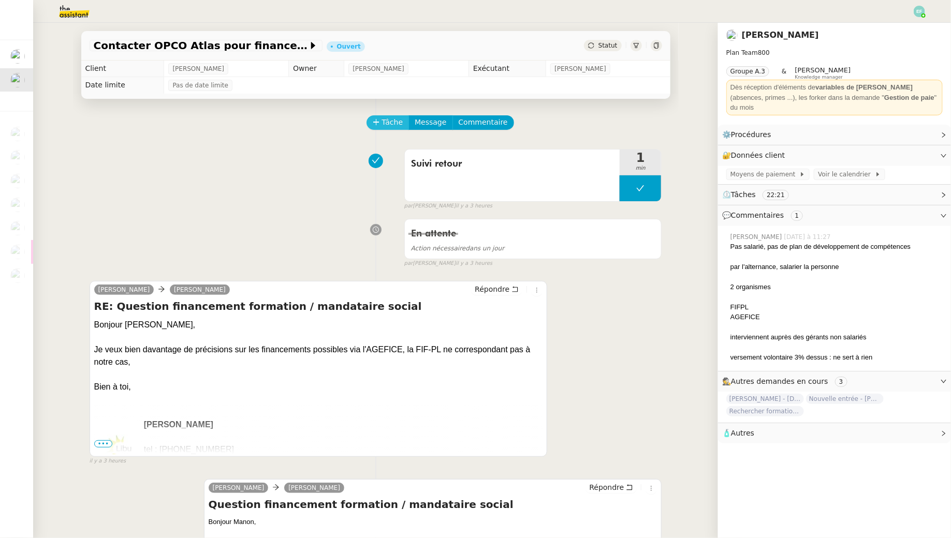
click at [379, 127] on button "Tâche" at bounding box center [387, 122] width 43 height 14
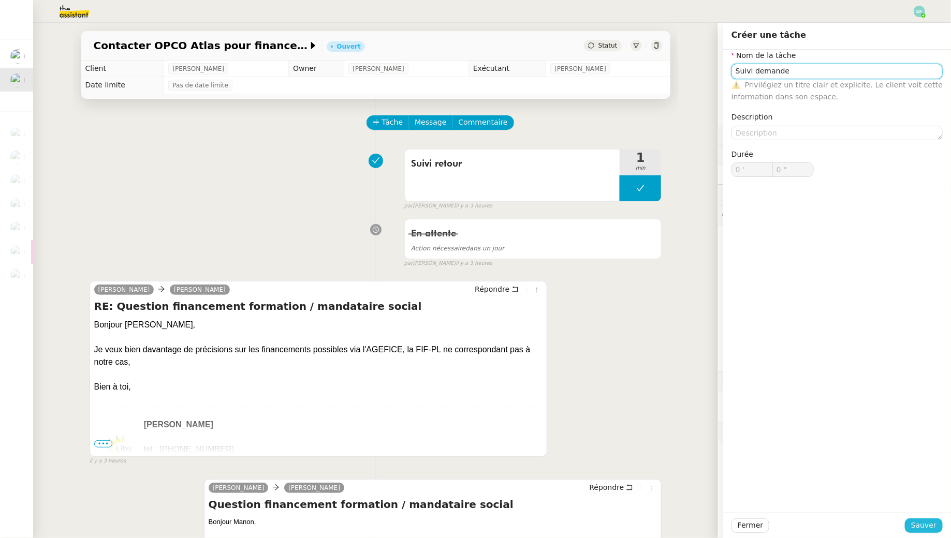
type input "Suivi demande"
click at [935, 521] on span "Sauver" at bounding box center [923, 526] width 25 height 12
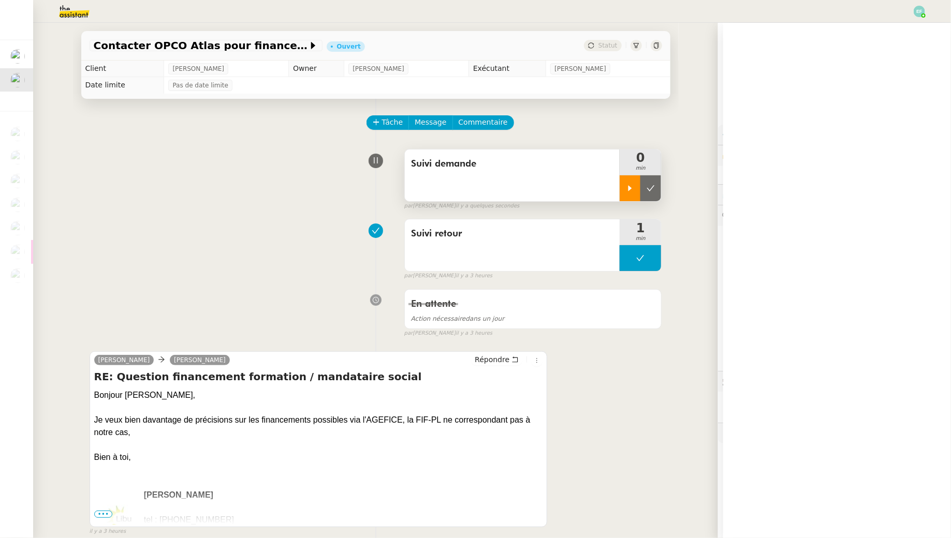
click at [632, 192] on div at bounding box center [630, 188] width 21 height 26
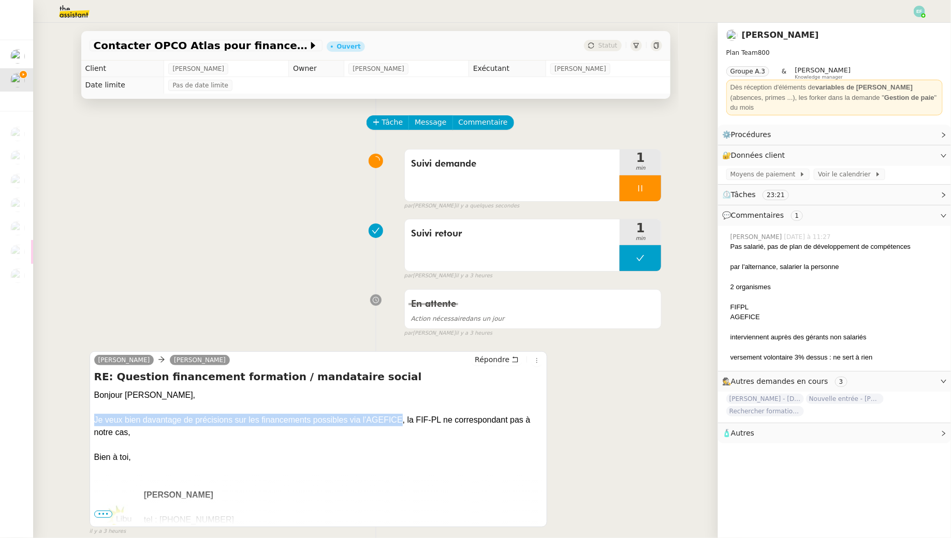
drag, startPoint x: 94, startPoint y: 419, endPoint x: 402, endPoint y: 419, distance: 308.0
click at [402, 419] on div "Bonjour Sam, Je veux bien davantage de précisions sur les financements possible…" at bounding box center [318, 414] width 449 height 50
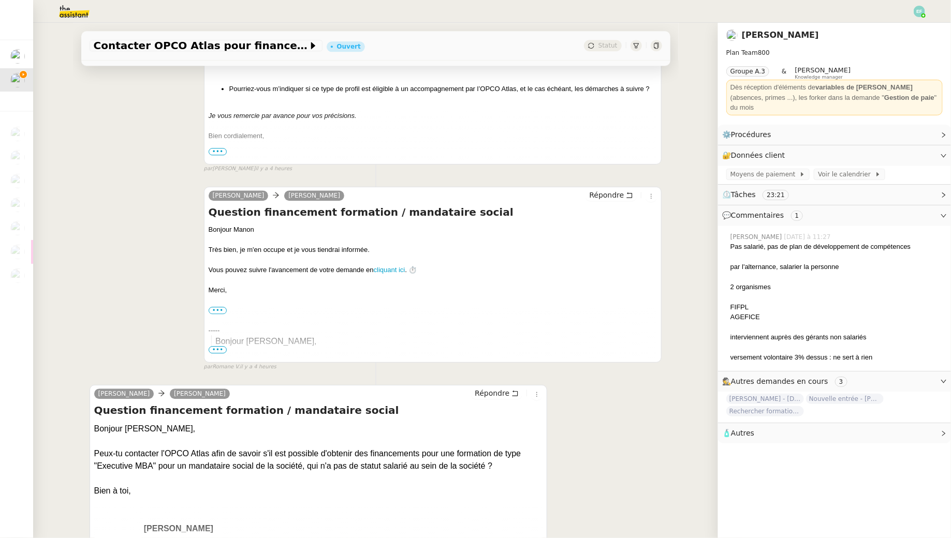
scroll to position [1315, 0]
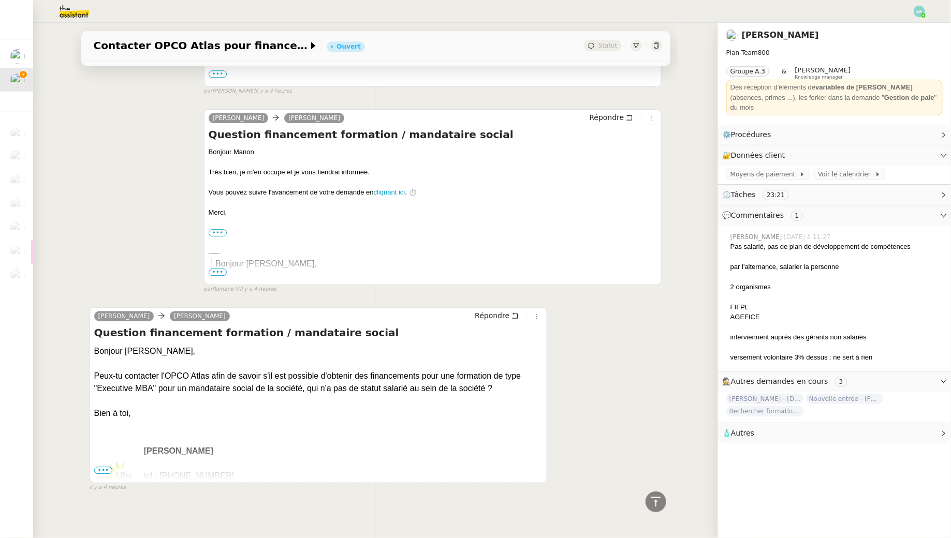
drag, startPoint x: 420, startPoint y: 372, endPoint x: 472, endPoint y: 374, distance: 51.3
click at [480, 384] on div "Bonjour Sam, Peux-tu contacter l'OPCO Atlas afin de savoir s'il est possible d'…" at bounding box center [318, 370] width 449 height 50
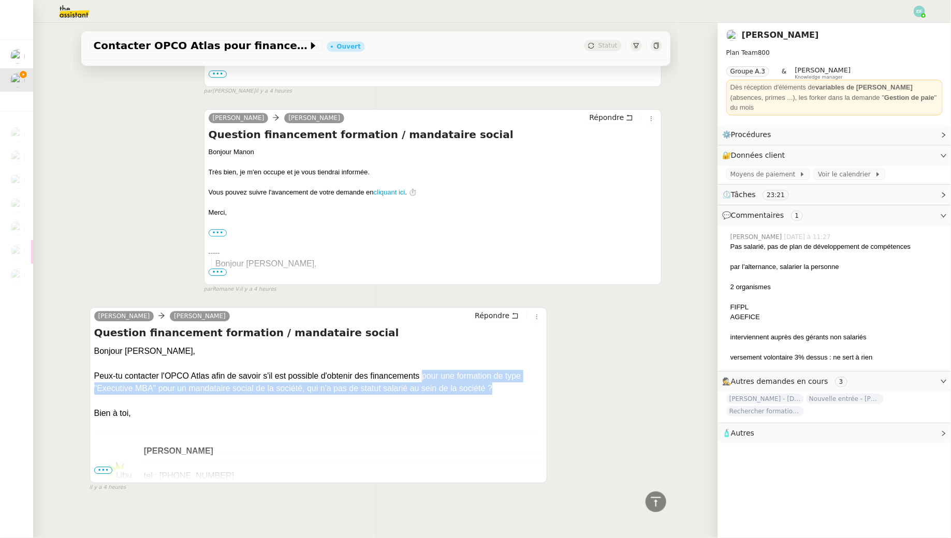
drag, startPoint x: 422, startPoint y: 372, endPoint x: 495, endPoint y: 390, distance: 75.2
click at [495, 390] on div "Bonjour Sam, Peux-tu contacter l'OPCO Atlas afin de savoir s'il est possible d'…" at bounding box center [318, 370] width 449 height 50
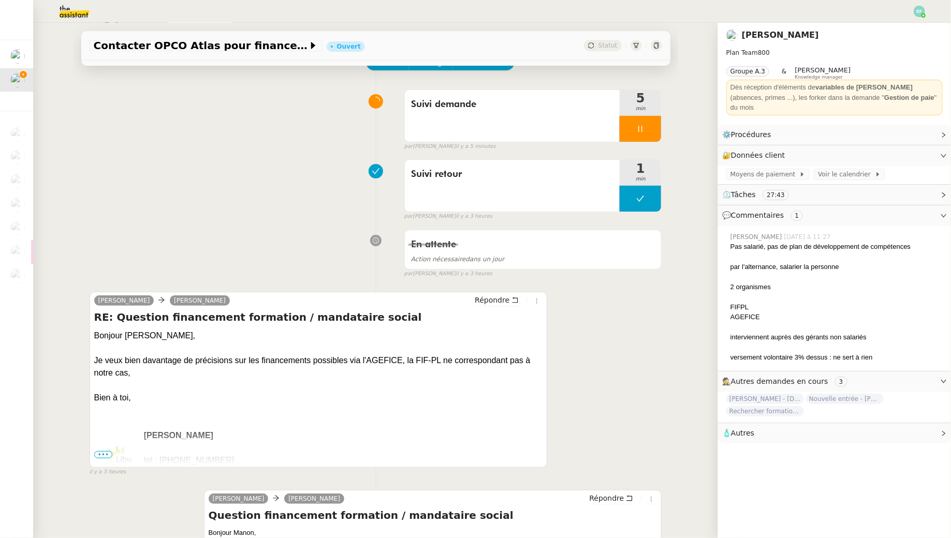
scroll to position [0, 0]
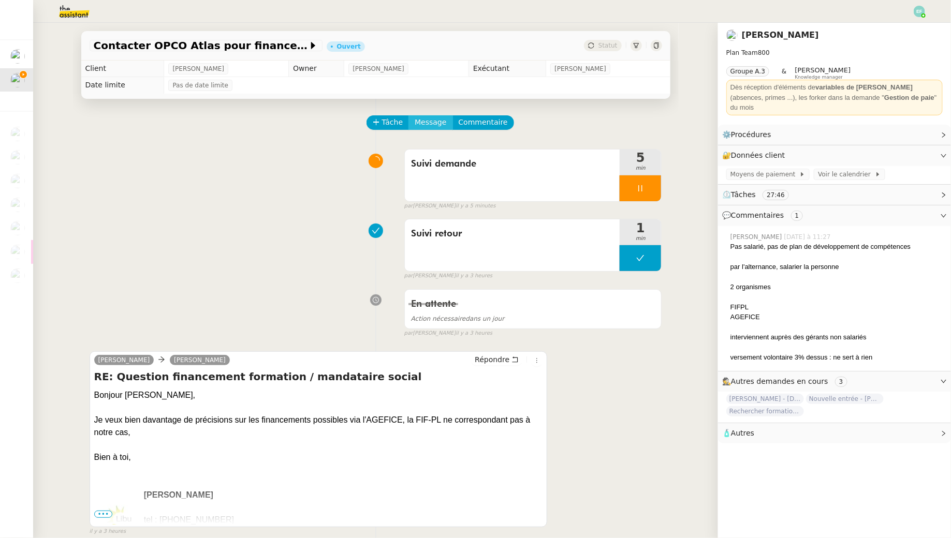
click at [434, 124] on span "Message" at bounding box center [431, 122] width 32 height 12
click at [461, 147] on link "Nouvelle conversation" at bounding box center [478, 152] width 129 height 21
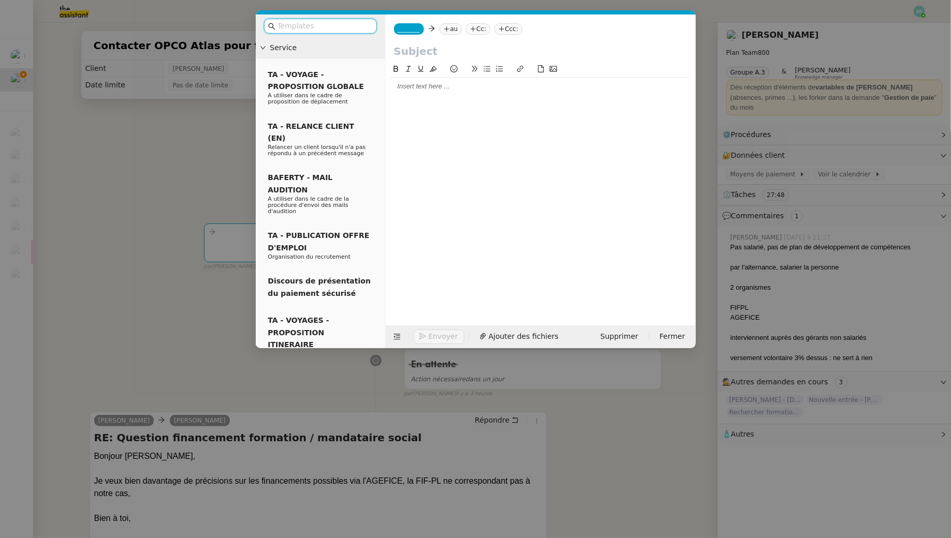
click at [458, 30] on nz-tag "au" at bounding box center [450, 28] width 22 height 11
paste input "agefice33@gmail.com"
type input "agefice33@gmail.com"
click at [514, 41] on span "agefice33@gmail.com" at bounding box center [512, 45] width 127 height 8
click at [413, 28] on span "_______" at bounding box center [409, 28] width 22 height 7
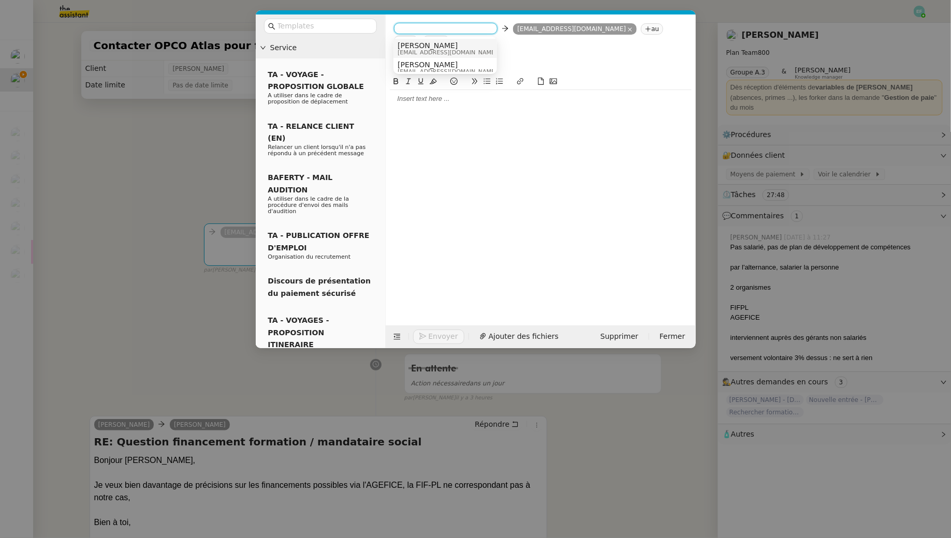
click at [420, 45] on span "Sam" at bounding box center [447, 45] width 99 height 8
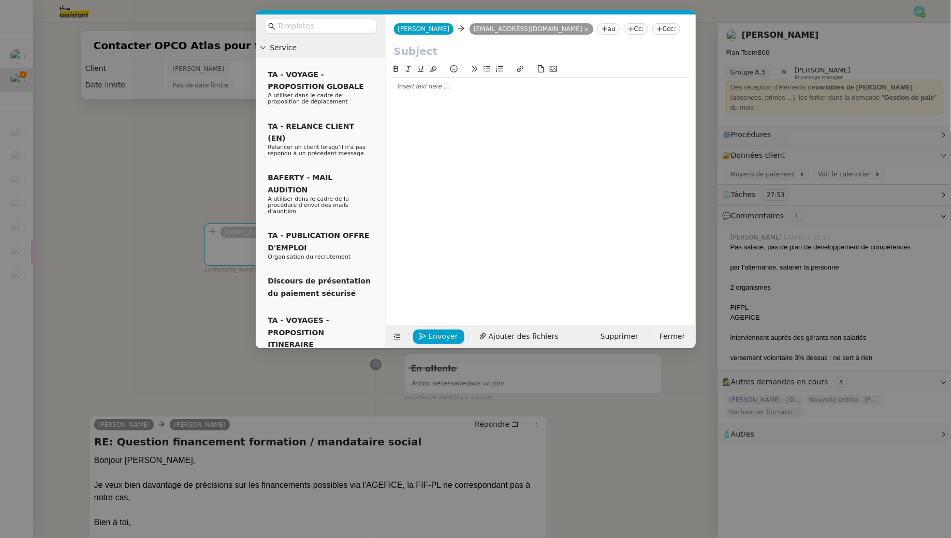
click at [414, 55] on input "text" at bounding box center [540, 51] width 293 height 16
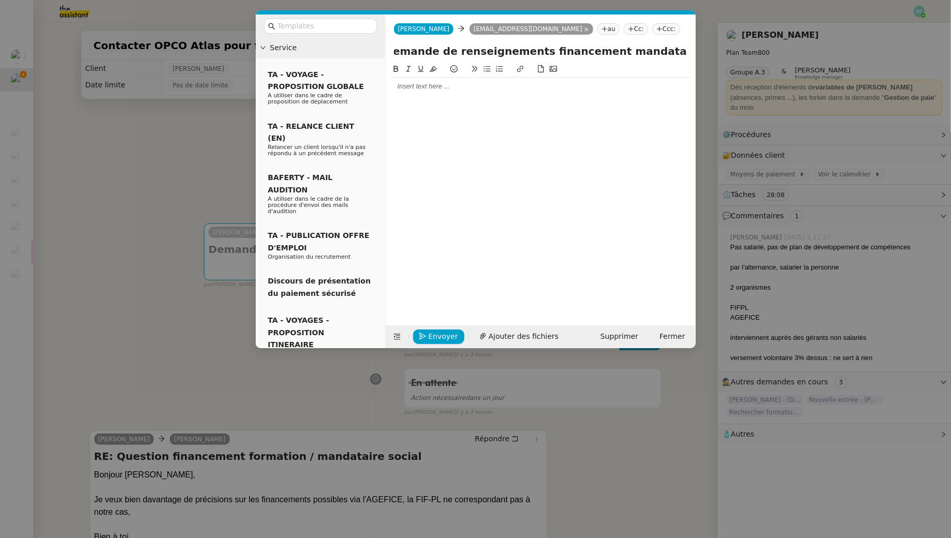
scroll to position [0, 23]
type input "Demande de renseignements financement mandataire social SAS"
click at [445, 90] on div at bounding box center [541, 86] width 302 height 9
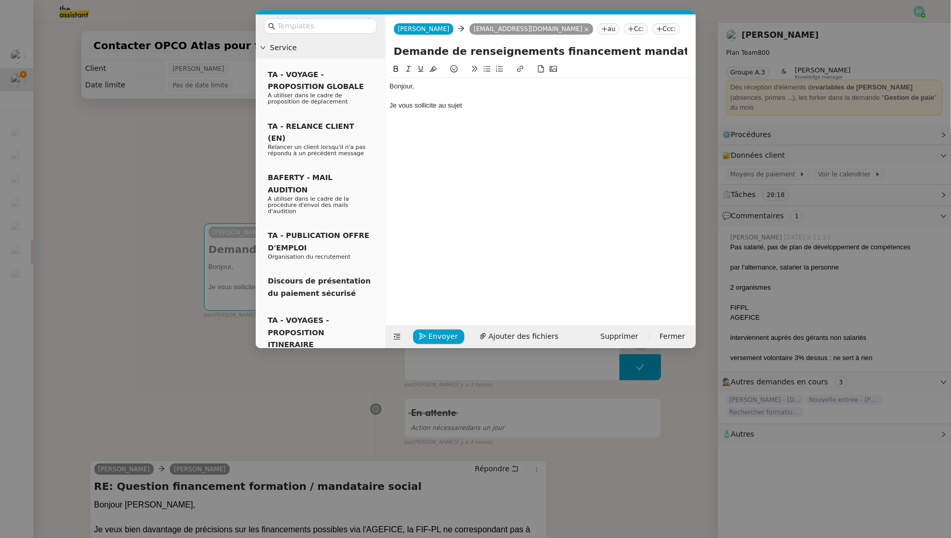
drag, startPoint x: 464, startPoint y: 107, endPoint x: 442, endPoint y: 106, distance: 22.3
click at [442, 106] on div "Je vous sollicite au sujet" at bounding box center [541, 105] width 302 height 9
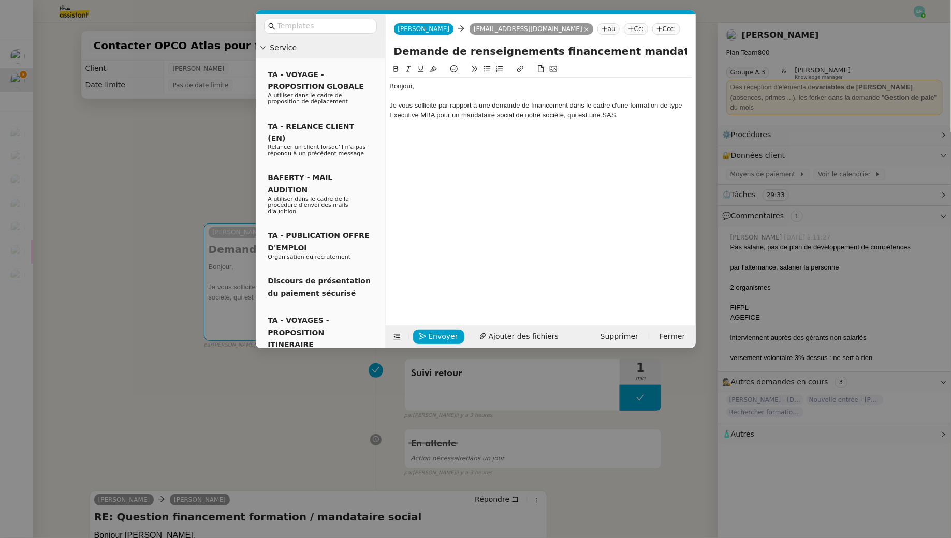
click at [634, 118] on div "Je vous sollicite par rapport à une demande de financement dans le cadre d'une …" at bounding box center [541, 110] width 302 height 19
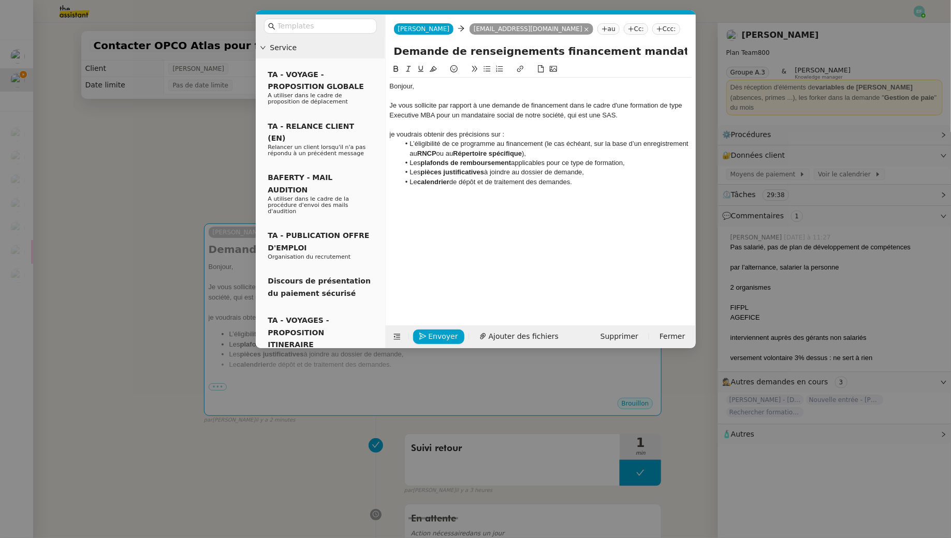
click at [436, 109] on div "Je vous sollicite par rapport à une demande de financement dans le cadre d'une …" at bounding box center [541, 110] width 302 height 19
drag, startPoint x: 641, startPoint y: 53, endPoint x: 706, endPoint y: 53, distance: 65.2
click at [706, 53] on nz-modal-container "Service TA - VOYAGE - PROPOSITION GLOBALE A utiliser dans le cadre de propositi…" at bounding box center [475, 269] width 951 height 538
click at [685, 49] on input "Demande de renseignements financement mandataire social SAS" at bounding box center [540, 51] width 293 height 16
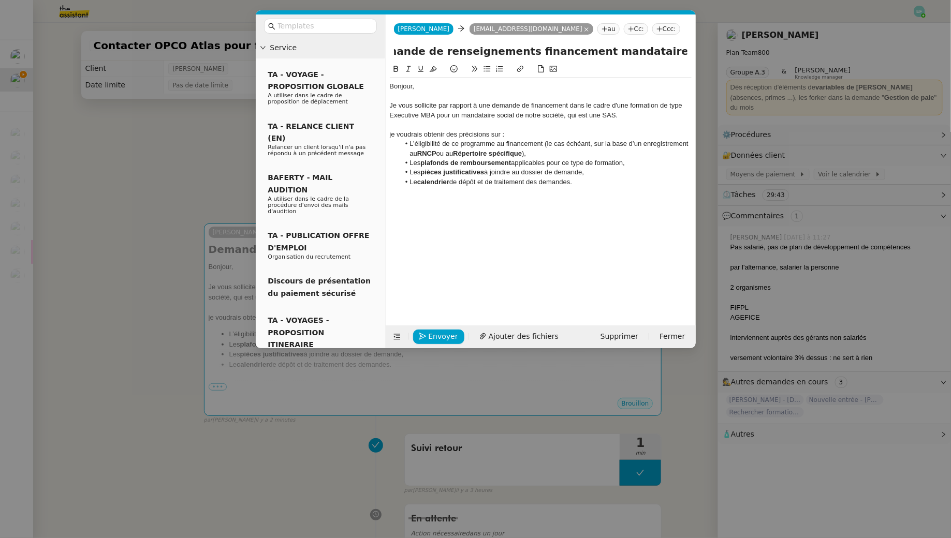
click at [582, 51] on input "Demande de renseignements financement mandataire social SAS" at bounding box center [540, 51] width 293 height 16
drag, startPoint x: 654, startPoint y: 56, endPoint x: 709, endPoint y: 54, distance: 55.4
click at [709, 54] on nz-modal-container "Service TA - VOYAGE - PROPOSITION GLOBALE A utiliser dans le cadre de propositi…" at bounding box center [475, 269] width 951 height 538
click at [684, 51] on input "Demande de renseignements financement formation mandataire social SAS" at bounding box center [540, 51] width 293 height 16
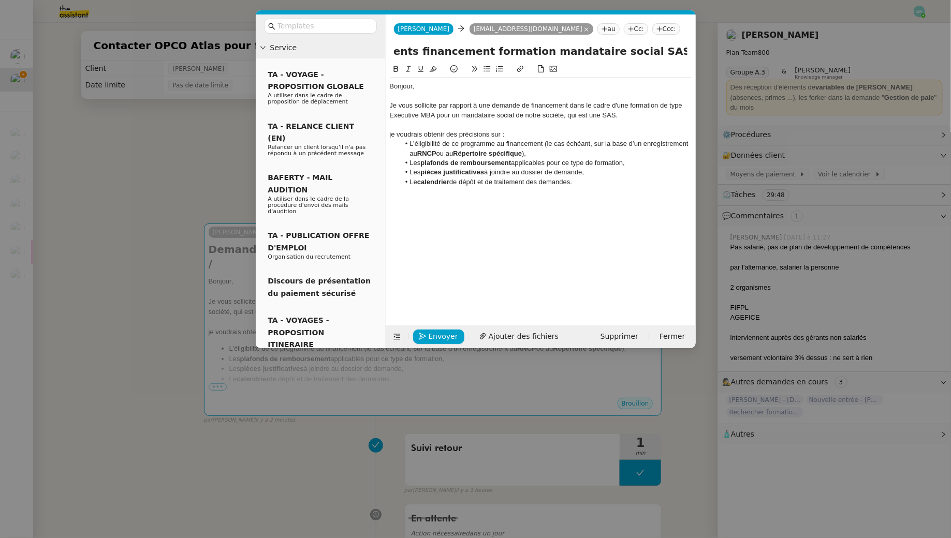
scroll to position [0, 153]
type input "Demande de renseignements financement formation mandataire social SAS / Executi…"
click at [422, 94] on div at bounding box center [541, 96] width 302 height 9
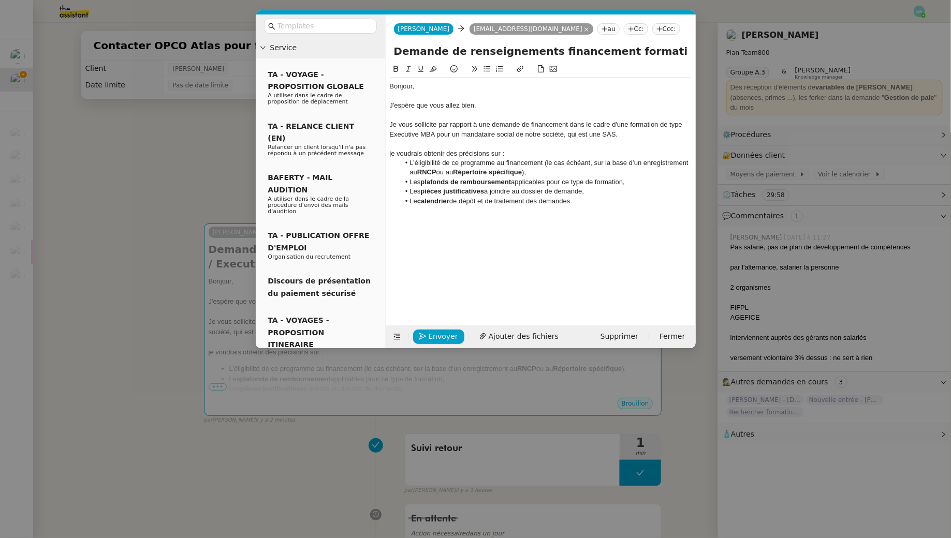
click at [466, 140] on div at bounding box center [541, 143] width 302 height 9
click at [545, 153] on div "je voudrais obtenir des précisions sur :" at bounding box center [541, 153] width 302 height 9
drag, startPoint x: 601, startPoint y: 136, endPoint x: 570, endPoint y: 135, distance: 30.6
click at [570, 135] on div "Je vous sollicite par rapport à une demande de financement dans le cadre d'une …" at bounding box center [541, 129] width 302 height 19
click at [595, 138] on div "Je vous sollicite par rapport à une demande de financement dans le cadre d'une …" at bounding box center [541, 129] width 302 height 19
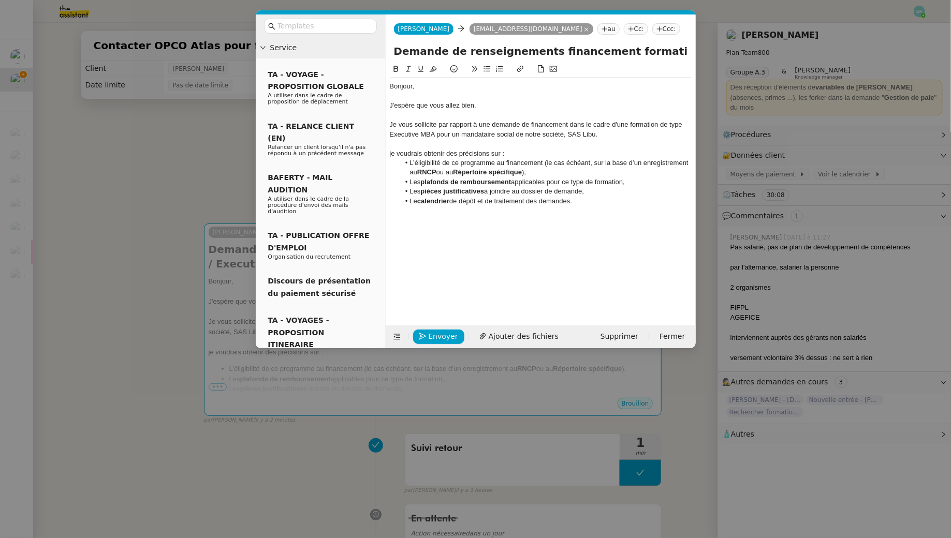
click at [394, 152] on div "je voudrais obtenir des précisions sur :" at bounding box center [541, 153] width 302 height 9
drag, startPoint x: 553, startPoint y: 172, endPoint x: 545, endPoint y: 164, distance: 11.4
click at [545, 164] on li "L’éligibilité de ce programme au financement (le cas échéant, sur la base d’un …" at bounding box center [546, 167] width 292 height 19
drag, startPoint x: 460, startPoint y: 159, endPoint x: 448, endPoint y: 159, distance: 11.4
click at [448, 159] on li "L’éligibilité de ce programme au financement (le cas échéant, sur la base d’un …" at bounding box center [546, 167] width 292 height 19
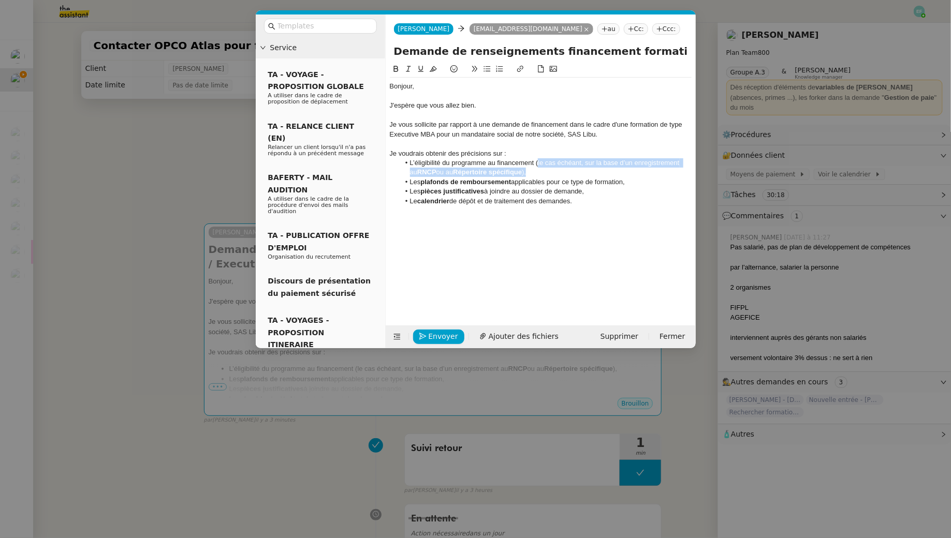
drag, startPoint x: 538, startPoint y: 170, endPoint x: 537, endPoint y: 165, distance: 5.4
click at [537, 165] on li "L’éligibilité du programme au financement (le cas échéant, sur la base d’un enr…" at bounding box center [546, 167] width 292 height 19
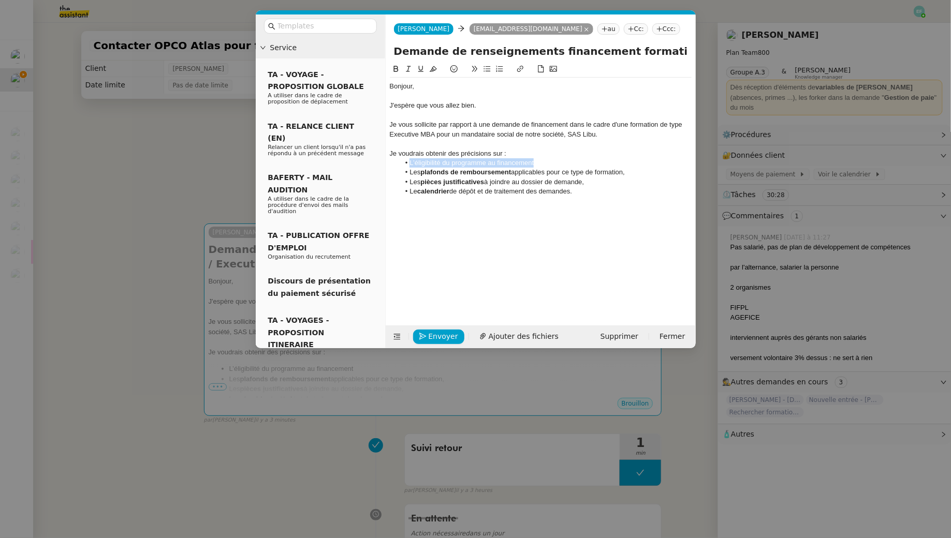
drag, startPoint x: 648, startPoint y: 172, endPoint x: 404, endPoint y: 173, distance: 243.3
click at [404, 173] on li "Les plafonds de remboursement applicables pour ce type de formation," at bounding box center [546, 172] width 292 height 9
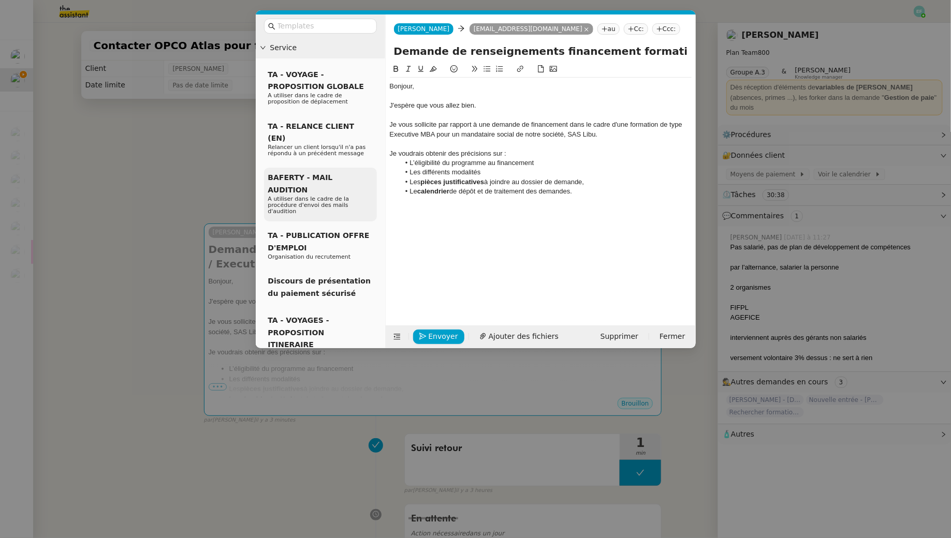
drag, startPoint x: 603, startPoint y: 185, endPoint x: 369, endPoint y: 181, distance: 234.0
click at [369, 181] on nz-layout "Service TA - VOYAGE - PROPOSITION GLOBALE A utiliser dans le cadre de propositi…" at bounding box center [476, 181] width 440 height 334
click at [580, 203] on div at bounding box center [541, 201] width 302 height 9
click at [594, 188] on li "Le calendrier de dépôt et de traitement des demandes." at bounding box center [546, 191] width 292 height 9
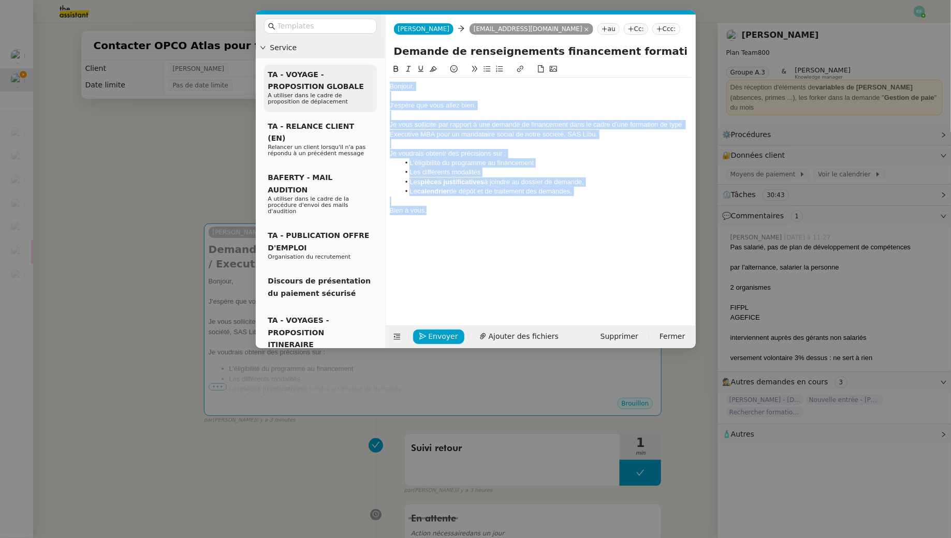
drag, startPoint x: 440, startPoint y: 213, endPoint x: 356, endPoint y: 66, distance: 169.0
click at [356, 66] on nz-layout "Service TA - VOYAGE - PROPOSITION GLOBALE A utiliser dans le cadre de propositi…" at bounding box center [476, 181] width 440 height 334
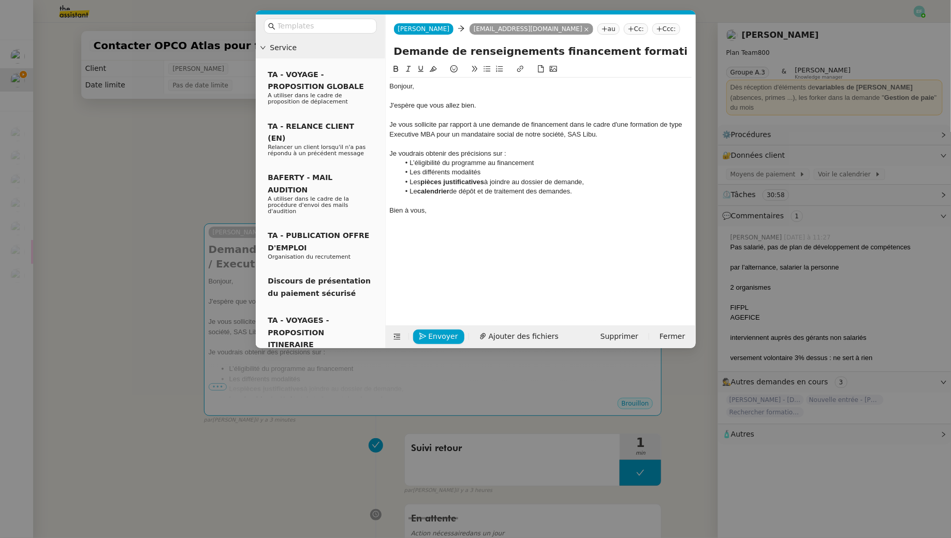
click at [486, 223] on div at bounding box center [541, 220] width 302 height 9
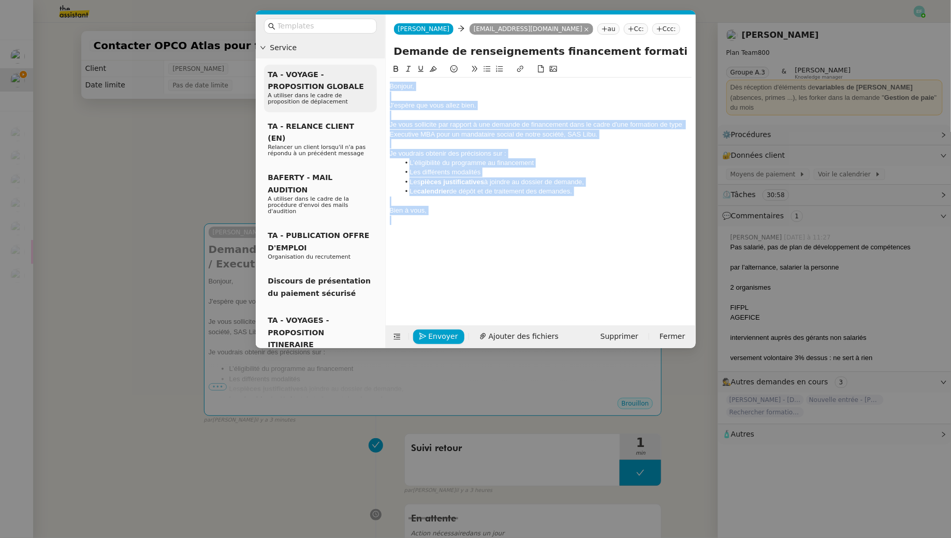
drag, startPoint x: 505, startPoint y: 223, endPoint x: 352, endPoint y: 71, distance: 214.8
click at [353, 71] on nz-layout "Service TA - VOYAGE - PROPOSITION GLOBALE A utiliser dans le cadre de propositi…" at bounding box center [476, 181] width 440 height 334
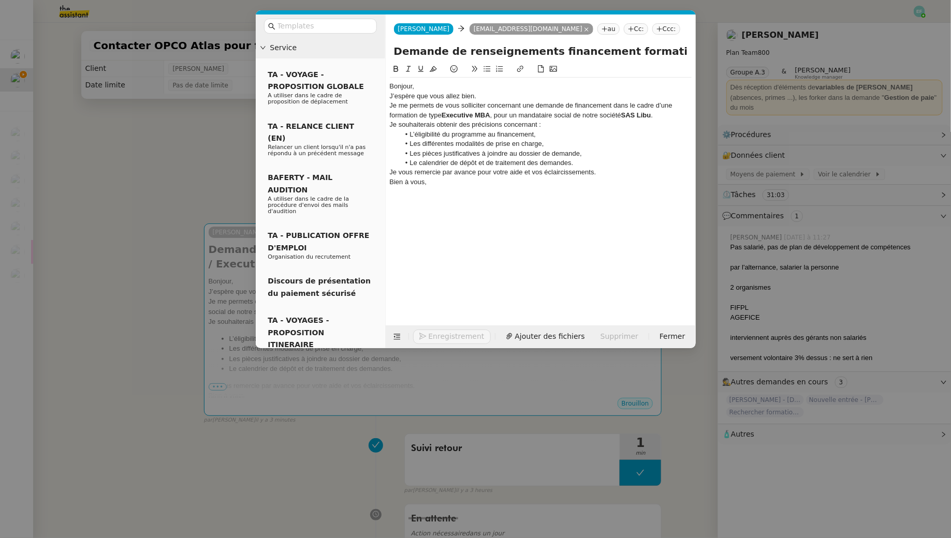
click at [432, 85] on div "Bonjour," at bounding box center [541, 86] width 302 height 9
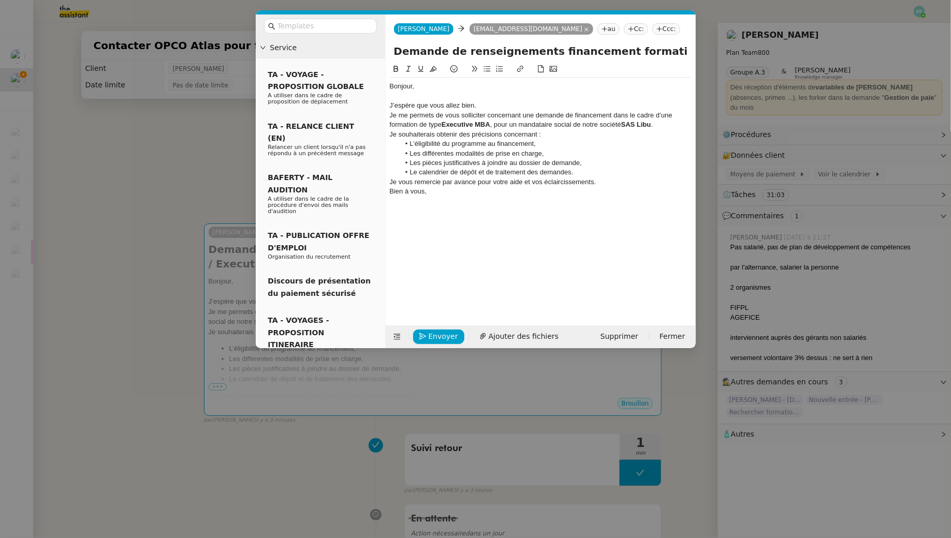
click at [493, 103] on div "J’espère que vous allez bien." at bounding box center [541, 105] width 302 height 9
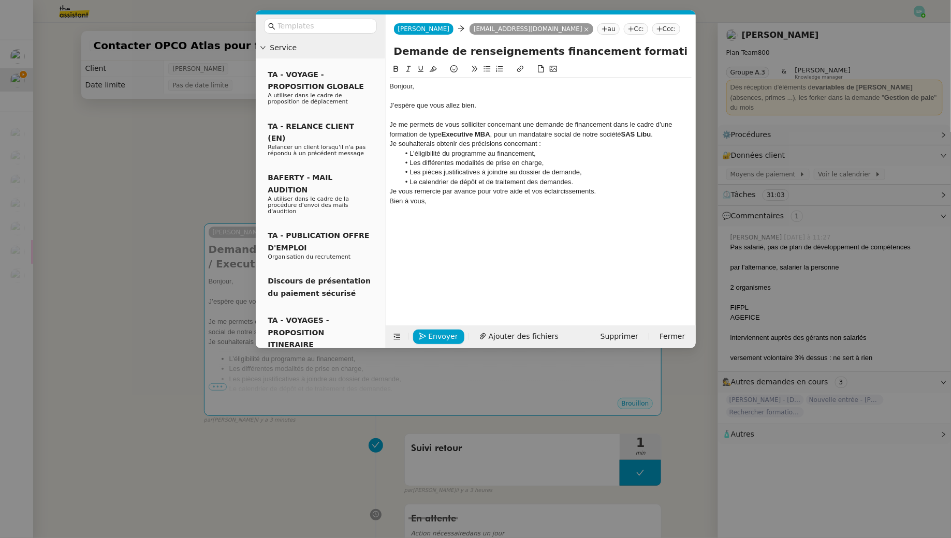
click at [666, 135] on div "Je me permets de vous solliciter concernant une demande de financement dans le …" at bounding box center [541, 129] width 302 height 19
click at [575, 135] on div "Je me permets de vous solliciter concernant une demande de financement dans le …" at bounding box center [541, 129] width 302 height 19
click at [591, 193] on li "Le calendrier de dépôt et de traitement des demandes." at bounding box center [546, 191] width 292 height 9
click at [602, 212] on div "Je vous remercie par avance pour votre aide et vos éclaircissements." at bounding box center [541, 210] width 302 height 9
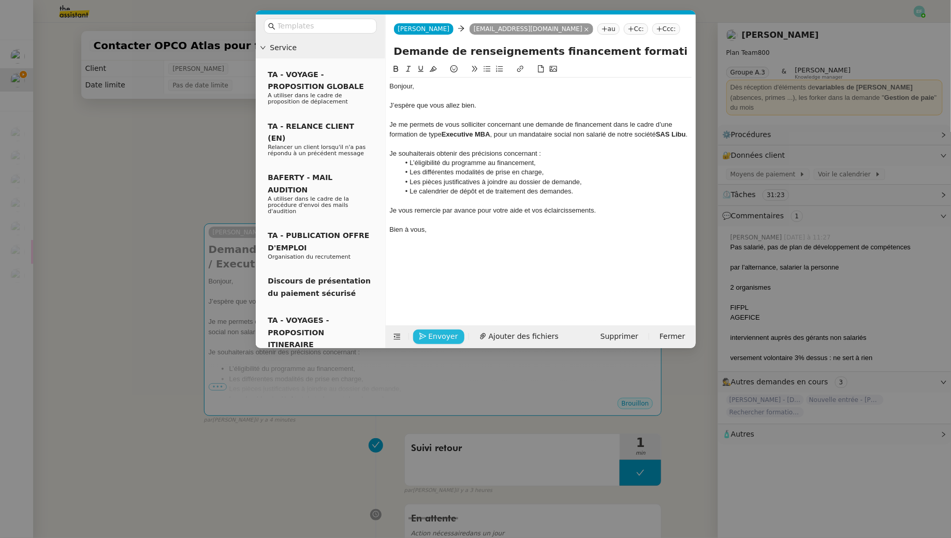
click at [436, 336] on span "Envoyer" at bounding box center [444, 337] width 30 height 12
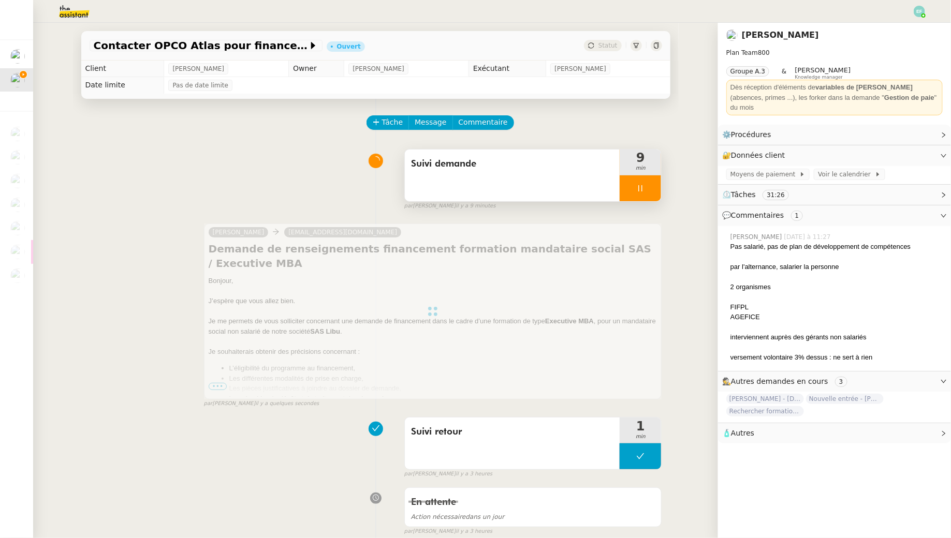
click at [569, 171] on span "Suivi demande" at bounding box center [512, 164] width 203 height 16
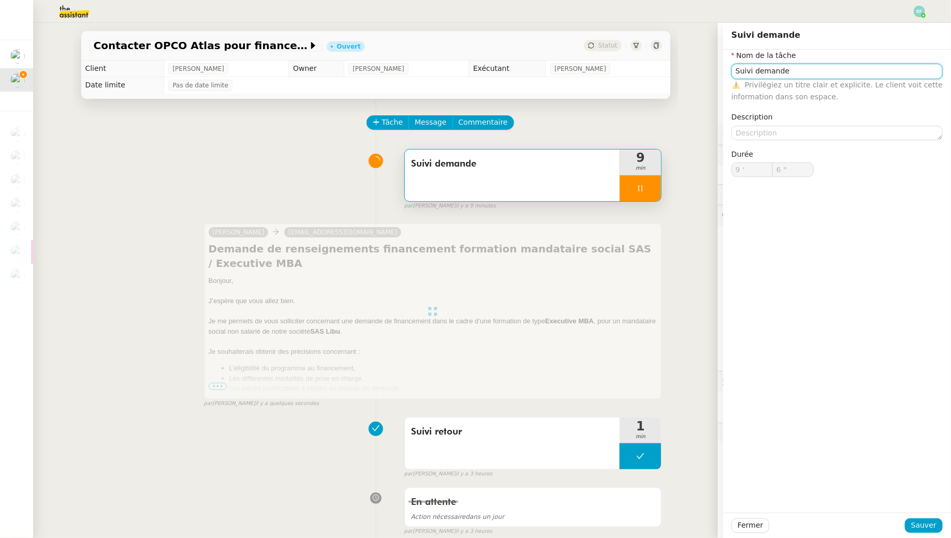
click at [836, 70] on input "Suivi demande" at bounding box center [836, 71] width 211 height 15
type input "Suivi demande +"
type input "7 ""
type input "[PERSON_NAME] demande + recherc"
type input "8 ""
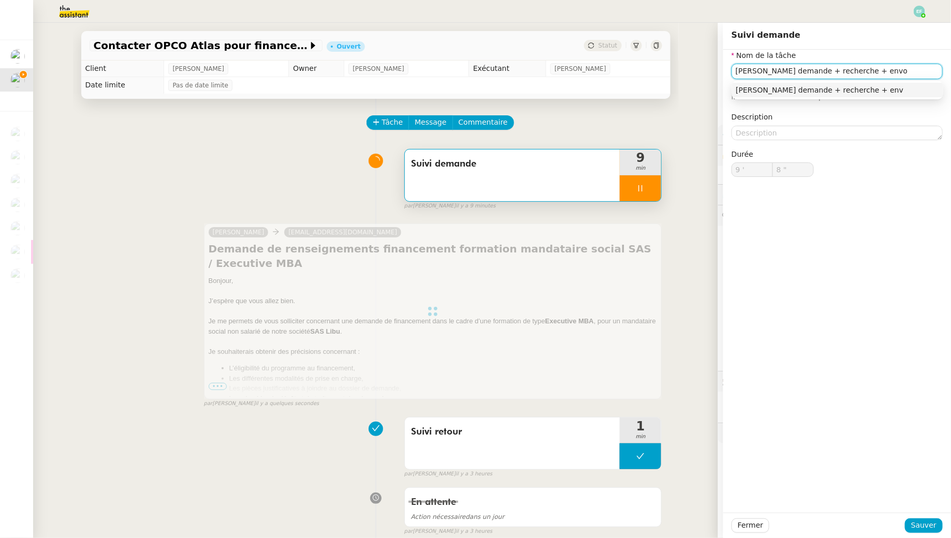
type input "[PERSON_NAME] demande + recherche + envoi"
type input "9 ""
type input "Suivi demande + recherche + envoi d'emaul"
type input "10 ""
type input "Suivi demande"
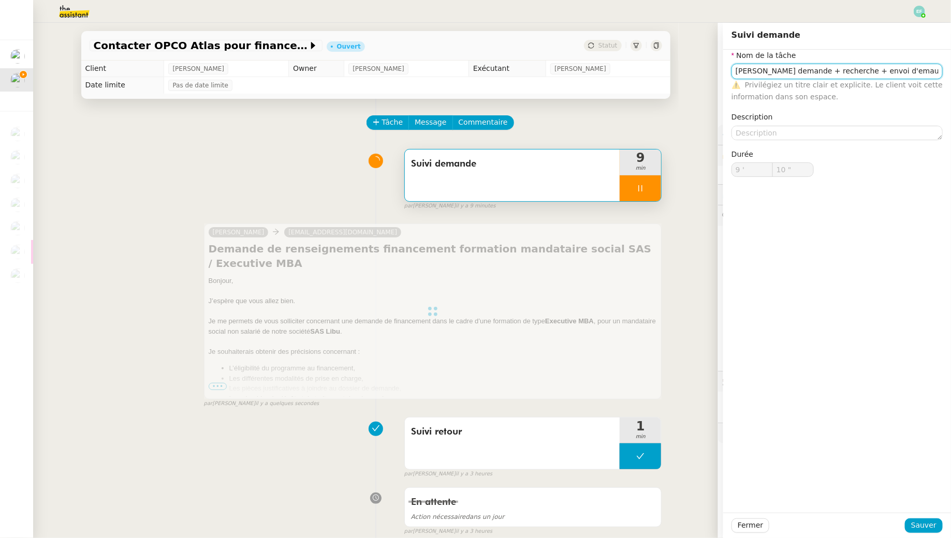
type input "9 '"
type input "10 ""
type input "Suivi deman"
type input "11 ""
type input "Suivi demande +"
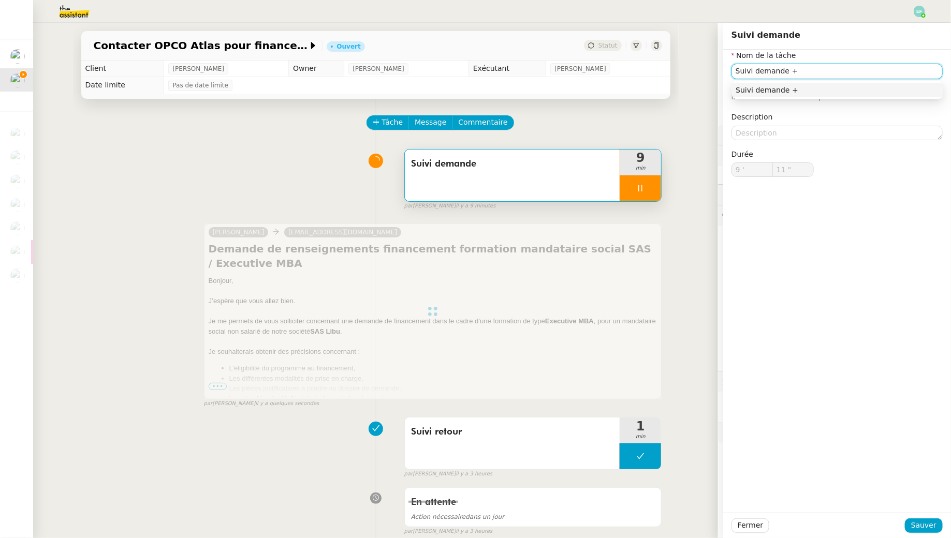
type input "12 ""
type input "[PERSON_NAME] demande + recher"
type input "13 ""
type input "[PERSON_NAME] demande + recherche + envoi"
type input "14 ""
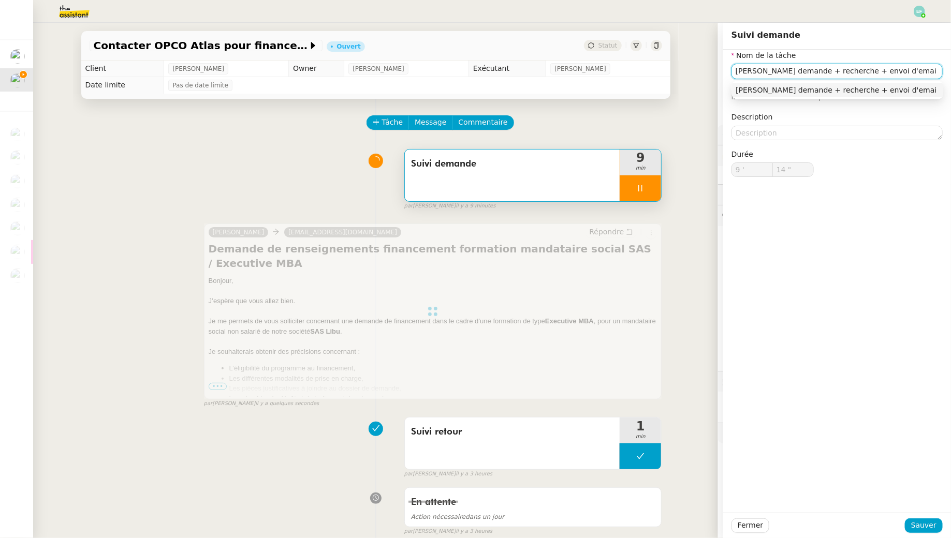
type input "[PERSON_NAME] demande + recherche + envoi d'email"
type input "15 ""
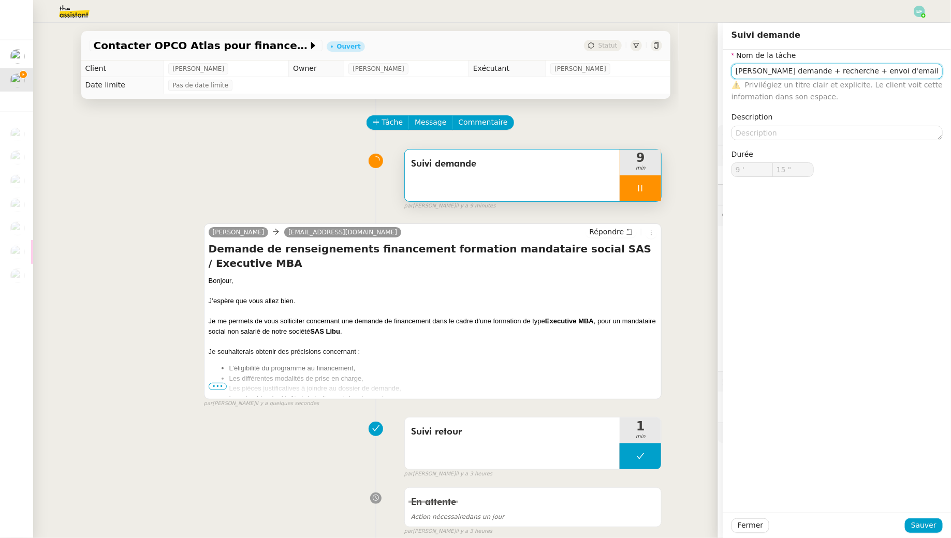
type input "Suivi demande"
type input "9 '"
type input "15 ""
type input "Suivi demande"
type input "9 '"
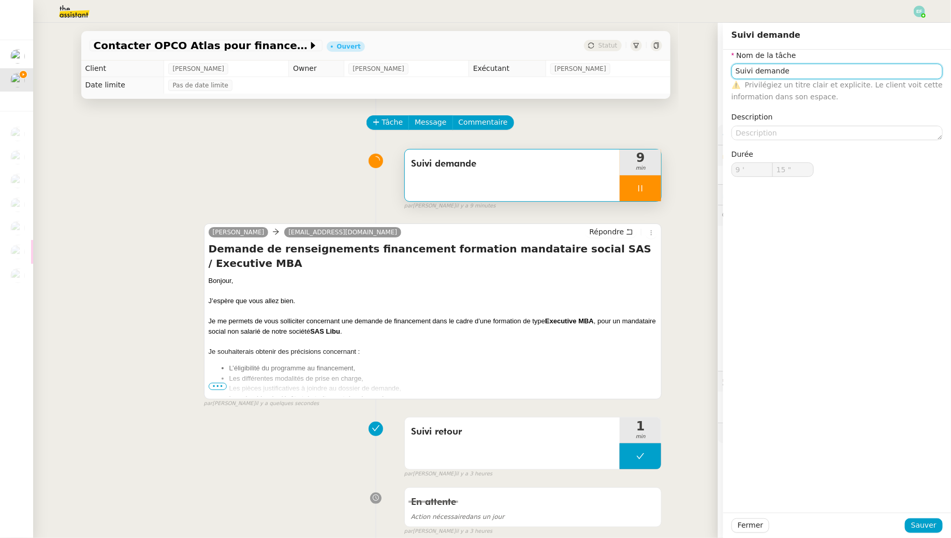
type input "15 ""
type input "Suivi demande"
type input "9 '"
type input "16 ""
type input "[PERSON_NAME] demande + rec"
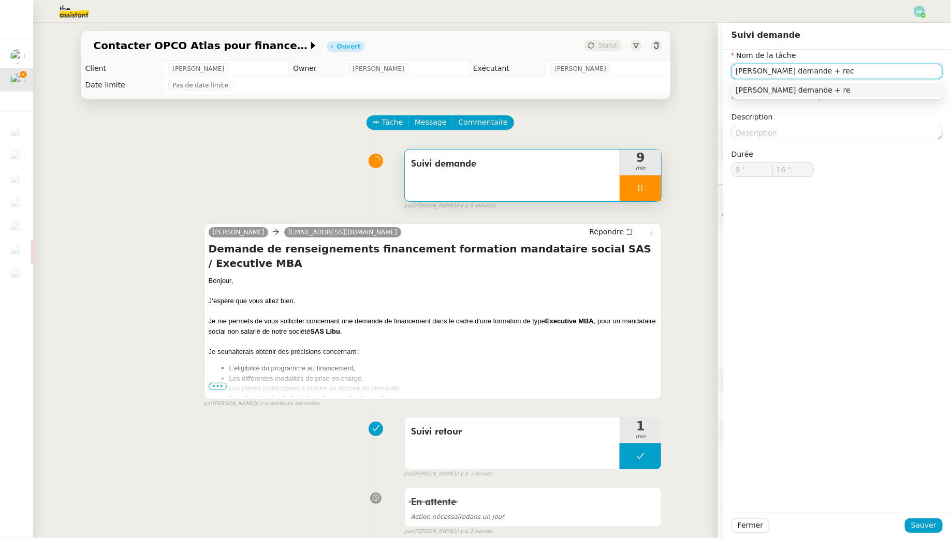
type input "17 ""
type input "[PERSON_NAME] demande + recher"
type input "18 ""
type input "[PERSON_NAME] demande + recherche + e"
type input "19 ""
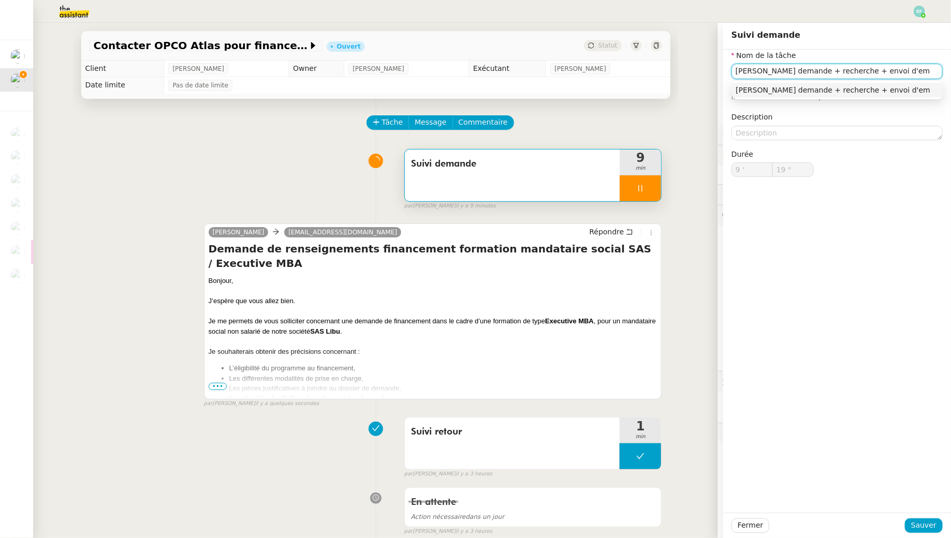
type input "[PERSON_NAME] demande + recherche + envoi d'ema"
type input "20 ""
type input "[PERSON_NAME] demande + recherche + envoi d'ema"
type input "21 ""
type input "Suivi demande + recherche + envoi d'emails"
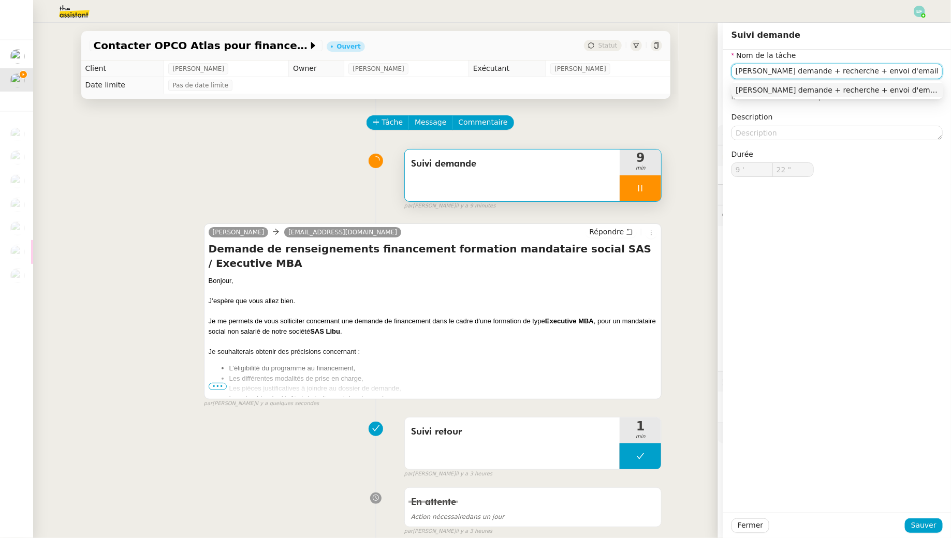
type input "23 ""
click at [854, 73] on input "Suivi demande + recherche + envoi d'emails" at bounding box center [836, 71] width 211 height 15
type input "Suivi demande + recherche + envois d'emails"
type input "24 ""
type input "Suivi demande + recherche + envois d'emails"
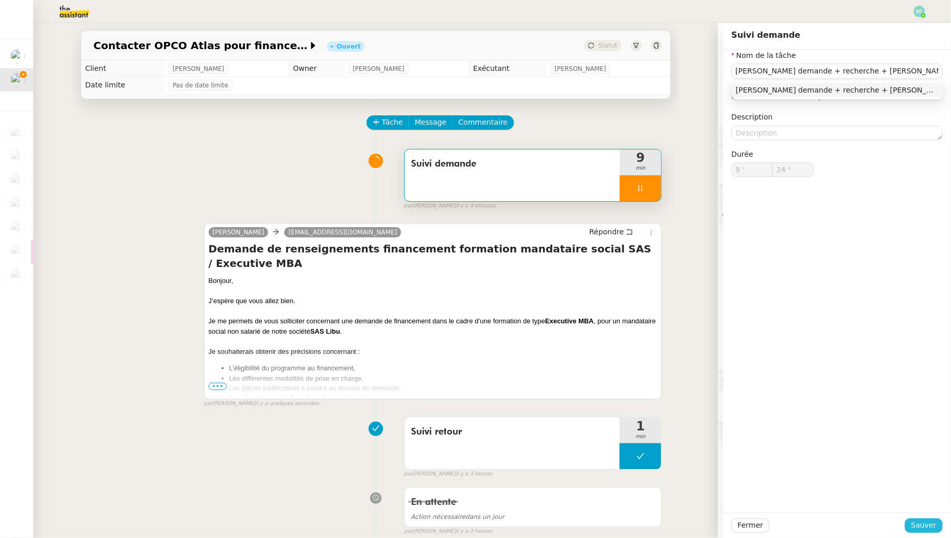
click at [918, 521] on span "Sauver" at bounding box center [923, 526] width 25 height 12
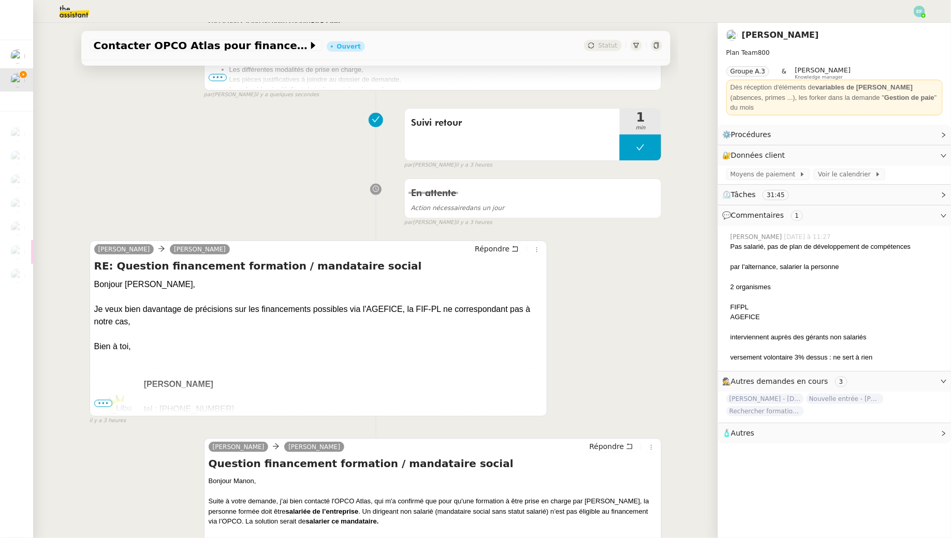
scroll to position [317, 0]
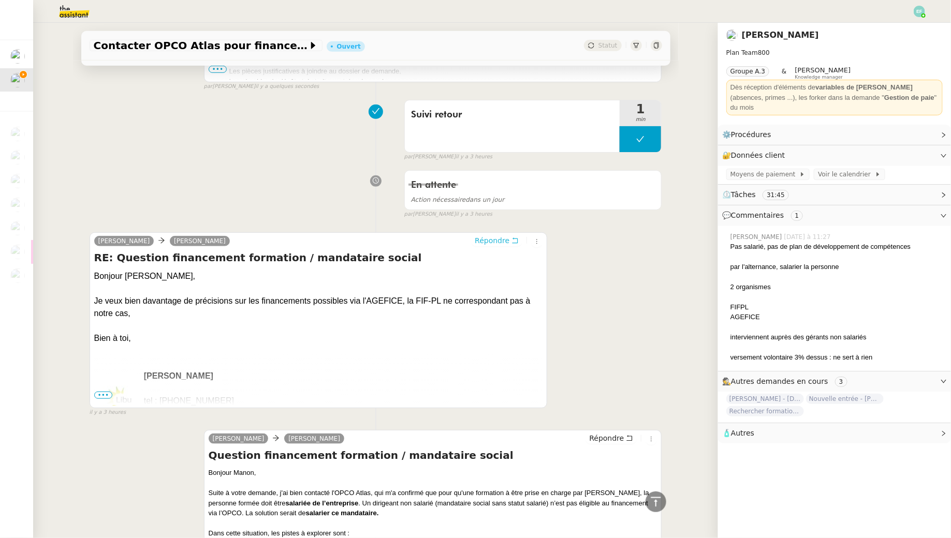
click at [513, 237] on icon at bounding box center [514, 240] width 7 height 7
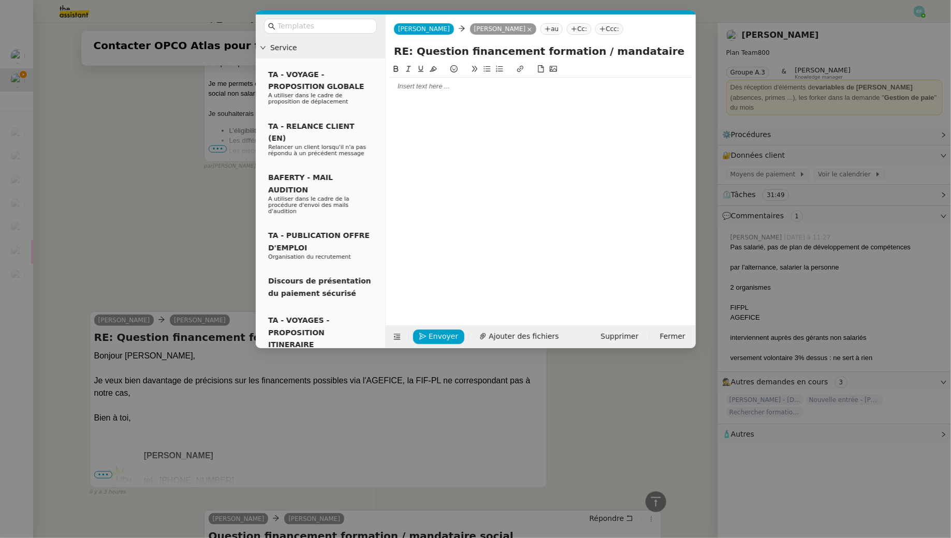
scroll to position [397, 0]
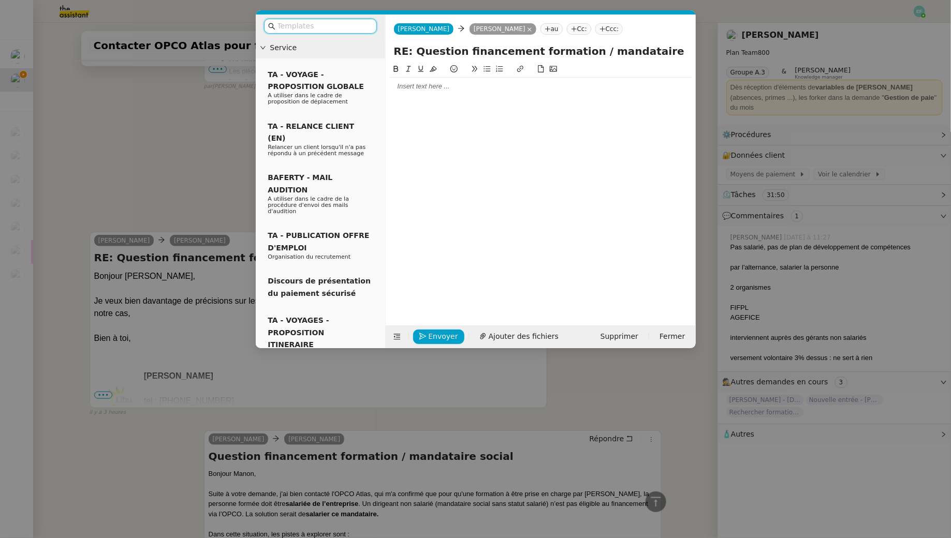
click at [442, 87] on div at bounding box center [541, 86] width 302 height 9
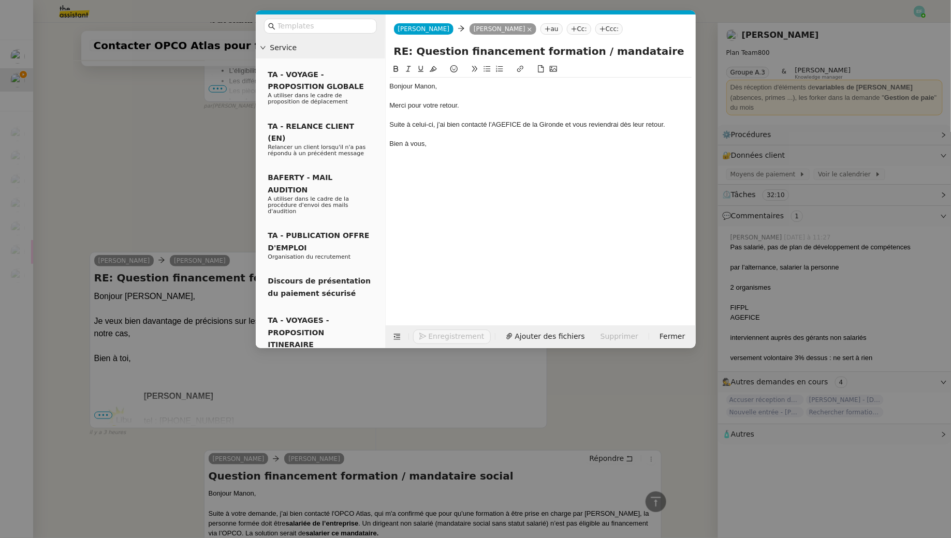
scroll to position [467, 0]
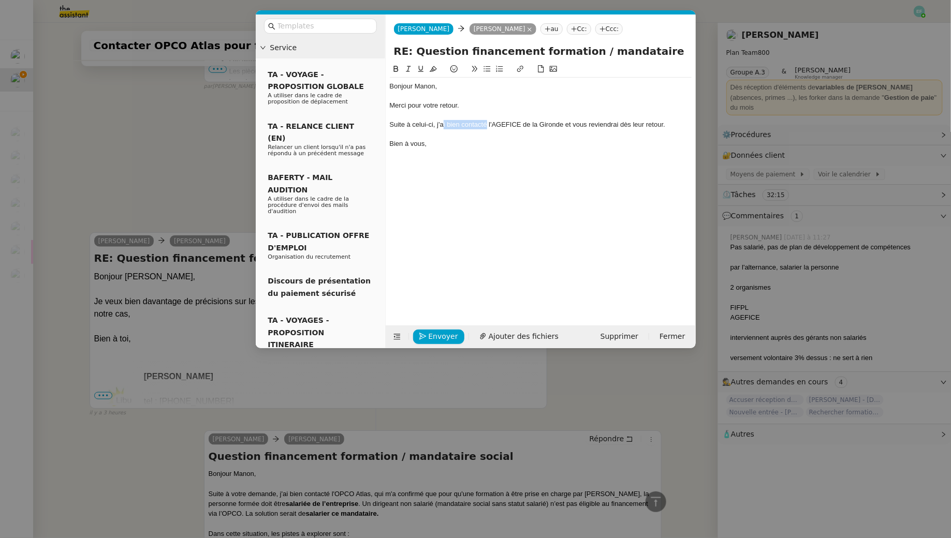
drag, startPoint x: 486, startPoint y: 125, endPoint x: 444, endPoint y: 126, distance: 42.4
click at [444, 126] on div "Suite à celui-ci, j'ai bien contacté l'AGEFICE de la Gironde et vous reviendrai…" at bounding box center [541, 124] width 302 height 9
click at [440, 131] on div "Suite à celui-ci, je vous informe avoir contacté l'AGEFICE de la Gironde et vou…" at bounding box center [541, 129] width 302 height 19
click at [439, 334] on span "Envoyer" at bounding box center [444, 337] width 30 height 12
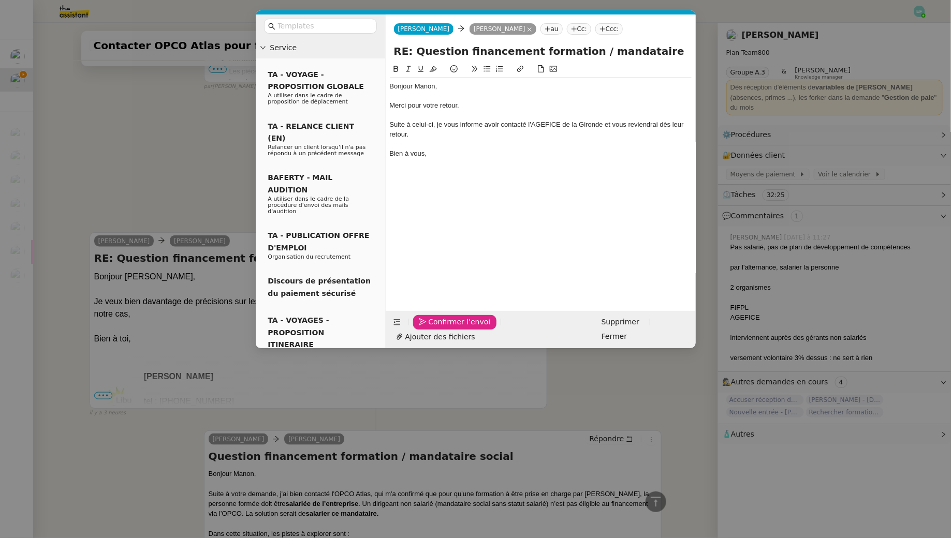
click at [439, 328] on span "Confirmer l'envoi" at bounding box center [460, 322] width 62 height 12
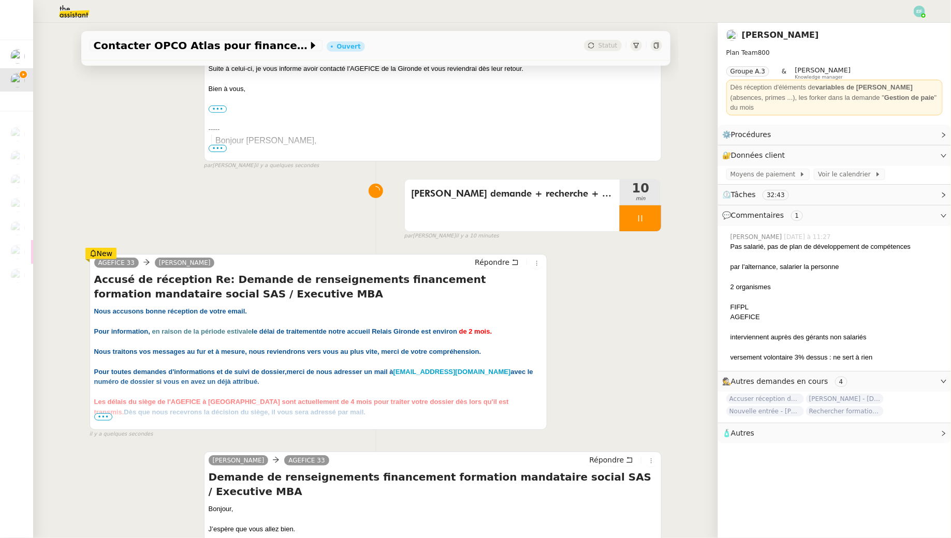
scroll to position [214, 0]
click at [106, 414] on span "•••" at bounding box center [103, 416] width 19 height 7
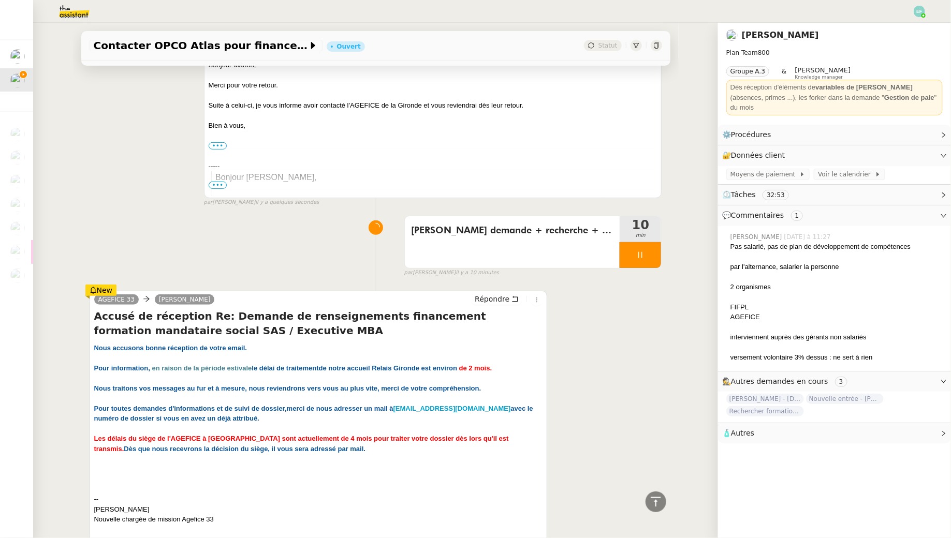
scroll to position [0, 0]
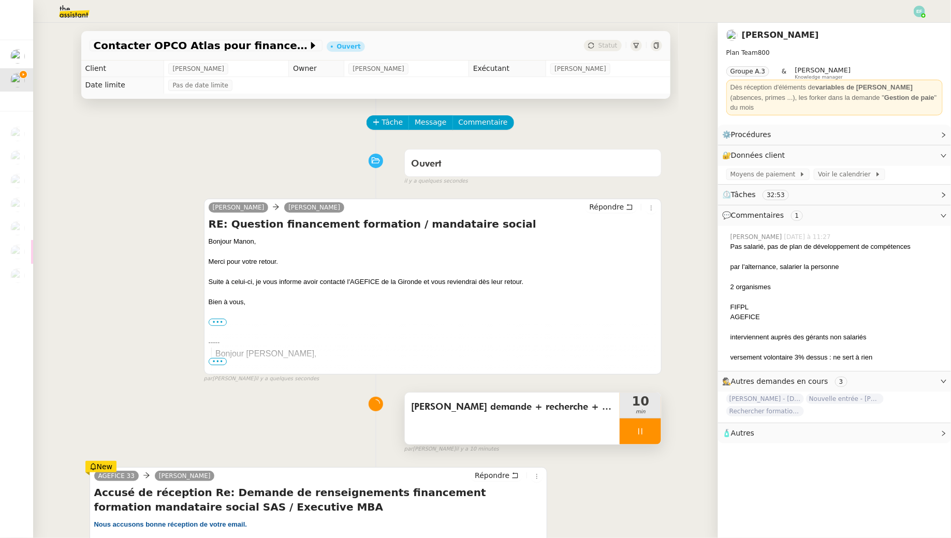
click at [639, 427] on div at bounding box center [640, 432] width 41 height 26
click at [645, 428] on button at bounding box center [650, 432] width 21 height 26
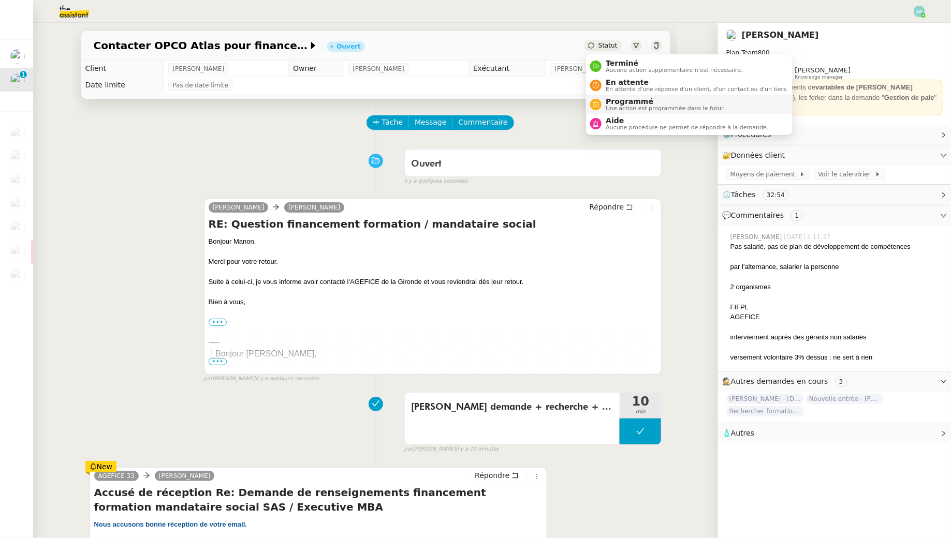
click at [610, 106] on span "Une action est programmée dans le futur." at bounding box center [665, 109] width 119 height 6
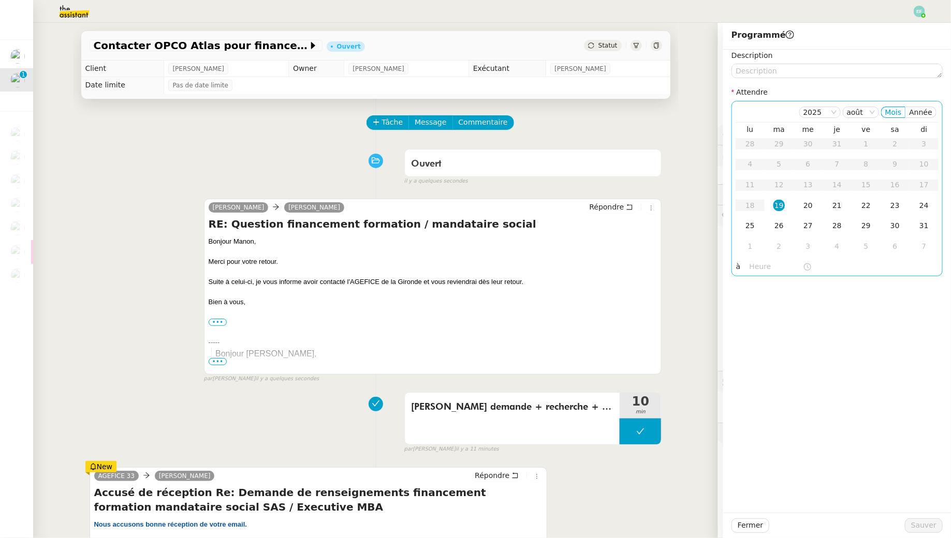
click at [834, 203] on div "21" at bounding box center [836, 205] width 11 height 11
click at [815, 74] on textarea at bounding box center [836, 71] width 211 height 14
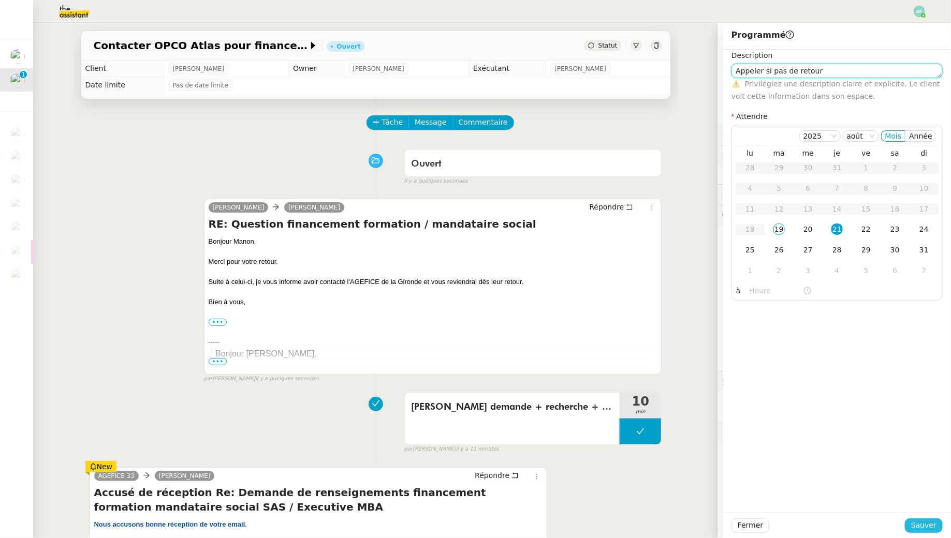
type textarea "Appeler si pas de retour"
click at [923, 525] on span "Sauver" at bounding box center [923, 526] width 25 height 12
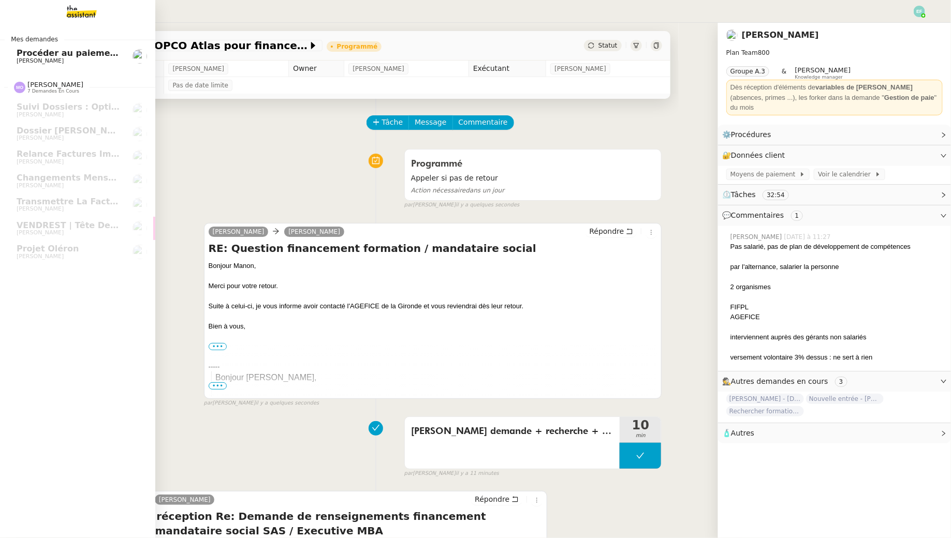
click at [62, 57] on span "Procéder au paiement des factures LBP" at bounding box center [109, 53] width 185 height 10
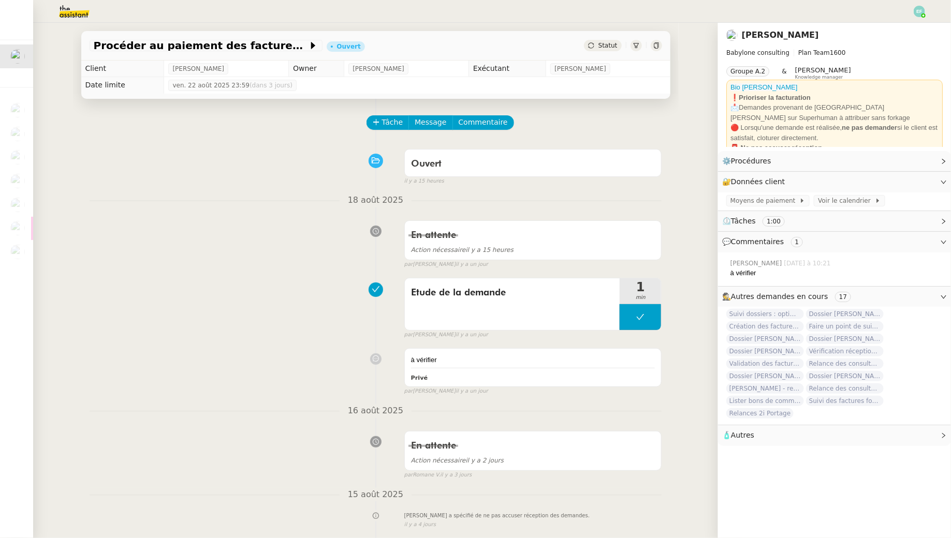
click at [927, 10] on nz-header at bounding box center [475, 11] width 951 height 23
click at [922, 10] on img at bounding box center [919, 11] width 11 height 11
click at [902, 31] on li "Suivi" at bounding box center [891, 29] width 67 height 14
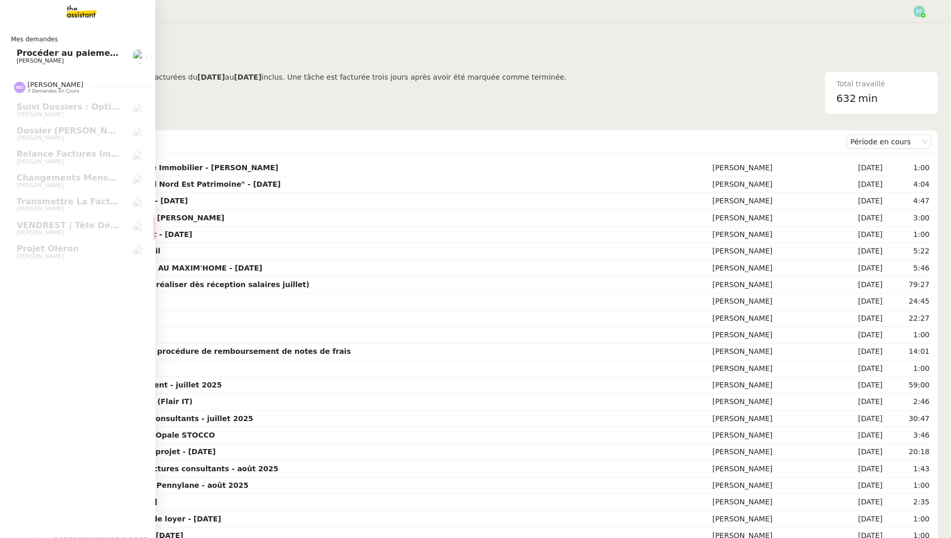
click at [20, 54] on span "Procéder au paiement des factures LBP" at bounding box center [109, 53] width 185 height 10
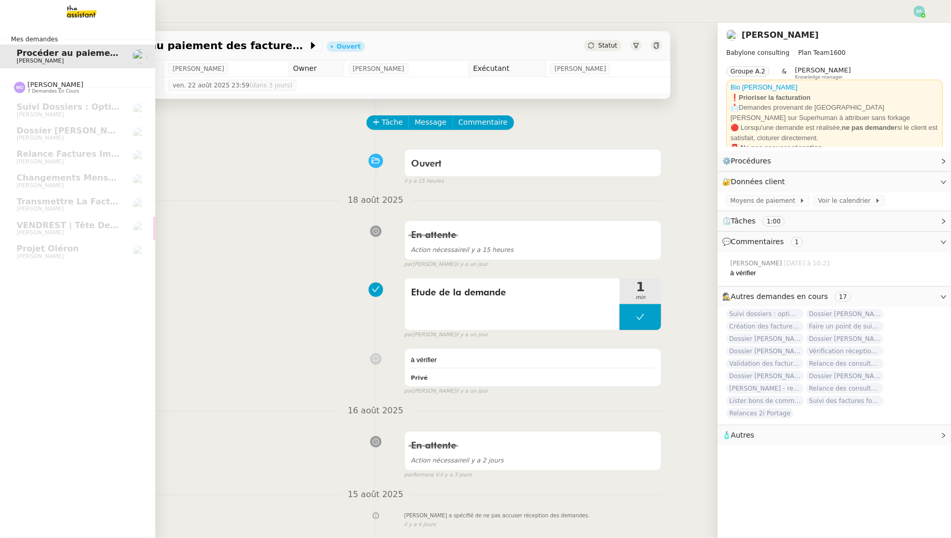
click at [23, 59] on span "[PERSON_NAME]" at bounding box center [40, 60] width 47 height 7
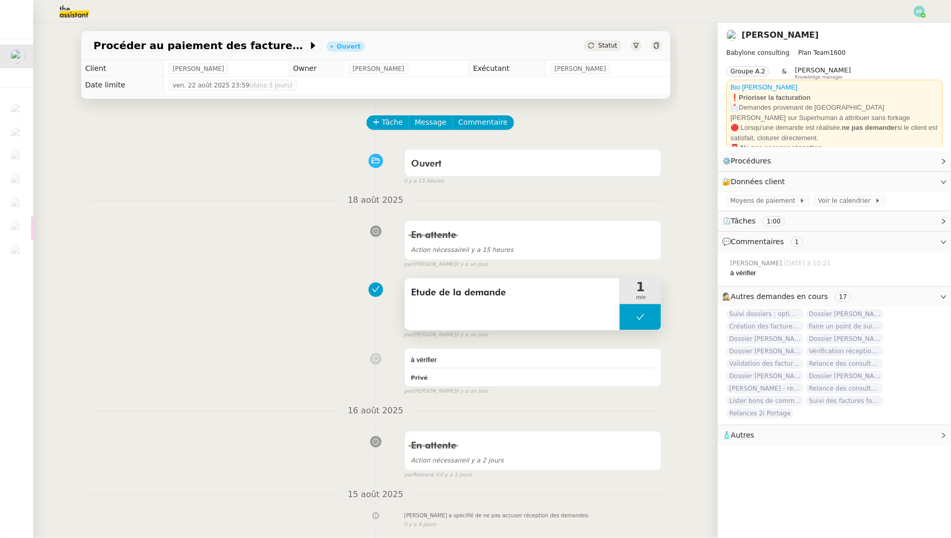
click at [631, 320] on button at bounding box center [640, 317] width 41 height 26
click at [623, 320] on div at bounding box center [630, 317] width 21 height 26
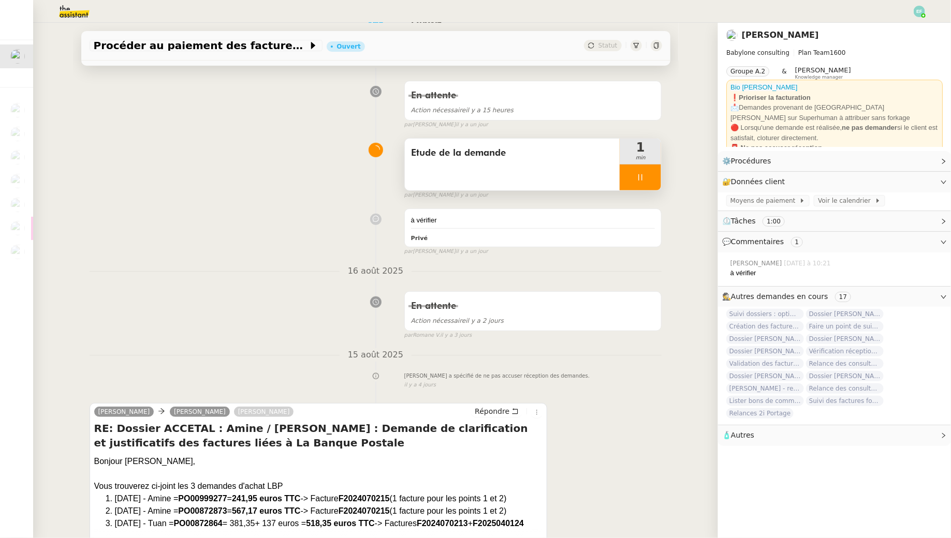
scroll to position [347, 0]
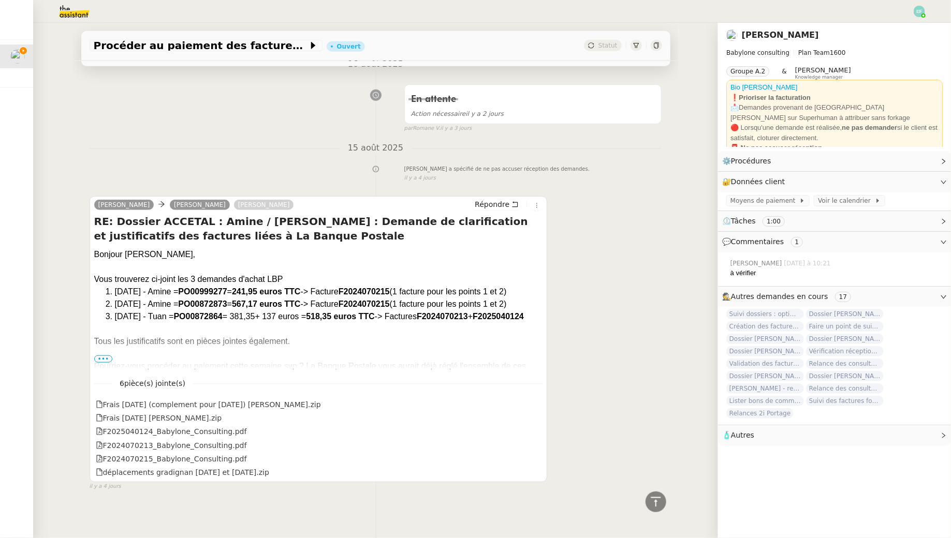
click at [101, 356] on span "•••" at bounding box center [103, 359] width 19 height 7
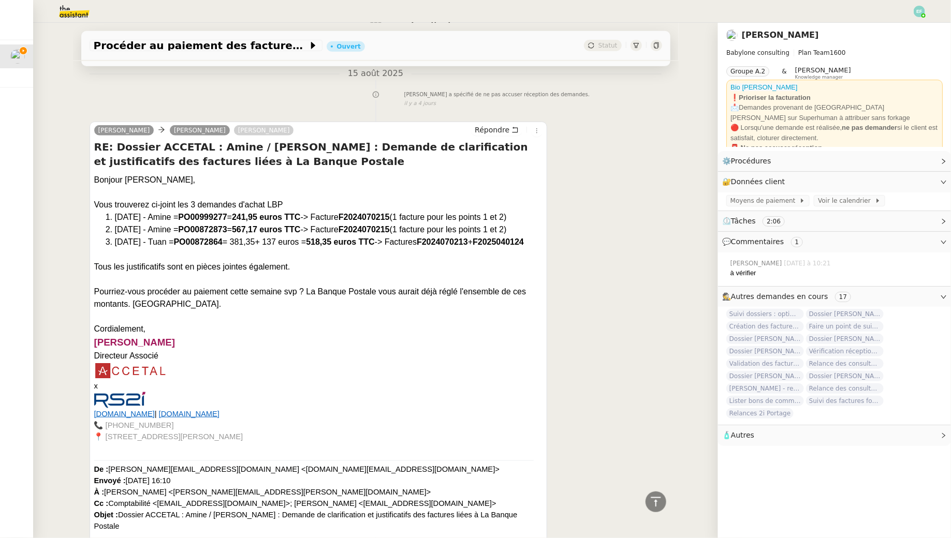
scroll to position [0, 0]
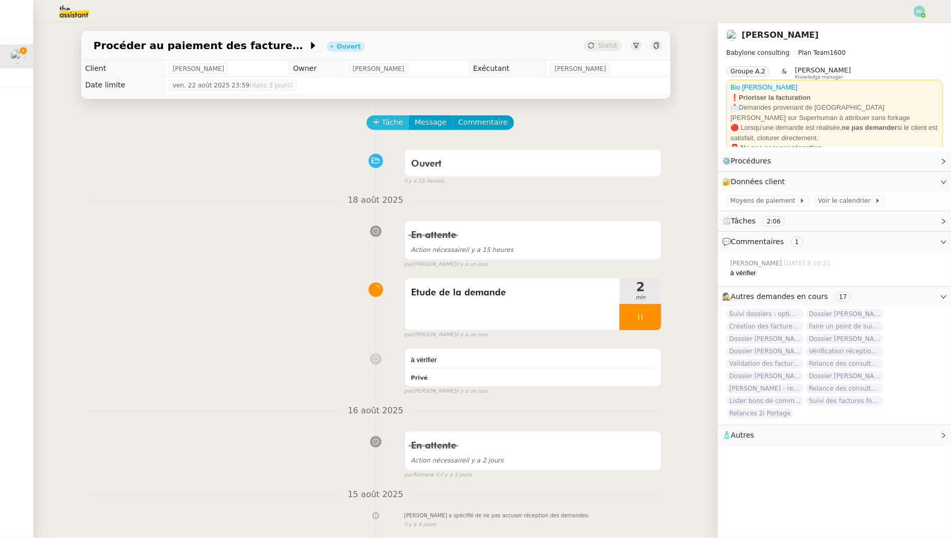
click at [390, 125] on span "Tâche" at bounding box center [392, 122] width 21 height 12
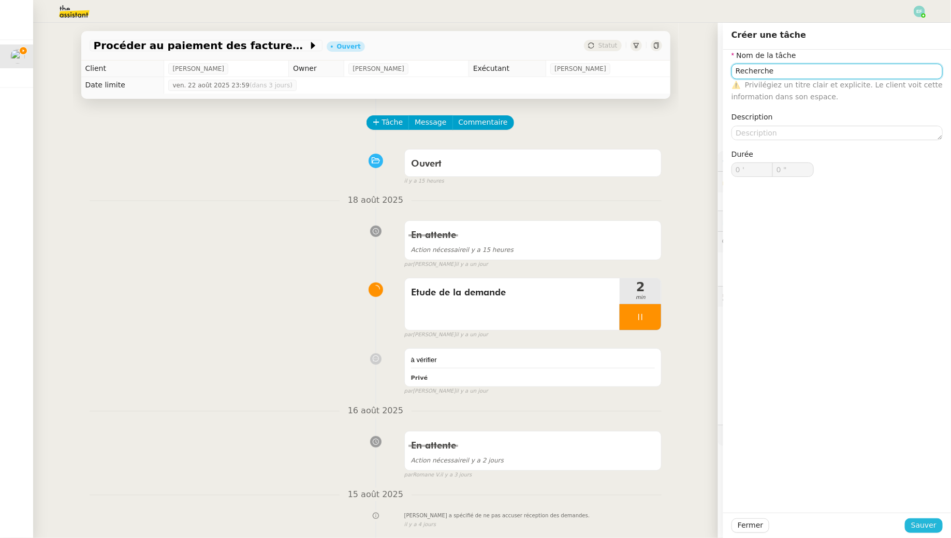
type input "Recherche"
click at [923, 531] on span "Sauver" at bounding box center [923, 526] width 25 height 12
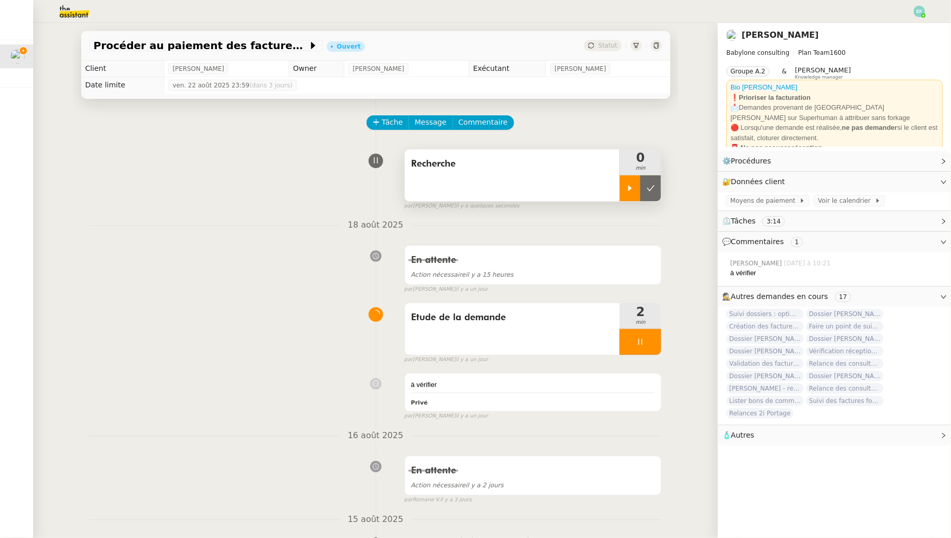
click at [630, 185] on icon at bounding box center [630, 188] width 8 height 8
click at [644, 348] on div at bounding box center [640, 342] width 41 height 26
click at [653, 348] on button at bounding box center [650, 342] width 21 height 26
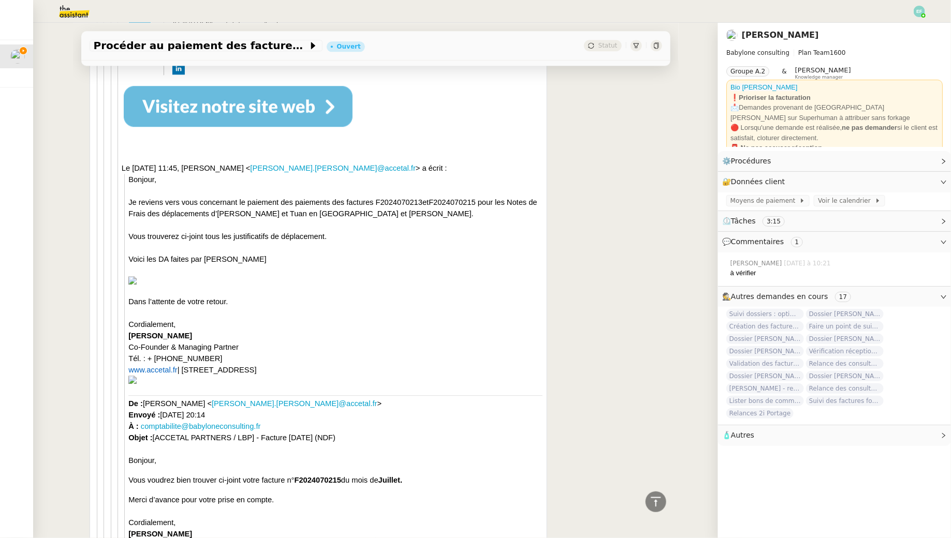
scroll to position [3388, 0]
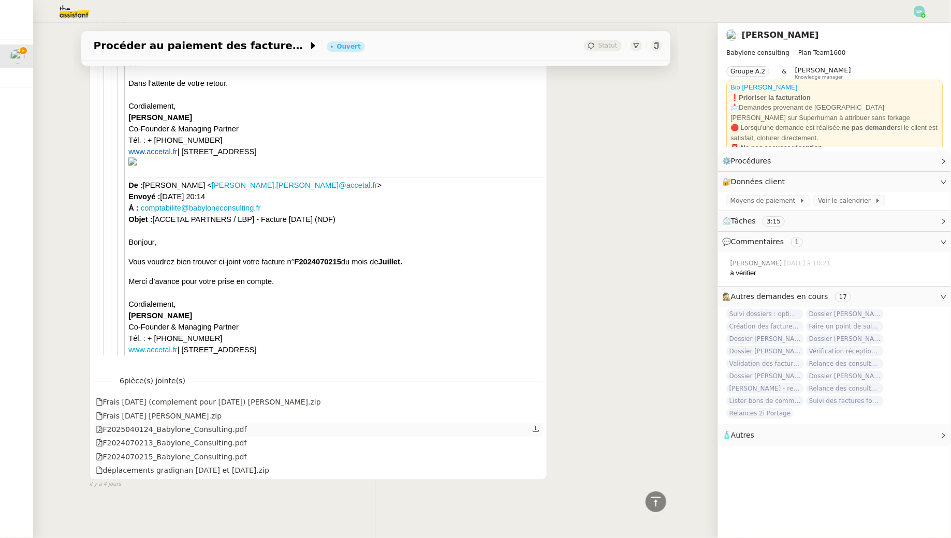
click at [534, 428] on icon at bounding box center [535, 428] width 7 height 7
click at [537, 442] on icon at bounding box center [535, 442] width 7 height 7
click at [538, 454] on icon at bounding box center [535, 455] width 7 height 7
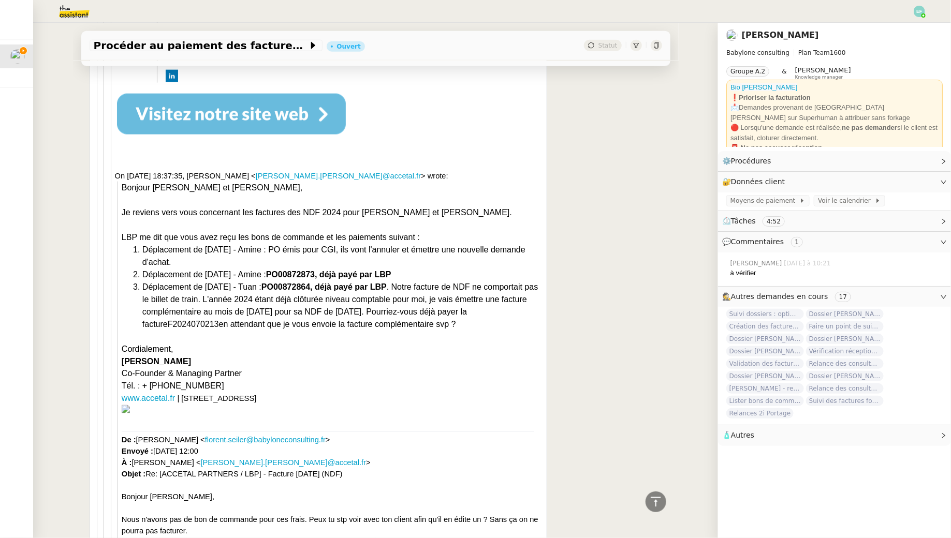
scroll to position [2504, 0]
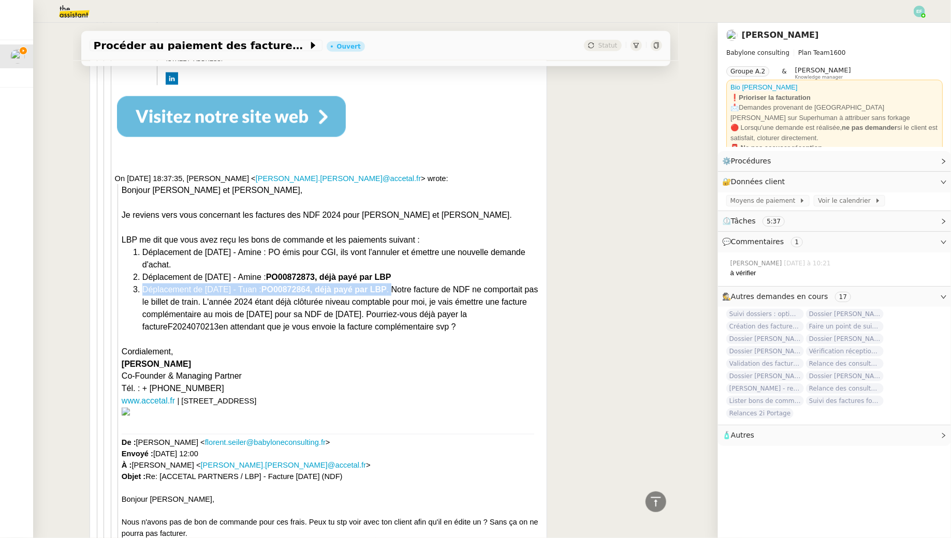
drag, startPoint x: 143, startPoint y: 288, endPoint x: 401, endPoint y: 285, distance: 257.8
click at [401, 285] on div "Déplacement de [DATE] - Tuan : PO00872864, déjà payé par LBP . Notre facture de…" at bounding box center [342, 309] width 400 height 50
copy div "Déplacement de [DATE] - Tuan : PO00872864, déjà payé par LBP ."
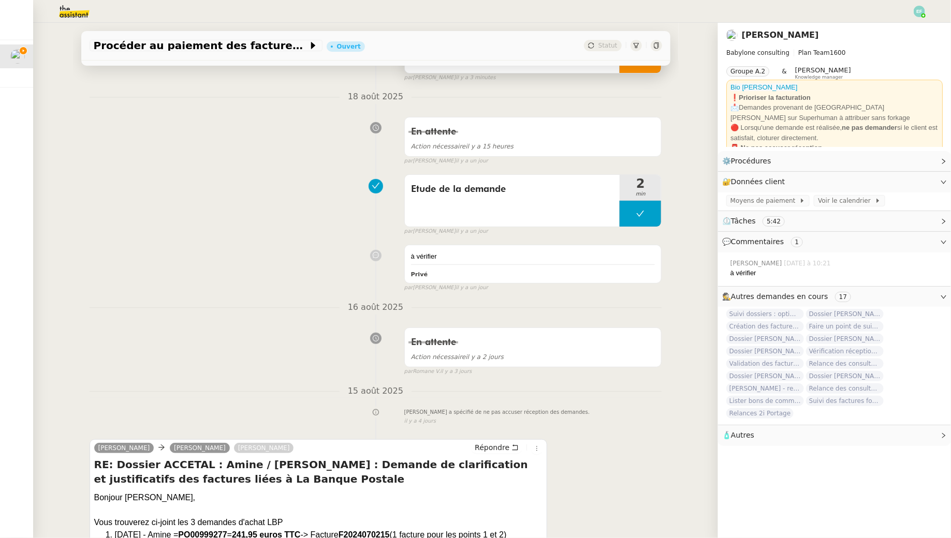
scroll to position [0, 0]
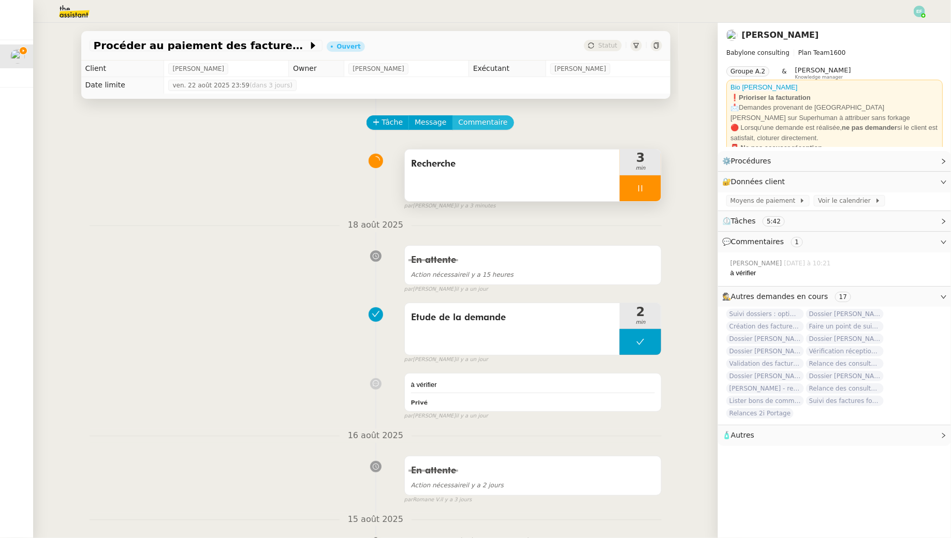
click at [487, 129] on button "Commentaire" at bounding box center [483, 122] width 62 height 14
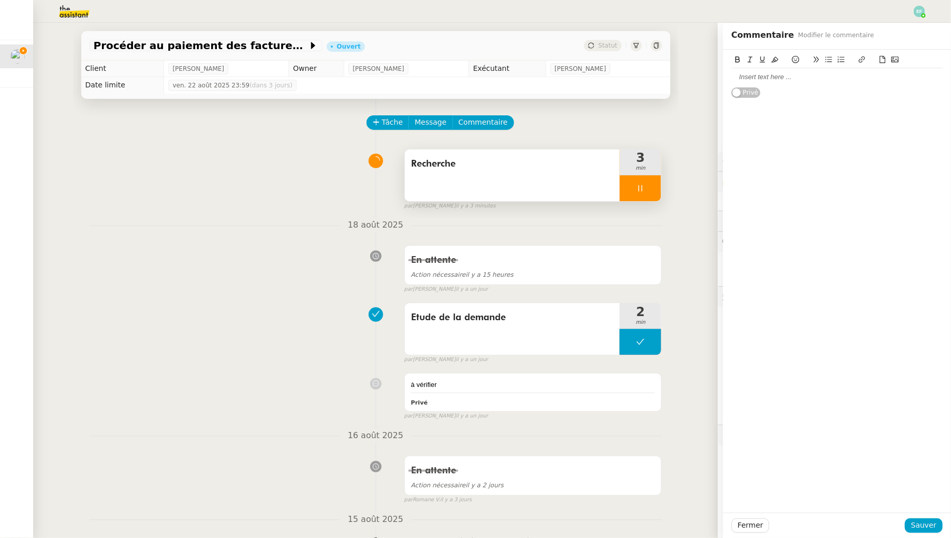
click at [763, 73] on div at bounding box center [836, 76] width 211 height 9
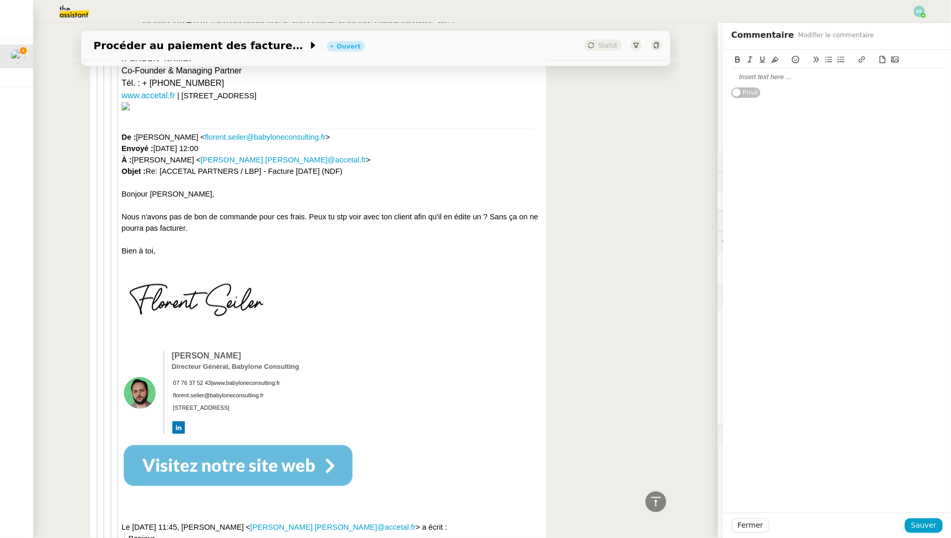
scroll to position [3388, 0]
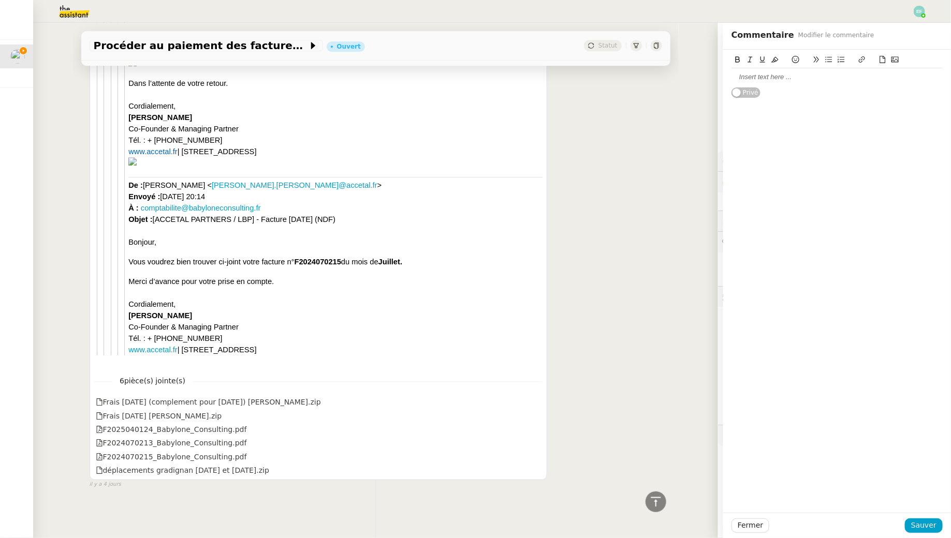
click at [818, 69] on div at bounding box center [836, 77] width 211 height 18
click at [931, 527] on span "Sauver" at bounding box center [923, 526] width 25 height 12
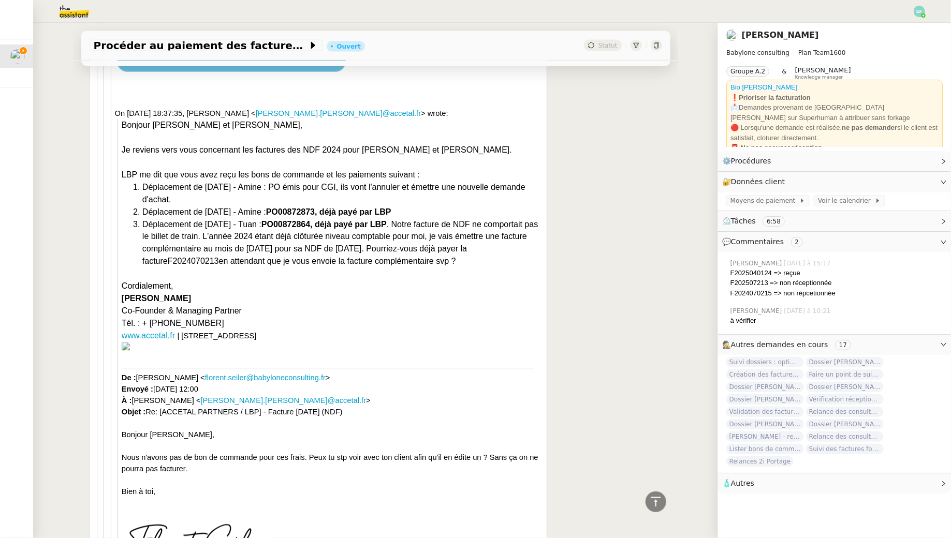
scroll to position [2643, 0]
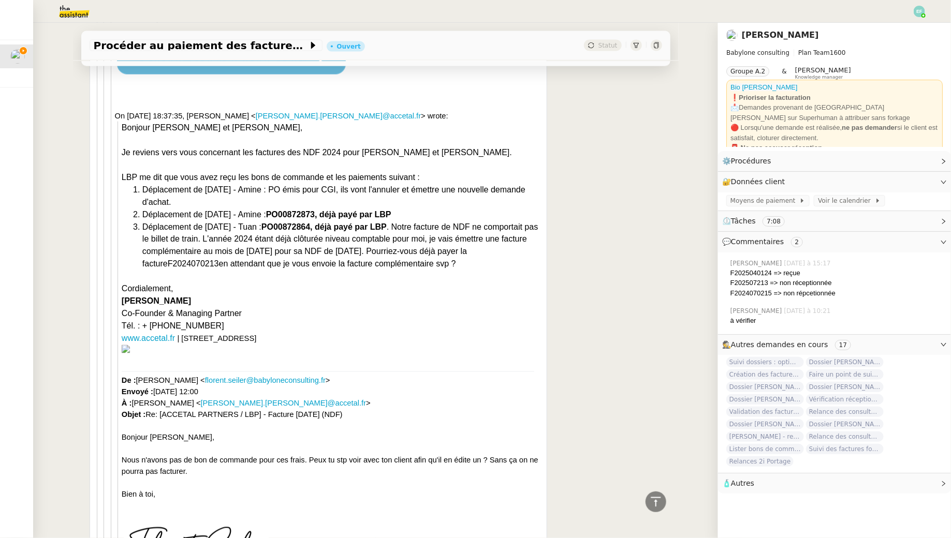
click at [373, 230] on b "PO00872864, déjà payé par LBP" at bounding box center [323, 227] width 125 height 9
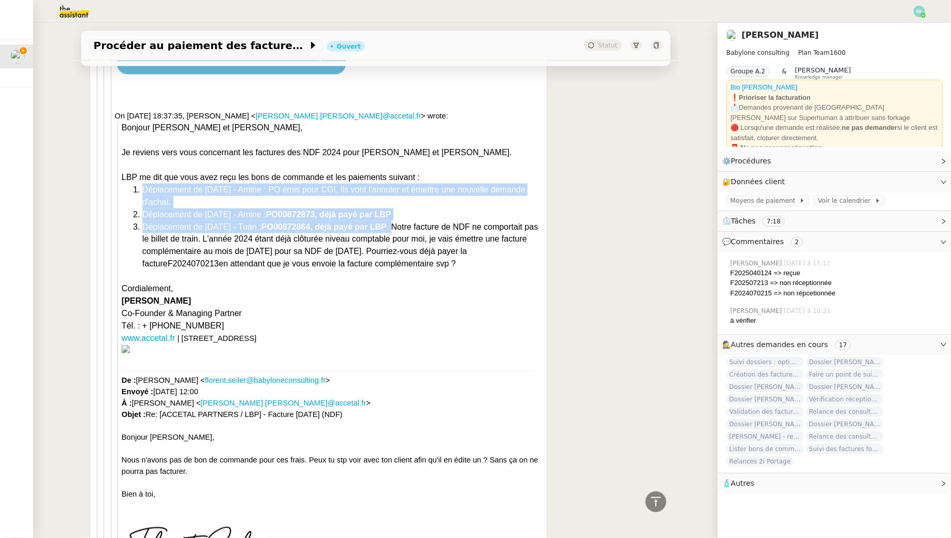
drag, startPoint x: 405, startPoint y: 227, endPoint x: 134, endPoint y: 190, distance: 273.7
click at [134, 190] on ol "Déplacement de [DATE] - Amine : PO émis pour CGI, ils vont l'annuler et émettre…" at bounding box center [332, 227] width 421 height 87
copy ol "Déplacement de [DATE] - Amine : PO émis pour CGI, ils vont l'annuler et émettre…"
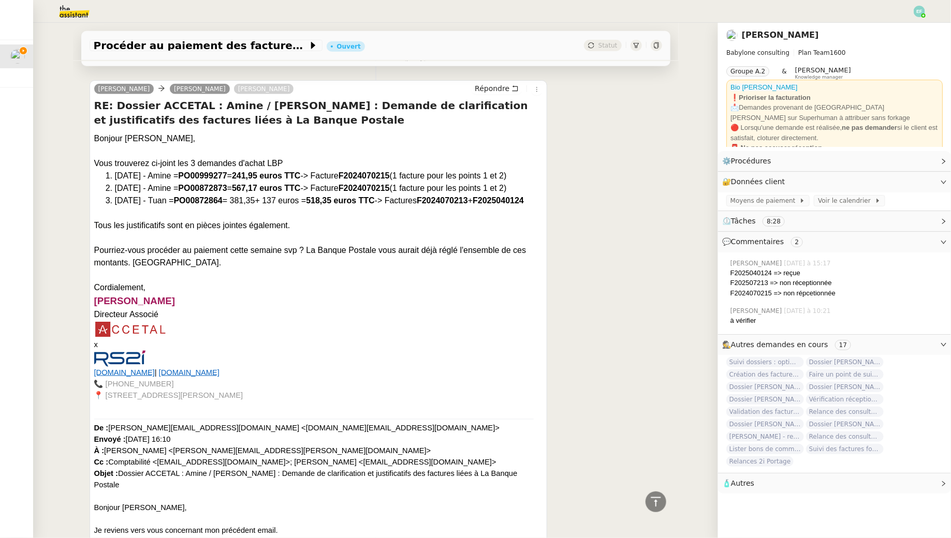
scroll to position [554, 0]
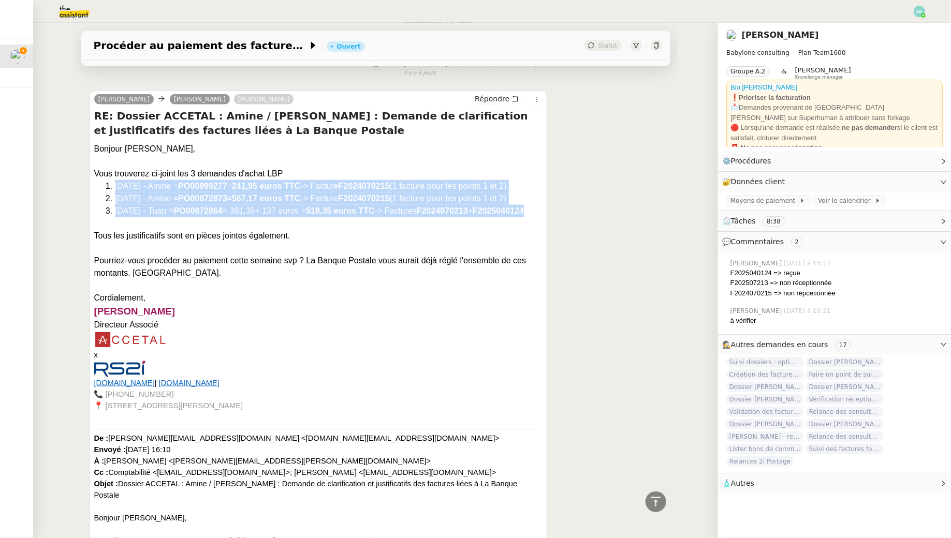
drag, startPoint x: 100, startPoint y: 181, endPoint x: 180, endPoint y: 231, distance: 94.2
copy div "[DATE] - Amine = PO00999277 = 241,95 euros TTC -> Facture F2024070215 (1 factur…"
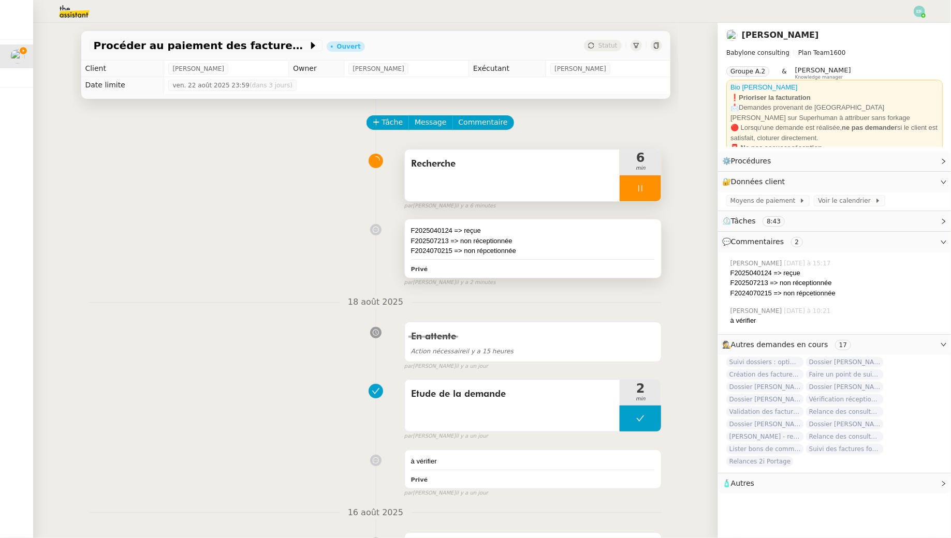
click at [565, 227] on div "F2025040124 => reçue" at bounding box center [533, 231] width 244 height 10
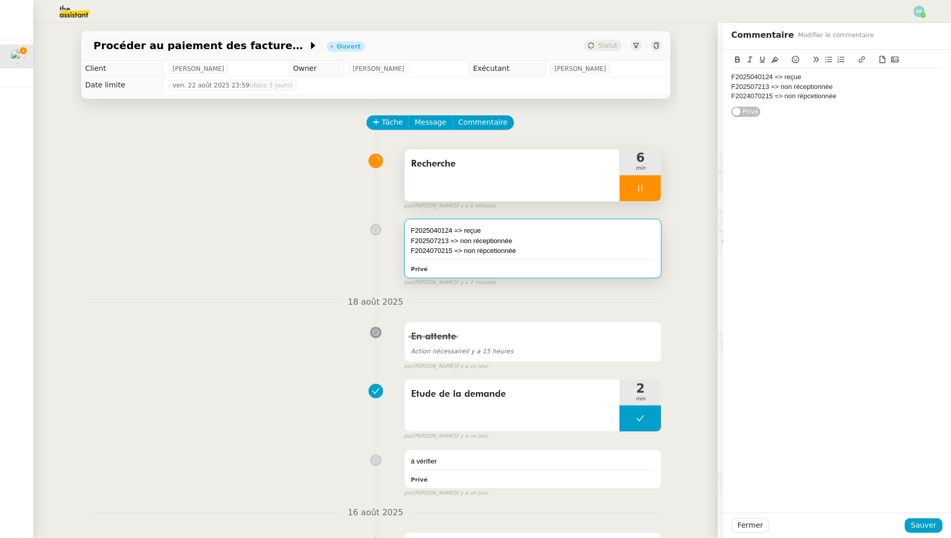
click at [862, 95] on div "F2024070215 => non répcetionnée" at bounding box center [836, 96] width 211 height 9
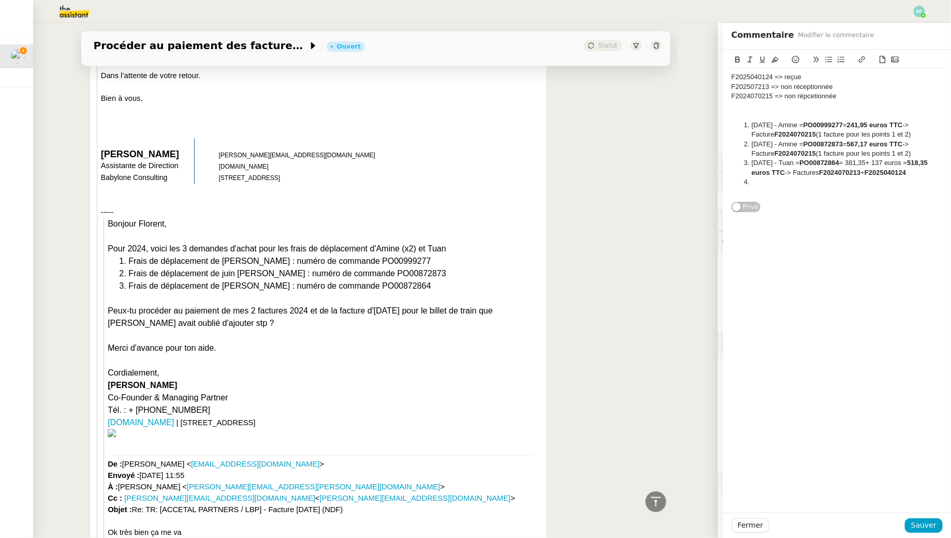
scroll to position [1426, 0]
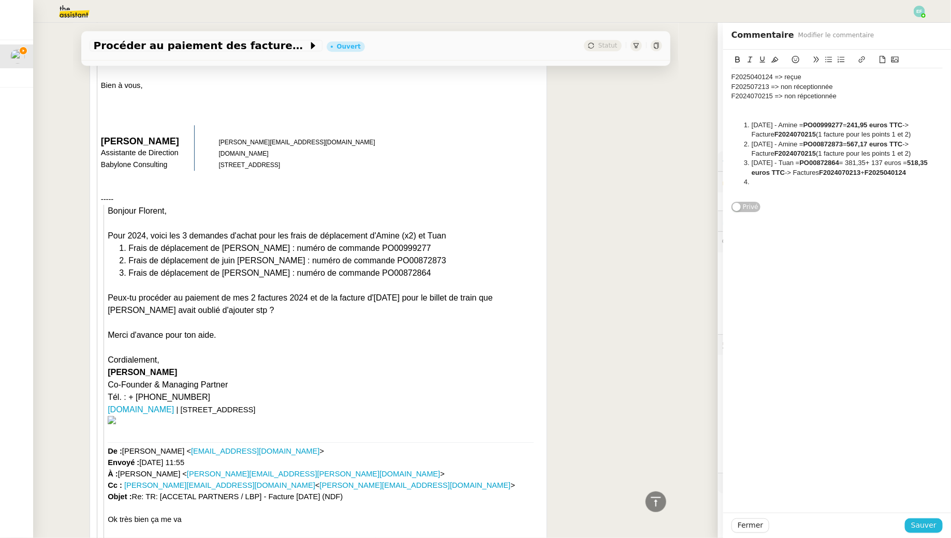
click at [917, 526] on span "Sauver" at bounding box center [923, 526] width 25 height 12
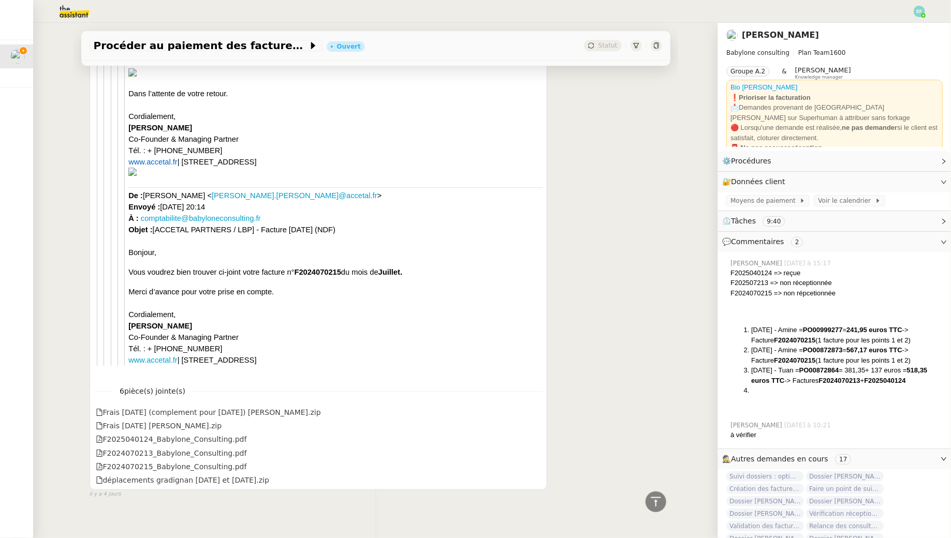
scroll to position [3578, 0]
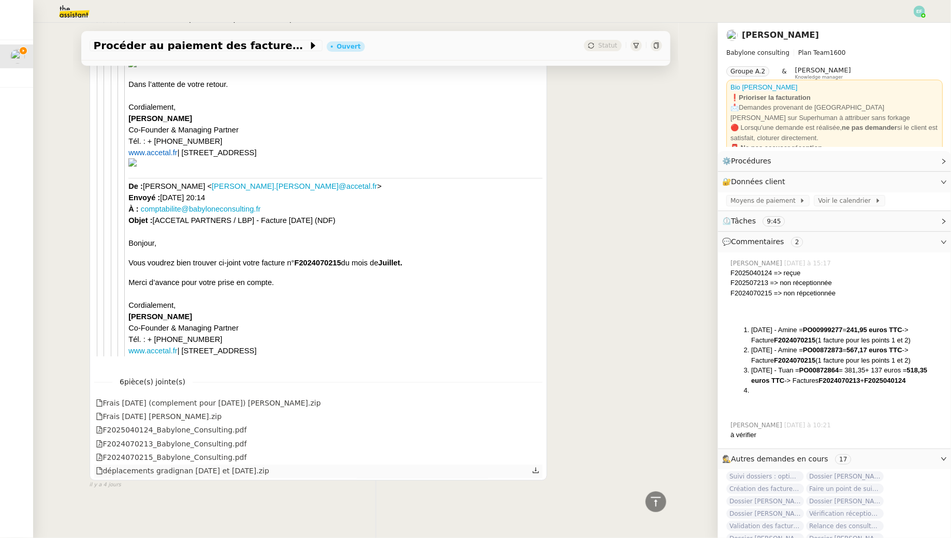
click at [535, 471] on icon at bounding box center [535, 470] width 7 height 7
click at [537, 414] on icon at bounding box center [535, 416] width 7 height 7
click at [538, 431] on icon at bounding box center [535, 429] width 7 height 7
click at [538, 411] on link at bounding box center [535, 416] width 7 height 12
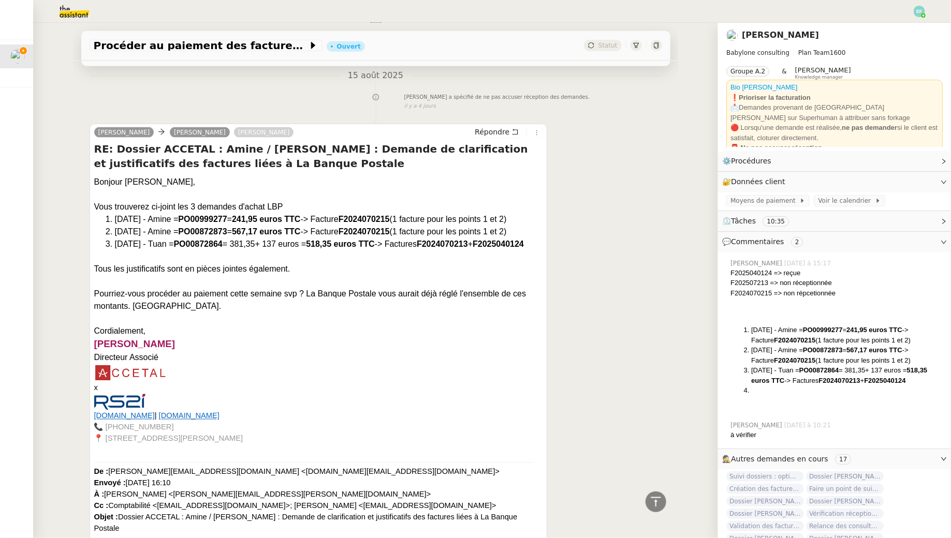
scroll to position [633, 0]
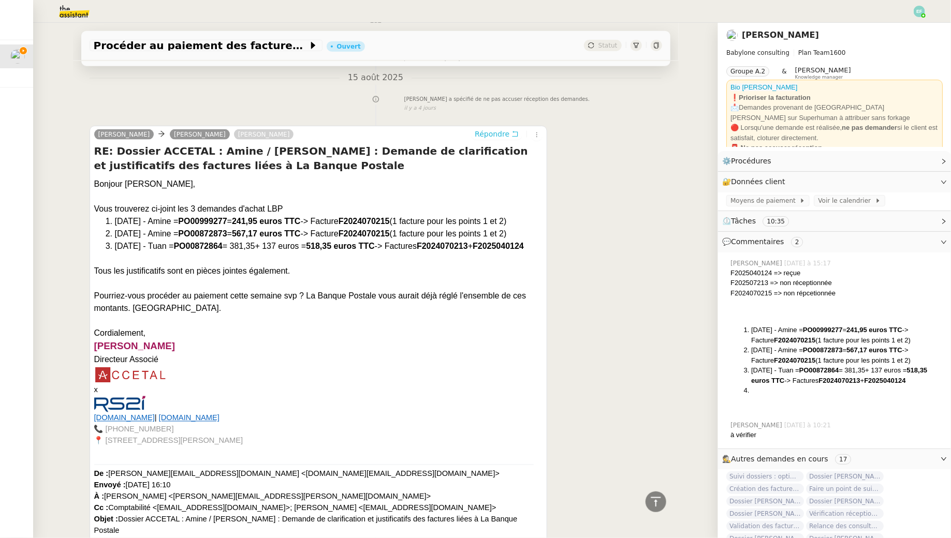
click at [512, 130] on icon at bounding box center [514, 133] width 7 height 7
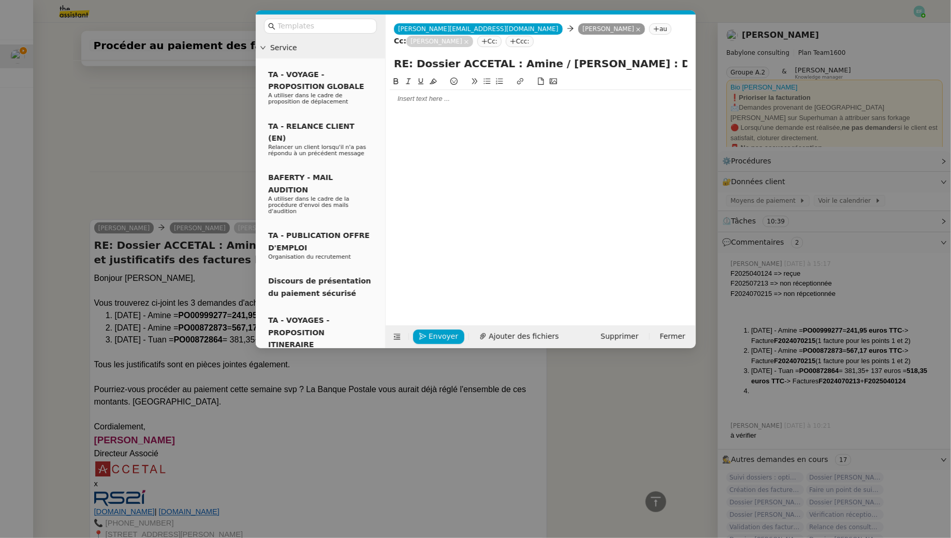
scroll to position [727, 0]
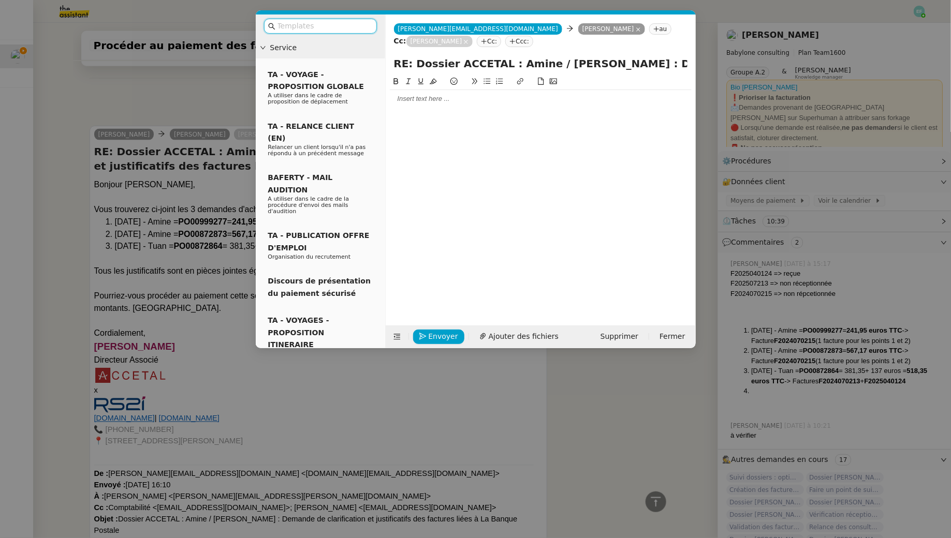
click at [457, 104] on div at bounding box center [541, 99] width 302 height 18
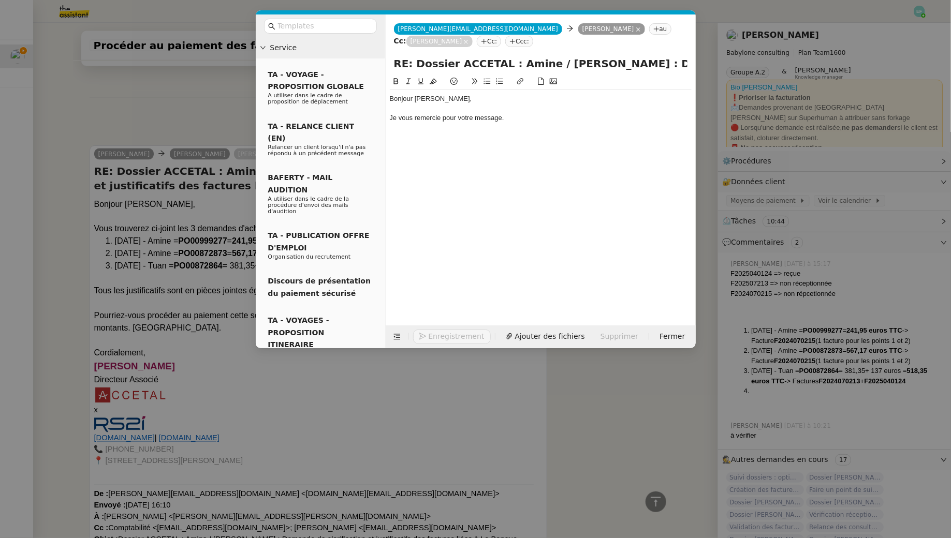
scroll to position [777, 0]
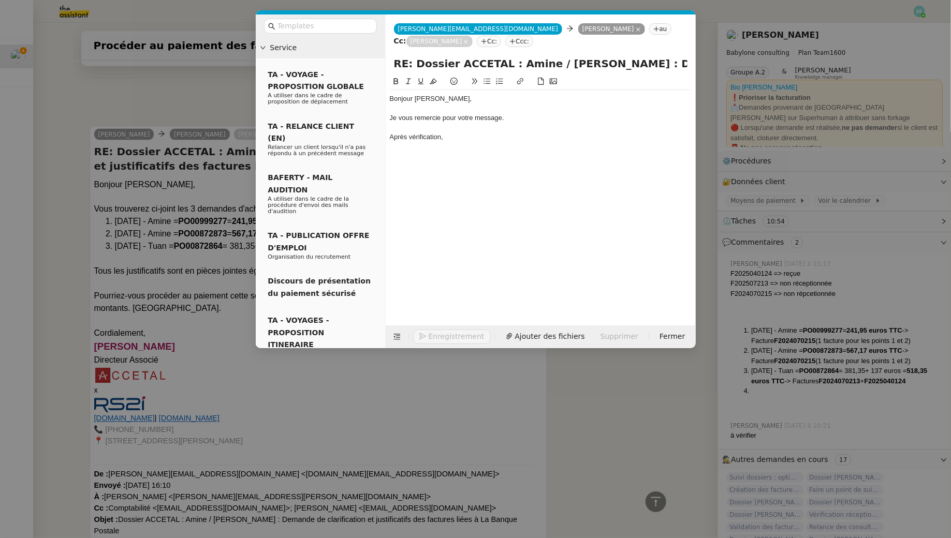
click at [196, 189] on nz-modal-container "Service TA - VOYAGE - PROPOSITION GLOBALE A utiliser dans le cadre de propositi…" at bounding box center [475, 269] width 951 height 538
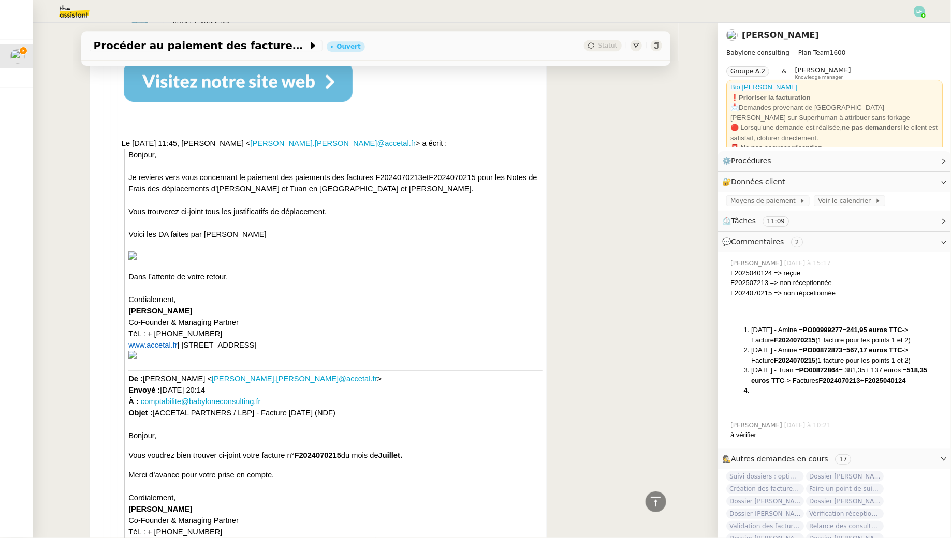
scroll to position [3721, 0]
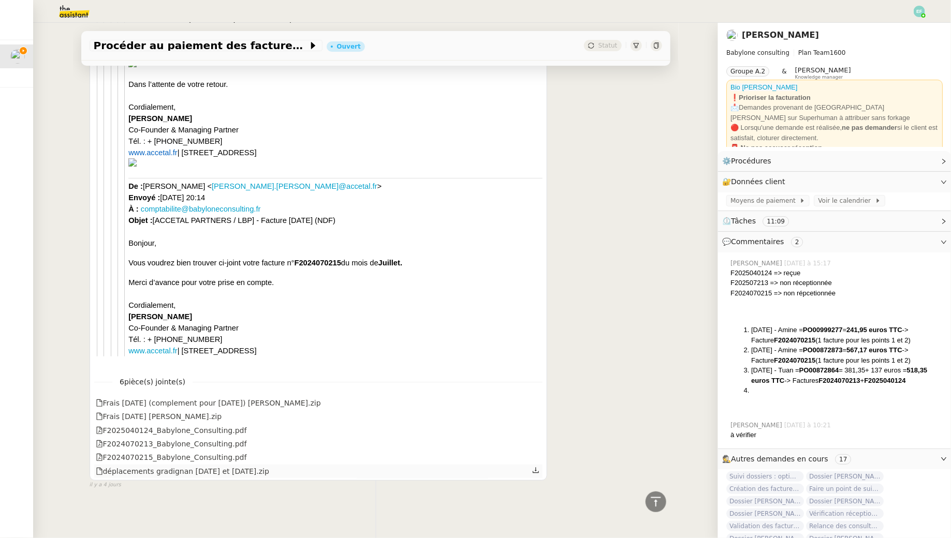
click at [537, 473] on icon at bounding box center [536, 471] width 6 height 6
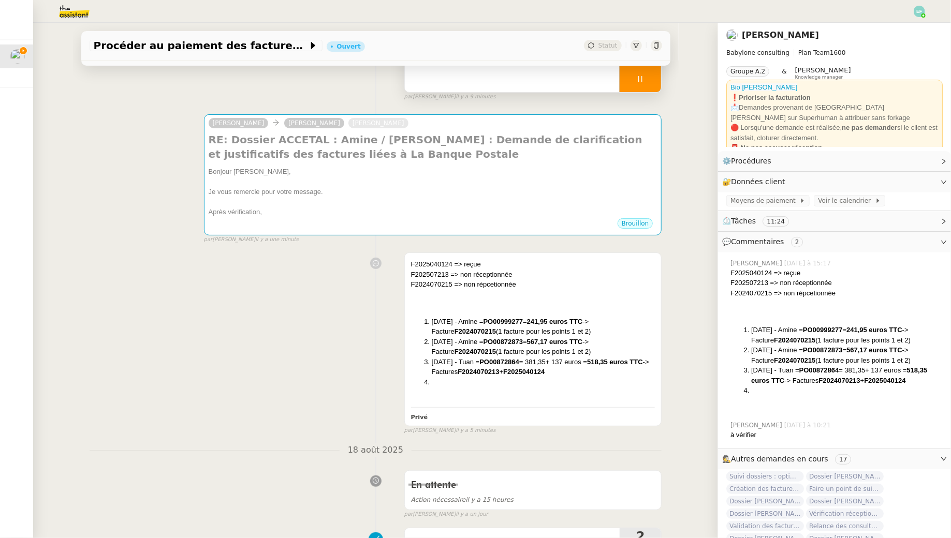
scroll to position [0, 0]
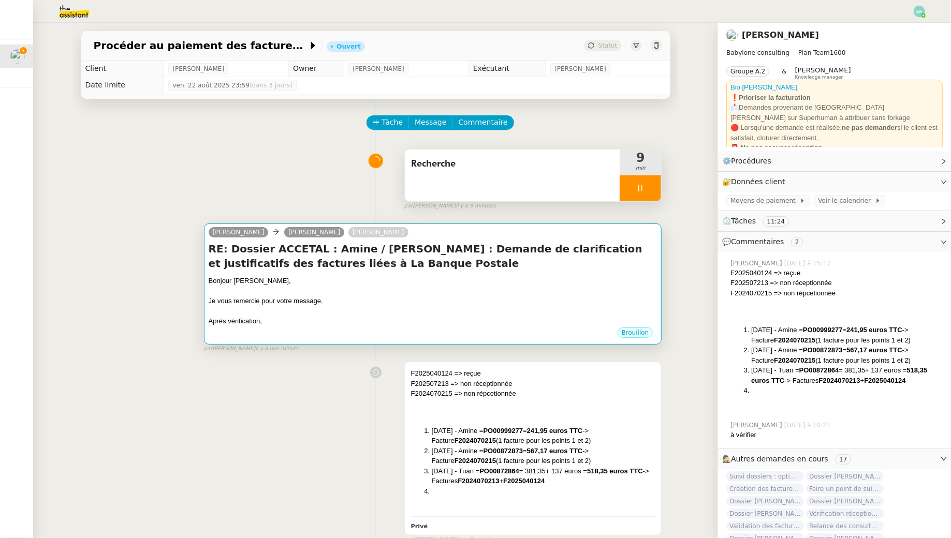
click at [499, 289] on div at bounding box center [433, 291] width 449 height 10
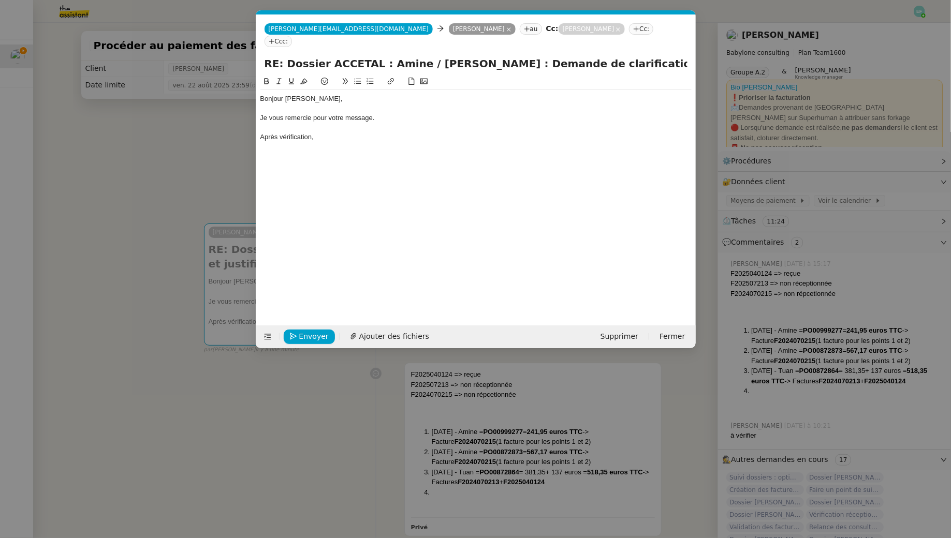
scroll to position [0, 22]
click at [340, 133] on div "Après vérification," at bounding box center [475, 137] width 431 height 9
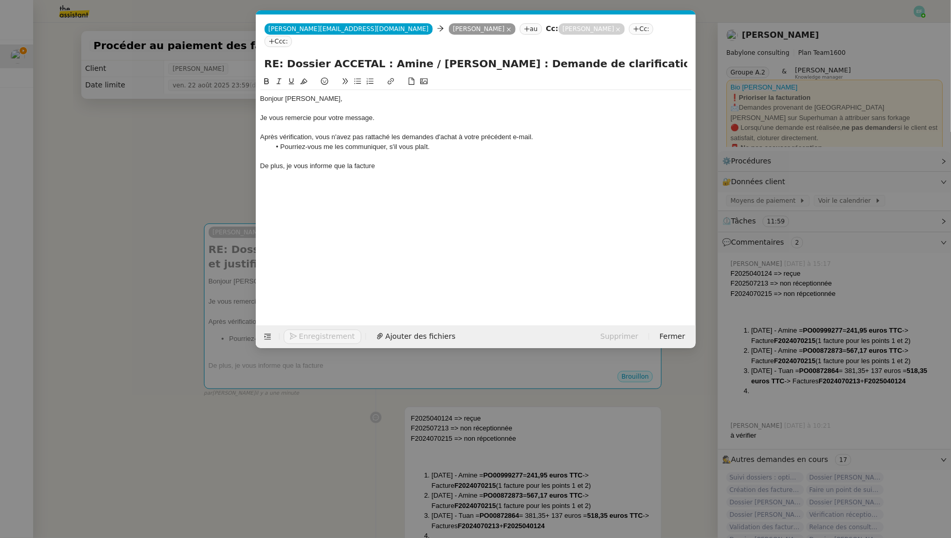
click at [197, 146] on nz-modal-container "Service TA - VOYAGE - PROPOSITION GLOBALE A utiliser dans le cadre de propositi…" at bounding box center [475, 269] width 951 height 538
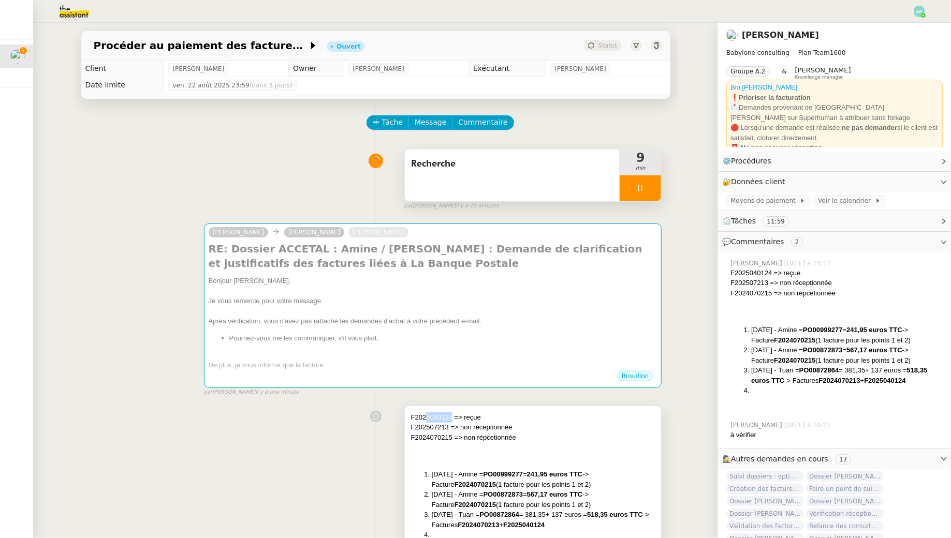
drag, startPoint x: 451, startPoint y: 416, endPoint x: 427, endPoint y: 420, distance: 24.8
click at [426, 420] on div "F2025040124 => reçue" at bounding box center [533, 418] width 244 height 10
click at [427, 420] on div "F2025040124 => reçue" at bounding box center [533, 418] width 244 height 10
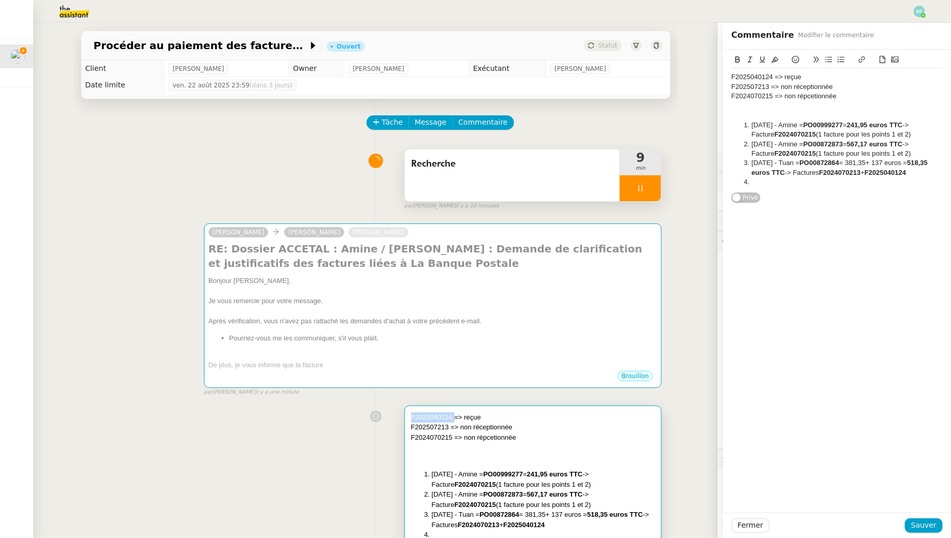
drag, startPoint x: 454, startPoint y: 417, endPoint x: 405, endPoint y: 417, distance: 49.2
click at [405, 417] on div "F2025040124 => reçue F202507213 => non réceptionnée F2024070215 => non répcetio…" at bounding box center [533, 492] width 257 height 173
copy div "F2025040124"
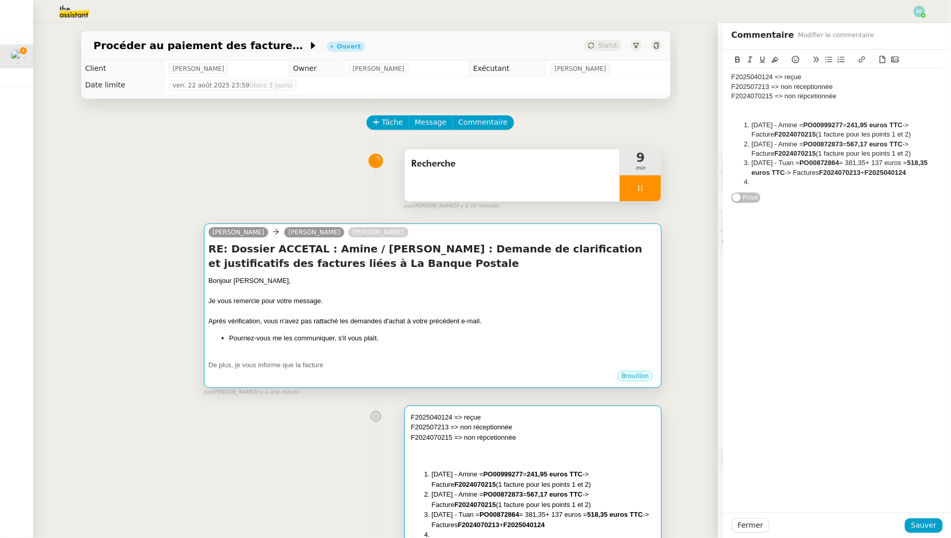
click at [460, 293] on div at bounding box center [433, 291] width 449 height 10
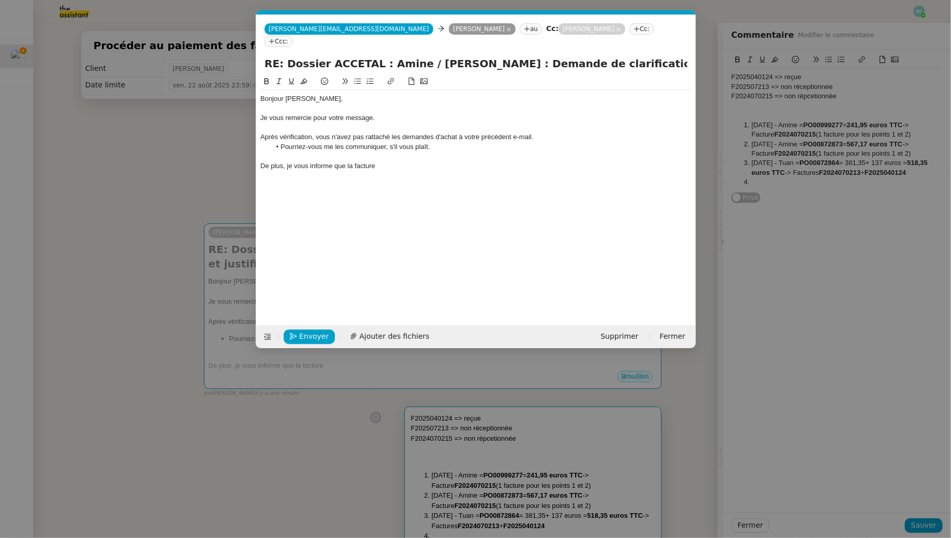
scroll to position [0, 22]
click at [425, 161] on div "De plus, je vous informe que la facture" at bounding box center [475, 165] width 431 height 9
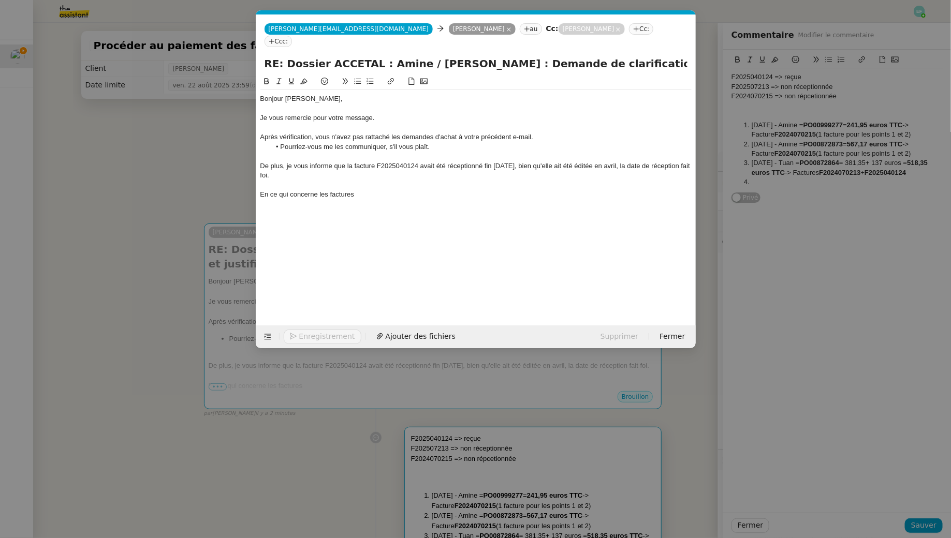
click at [185, 181] on nz-modal-container "Service TA - VOYAGE - PROPOSITION GLOBALE A utiliser dans le cadre de propositi…" at bounding box center [475, 269] width 951 height 538
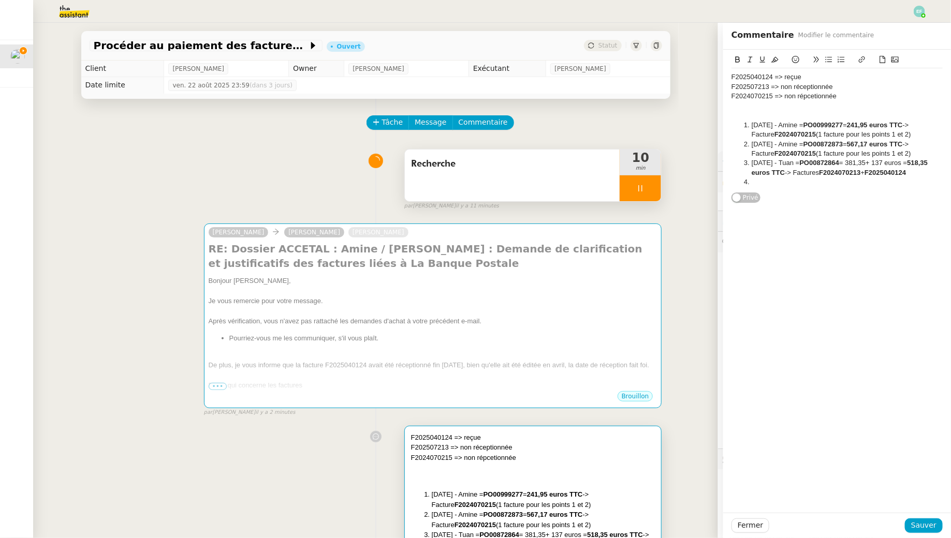
drag, startPoint x: 777, startPoint y: 153, endPoint x: 820, endPoint y: 154, distance: 43.0
click at [820, 154] on li "[DATE] - Amine = PO00872873 = 567,17 euros TTC -> Facture F2024070215 (1 factur…" at bounding box center [842, 149] width 201 height 19
copy strong "F2024070215"
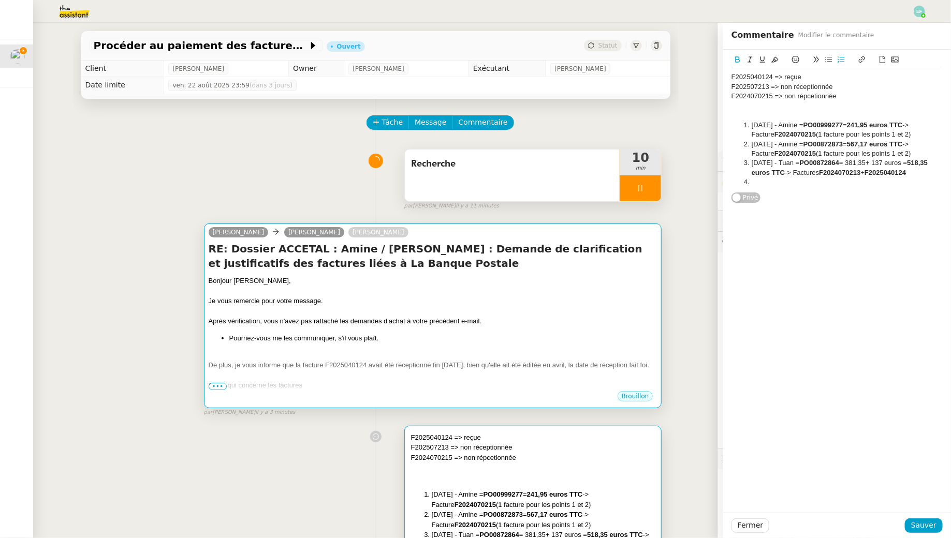
click at [548, 295] on div at bounding box center [433, 291] width 449 height 10
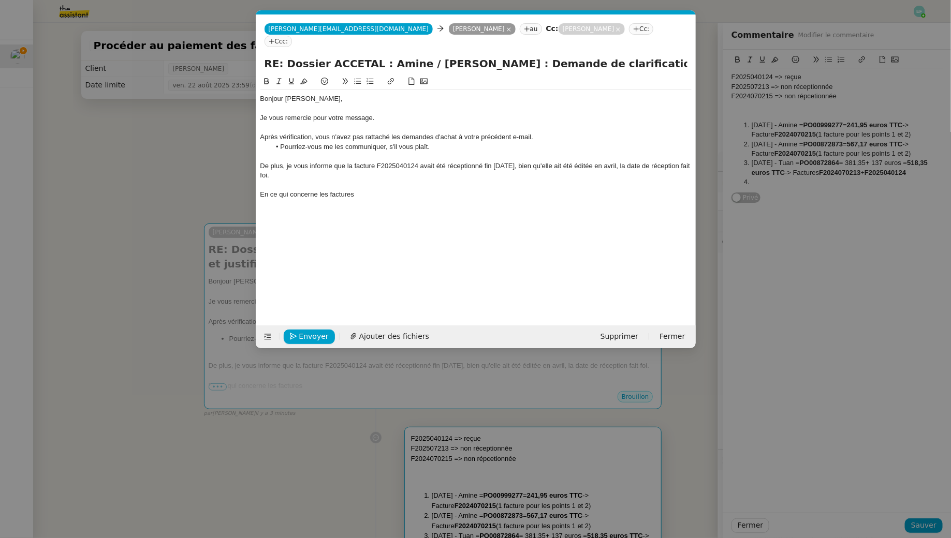
scroll to position [0, 22]
click at [360, 190] on div "En ce qui concerne les factures" at bounding box center [475, 194] width 431 height 9
click at [133, 175] on nz-modal-container "Service TA - VOYAGE - PROPOSITION GLOBALE A utiliser dans le cadre de propositi…" at bounding box center [475, 269] width 951 height 538
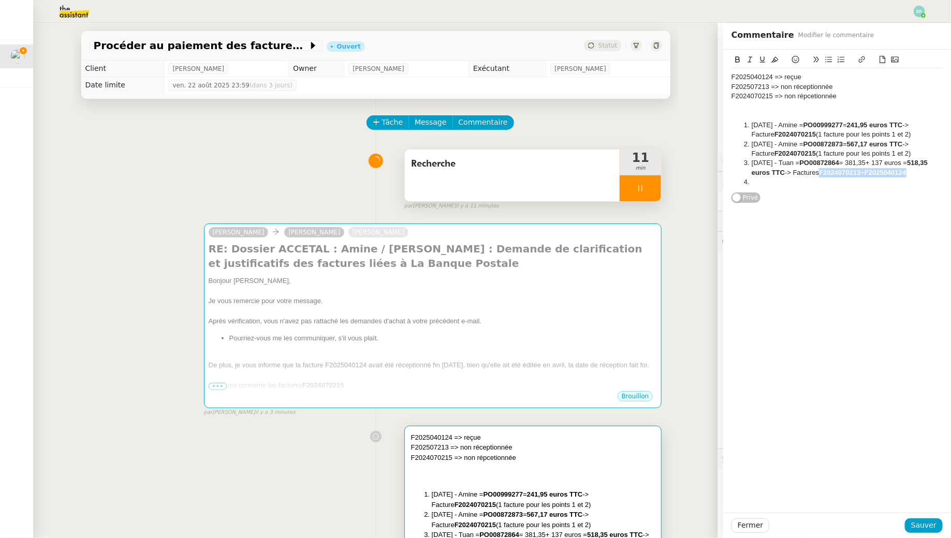
drag, startPoint x: 822, startPoint y: 172, endPoint x: 925, endPoint y: 170, distance: 103.6
click at [925, 170] on li "[DATE] - Tuan = PO00872864 = 381,35+ 137 euros = 518,35 euros TTC -> Factures F…" at bounding box center [842, 167] width 201 height 19
copy li "F2024070213 + F2025040124"
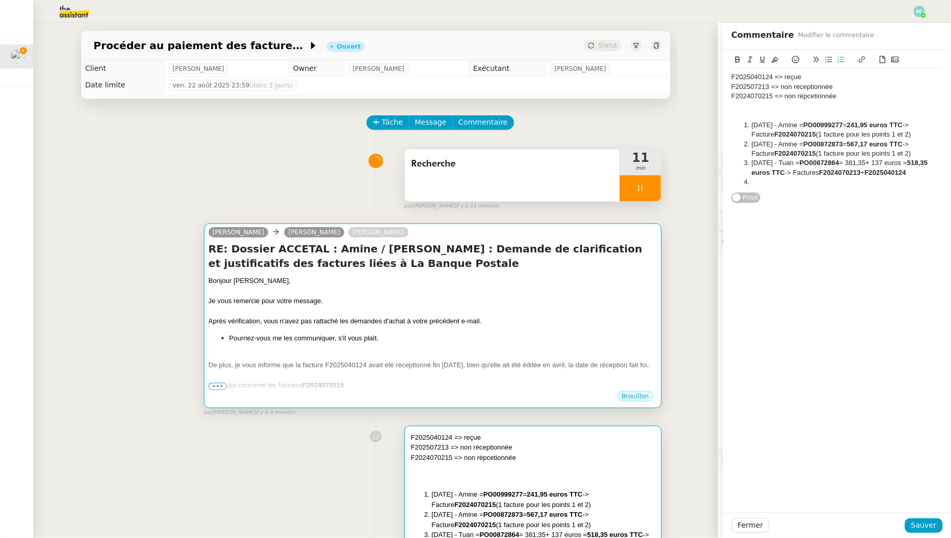
click at [509, 283] on div "Bonjour [PERSON_NAME]," at bounding box center [433, 281] width 449 height 10
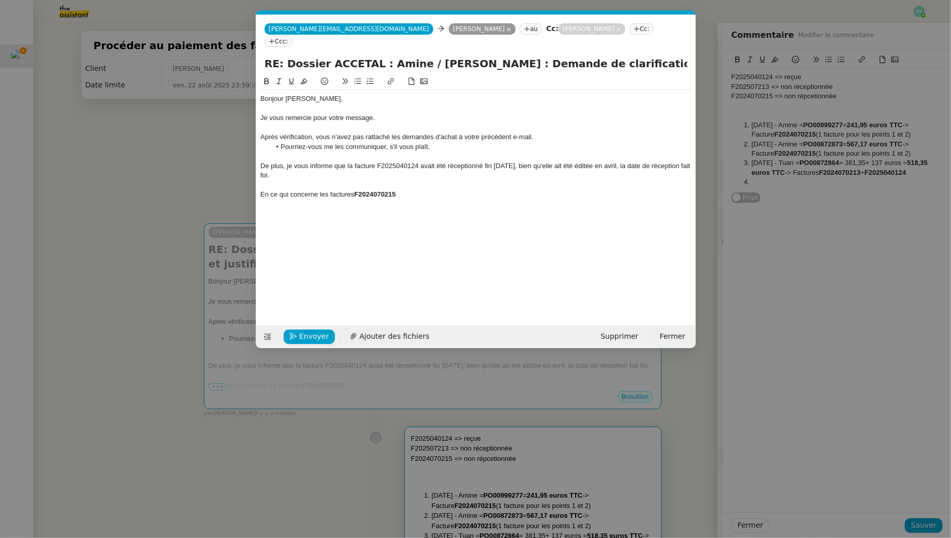
scroll to position [0, 22]
click at [443, 190] on div "En ce qui concerne les factures F2024070215" at bounding box center [475, 194] width 431 height 9
drag, startPoint x: 506, startPoint y: 185, endPoint x: 451, endPoint y: 181, distance: 54.5
click at [451, 190] on div "En ce qui concerne les factures F2024070215 et F2024070213 + F2025040124" at bounding box center [475, 194] width 431 height 9
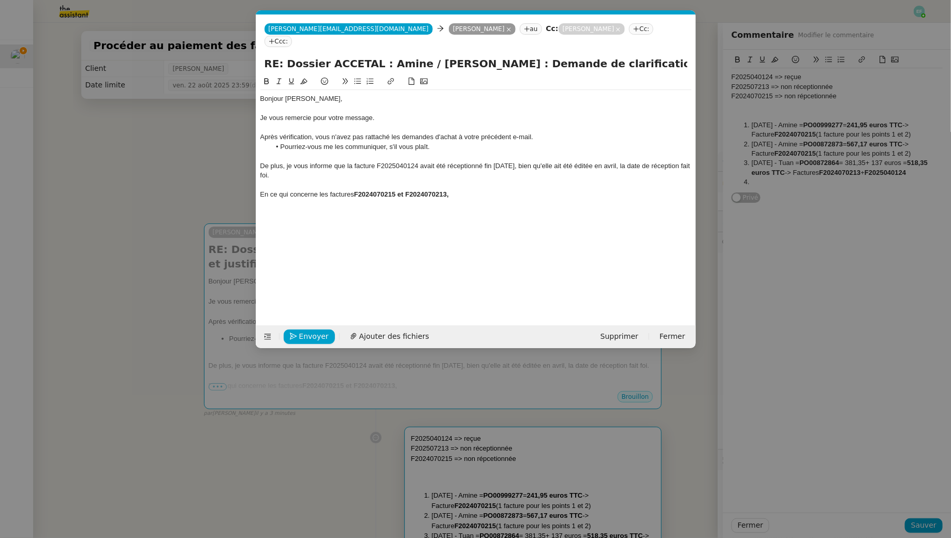
click at [371, 190] on strong "F2024070215 et F2024070213," at bounding box center [401, 194] width 95 height 8
copy strong "F2024070215"
click at [420, 190] on strong "F2024070215 et F2024070213," at bounding box center [401, 194] width 95 height 8
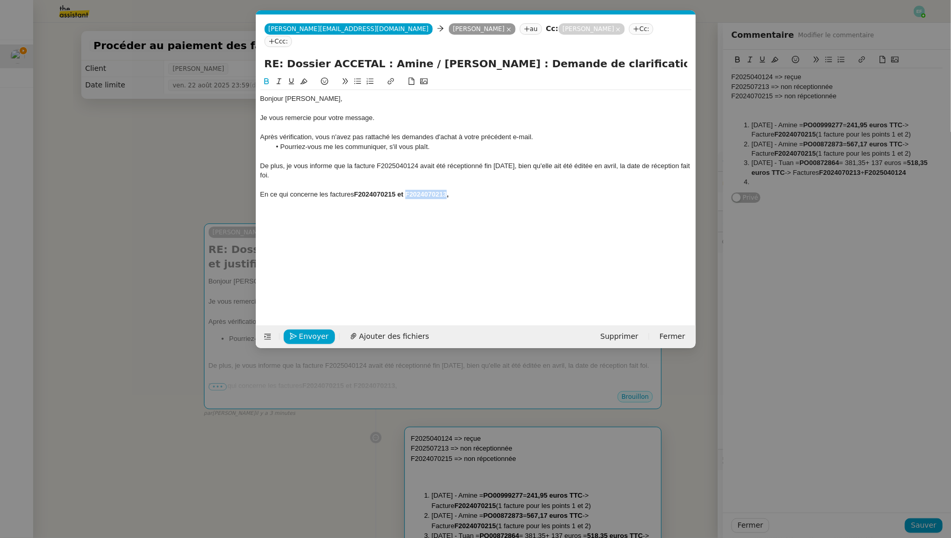
copy strong "F2024070213"
click at [462, 190] on div "En ce qui concerne les factures F2024070215 et F2024070213," at bounding box center [475, 194] width 431 height 9
click at [192, 161] on nz-modal-container "Service TA - VOYAGE - PROPOSITION GLOBALE A utiliser dans le cadre de propositi…" at bounding box center [475, 269] width 951 height 538
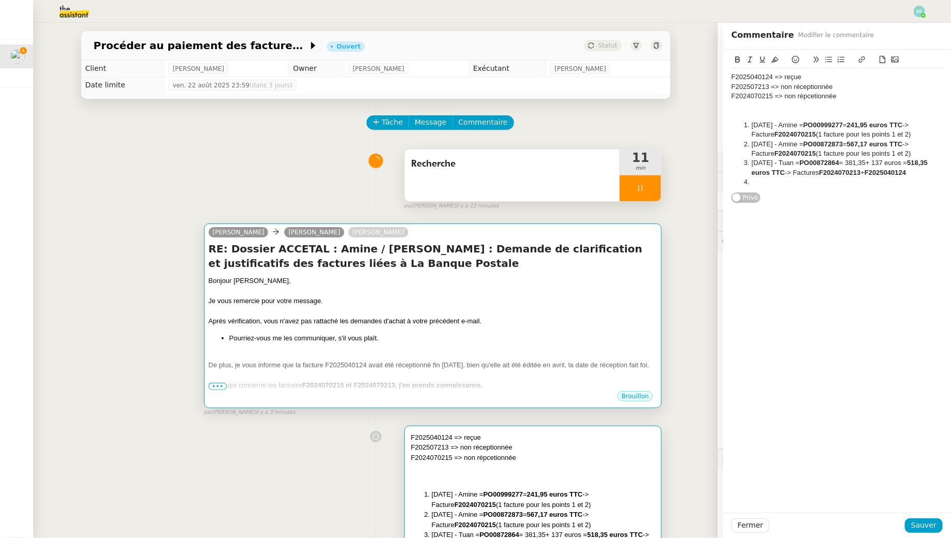
click at [514, 281] on div "Bonjour [PERSON_NAME]," at bounding box center [433, 281] width 449 height 10
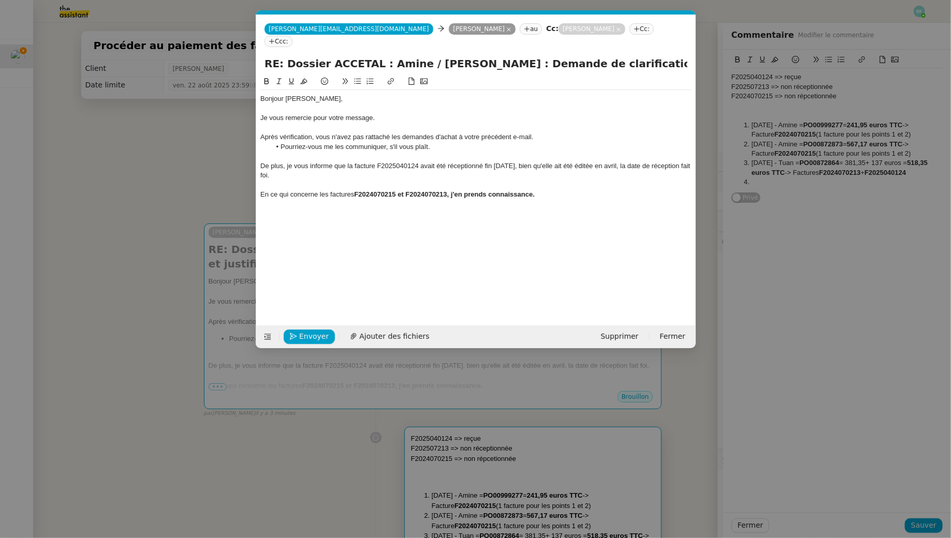
scroll to position [0, 22]
click at [543, 190] on div "En ce qui concerne les factures F2024070215 et F2024070213, j'en prends connais…" at bounding box center [475, 194] width 431 height 9
click at [319, 161] on div "De plus, je vous informe que la facture F2025040124 avait été réceptionné fin […" at bounding box center [475, 170] width 431 height 19
click at [327, 162] on div "De plus, je vous informe que la facture F2025040124 avait été réceptionné fin […" at bounding box center [475, 170] width 431 height 19
click at [585, 190] on strong "F2024070215 et F2024070213, j'en prends connaissance, elles ne figurent pas dan…" at bounding box center [511, 194] width 314 height 8
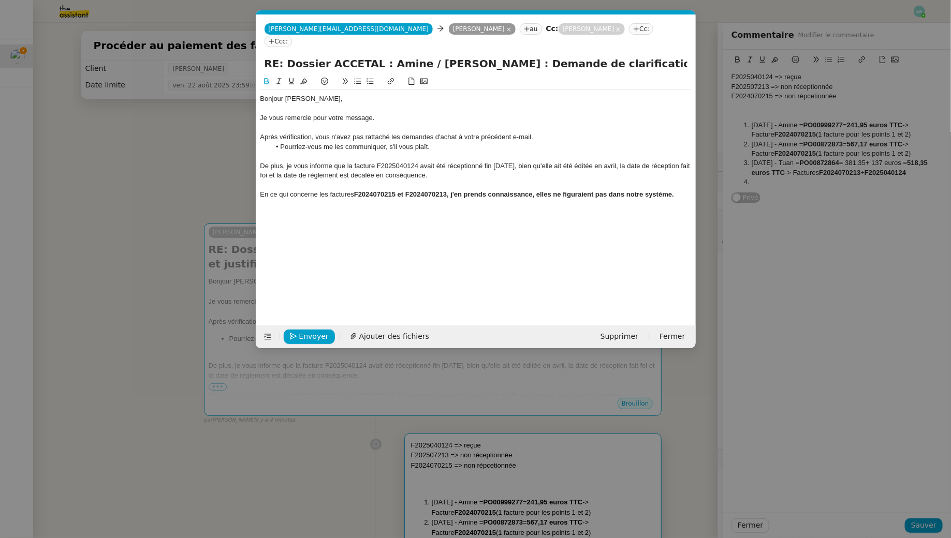
click at [619, 190] on strong "F2024070215 et F2024070213, j'en prends connaissance, elles ne figuraient pas d…" at bounding box center [514, 194] width 320 height 8
click at [669, 190] on strong "F2024070215 et F2024070213, j'en prends connaissance, elles ne figuraient pas s…" at bounding box center [511, 194] width 315 height 8
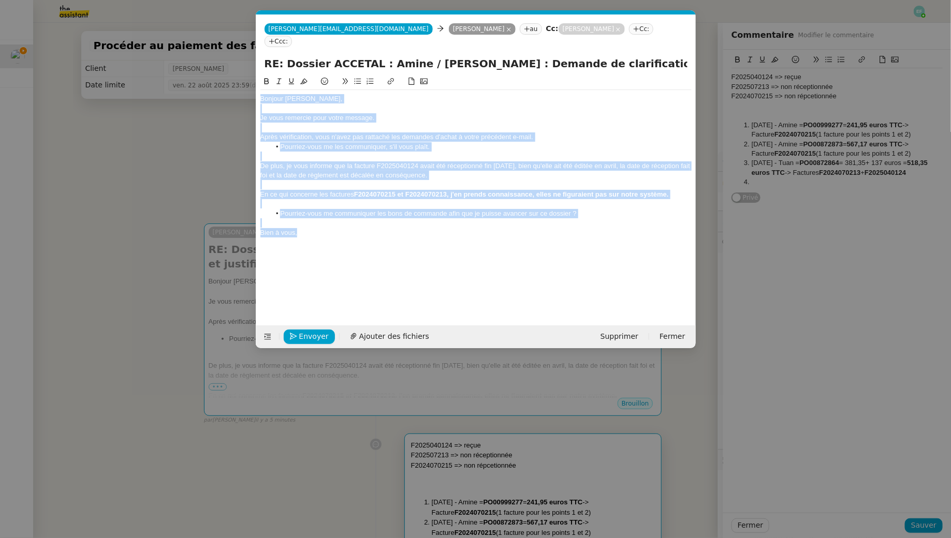
drag, startPoint x: 309, startPoint y: 223, endPoint x: 224, endPoint y: 37, distance: 204.0
click at [224, 39] on nz-modal-container "Service TA - VOYAGE - PROPOSITION GLOBALE A utiliser dans le cadre de propositi…" at bounding box center [475, 269] width 951 height 538
copy div "Bonjour [PERSON_NAME], Je vous remercie pour votre message. Après vérification,…"
click at [340, 94] on div "Bonjour [PERSON_NAME]," at bounding box center [475, 98] width 431 height 9
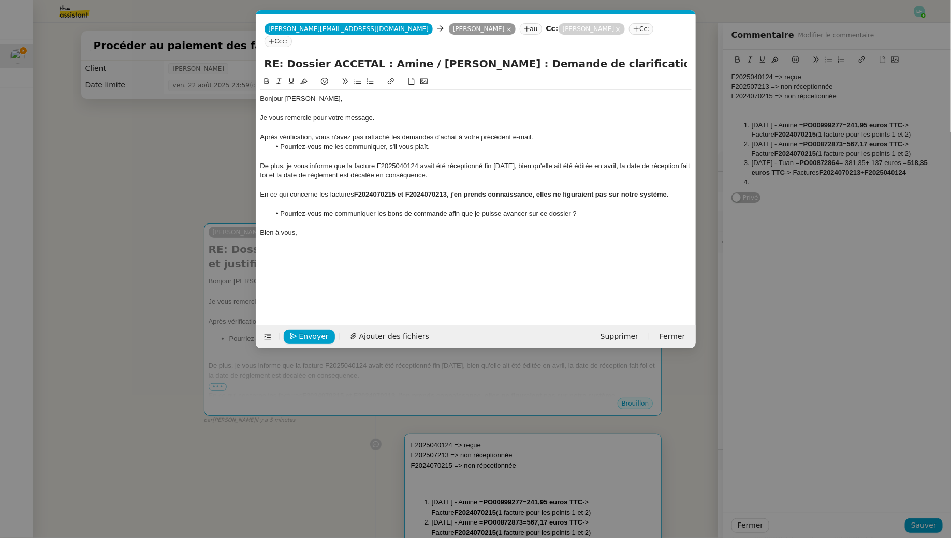
click at [321, 228] on div "Bien à vous," at bounding box center [475, 232] width 431 height 9
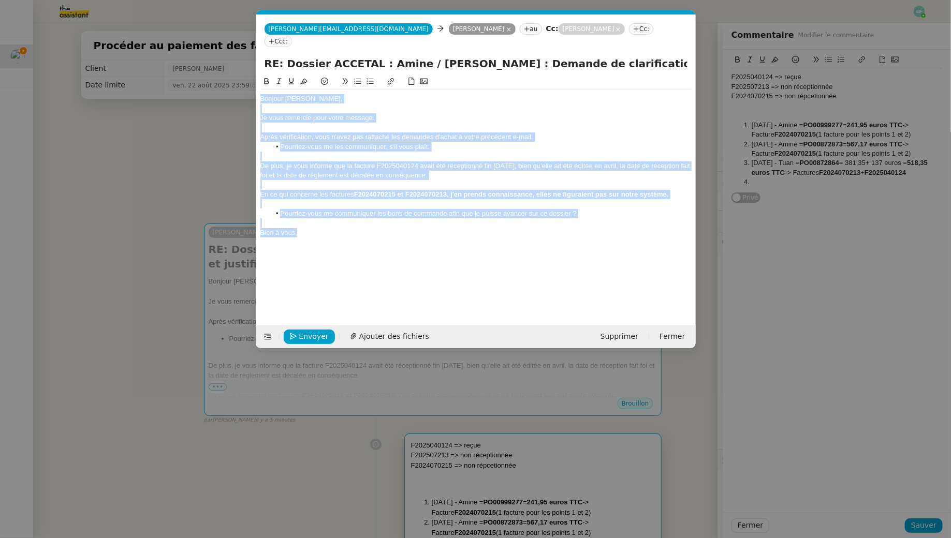
drag, startPoint x: 338, startPoint y: 227, endPoint x: 205, endPoint y: 18, distance: 247.6
click at [205, 18] on nz-modal-container "Service TA - VOYAGE - PROPOSITION GLOBALE A utiliser dans le cadre de propositi…" at bounding box center [475, 269] width 951 height 538
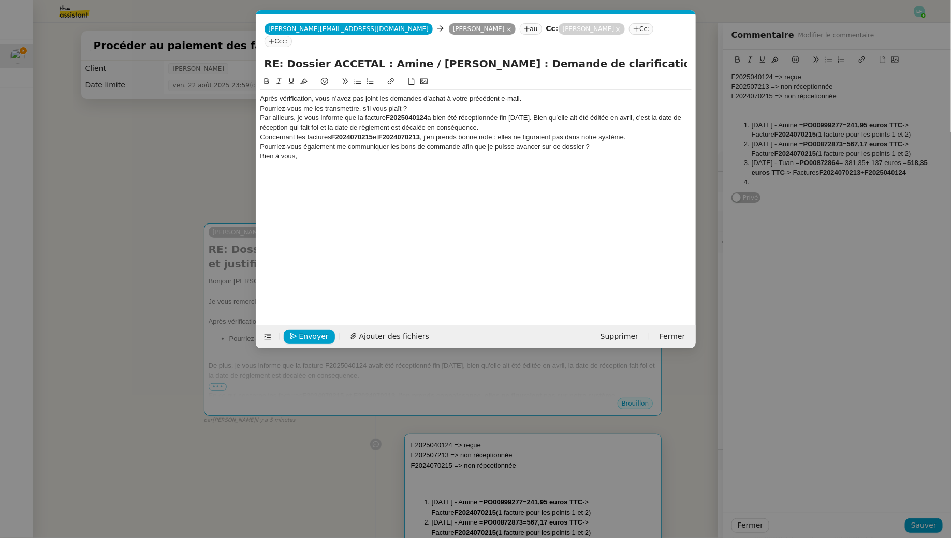
scroll to position [0, 0]
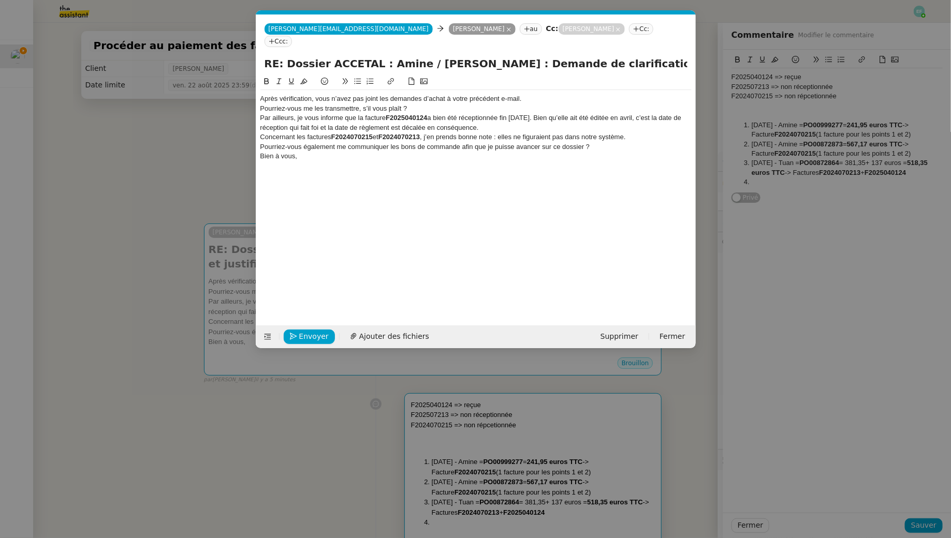
click at [259, 86] on nz-spin "Après vérification, vous n’avez pas joint les demandes d’achat à votre précéden…" at bounding box center [475, 195] width 439 height 238
drag, startPoint x: 317, startPoint y: 144, endPoint x: 326, endPoint y: 146, distance: 8.5
click at [317, 152] on div "Bien à vous," at bounding box center [475, 156] width 431 height 9
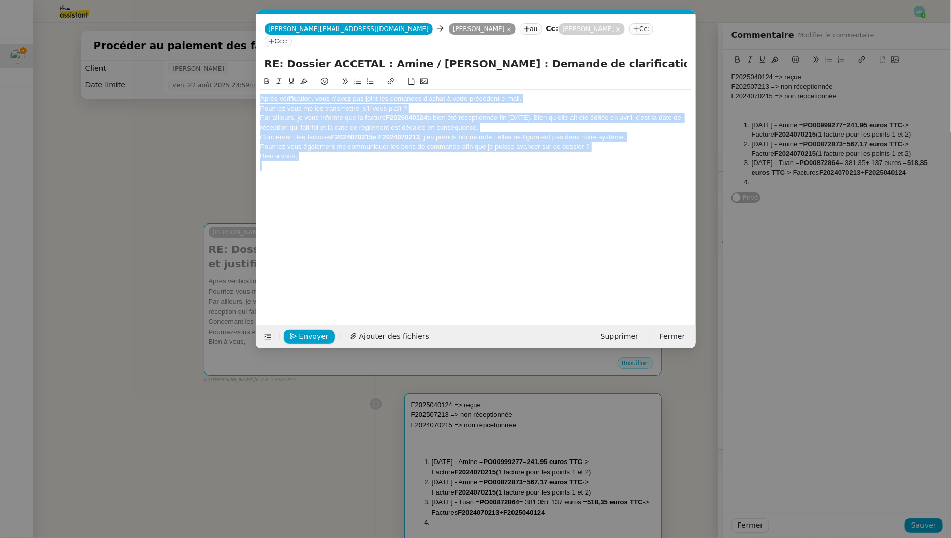
drag, startPoint x: 336, startPoint y: 150, endPoint x: 181, endPoint y: 41, distance: 189.2
click at [181, 41] on nz-modal-container "Service TA - VOYAGE - PROPOSITION GLOBALE A utiliser dans le cadre de propositi…" at bounding box center [475, 269] width 951 height 538
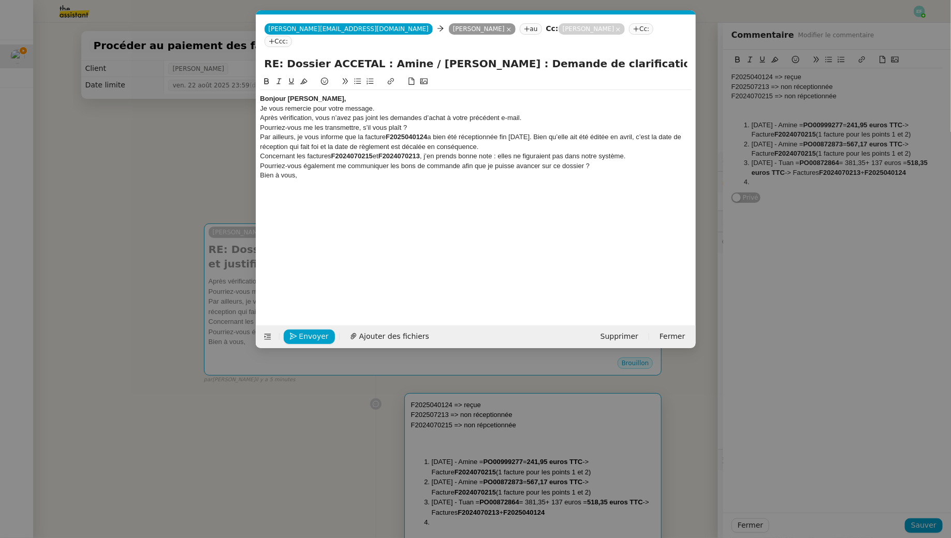
click at [319, 94] on div "Bonjour [PERSON_NAME]," at bounding box center [475, 98] width 431 height 9
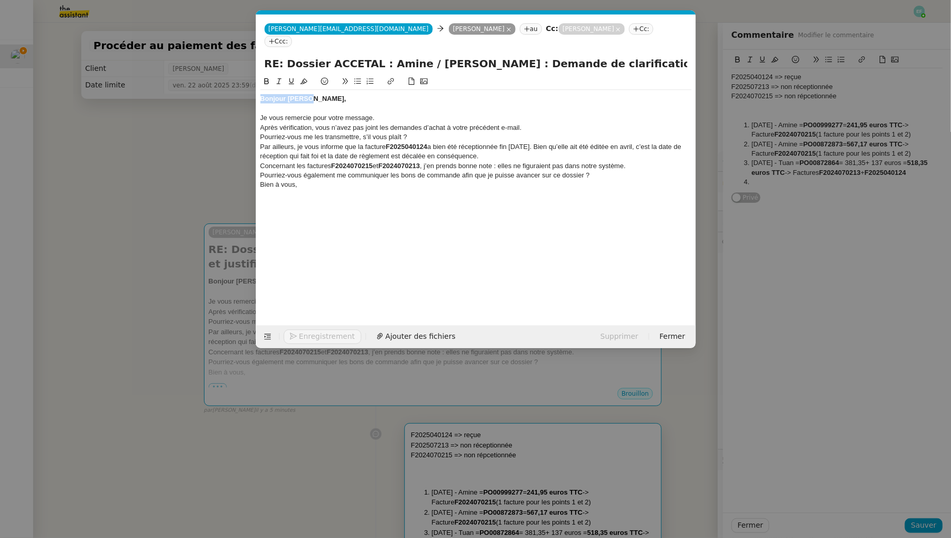
drag, startPoint x: 317, startPoint y: 86, endPoint x: 246, endPoint y: 79, distance: 71.3
click at [246, 79] on nz-modal-container "Service TA - VOYAGE - PROPOSITION GLOBALE A utiliser dans le cadre de propositi…" at bounding box center [475, 269] width 951 height 538
click at [267, 78] on icon at bounding box center [266, 81] width 7 height 7
click at [388, 113] on div "Je vous remercie pour votre message." at bounding box center [475, 117] width 431 height 9
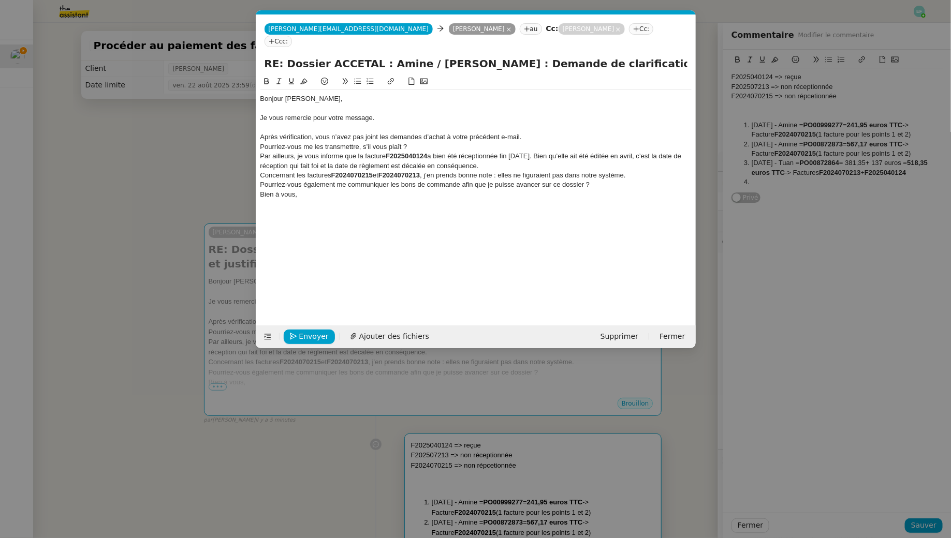
click at [263, 142] on div "Pourriez-vous me les transmettre, s’il vous plaît ?" at bounding box center [475, 146] width 431 height 9
click at [446, 142] on li "Pourriez-vous me les transmettre, s’il vous plaît ?" at bounding box center [480, 146] width 421 height 9
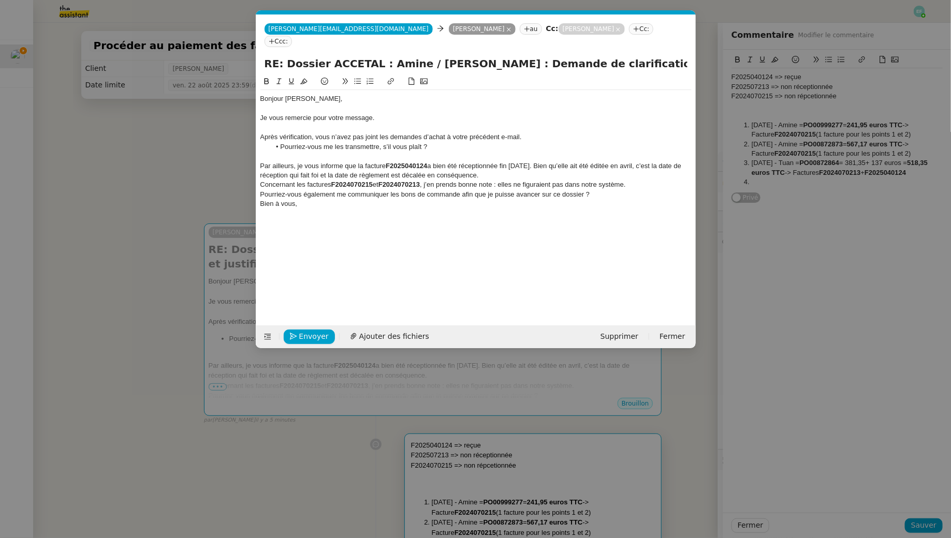
click at [258, 153] on nz-spin "Bonjour [PERSON_NAME], Je vous remercie pour votre message. Après vérification,…" at bounding box center [475, 195] width 439 height 238
click at [266, 161] on div "Par ailleurs, je vous informe que la facture F2025040124 a bien été réceptionné…" at bounding box center [475, 170] width 431 height 19
click at [549, 161] on div "Par ailleurs, je vous informe que la facture F2025040124 a bien été réceptionné…" at bounding box center [475, 170] width 431 height 19
click at [544, 161] on div "Par ailleurs, je vous informe que la facture F2025040124 a bien été réceptionné…" at bounding box center [475, 170] width 431 height 19
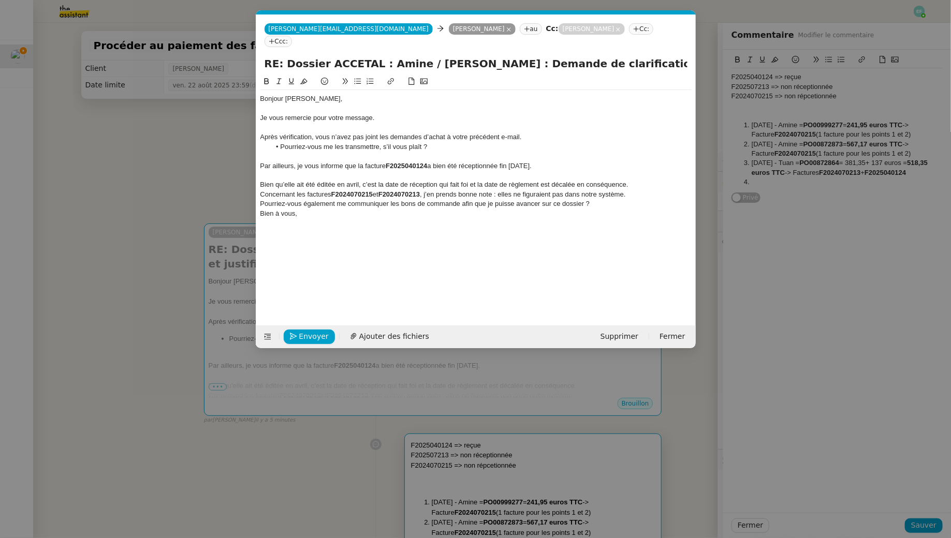
click at [289, 180] on div "Bien qu’elle ait été éditée en avril, c’est la date de réception qui fait foi e…" at bounding box center [475, 184] width 431 height 9
click at [663, 180] on div "Bien que cette facture ait été éditée en avril, c’est la date de réception qui …" at bounding box center [475, 184] width 431 height 9
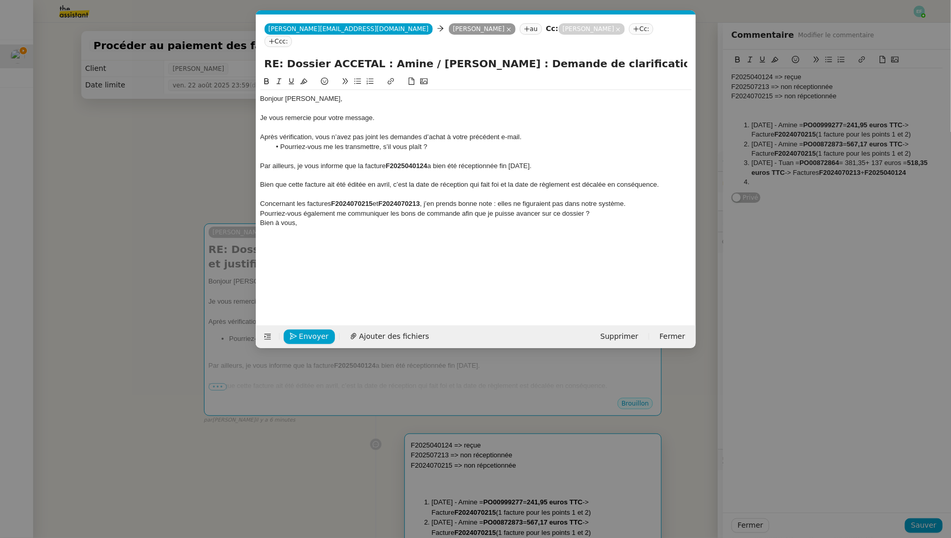
click at [262, 199] on div "Concernant les factures F2024070215 et F2024070213 , j’en prends bonne note : e…" at bounding box center [475, 203] width 431 height 9
click at [637, 199] on div "Concernant les factures F2024070215 et F2024070213 , j’en prends bonne note : e…" at bounding box center [475, 203] width 431 height 9
click at [616, 218] on li "Pourriez-vous également me communiquer les bons de commande afin que je puisse …" at bounding box center [480, 222] width 421 height 9
click at [387, 218] on li "Pourriez-vous également me communiquer les bons de commande afin que je puisse …" at bounding box center [480, 222] width 421 height 9
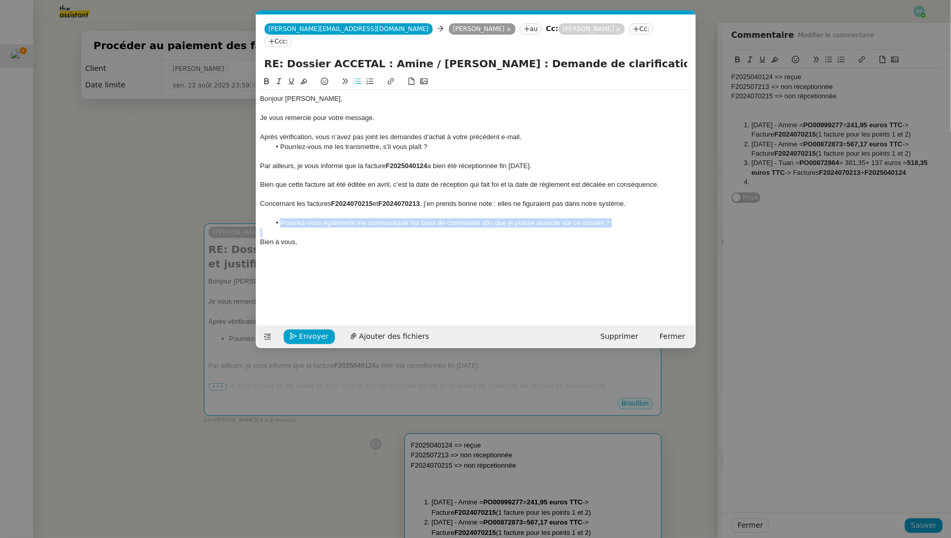
click at [387, 218] on li "Pourriez-vous également me communiquer les bons de commande afin que je puisse …" at bounding box center [480, 222] width 421 height 9
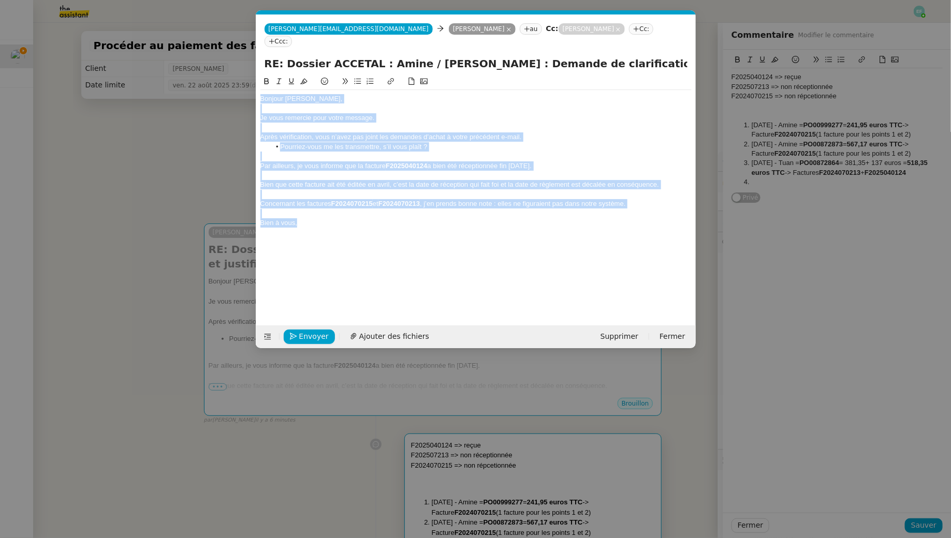
drag, startPoint x: 309, startPoint y: 207, endPoint x: 227, endPoint y: 78, distance: 152.6
click at [227, 78] on nz-modal-container "Service TA - VOYAGE - PROPOSITION GLOBALE A utiliser dans le cadre de propositi…" at bounding box center [475, 269] width 951 height 538
copy div "Bonjour [PERSON_NAME], Je vous remercie pour votre message. Après vérification,…"
click at [462, 133] on div "Après vérification, vous n’avez pas joint les demandes d’achat à votre précéden…" at bounding box center [475, 137] width 431 height 9
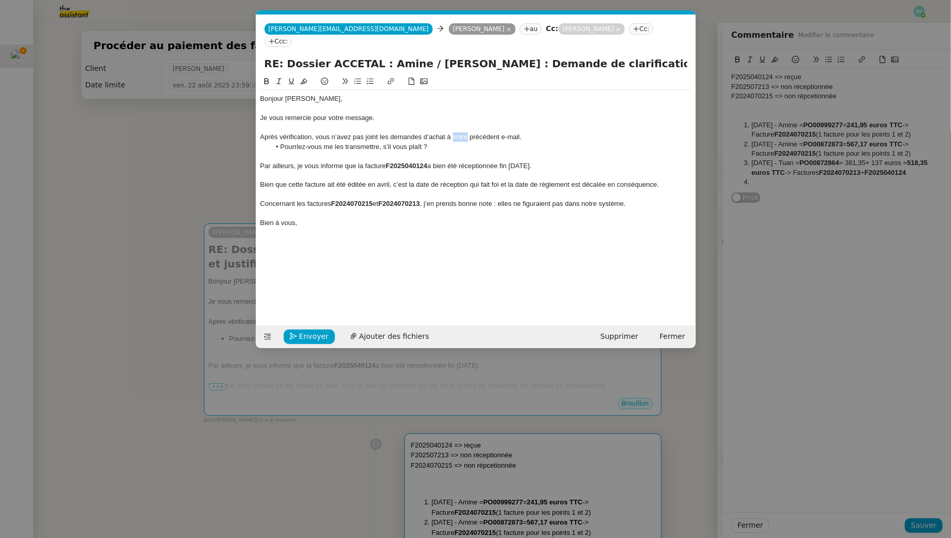
click at [462, 133] on div "Après vérification, vous n’avez pas joint les demandes d’achat à votre précéden…" at bounding box center [475, 137] width 431 height 9
click at [280, 133] on li "Après vérification, il semble que les demandes d’achat n’étaient pas jointes à …" at bounding box center [480, 142] width 421 height 19
click at [561, 133] on div "Après vérification, il semble que les demandes d’achat n’étaient pas jointes à …" at bounding box center [475, 142] width 431 height 19
click at [523, 161] on div "Par ailleurs, je vous informe que la facture F2025040124 a bien été réceptionné…" at bounding box center [475, 165] width 431 height 9
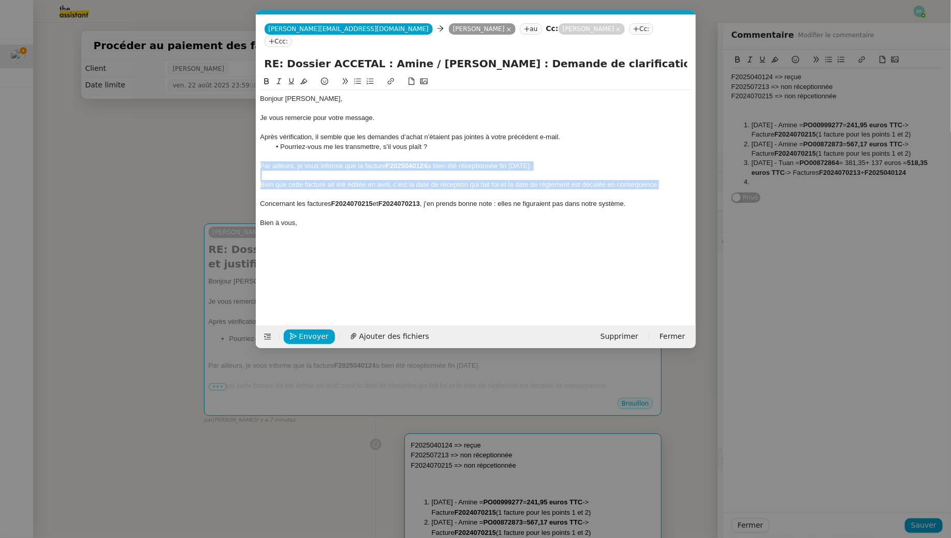
drag, startPoint x: 666, startPoint y: 174, endPoint x: 240, endPoint y: 152, distance: 427.1
click at [240, 152] on nz-modal-container "Service TA - VOYAGE - PROPOSITION GLOBALE A utiliser dans le cadre de propositi…" at bounding box center [475, 269] width 951 height 538
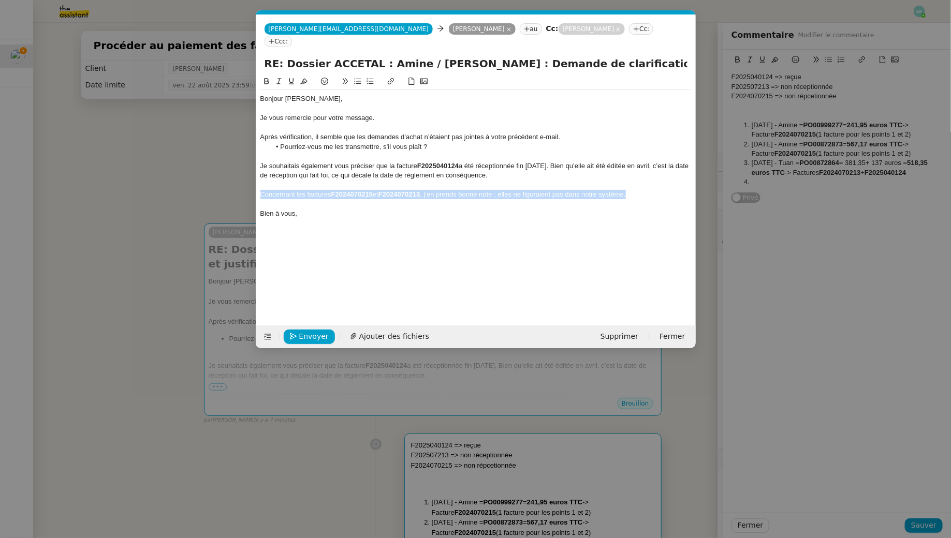
drag, startPoint x: 637, startPoint y: 185, endPoint x: 246, endPoint y: 182, distance: 390.8
click at [246, 182] on nz-modal-container "Service TA - VOYAGE - PROPOSITION GLOBALE A utiliser dans le cadre de propositi…" at bounding box center [475, 269] width 951 height 538
click at [578, 190] on div "Concernant les factures F2024070215 et F2024070213 , je vous remercie de me les…" at bounding box center [475, 199] width 431 height 19
drag, startPoint x: 659, startPoint y: 180, endPoint x: 690, endPoint y: 236, distance: 64.2
click at [659, 190] on div "Concernant les factures F2024070215 et F2024070213 , je vous remercie de me les…" at bounding box center [475, 199] width 431 height 19
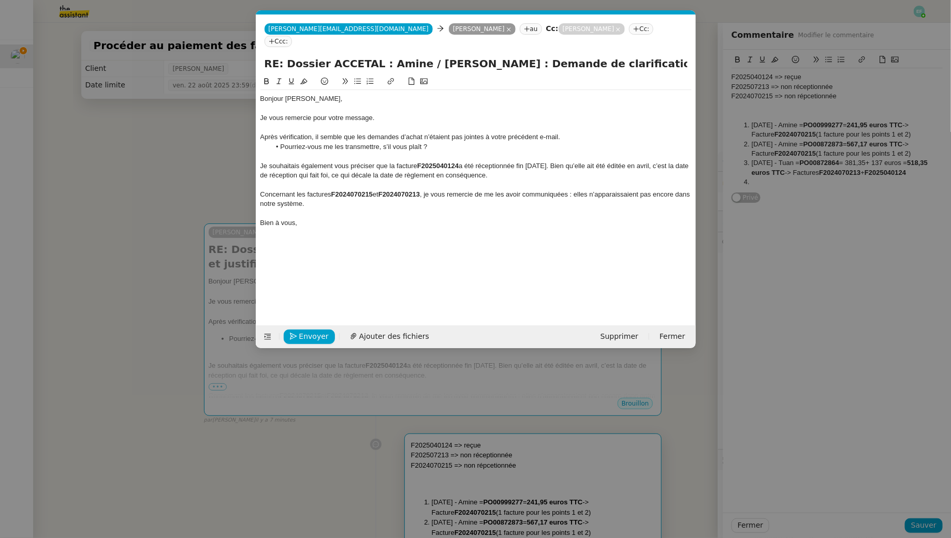
click at [338, 191] on div "Concernant les factures F2024070215 et F2024070213 , je vous remercie de me les…" at bounding box center [475, 199] width 431 height 19
click at [302, 332] on span "Envoyer" at bounding box center [314, 337] width 30 height 12
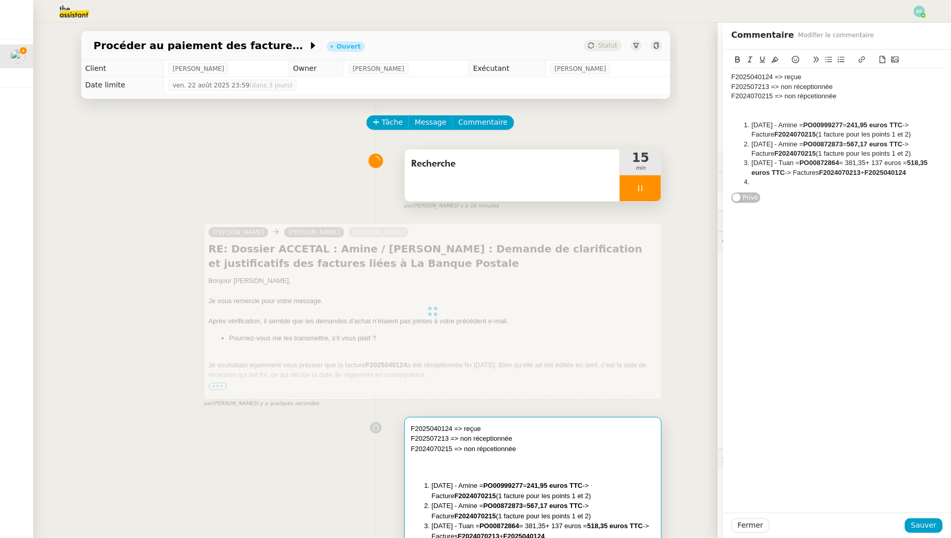
click at [466, 174] on div "Recherche" at bounding box center [512, 176] width 215 height 52
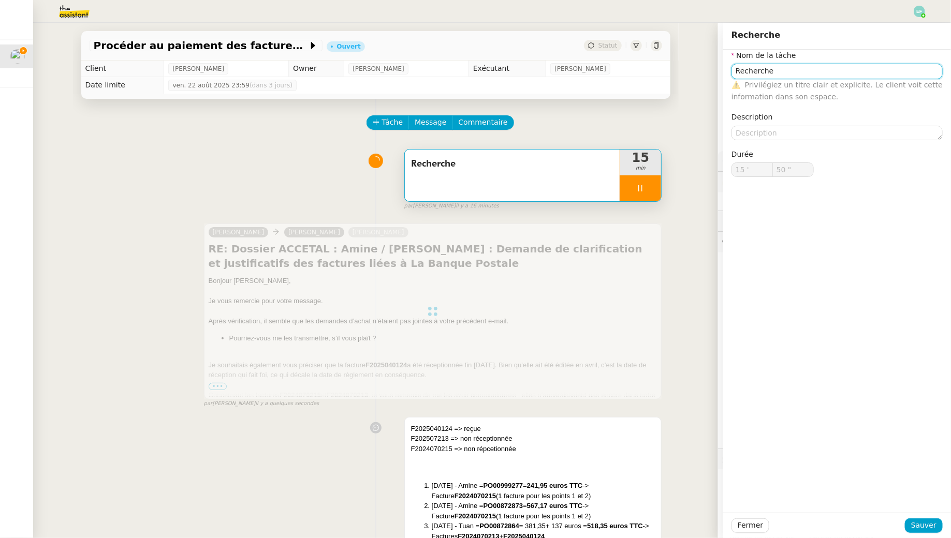
click at [748, 72] on input "Recherche" at bounding box center [836, 71] width 211 height 15
type input "51 ""
type input "Suivi d"
type input "52 ""
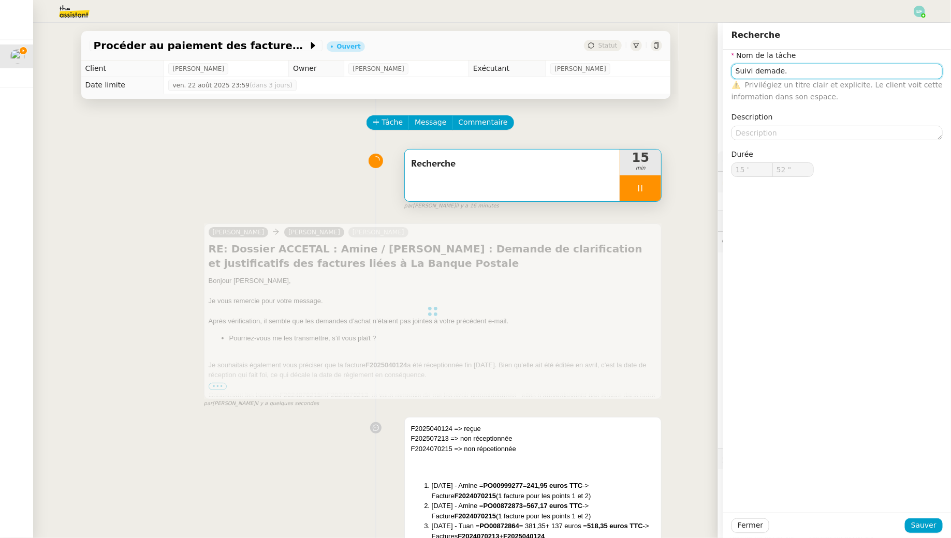
type input "Recherche"
type input "15 '"
type input "53 ""
type input "Re"
type input "54 ""
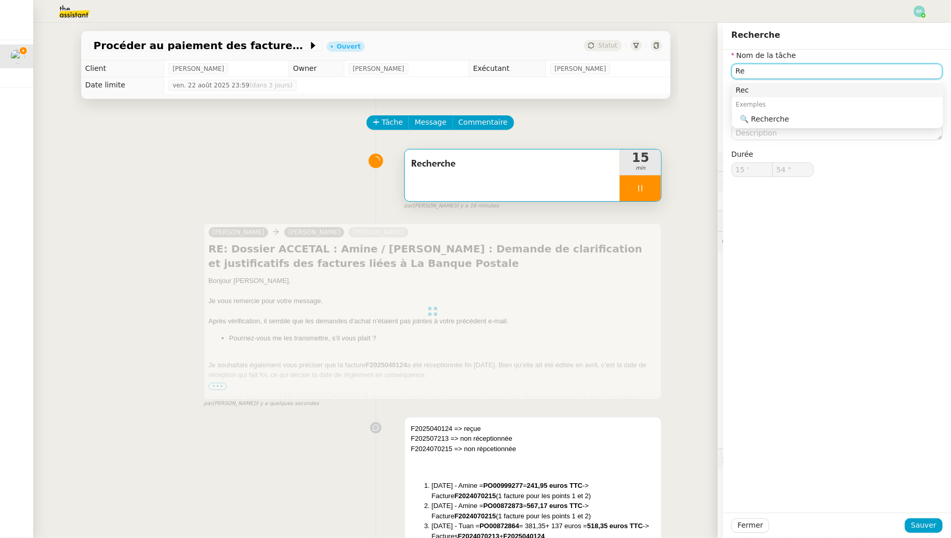
type input "R"
type input "Suivi"
type input "55 ""
type input "Suivi demande +"
type input "56 ""
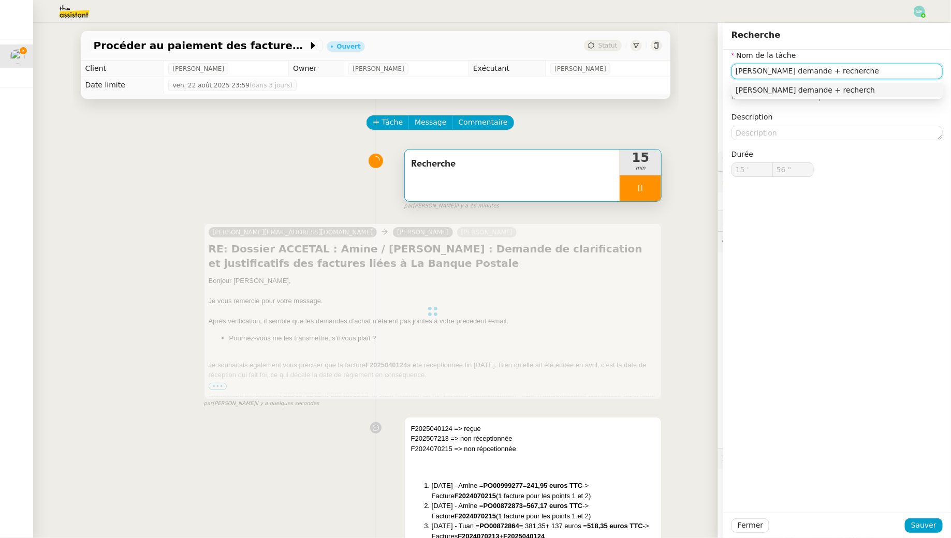
type input "[PERSON_NAME] demande + recherche"
type input "57 ""
type input "[PERSON_NAME] demande + recherche + env"
type input "58 ""
type input "[PERSON_NAME] demande + recherche + envoi d'emai"
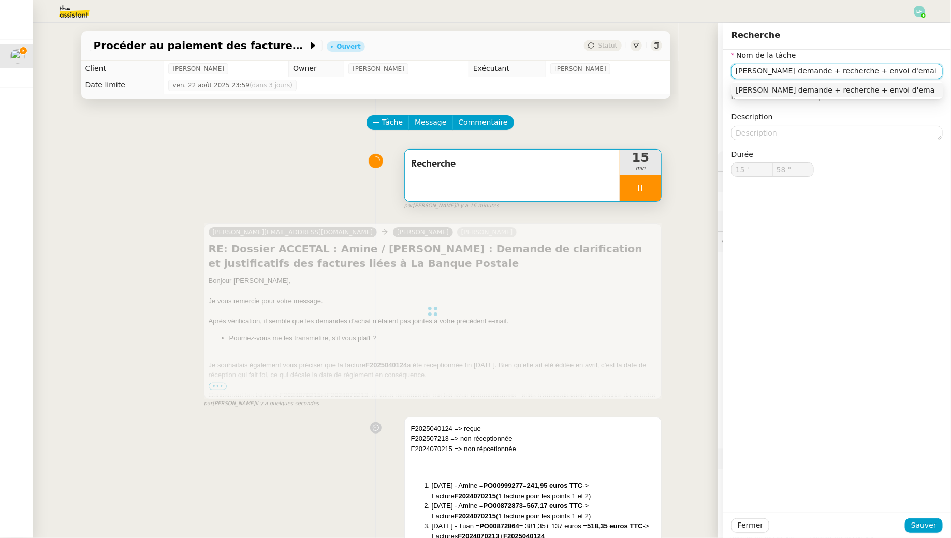
type input "59 ""
type input "[PERSON_NAME] demande + recherche + envoi d'email +"
type input "16 '"
type input "1 ""
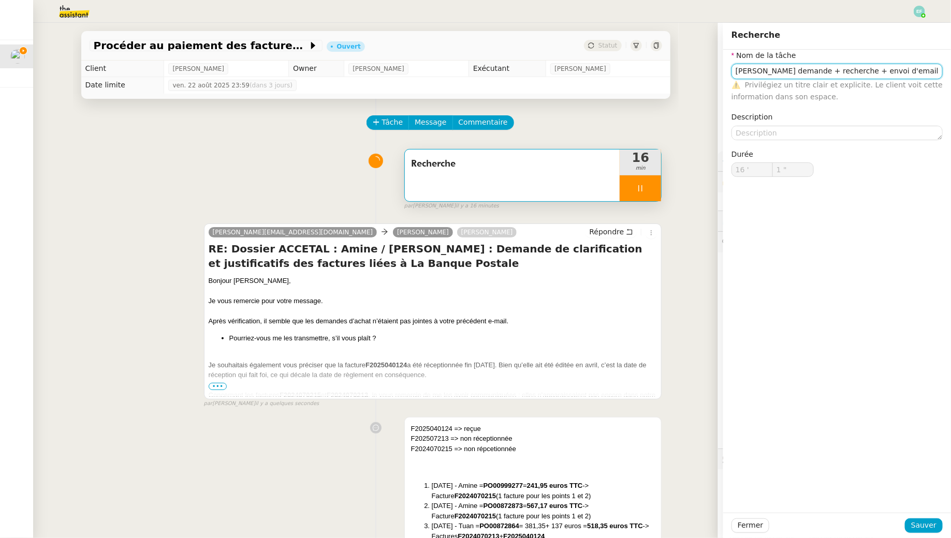
type input "Recherche"
type input "16 '"
type input "2 ""
type input "Recherche"
type input "16 '"
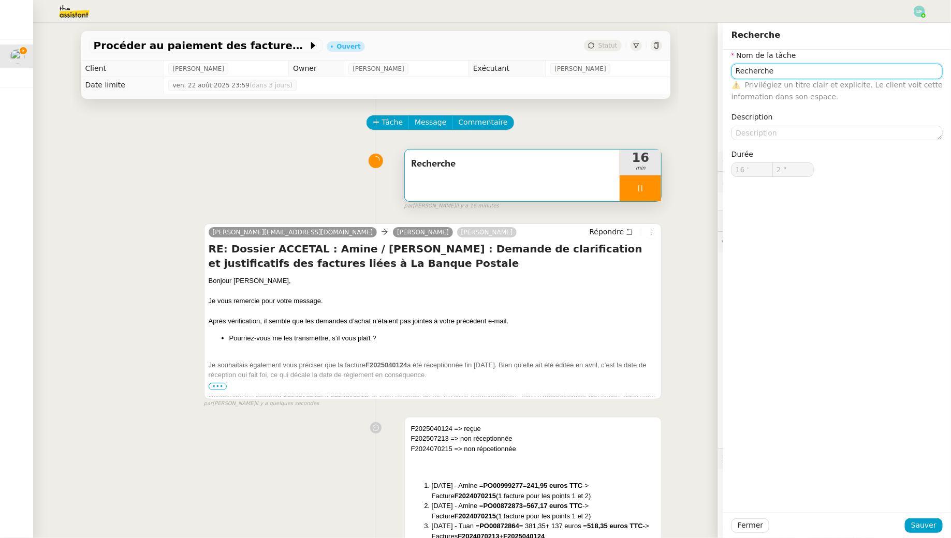
type input "3 ""
type input "Recherche"
type input "16 '"
type input "3 ""
type input "Recherche"
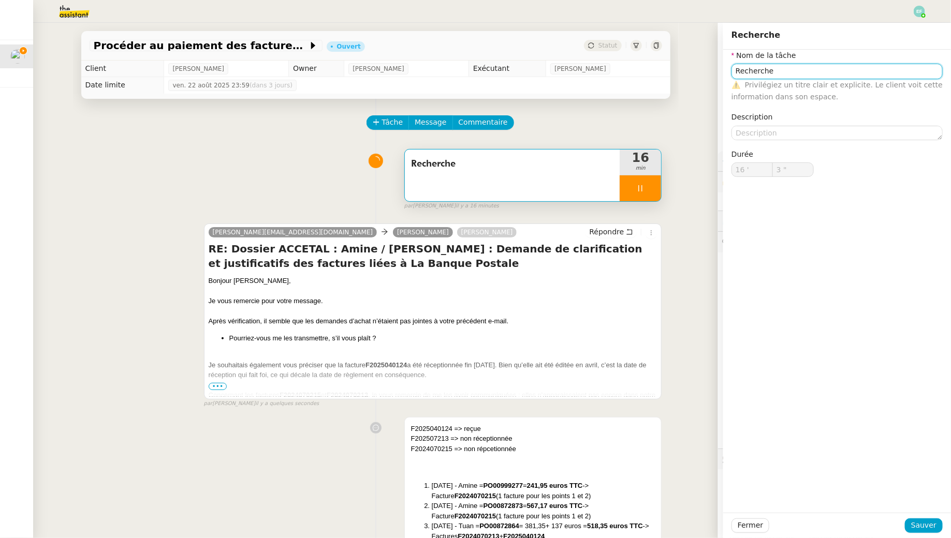
type input "4 ""
type input "Recherche + su"
type input "5 ""
type input "Recherche +"
type input "7 ""
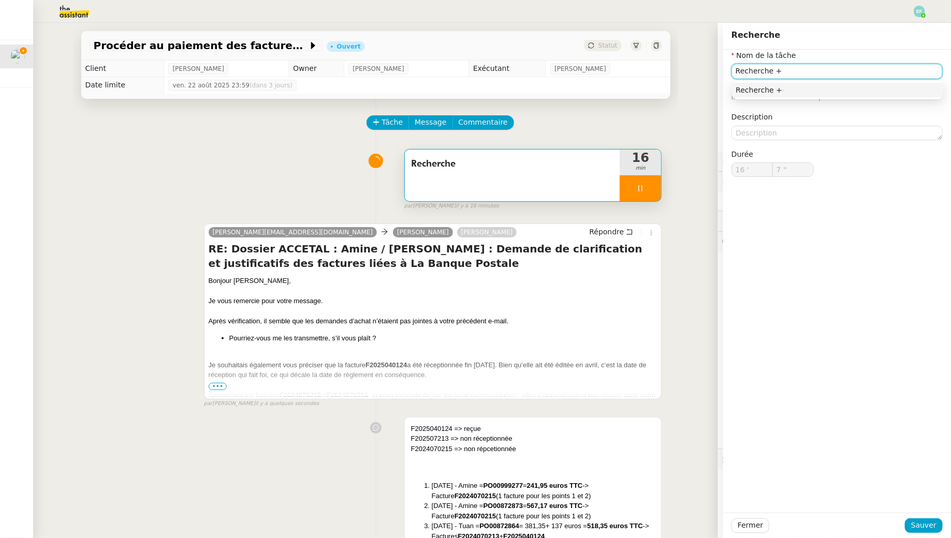
click at [737, 70] on input "Recherche +" at bounding box center [836, 71] width 211 height 15
type input "Suivi dRecherche +"
type input "8 ""
type input "Suivi demande + Recherche +"
click at [876, 68] on input "Suivi demande + Recherche +" at bounding box center [836, 71] width 211 height 15
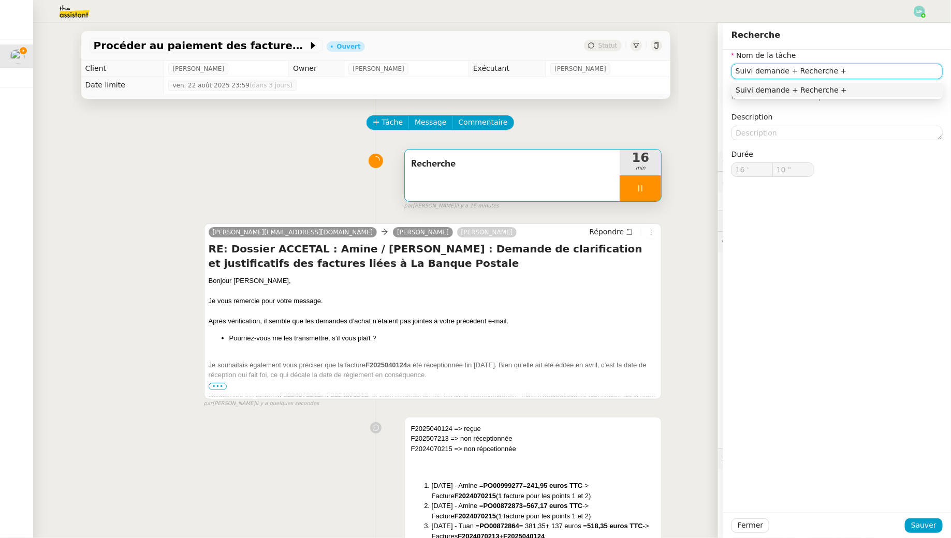
type input "11 ""
type input "[PERSON_NAME] demande + Recherche + P"
type input "12 ""
type input "Suivi demande + Recherche + [PERSON_NAME]"
click at [839, 68] on input "Suivi demande + Recherche + [PERSON_NAME]" at bounding box center [836, 71] width 211 height 15
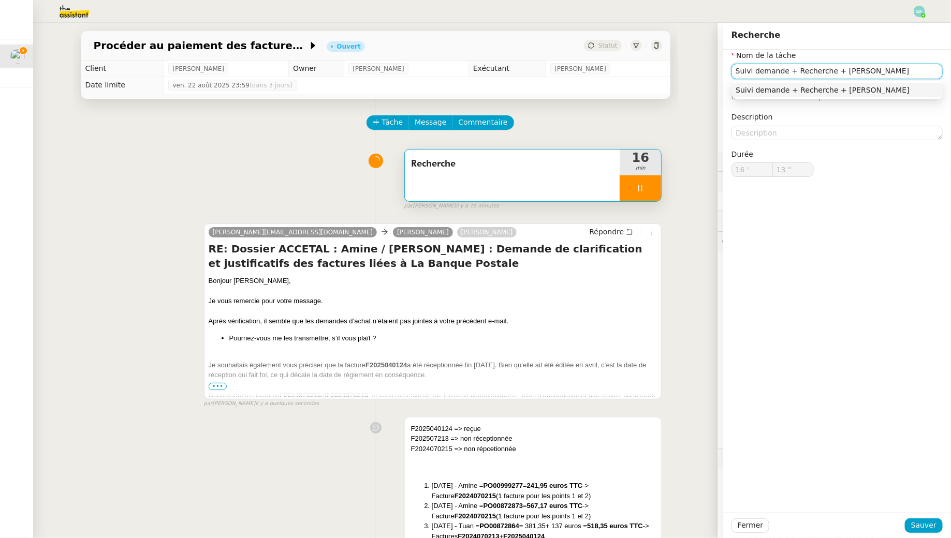
type input "14 ""
type input "Suivi demande + Recherche + Import Pennylane"
type input "16 ""
click at [915, 75] on input "Suivi demande + Recherche + Import Pennylane" at bounding box center [836, 71] width 211 height 15
type input "Suivi demande + Recherche + Import Pennylane + e"
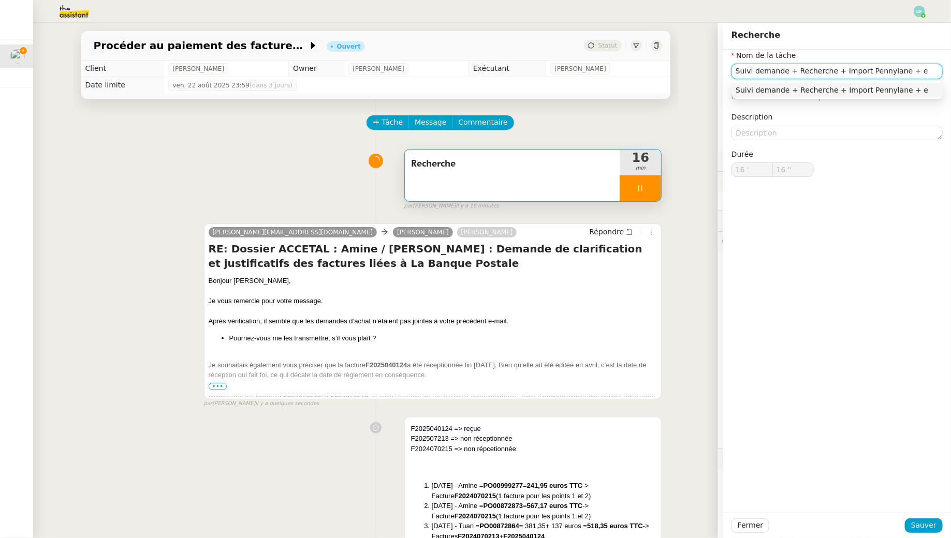
type input "17 ""
type input "Suivi demande + Recherche + Import Pennylane + Envoi d"
type input "18 ""
type input "Suivi demande + Recherche + Import Pennylane + Envoi d'email"
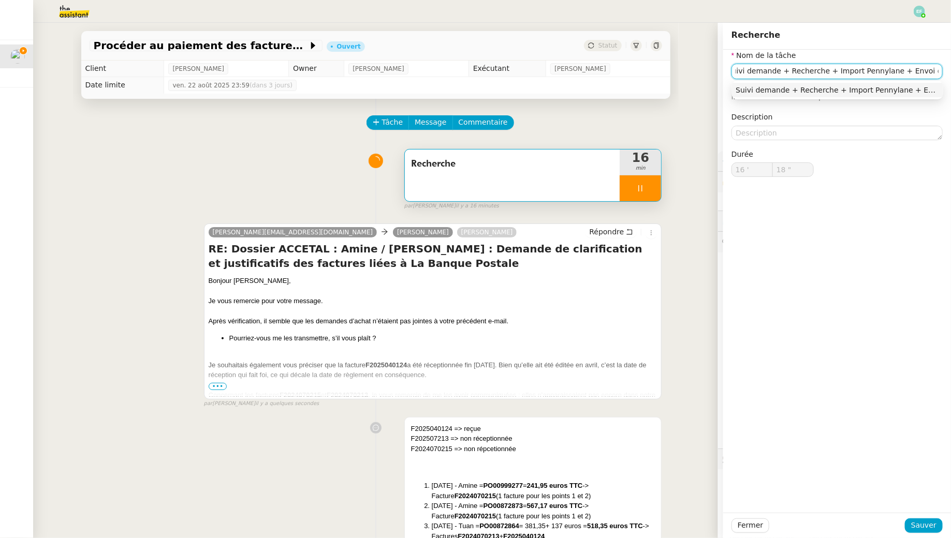
type input "19 ""
type input "Suivi demande + Recherche + Import Pennylane + Envoi d'email"
click at [926, 523] on span "Sauver" at bounding box center [923, 526] width 25 height 12
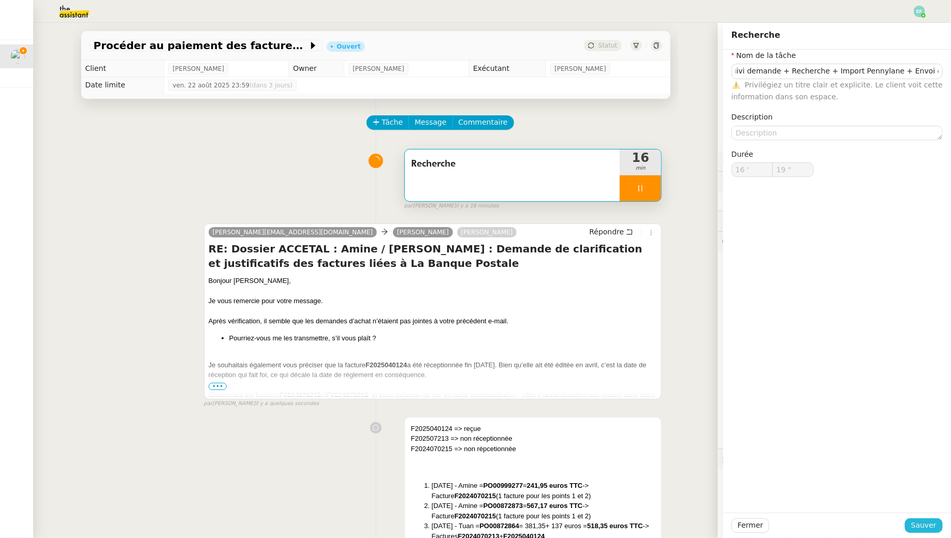
scroll to position [0, 0]
type input "20 ""
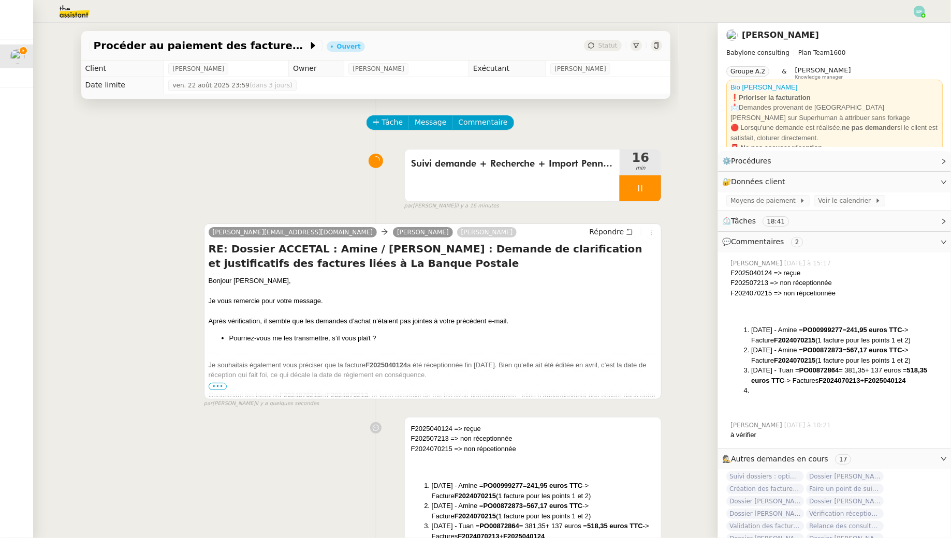
click at [219, 384] on span "•••" at bounding box center [218, 386] width 19 height 7
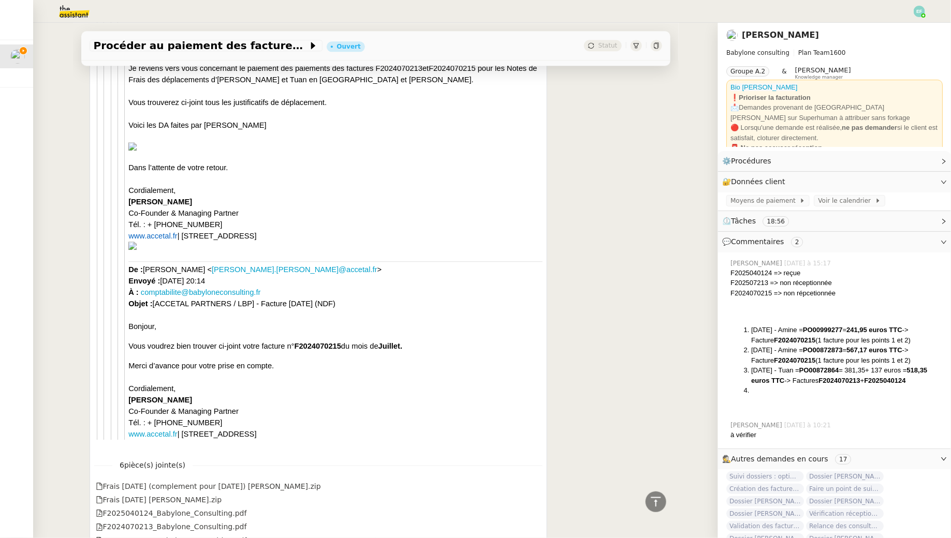
scroll to position [7025, 0]
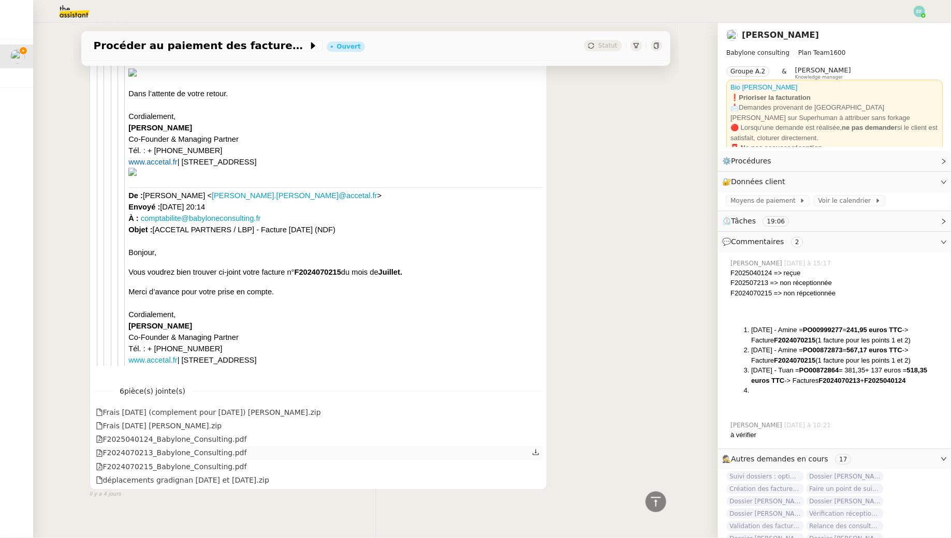
click at [538, 449] on icon at bounding box center [535, 452] width 7 height 7
click at [536, 462] on icon at bounding box center [535, 465] width 7 height 7
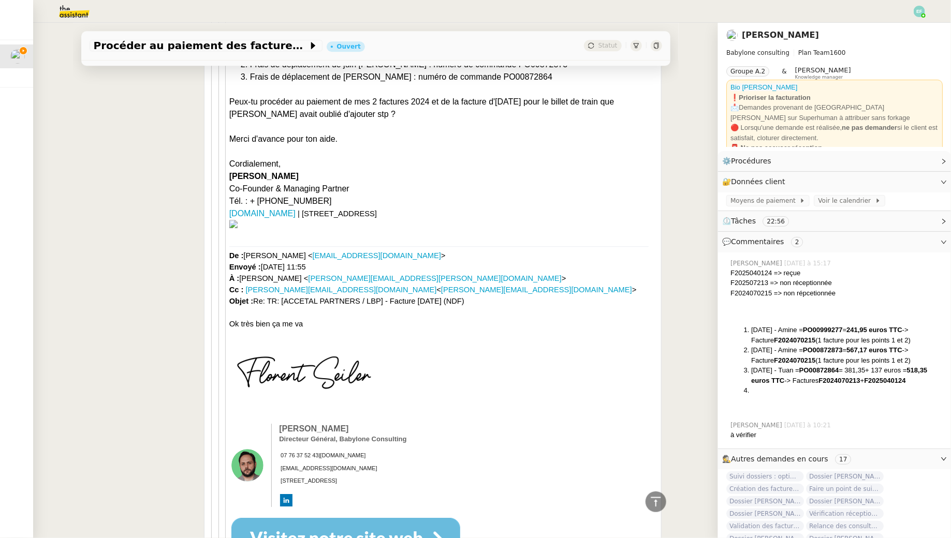
scroll to position [0, 0]
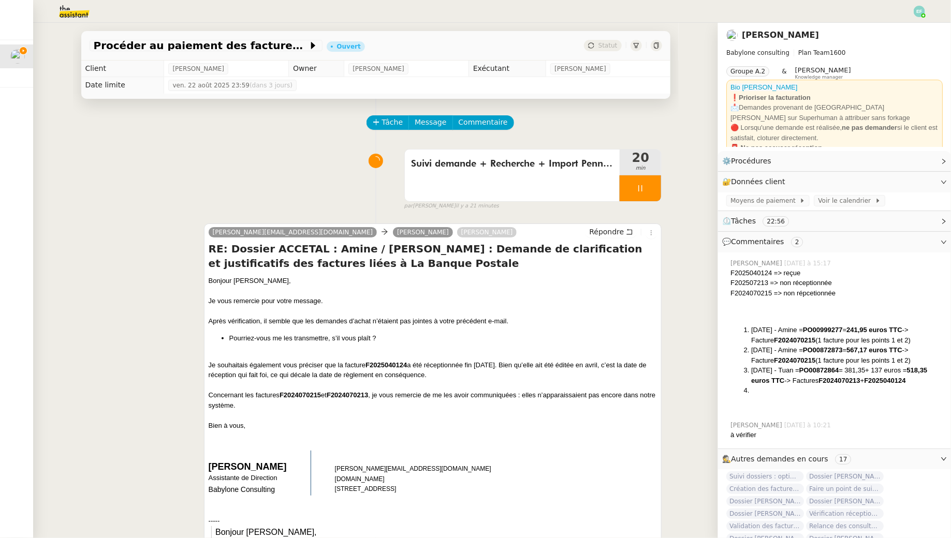
click at [636, 193] on div at bounding box center [640, 188] width 41 height 26
click at [648, 192] on button at bounding box center [650, 188] width 21 height 26
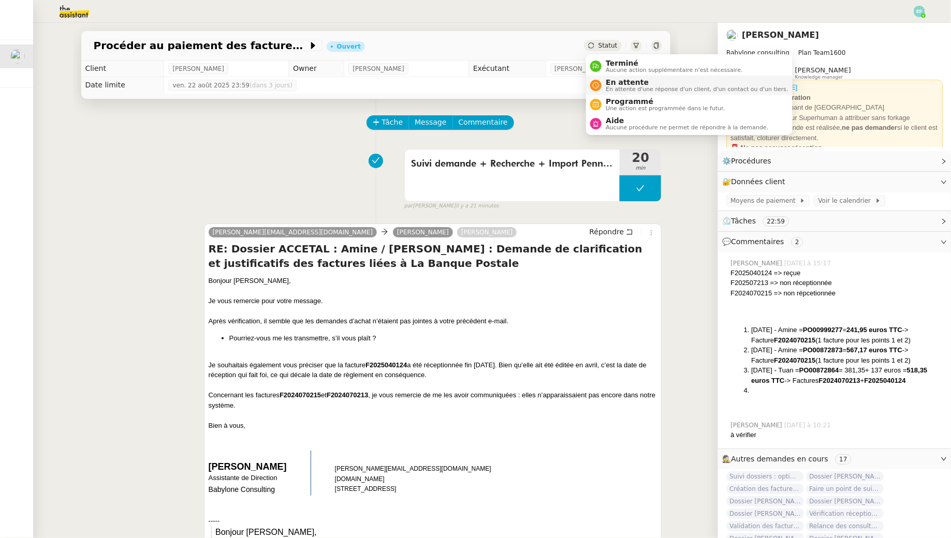
click at [611, 86] on span "En attente d'une réponse d'un client, d'un contact ou d'un tiers." at bounding box center [697, 89] width 182 height 6
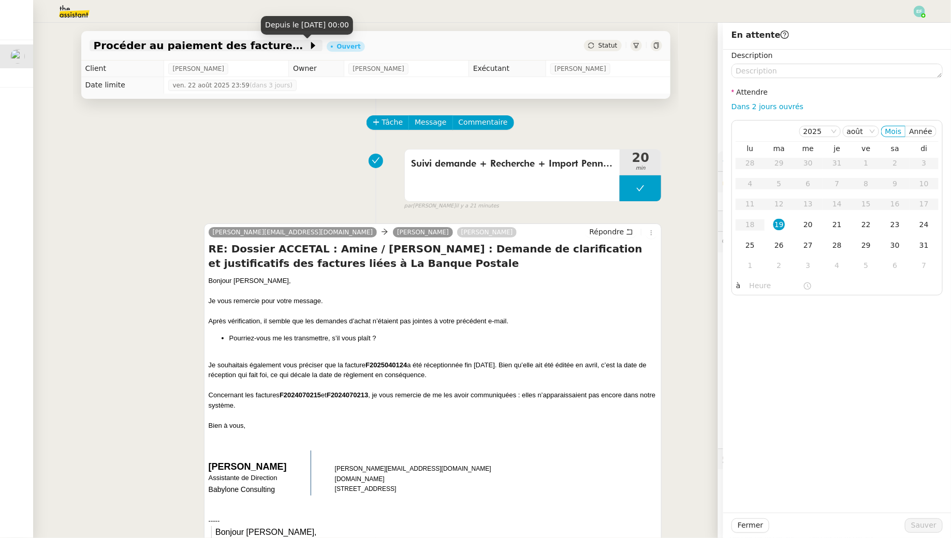
click at [271, 43] on span "Procéder au paiement des factures LBP" at bounding box center [201, 45] width 214 height 10
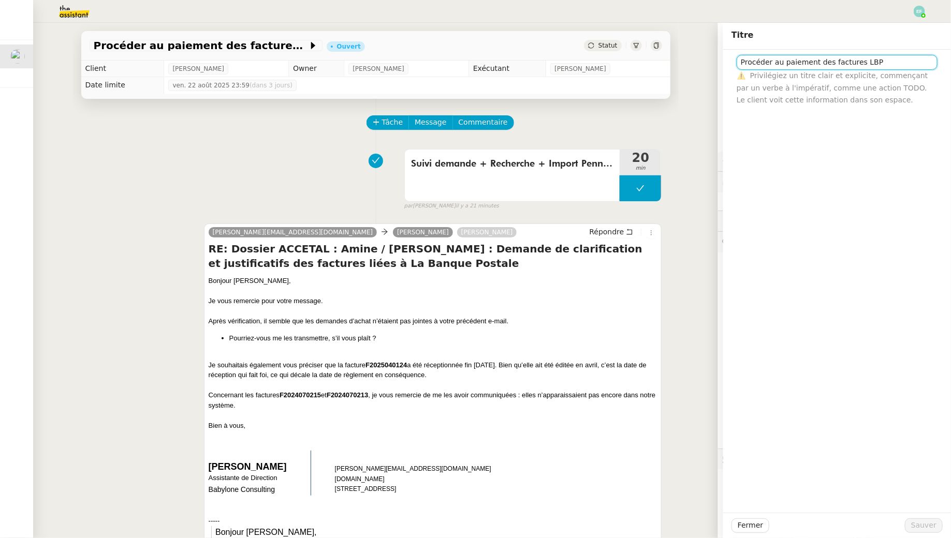
click at [832, 64] on input "Procéder au paiement des factures LBP" at bounding box center [837, 62] width 201 height 15
type input "Dossier Accetal Partners"
click at [922, 517] on div "Fermer Sauver" at bounding box center [837, 525] width 228 height 25
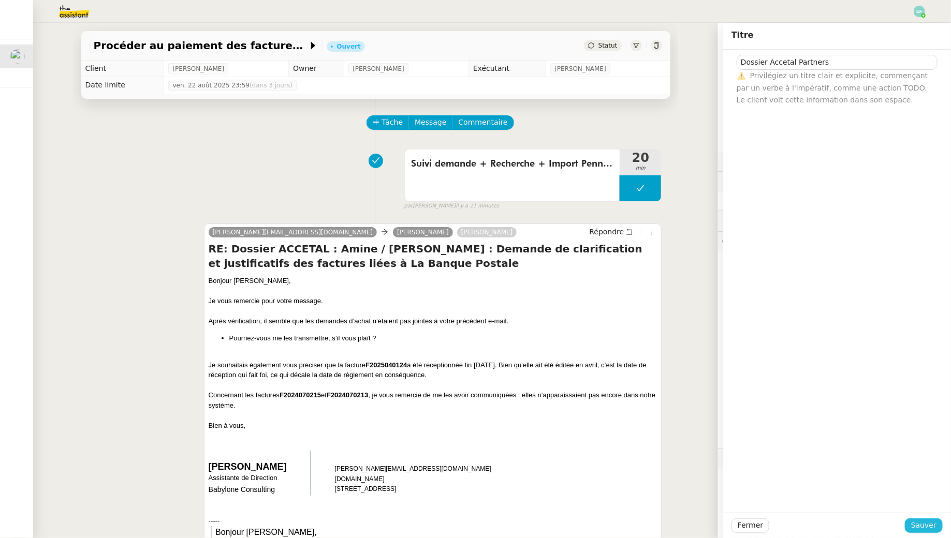
click at [922, 525] on span "Sauver" at bounding box center [923, 526] width 25 height 12
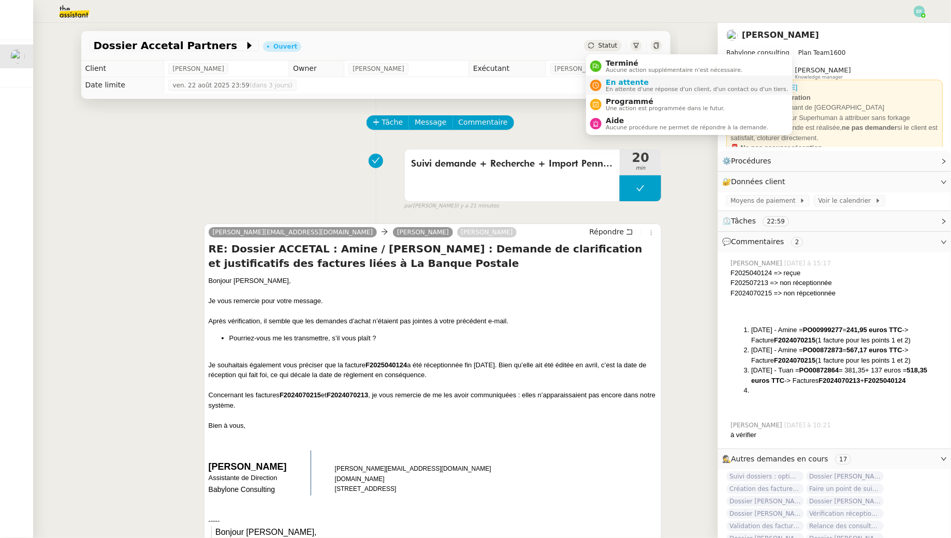
click at [609, 89] on span "En attente d'une réponse d'un client, d'un contact ou d'un tiers." at bounding box center [697, 89] width 182 height 6
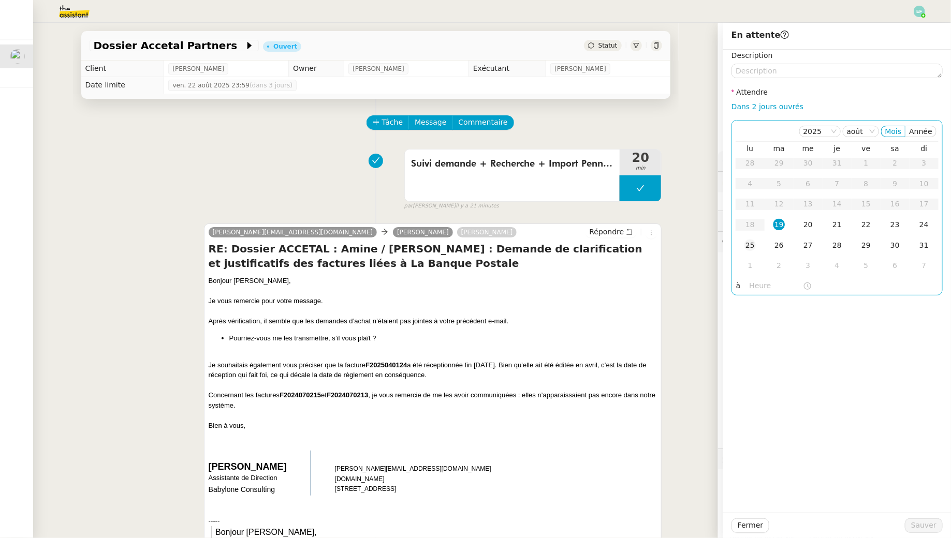
click at [758, 245] on td "25" at bounding box center [750, 246] width 29 height 21
click at [931, 524] on span "Sauver" at bounding box center [923, 526] width 25 height 12
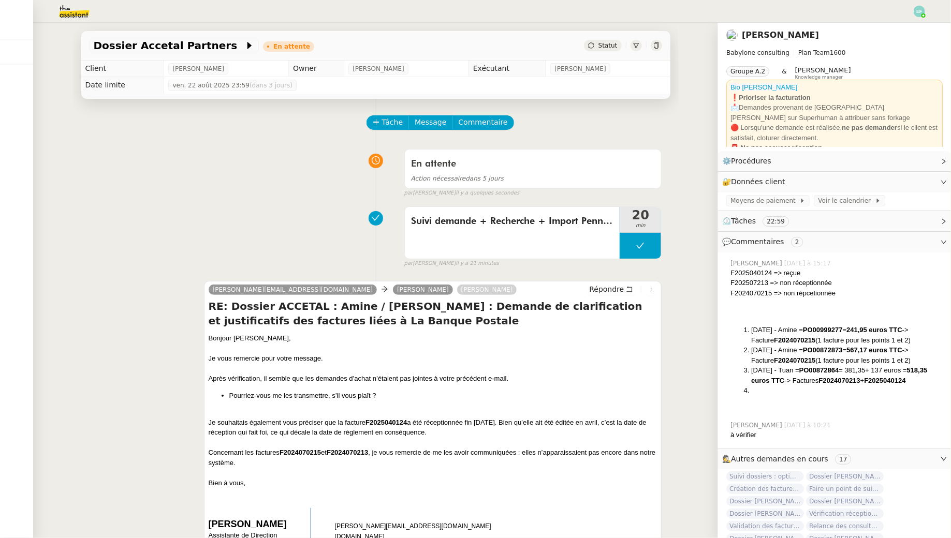
click at [927, 12] on nz-header at bounding box center [475, 11] width 951 height 23
click at [919, 12] on img at bounding box center [919, 11] width 11 height 11
click at [911, 38] on li "Déconnexion" at bounding box center [891, 44] width 67 height 14
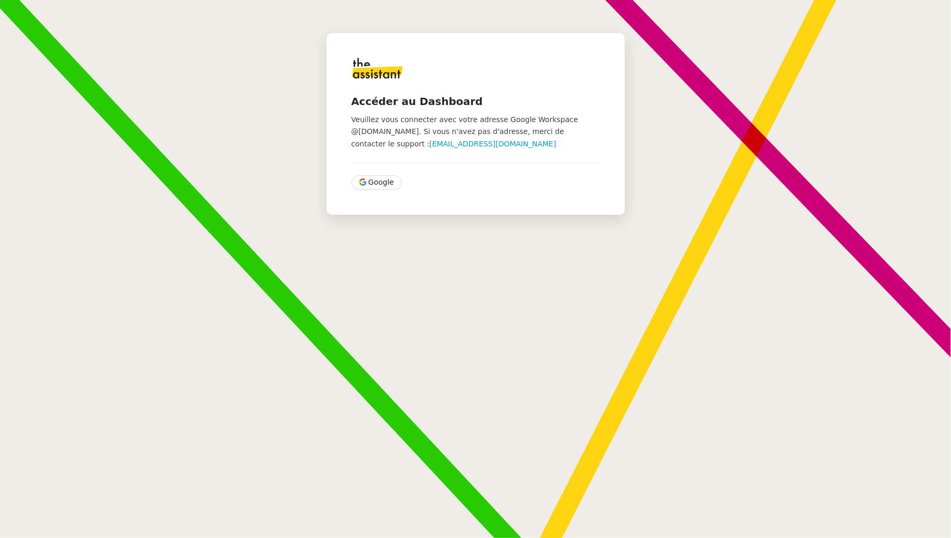
click at [910, 38] on div "Accéder au Dashboard Veuillez vous connecter avec votre adresse Google Workspac…" at bounding box center [475, 269] width 951 height 538
